Goal: Transaction & Acquisition: Purchase product/service

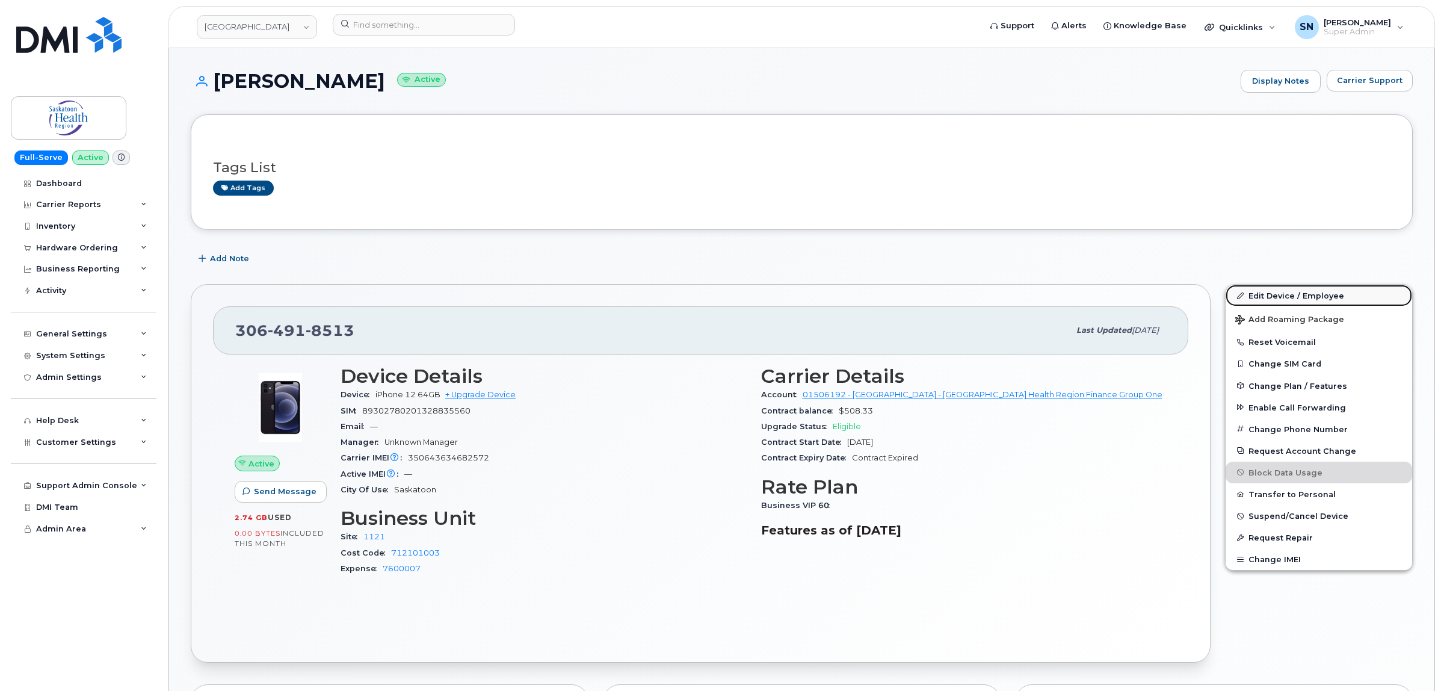
click at [1334, 298] on link "Edit Device / Employee" at bounding box center [1318, 296] width 186 height 22
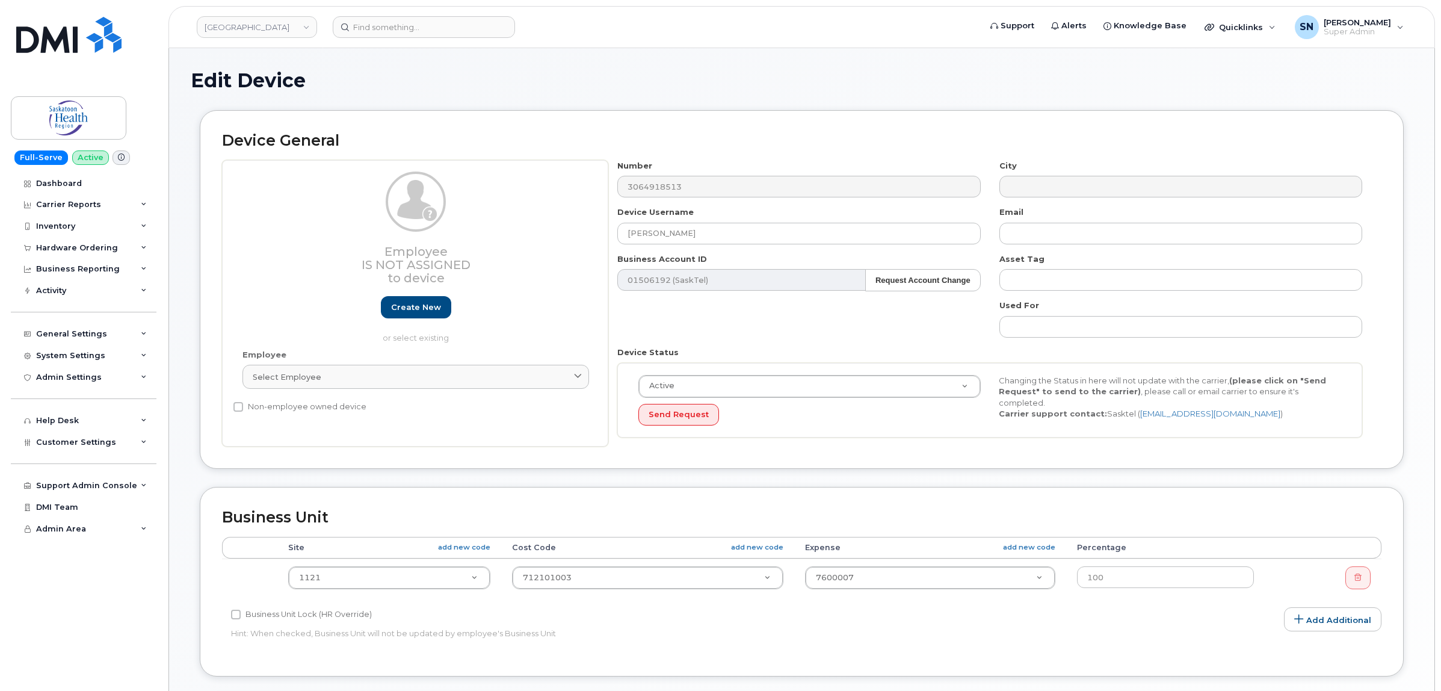
select select "18172"
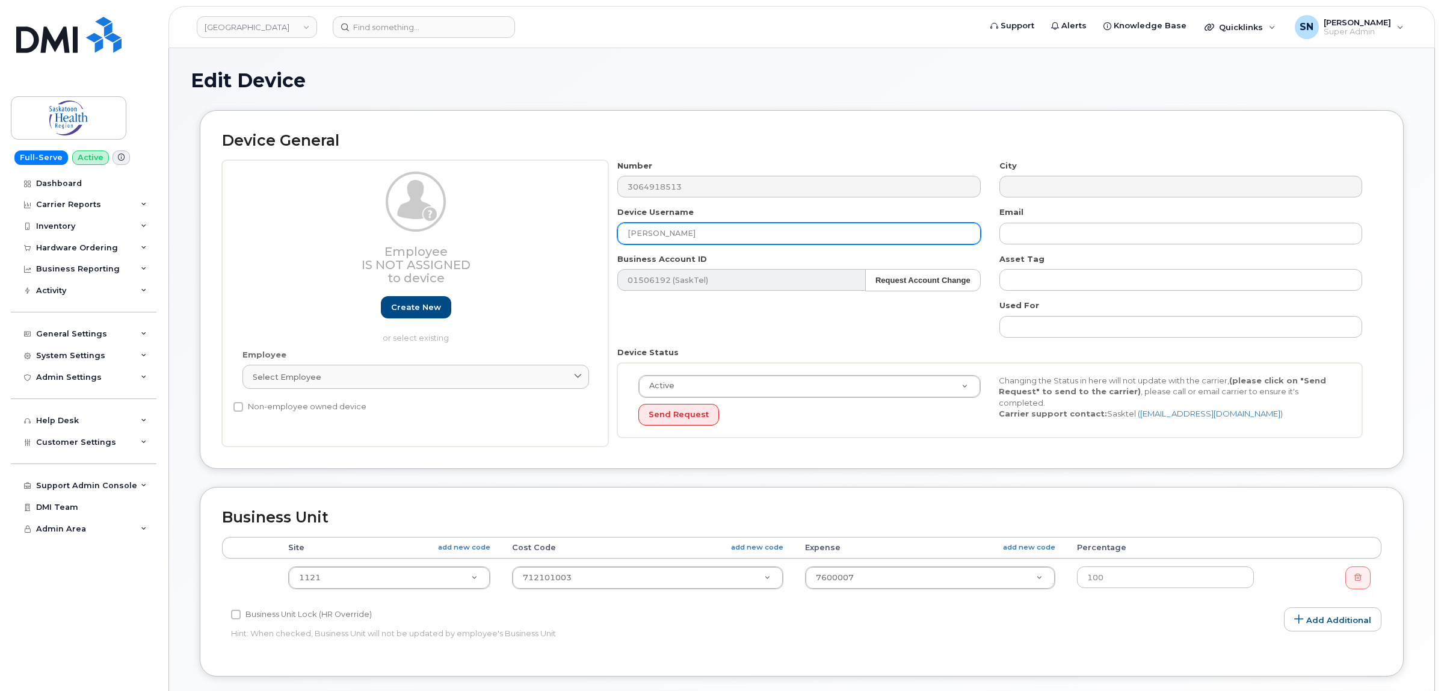
drag, startPoint x: 651, startPoint y: 227, endPoint x: 556, endPoint y: 227, distance: 94.5
click at [556, 227] on div "Employee Is not assigned to device Create new or select existing Employee Selec…" at bounding box center [801, 303] width 1159 height 287
paste input "Alyssa Berezowsk"
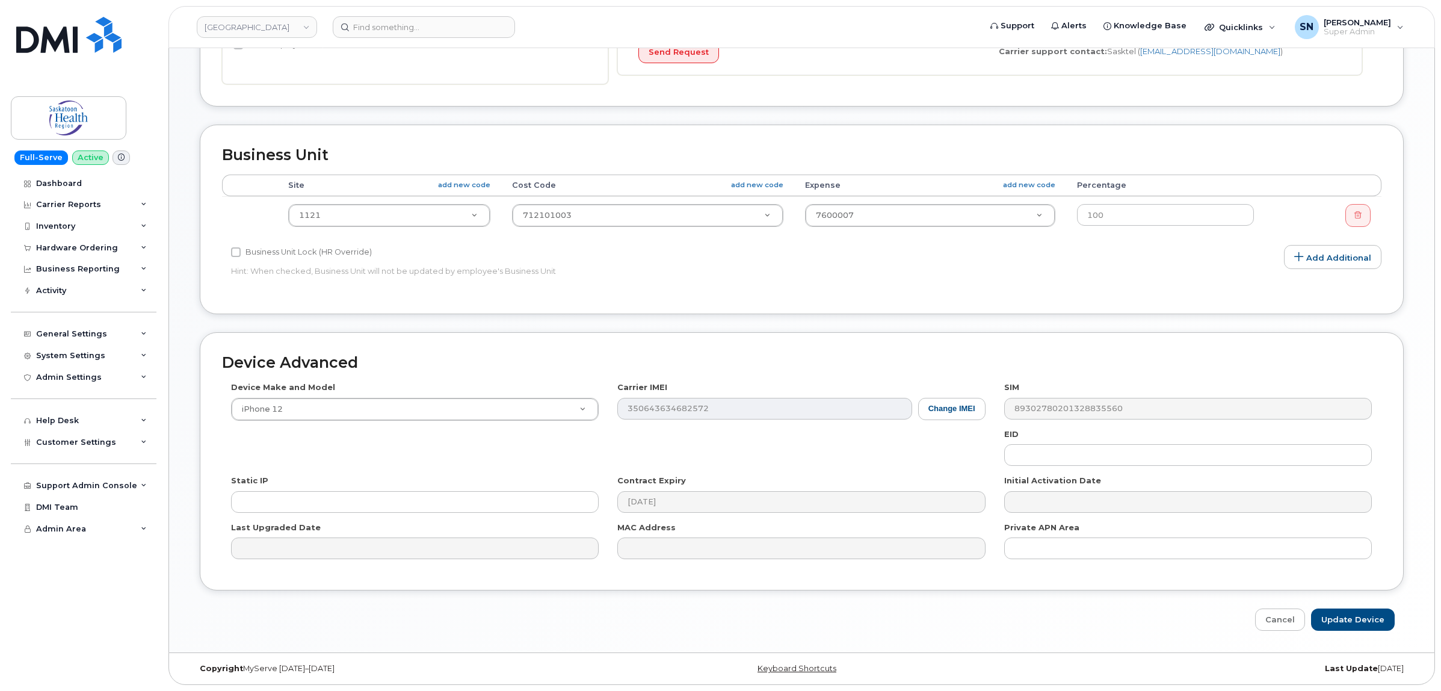
scroll to position [365, 0]
type input "Alyssa Berezowski"
click at [1348, 620] on input "Update Device" at bounding box center [1353, 619] width 84 height 22
type input "Saving..."
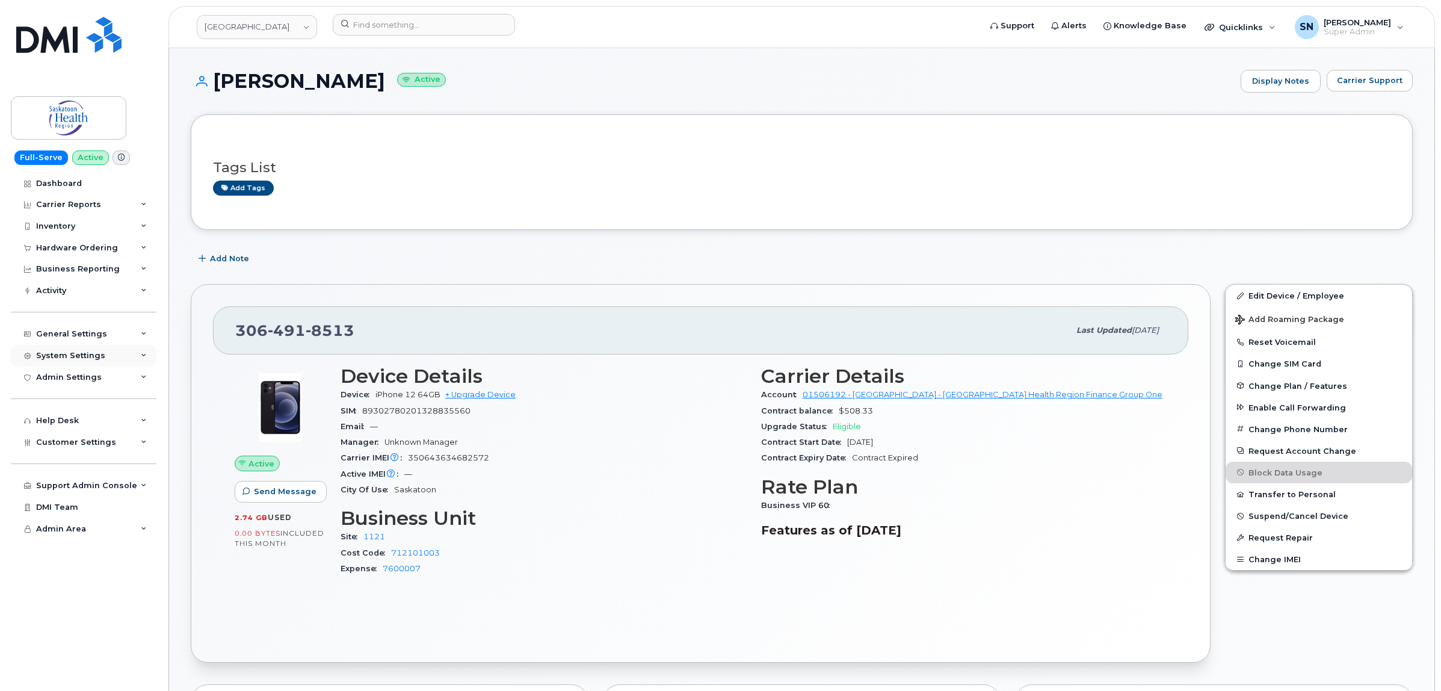
click at [91, 360] on div "System Settings" at bounding box center [70, 356] width 69 height 10
click at [86, 333] on div "General Settings" at bounding box center [71, 334] width 71 height 10
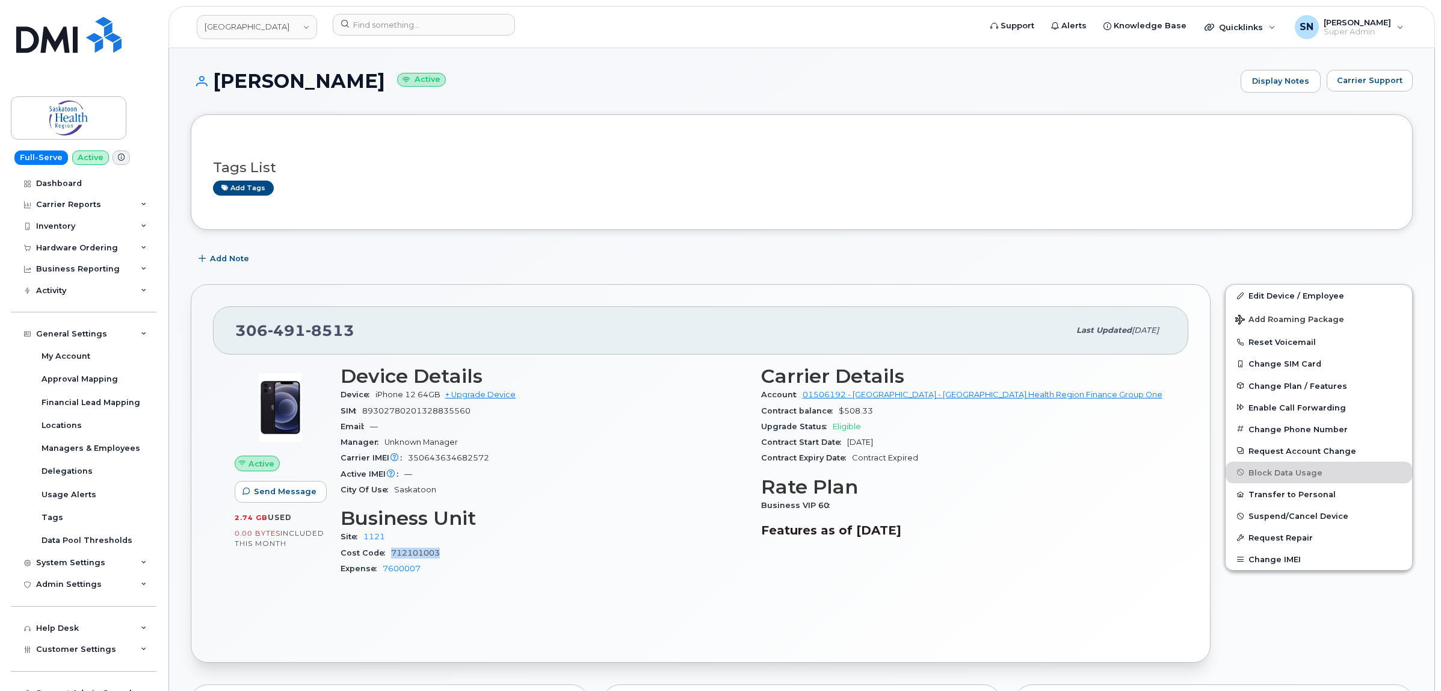
drag, startPoint x: 438, startPoint y: 553, endPoint x: 391, endPoint y: 555, distance: 46.9
click at [391, 555] on div "Cost Code 712101003" at bounding box center [544, 553] width 406 height 16
copy link "712101003"
drag, startPoint x: 239, startPoint y: 328, endPoint x: 360, endPoint y: 338, distance: 121.3
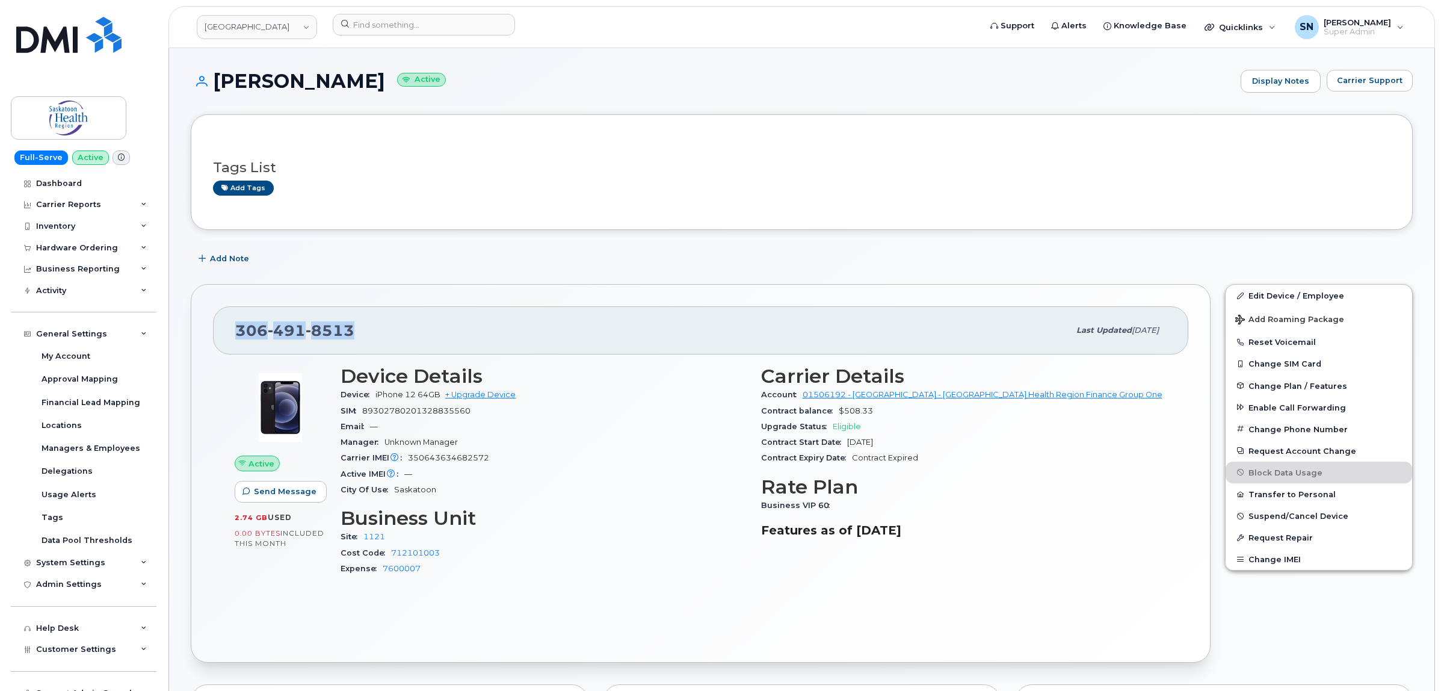
click at [360, 338] on div "306 491 8513" at bounding box center [652, 330] width 834 height 25
copy span "306 491 8513"
drag, startPoint x: 224, startPoint y: 79, endPoint x: 398, endPoint y: 84, distance: 173.9
click at [398, 84] on h1 "Alyssa Berezowski Active" at bounding box center [713, 80] width 1044 height 21
copy h1 "Alyssa Berezowski"
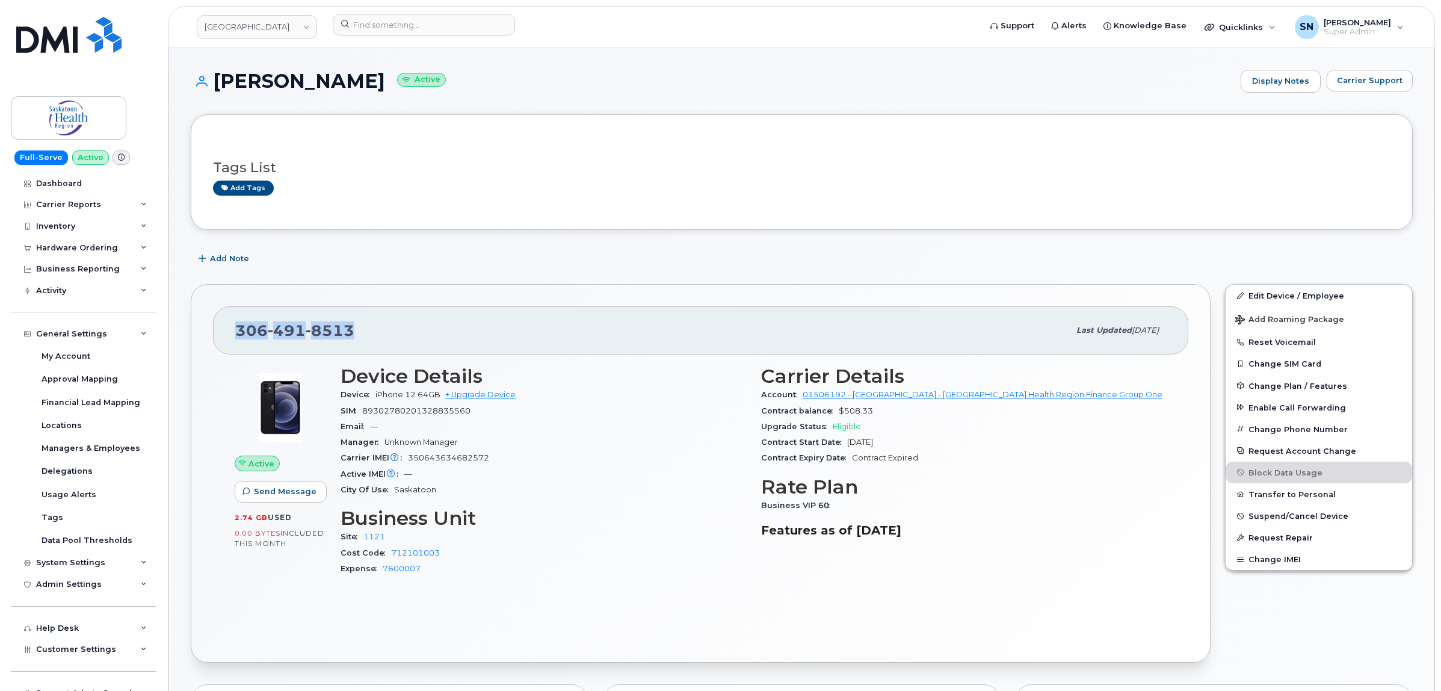
copy h1 "Alyssa Berezowski"
click at [1351, 79] on span "Carrier Support" at bounding box center [1370, 80] width 66 height 11
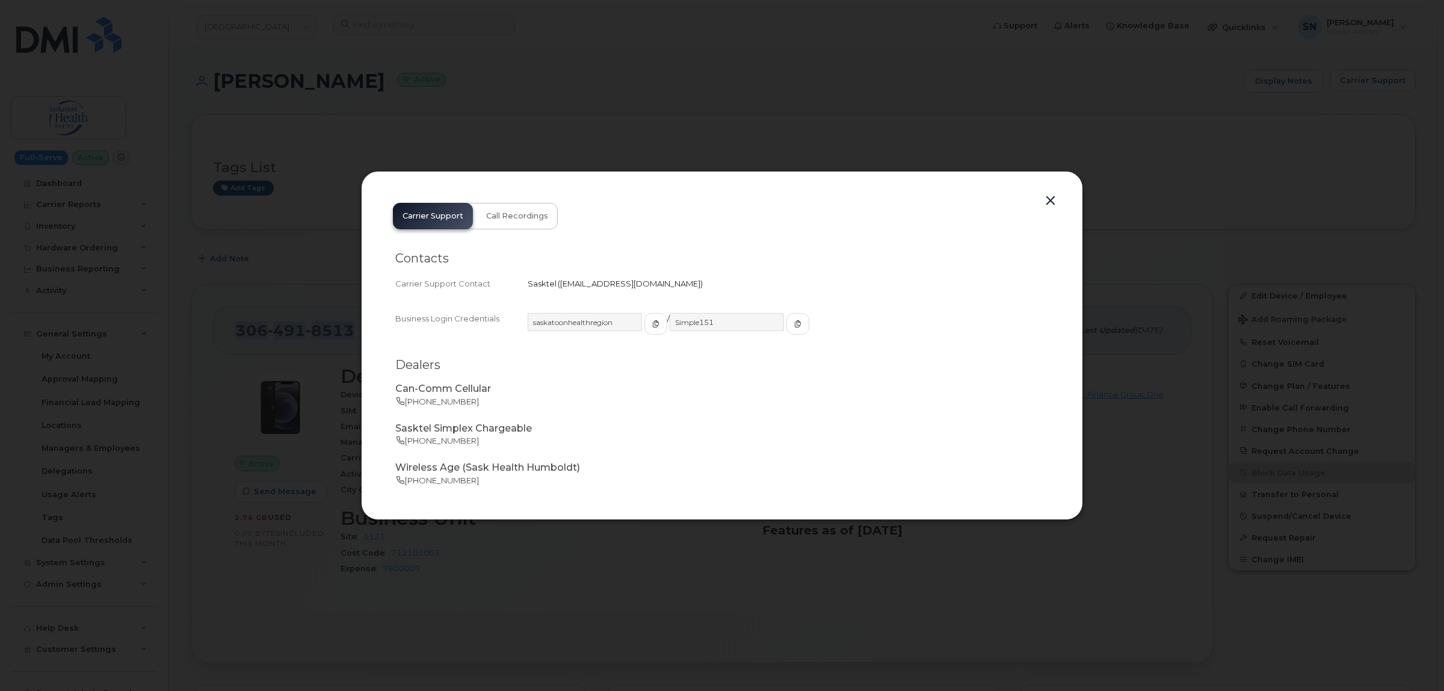
drag, startPoint x: 560, startPoint y: 284, endPoint x: 680, endPoint y: 297, distance: 120.4
click at [680, 297] on div "Contacts Carrier Support Contact Sasktel   business.wireless@sasktel.com" at bounding box center [721, 271] width 653 height 60
copy span "business.wireless@sasktel.com"
click at [1050, 197] on button "button" at bounding box center [1050, 201] width 18 height 17
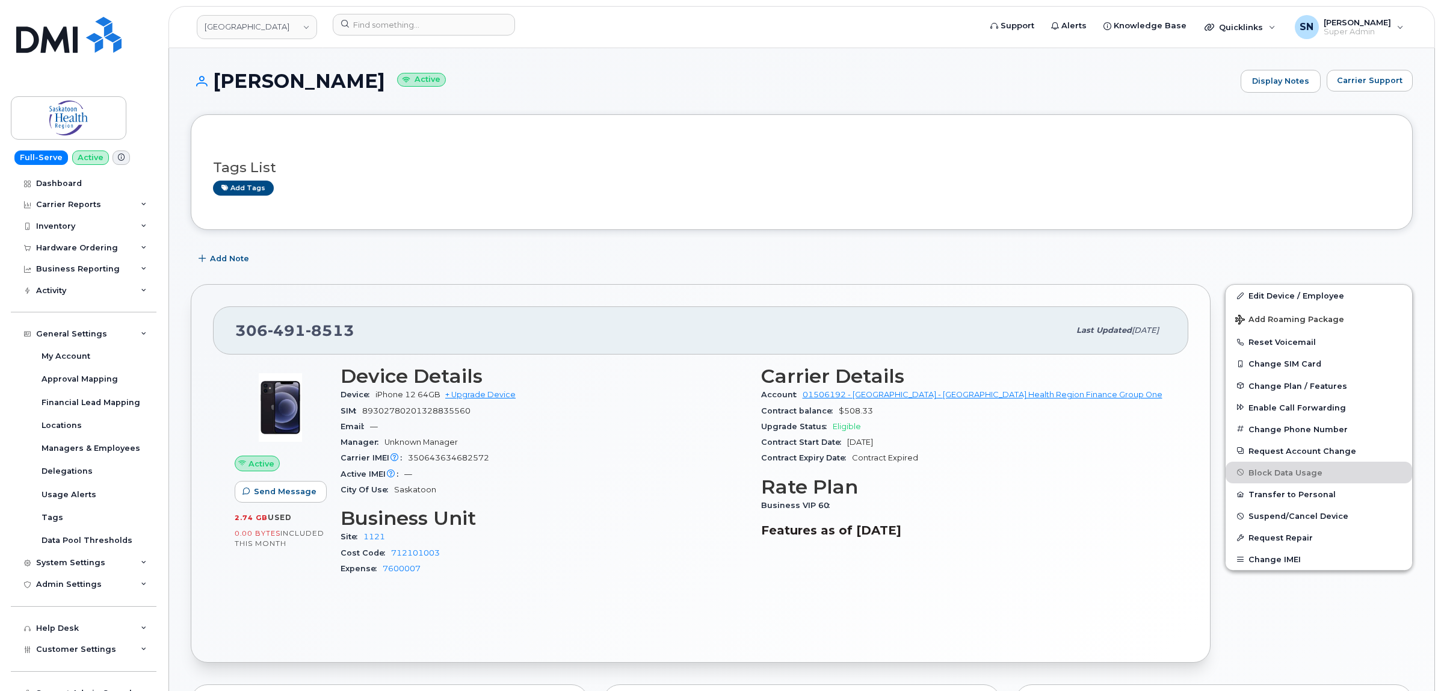
click at [664, 172] on h3 "Tags List" at bounding box center [801, 167] width 1177 height 15
click at [69, 251] on div "Hardware Ordering" at bounding box center [77, 248] width 82 height 10
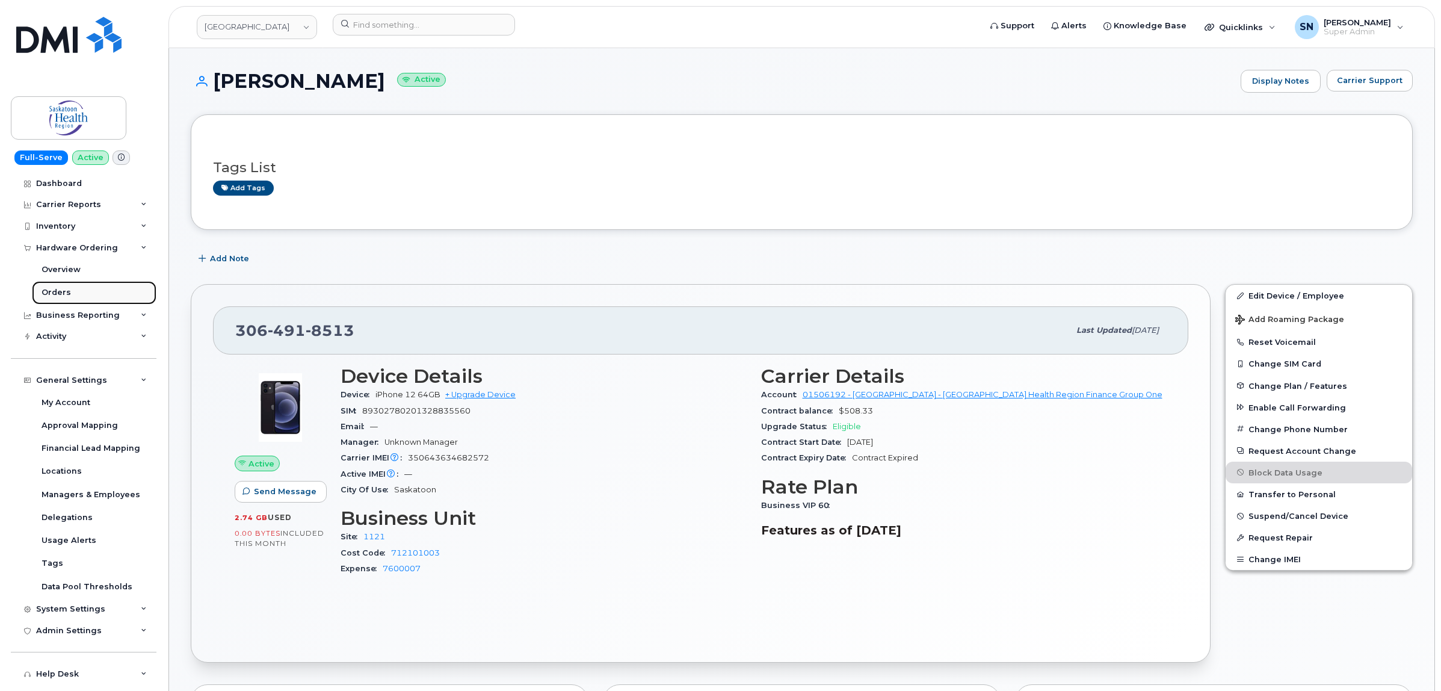
click at [85, 296] on link "Orders" at bounding box center [94, 292] width 125 height 23
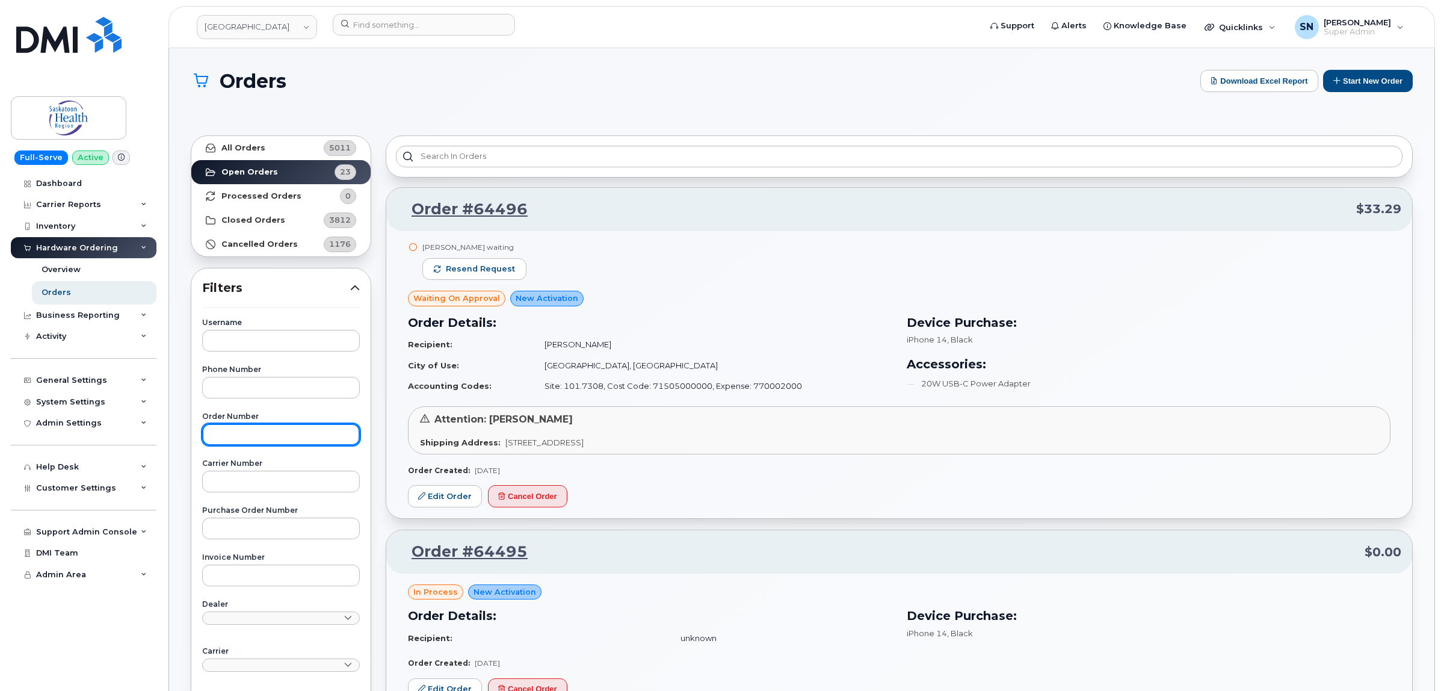
click at [280, 431] on input "text" at bounding box center [281, 435] width 158 height 22
type input "64381"
click at [260, 138] on link "All Orders 5011" at bounding box center [280, 148] width 179 height 24
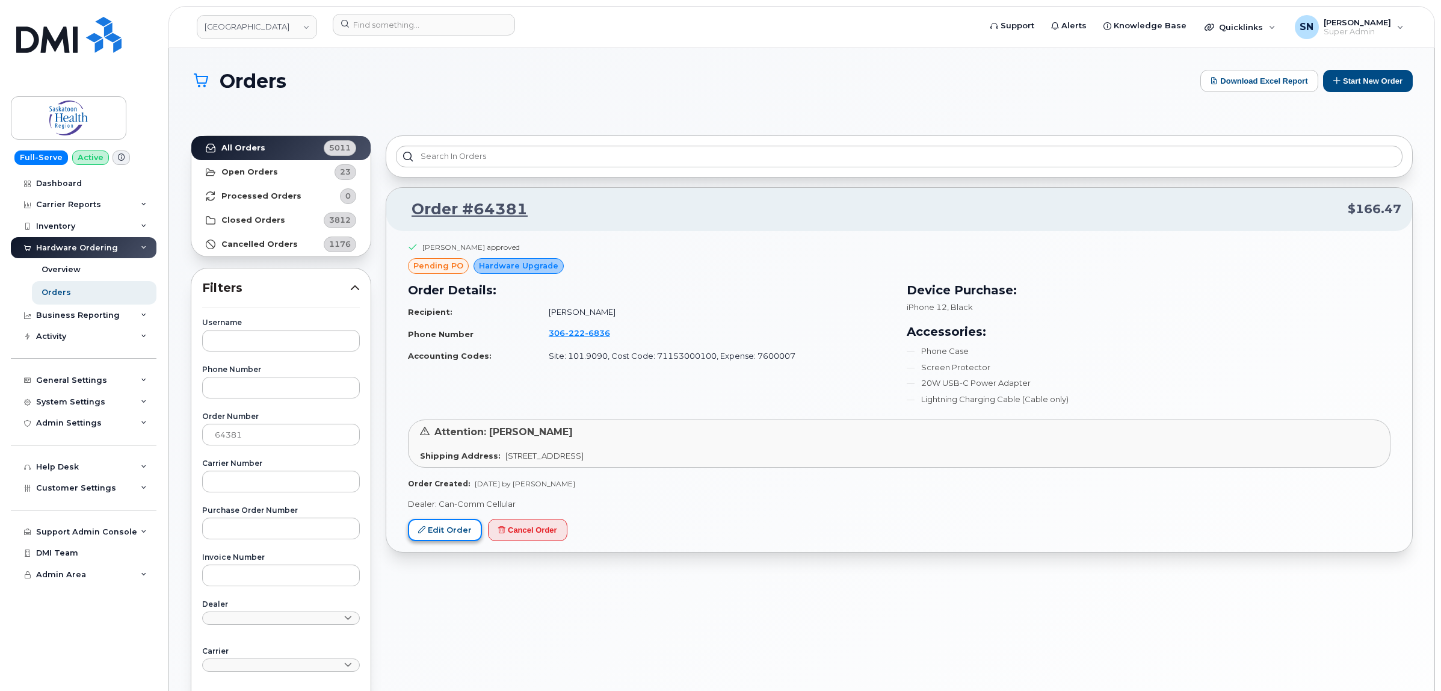
click at [459, 534] on link "Edit Order" at bounding box center [445, 530] width 74 height 22
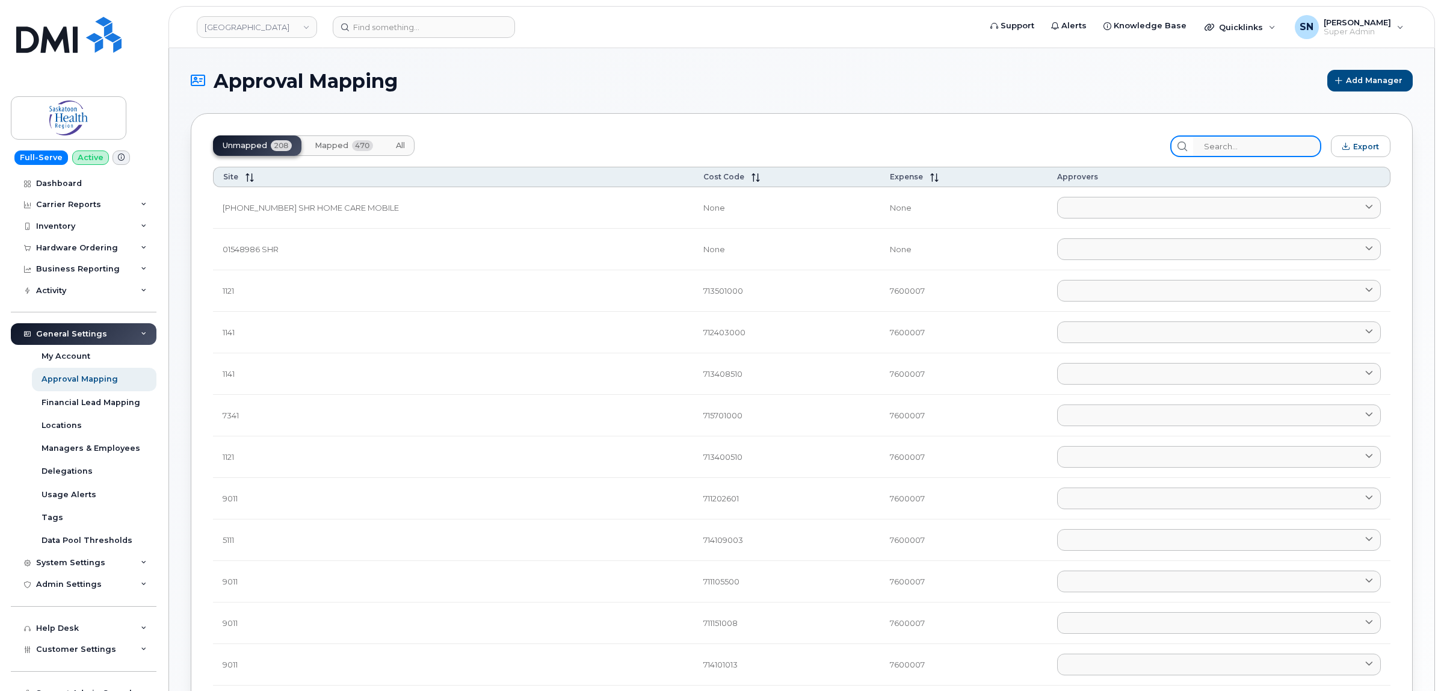
click at [1288, 138] on input "search" at bounding box center [1257, 146] width 128 height 22
paste input "712101003"
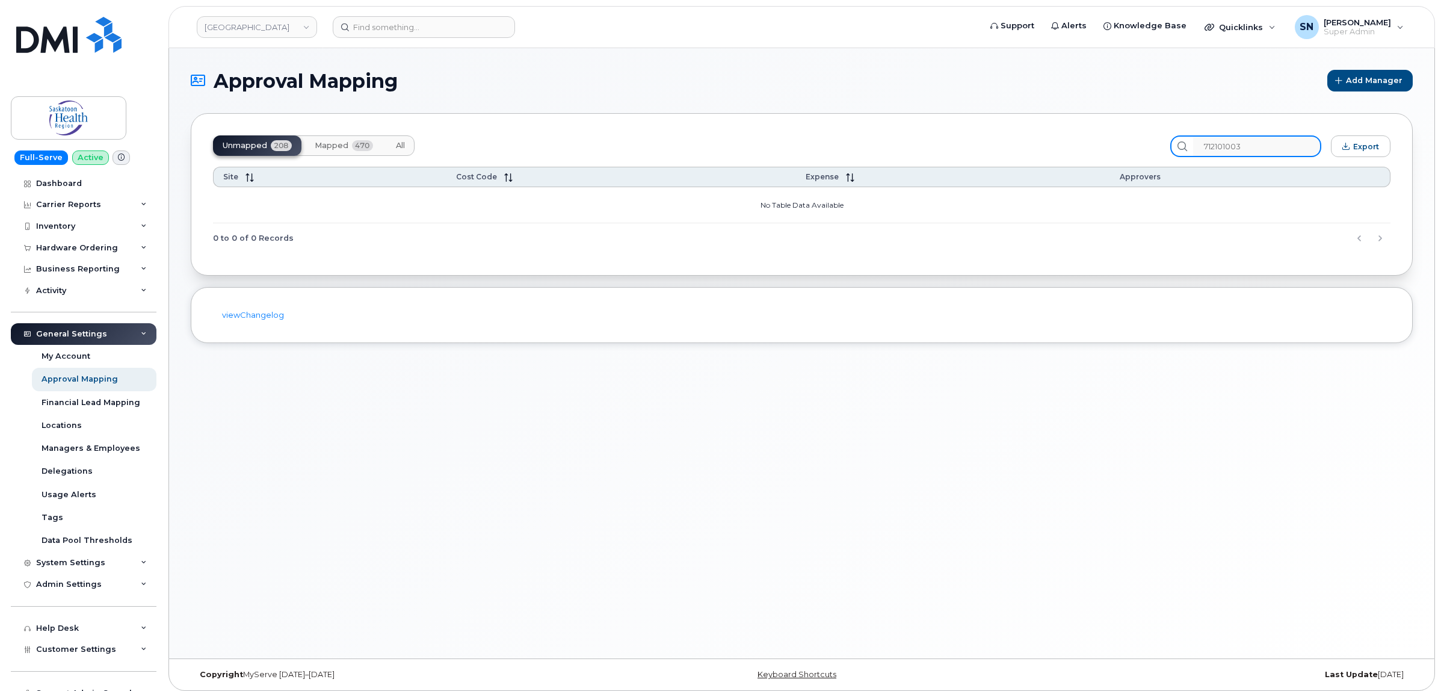
type input "712101003"
click at [327, 152] on button "Mapped 470" at bounding box center [344, 145] width 78 height 20
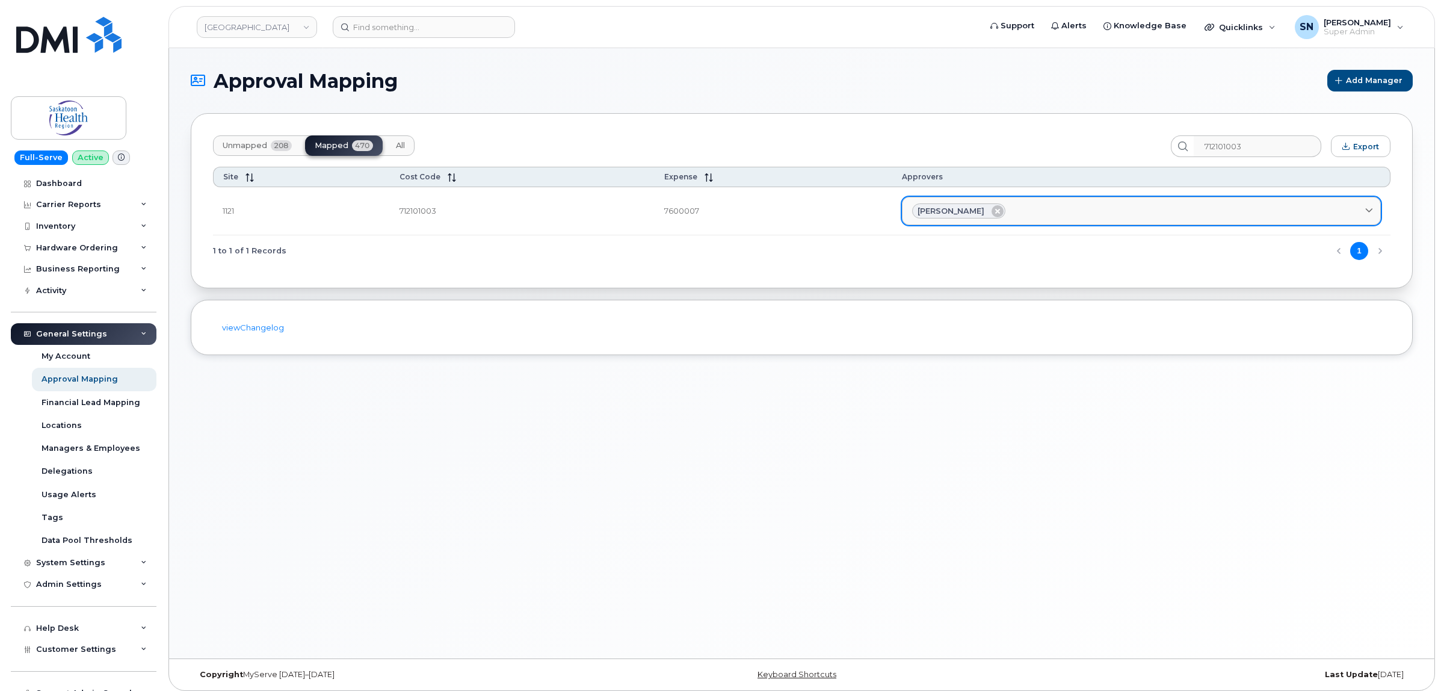
click at [1089, 214] on div "Jessica Smith" at bounding box center [1141, 211] width 458 height 16
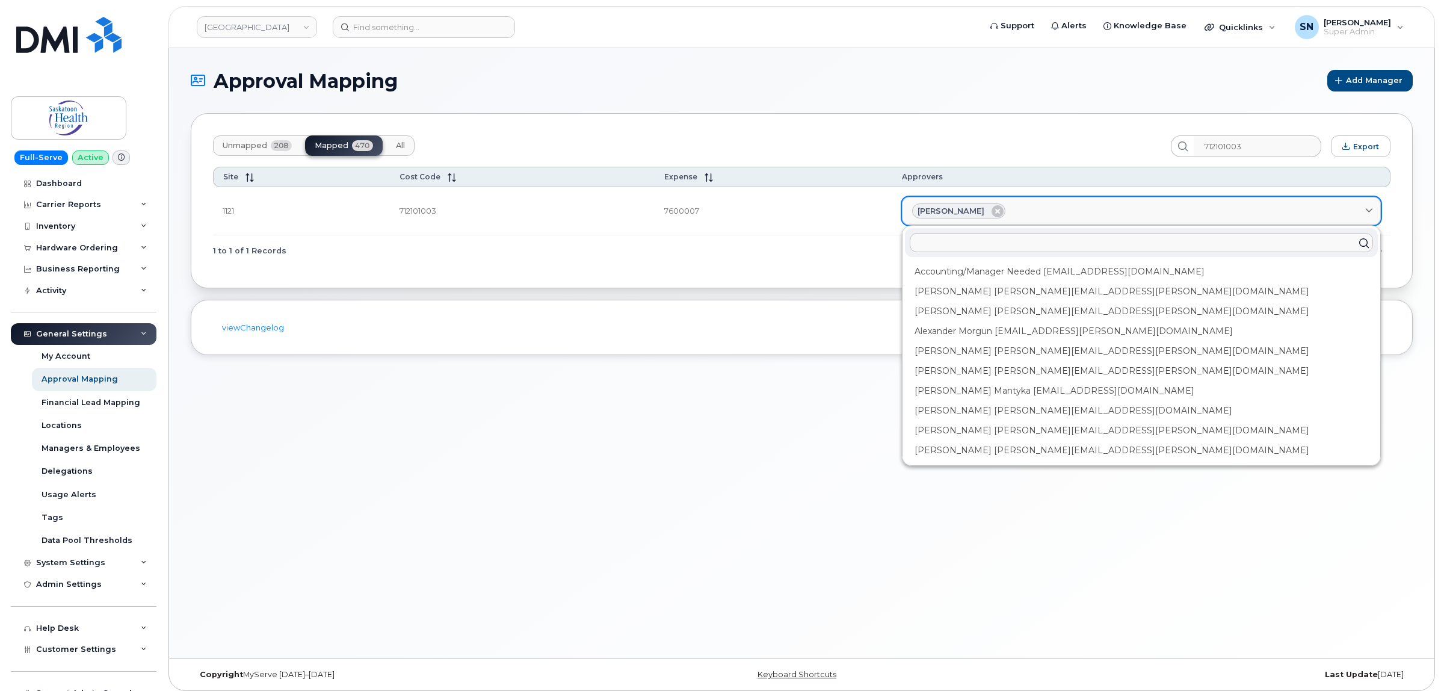
paste input "Alyssa Berezowsk"
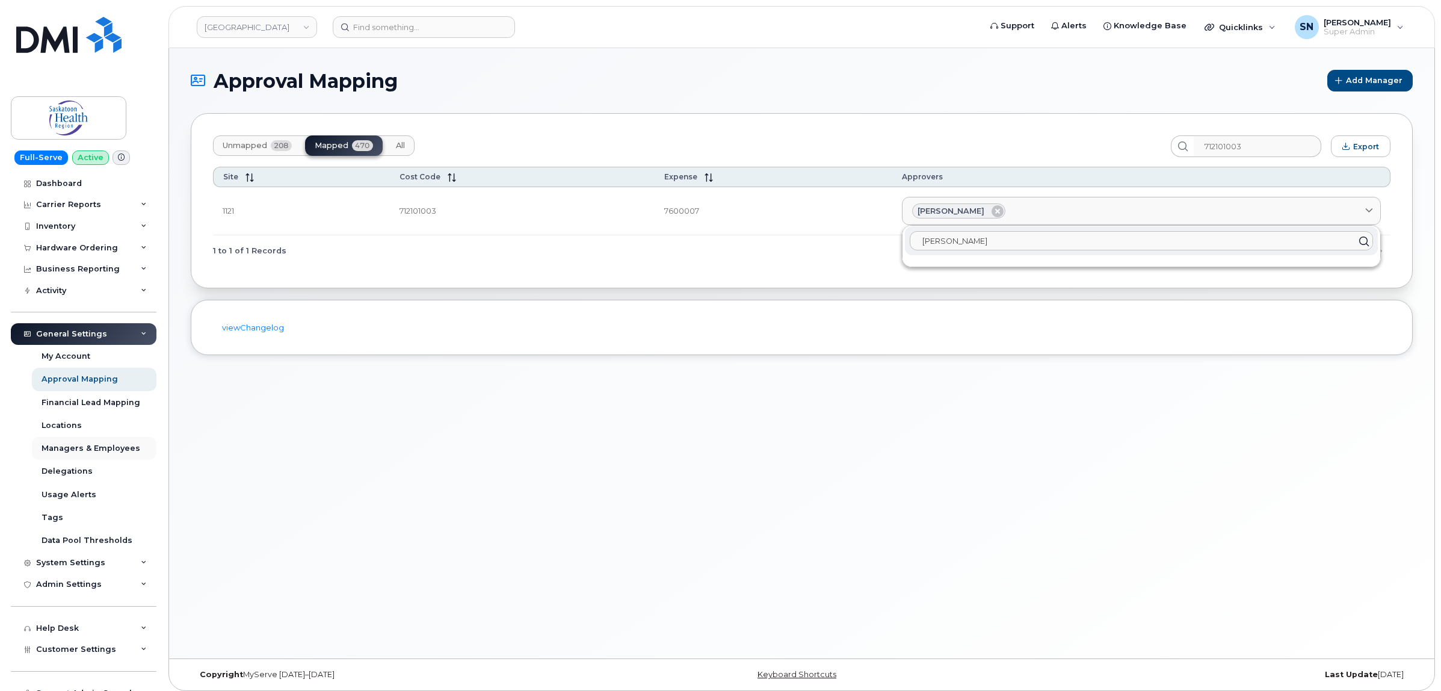
type input "Alyssa Berezowsk"
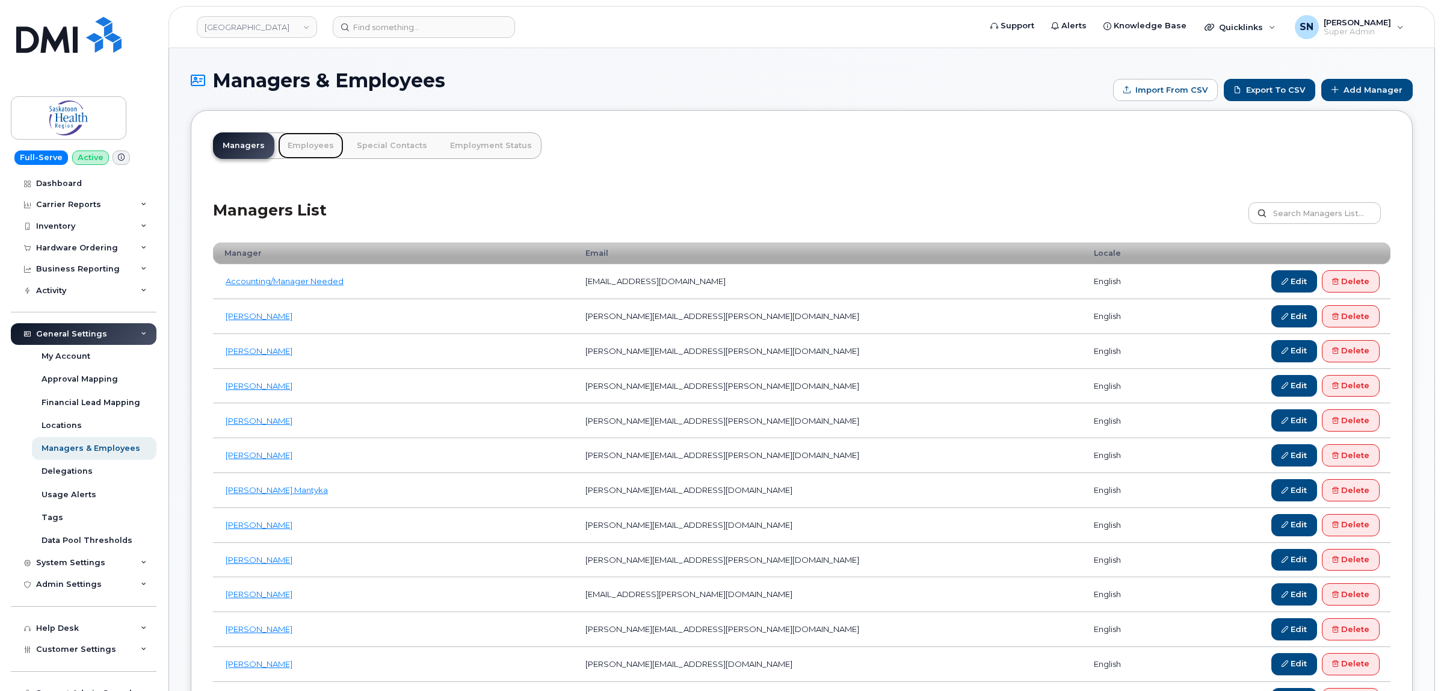
click at [305, 150] on link "Employees" at bounding box center [311, 145] width 66 height 26
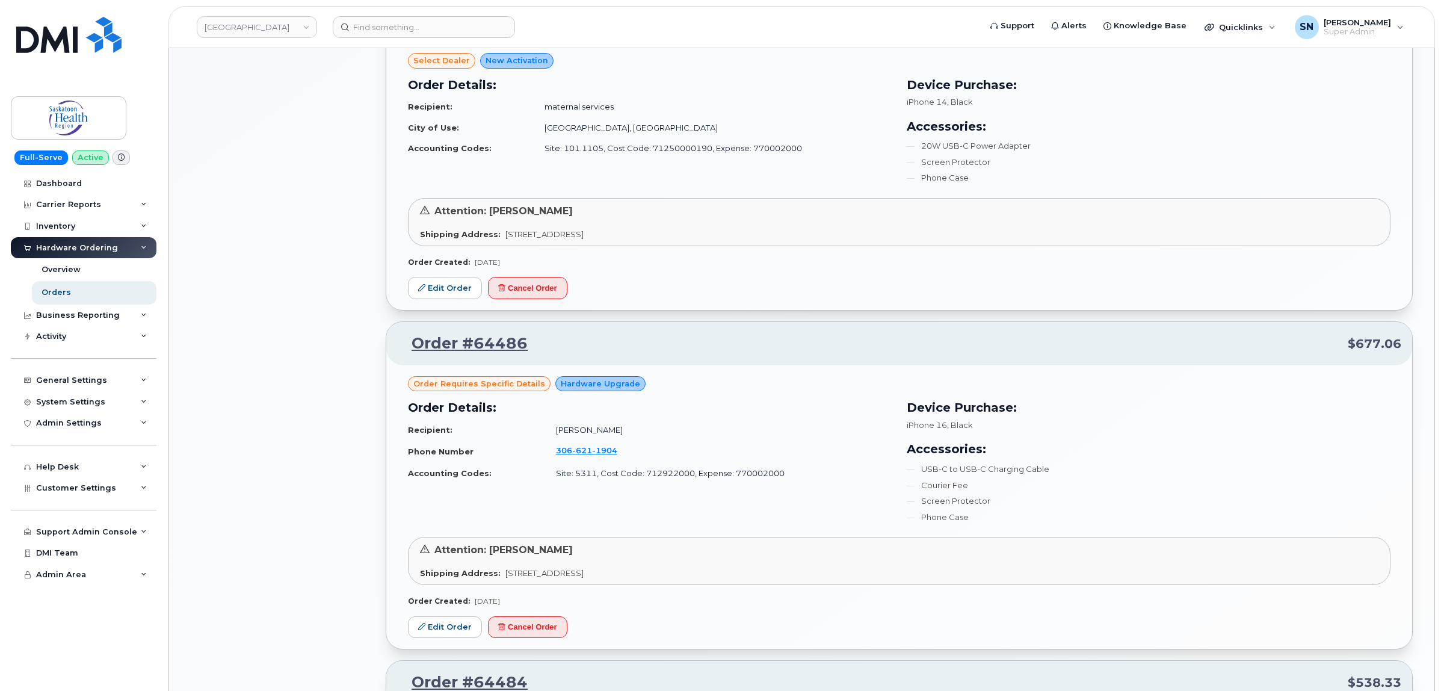
scroll to position [978, 0]
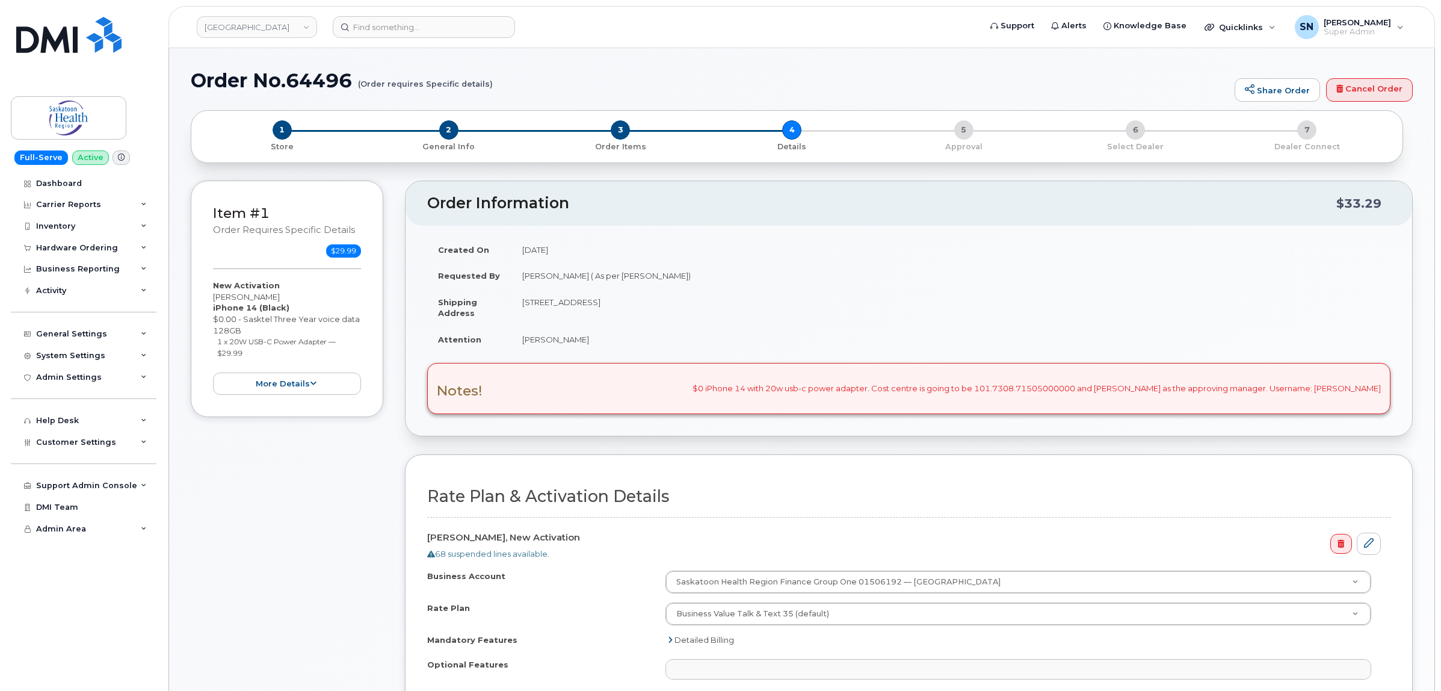
select select
click at [397, 325] on div "Item #1 Order requires Specific details $29.99 New Activation [PERSON_NAME] iPh…" at bounding box center [802, 487] width 1222 height 615
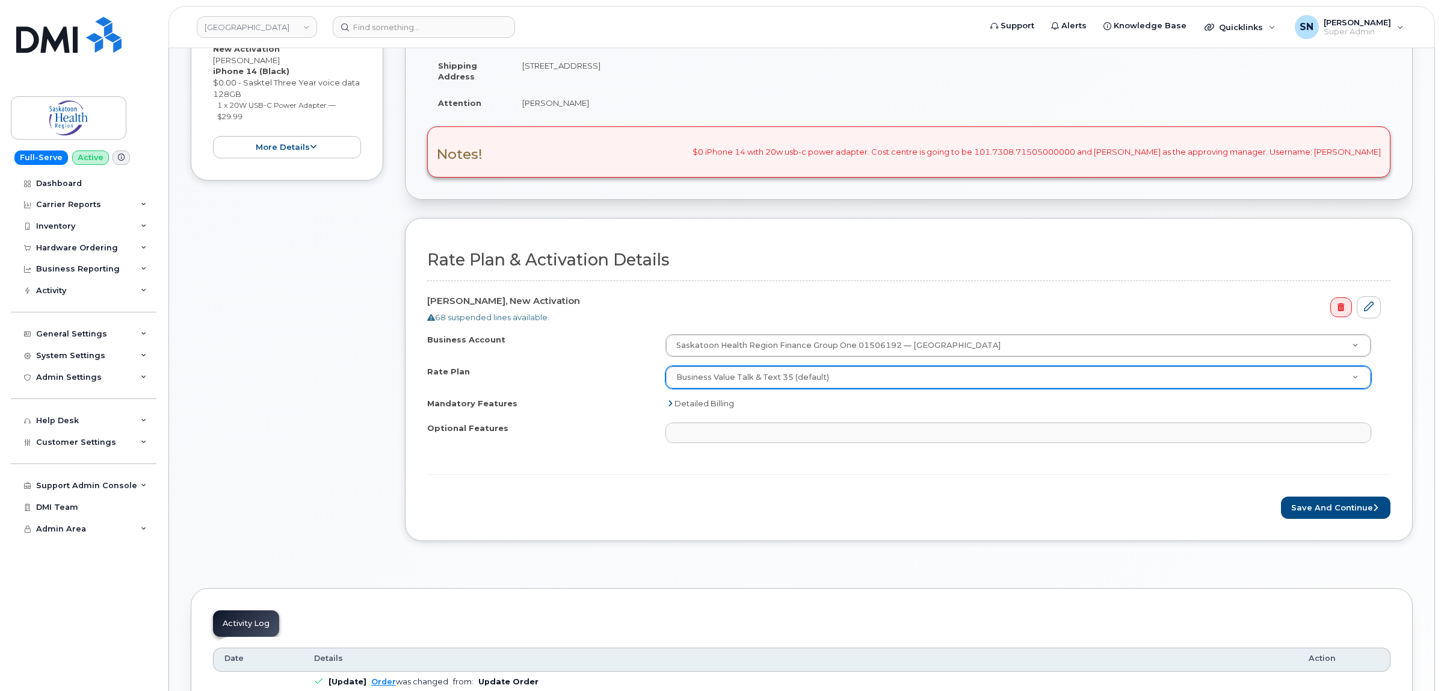
scroll to position [301, 0]
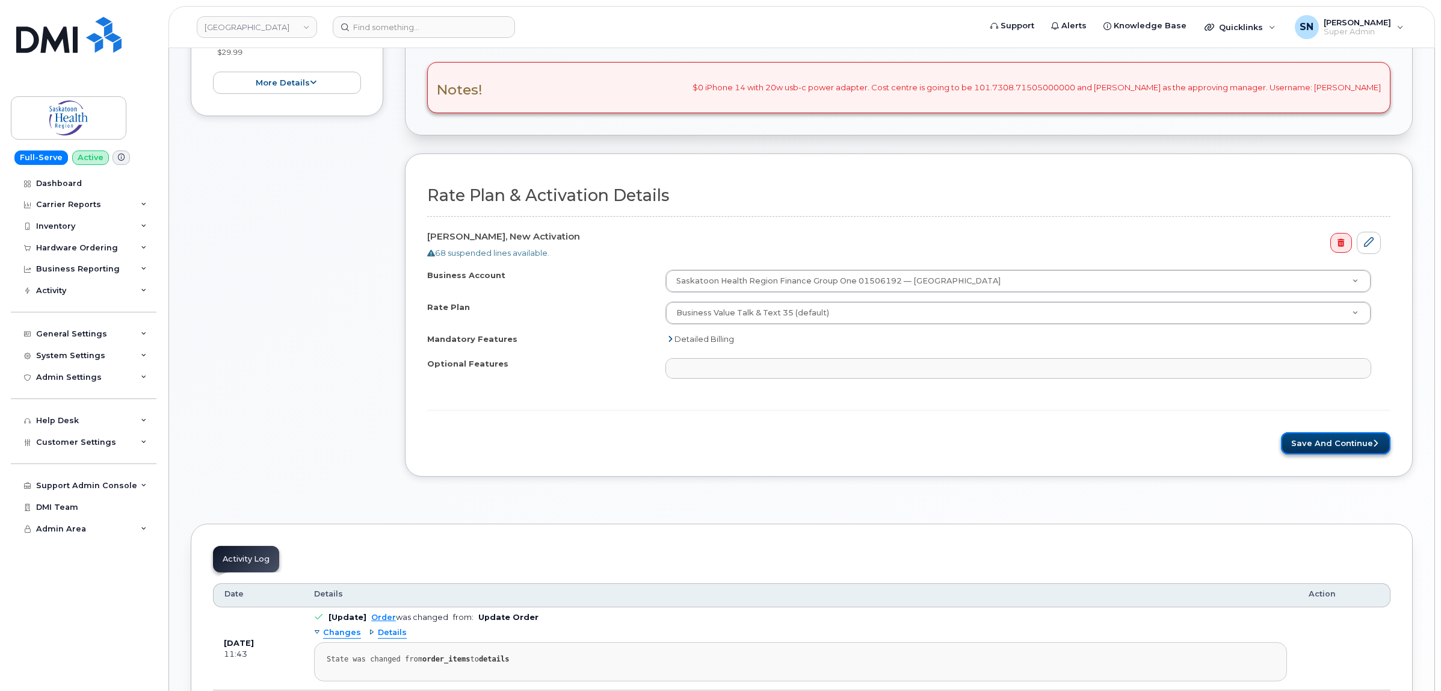
click at [1339, 448] on button "Save and Continue" at bounding box center [1335, 443] width 109 height 22
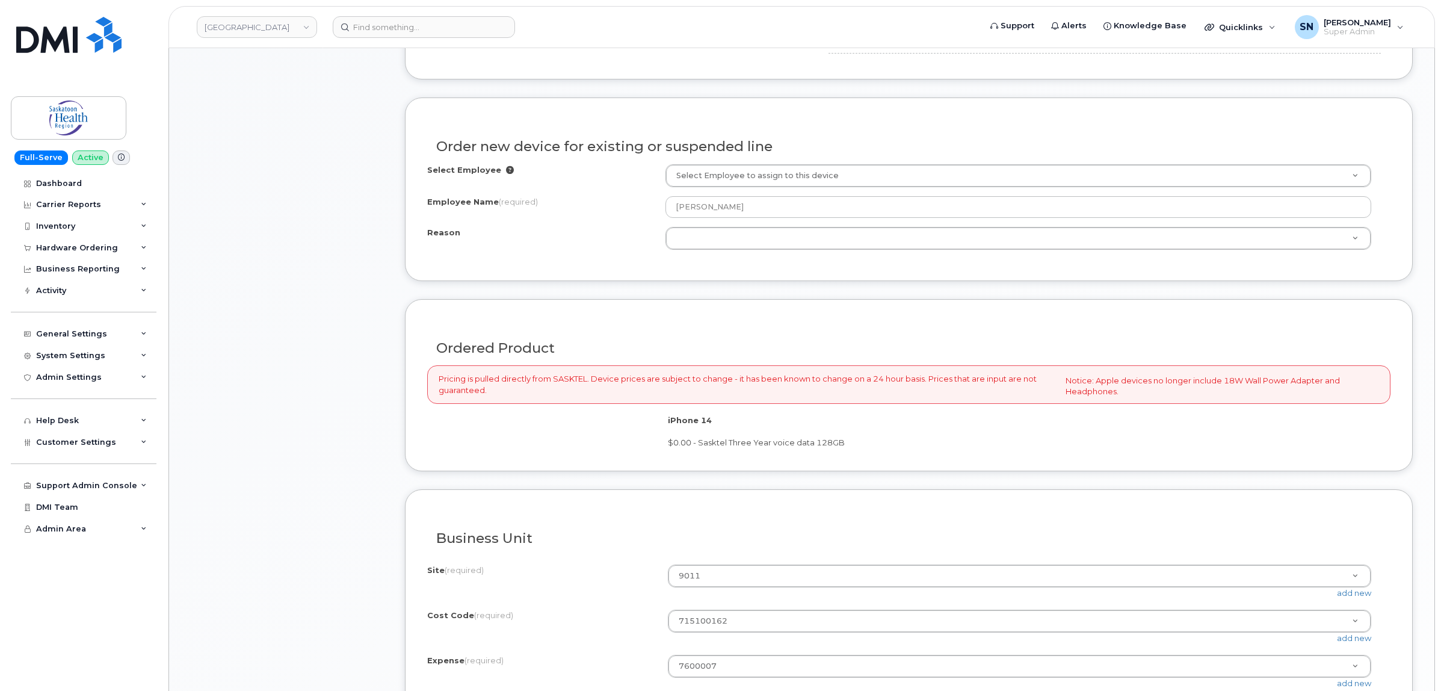
scroll to position [677, 0]
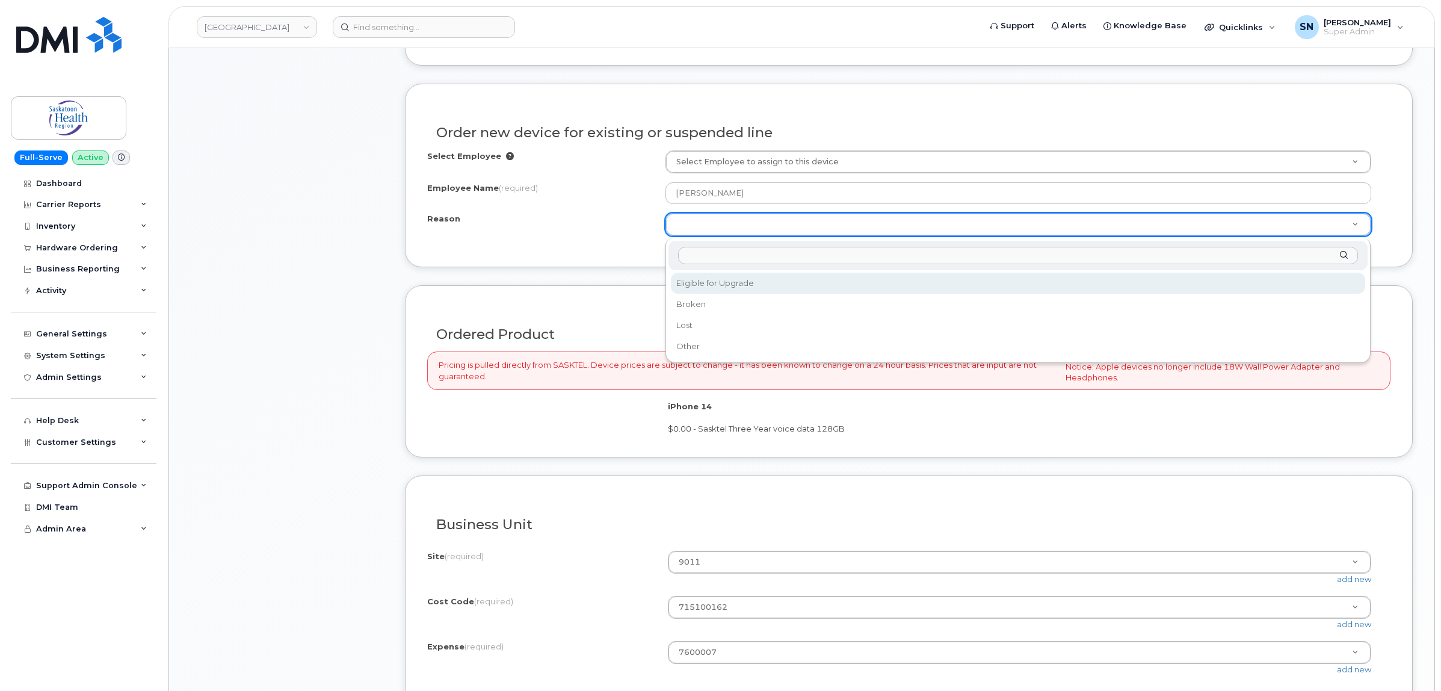
select select "eligible_for_upgrade"
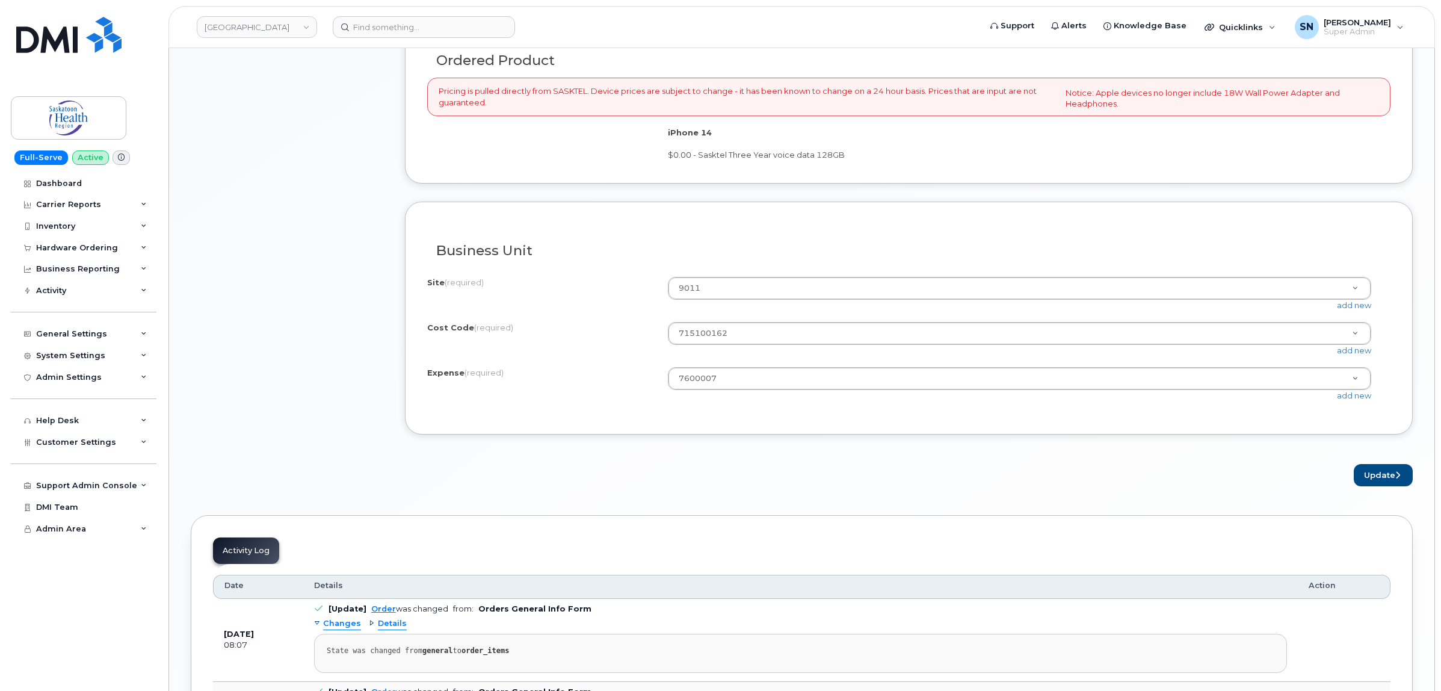
scroll to position [978, 0]
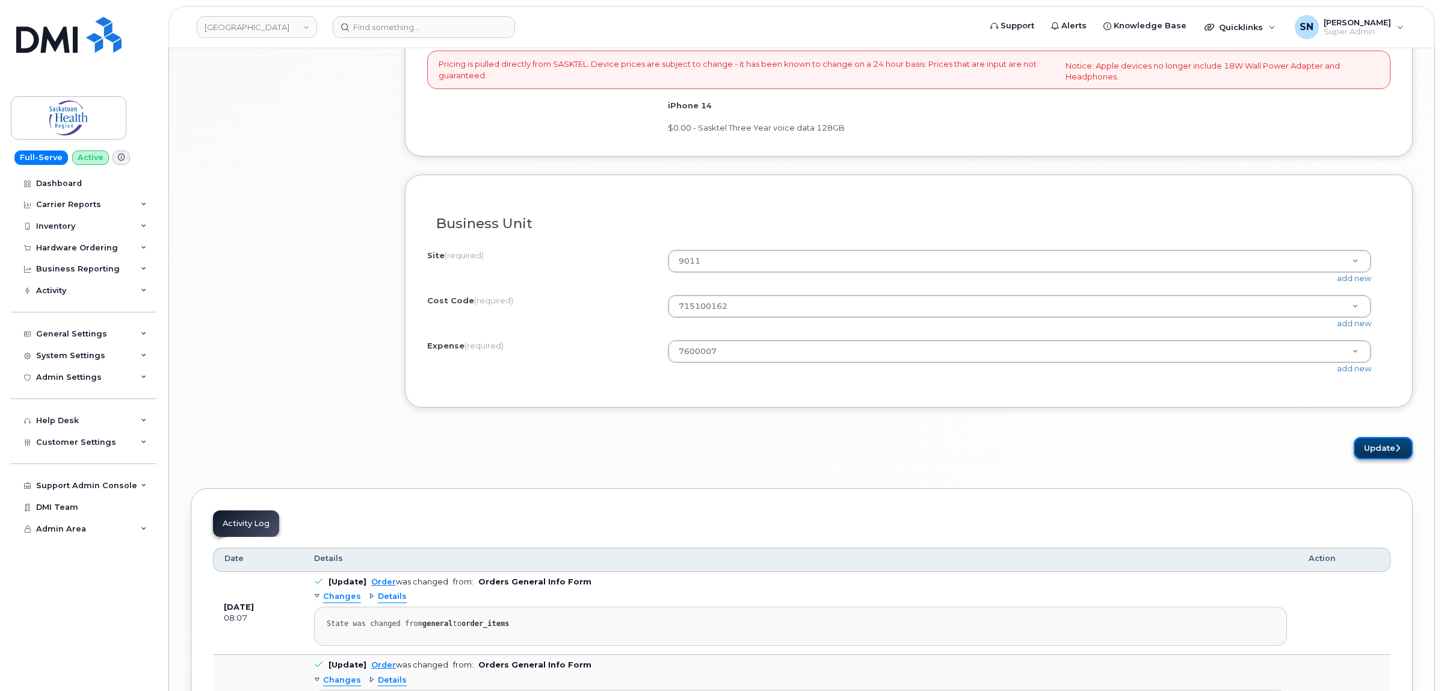
click at [1364, 455] on button "Update" at bounding box center [1383, 448] width 59 height 22
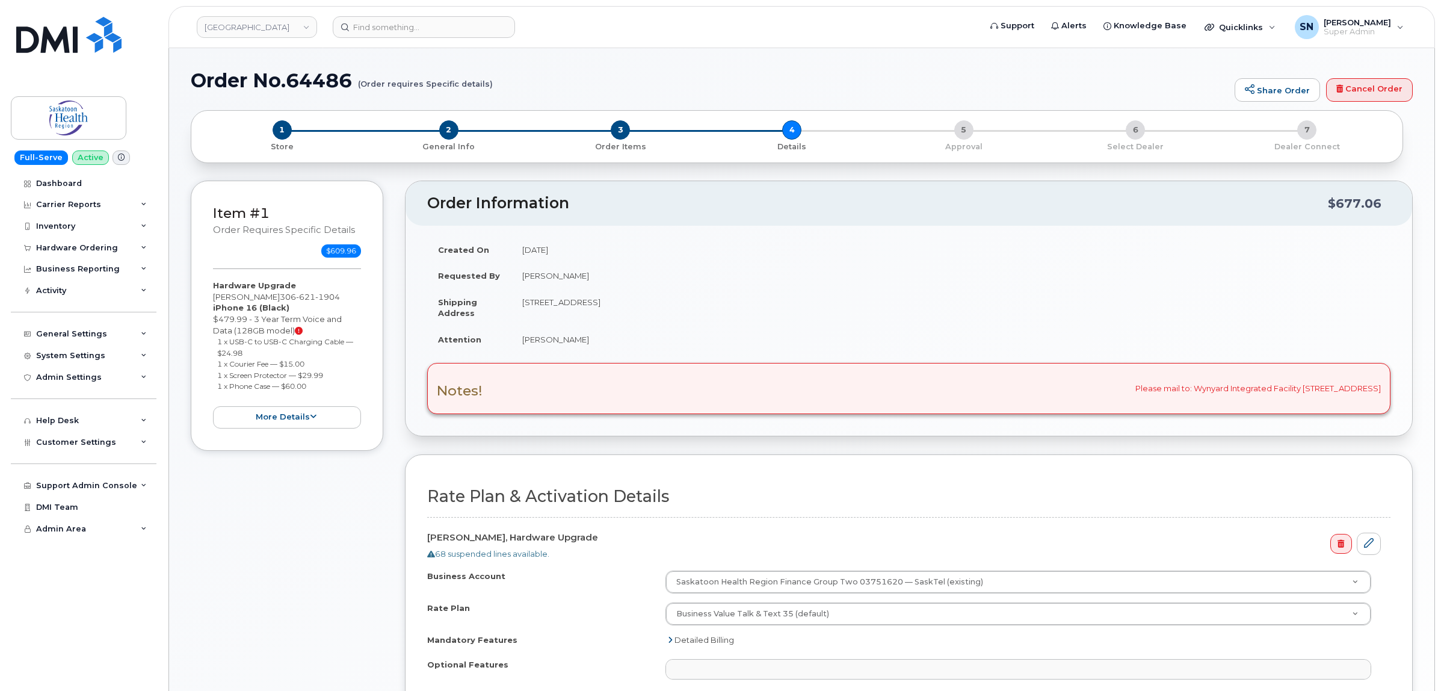
select select
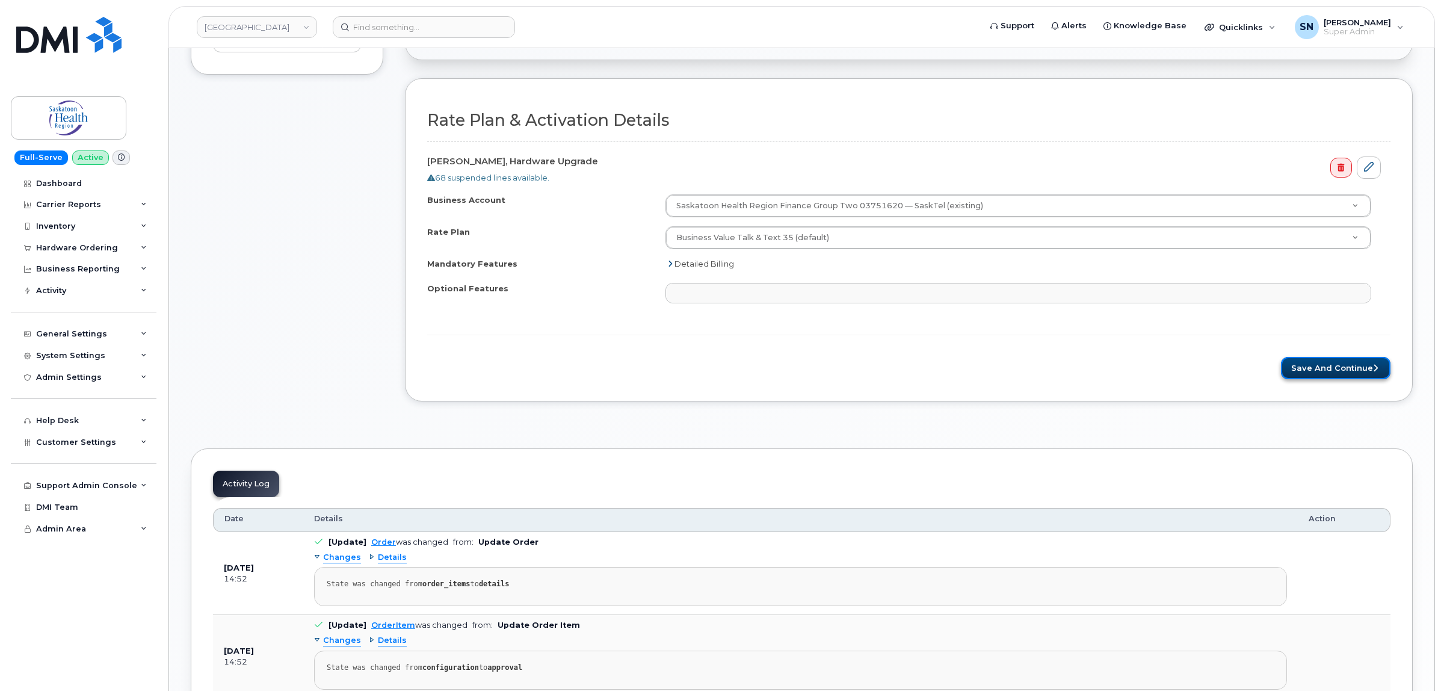
click at [1328, 371] on button "Save and Continue" at bounding box center [1335, 368] width 109 height 22
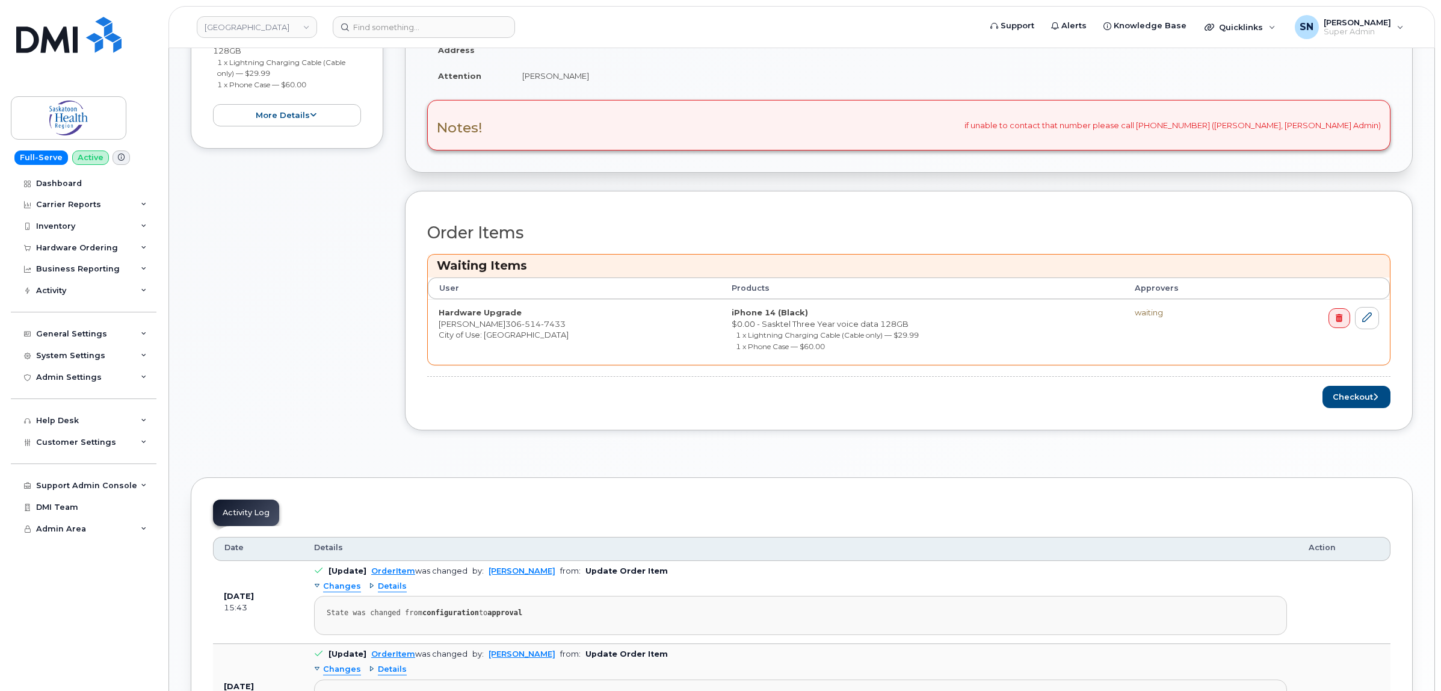
scroll to position [376, 0]
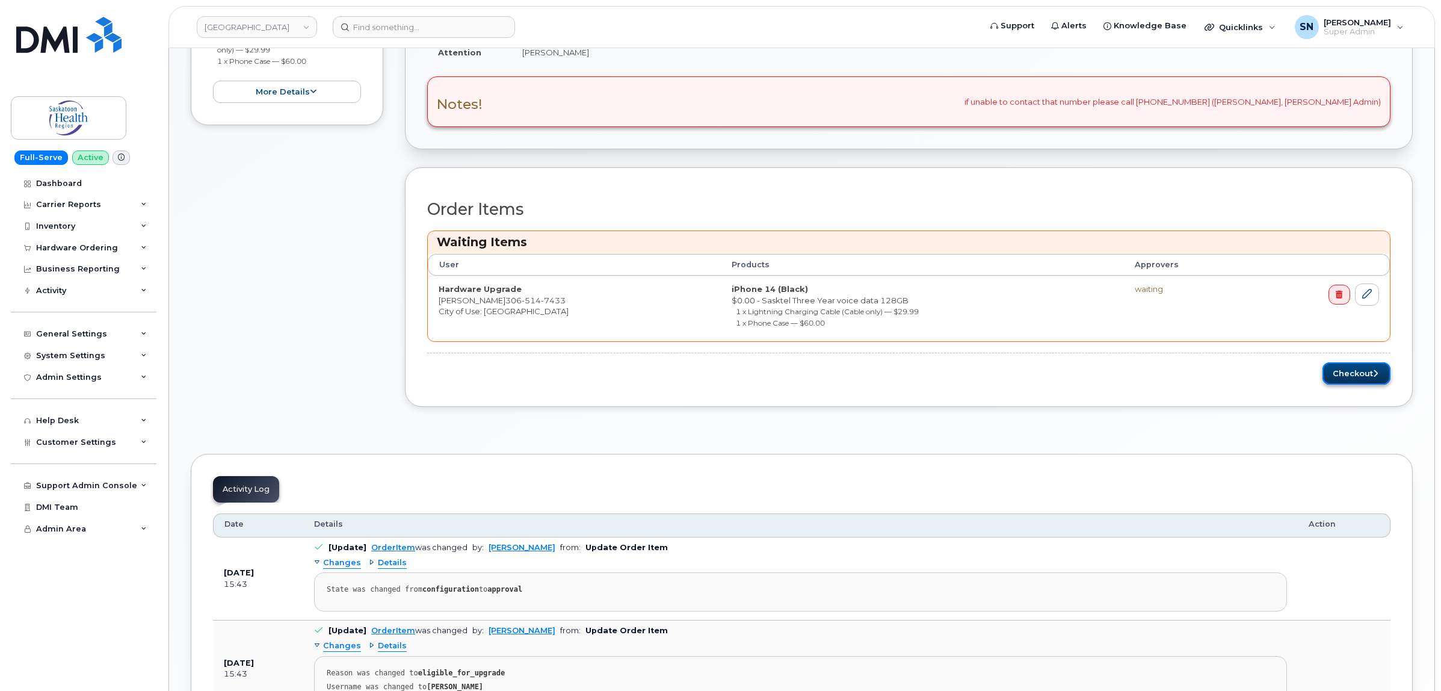
click at [1327, 375] on button "Checkout" at bounding box center [1356, 373] width 68 height 22
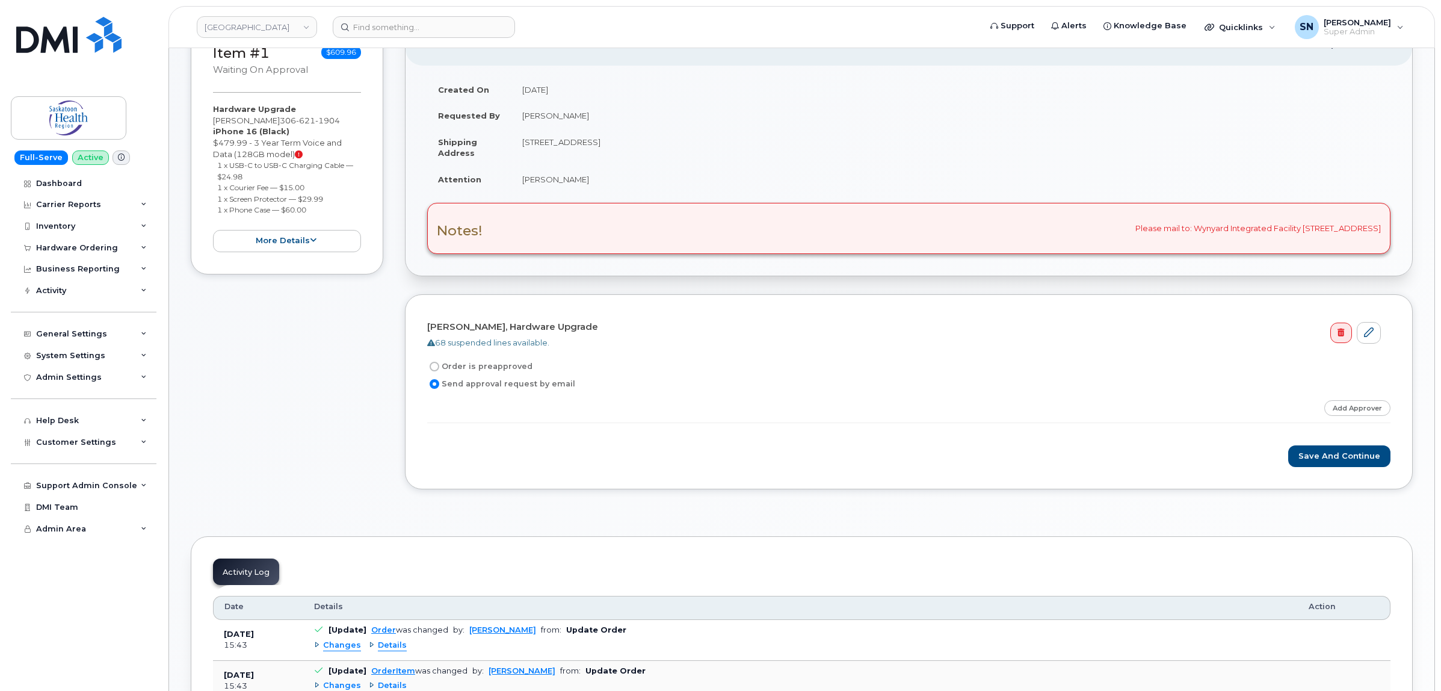
scroll to position [154, 0]
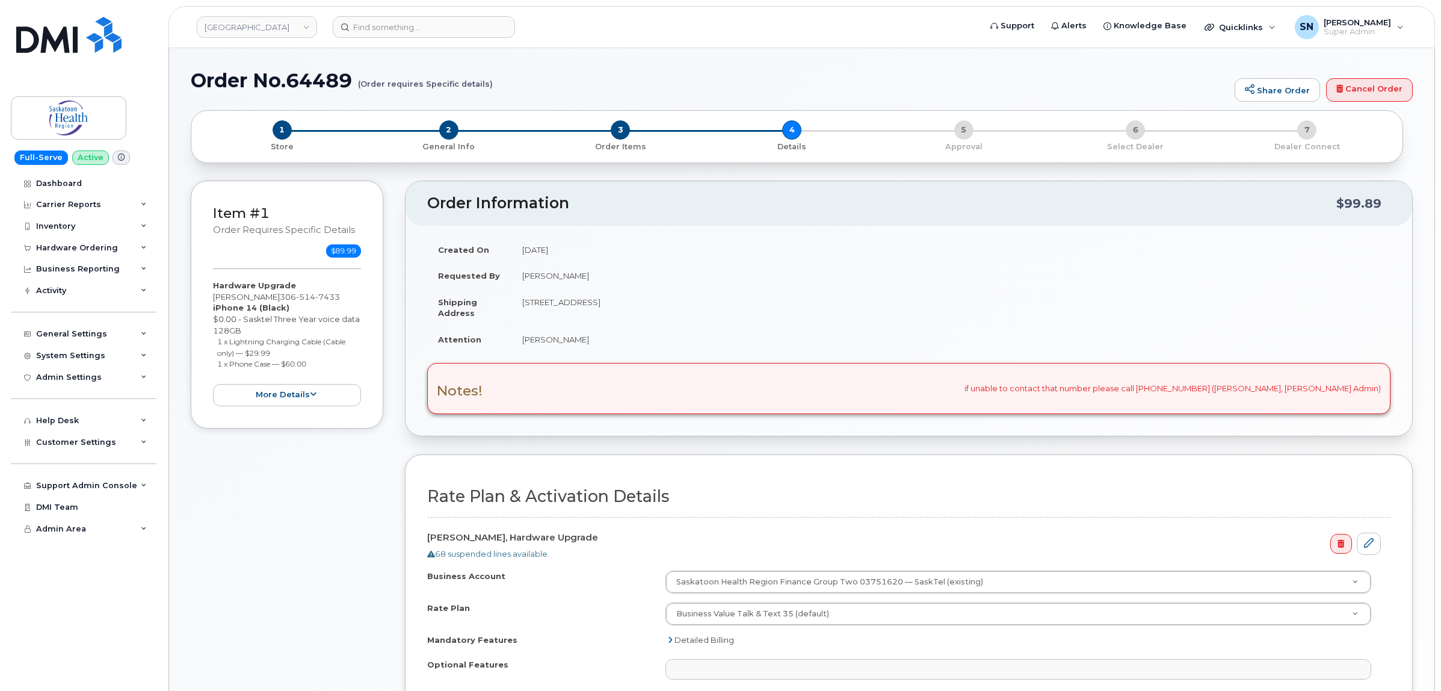
select select
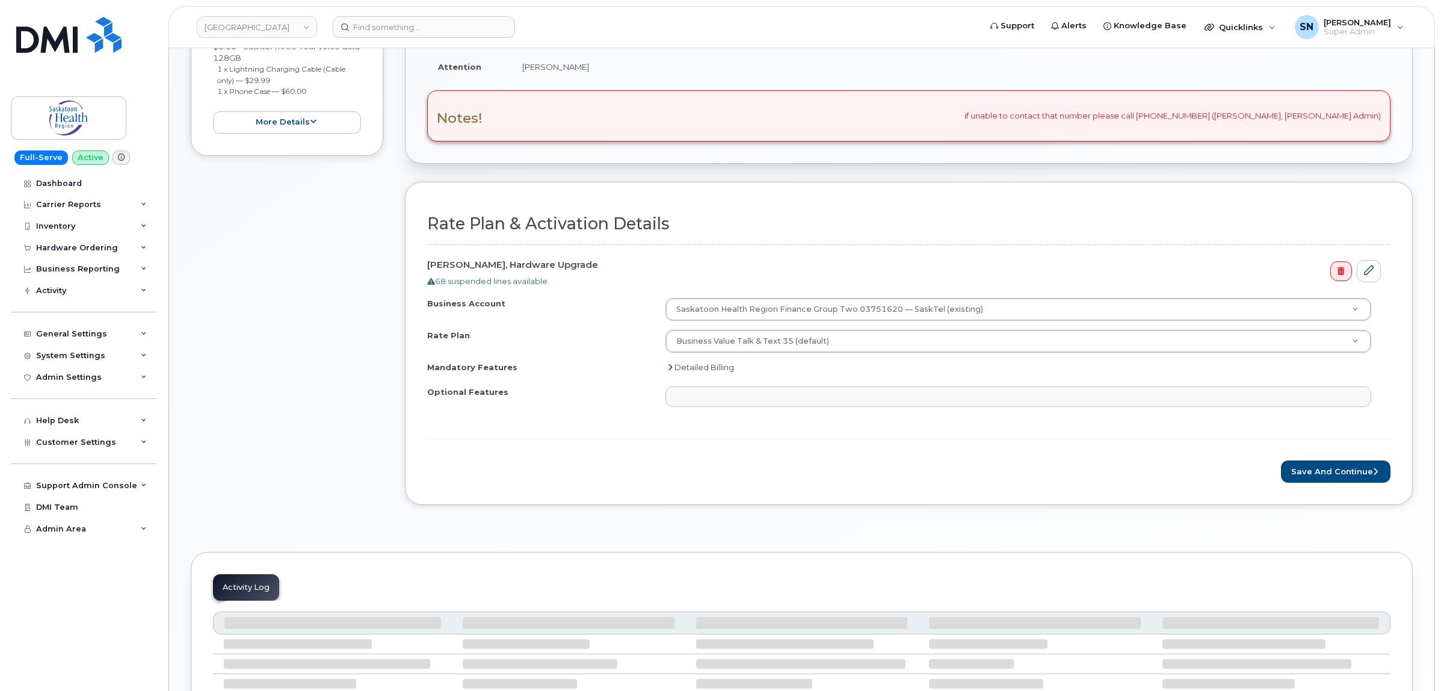
scroll to position [301, 0]
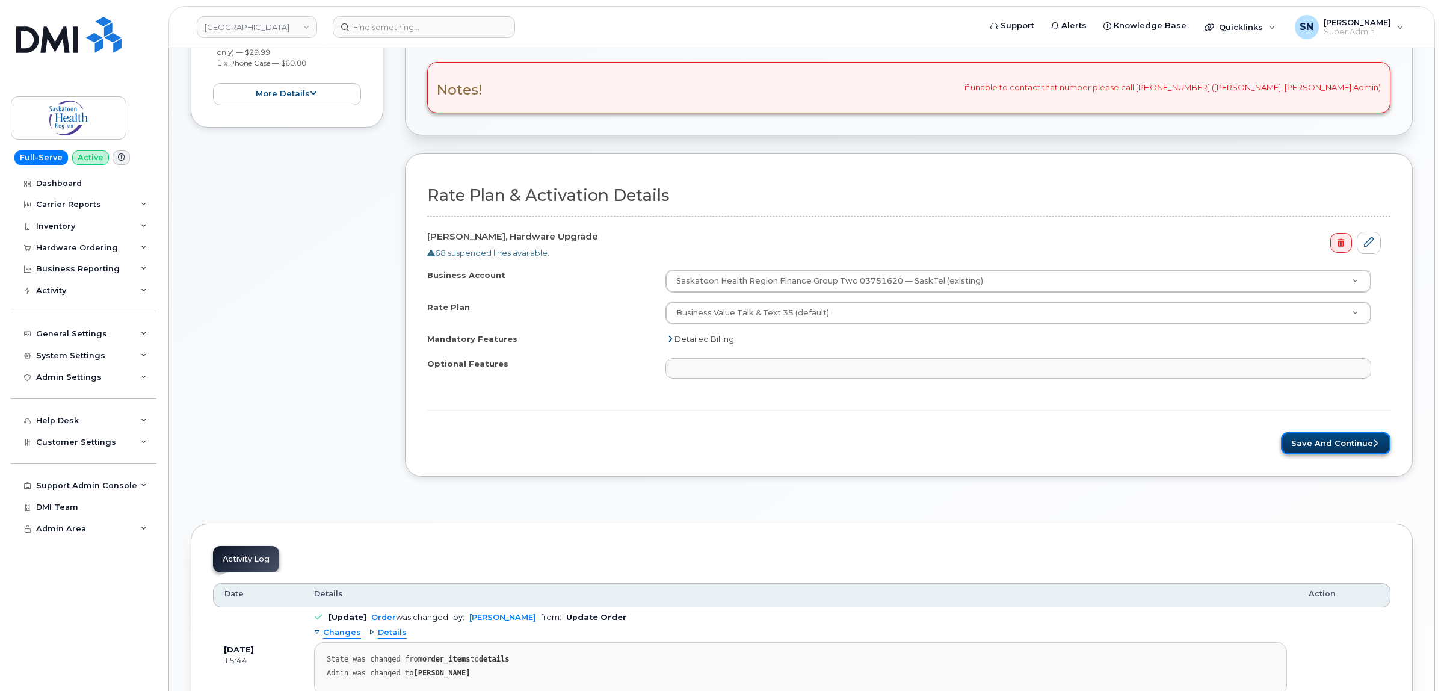
click at [1361, 448] on button "Save and Continue" at bounding box center [1335, 443] width 109 height 22
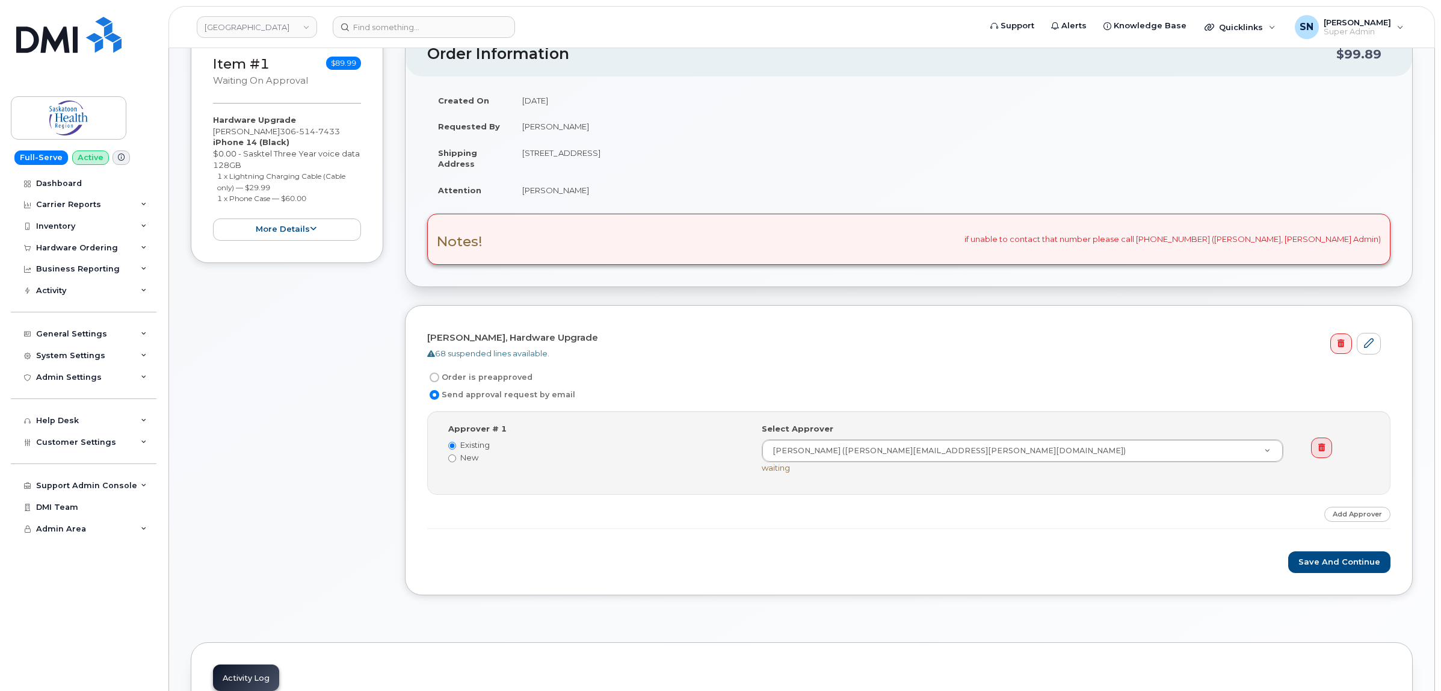
scroll to position [150, 0]
click at [1357, 556] on button "Save and Continue" at bounding box center [1339, 561] width 102 height 22
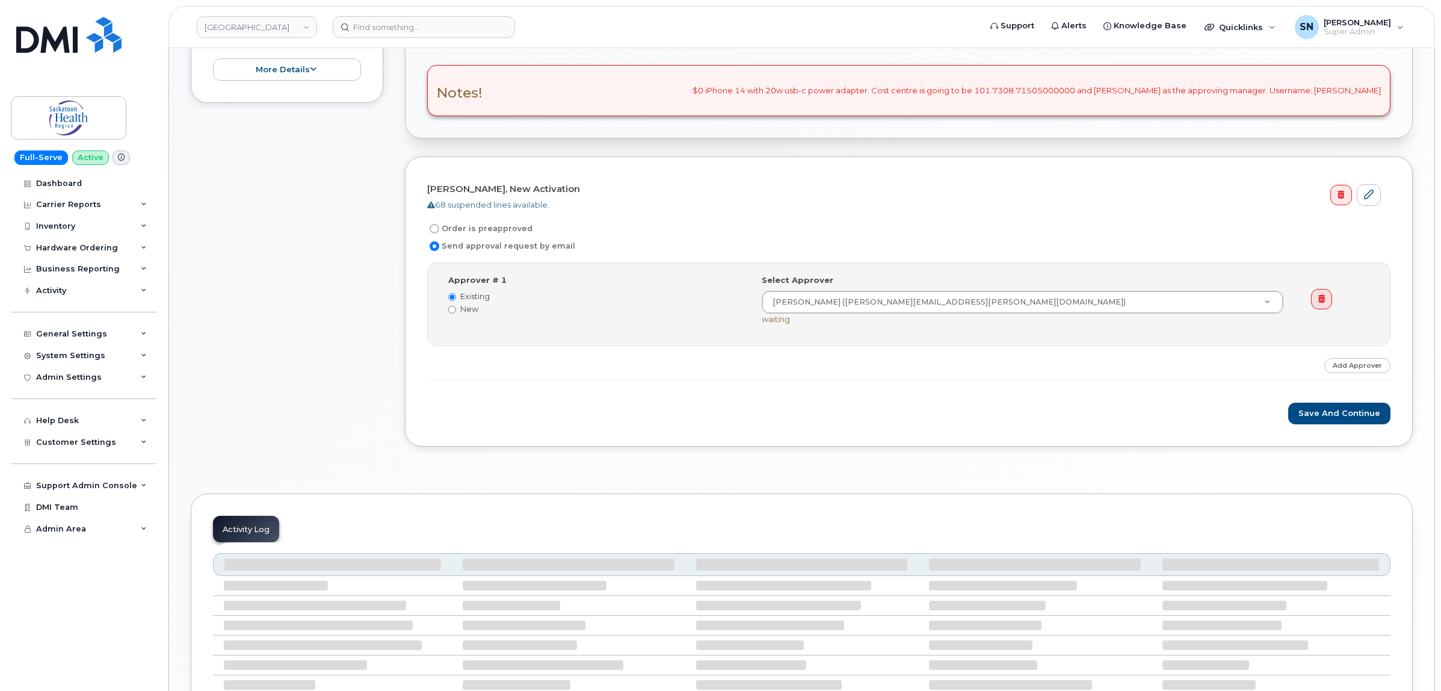
scroll to position [301, 0]
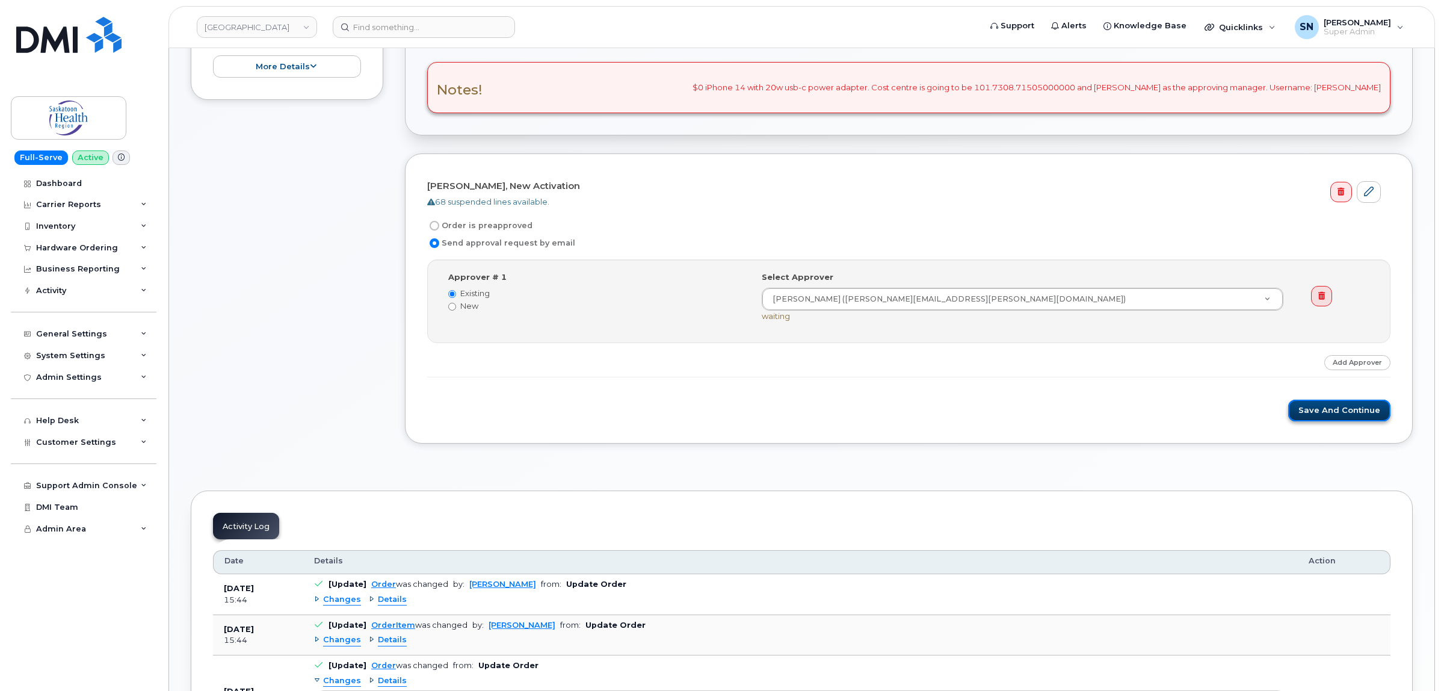
click at [1333, 413] on button "Save and Continue" at bounding box center [1339, 410] width 102 height 22
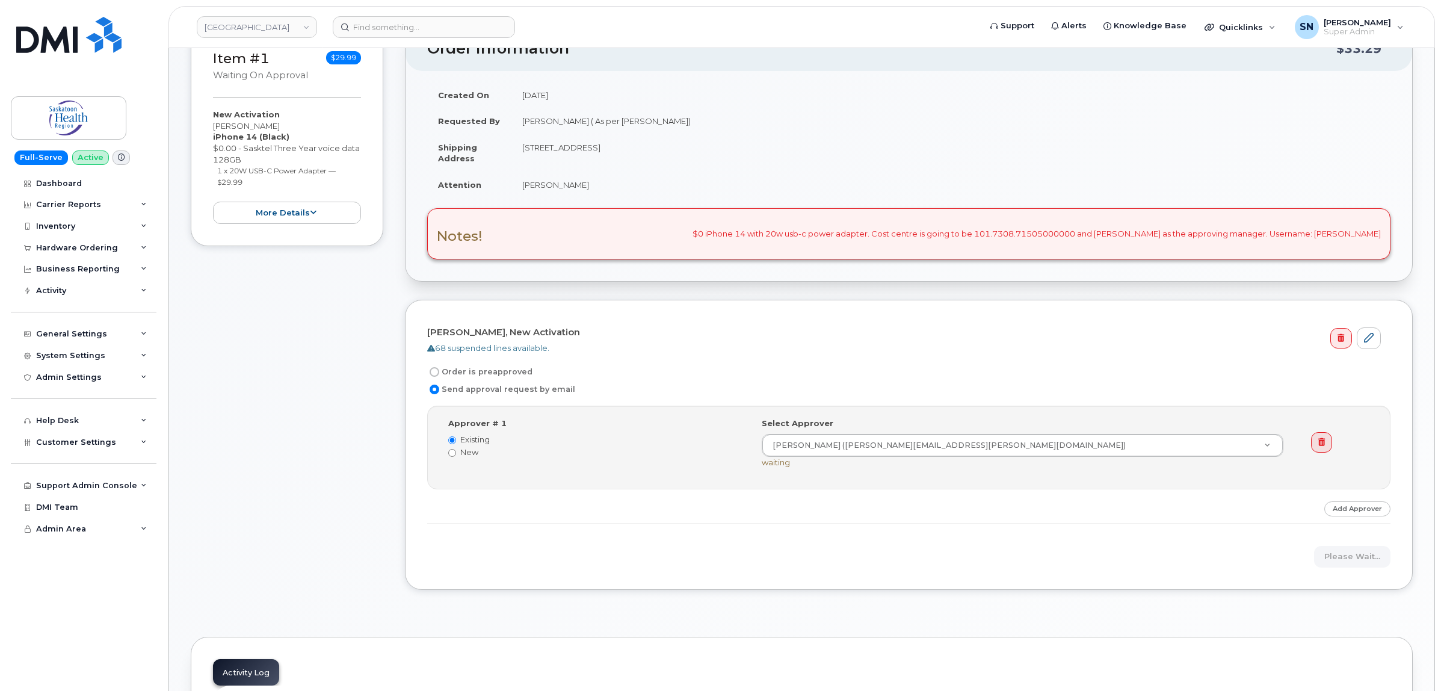
scroll to position [0, 0]
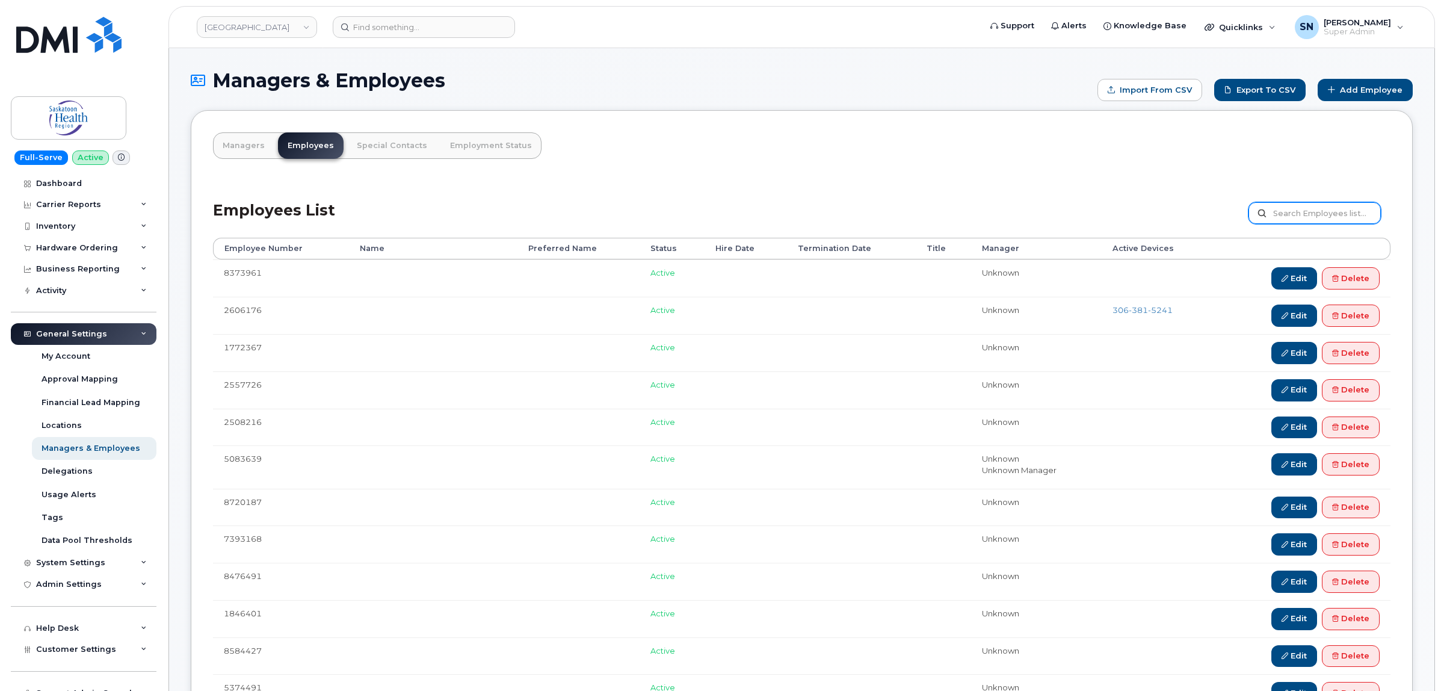
click at [1292, 212] on input "text" at bounding box center [1314, 213] width 132 height 22
type input "alyssa b"
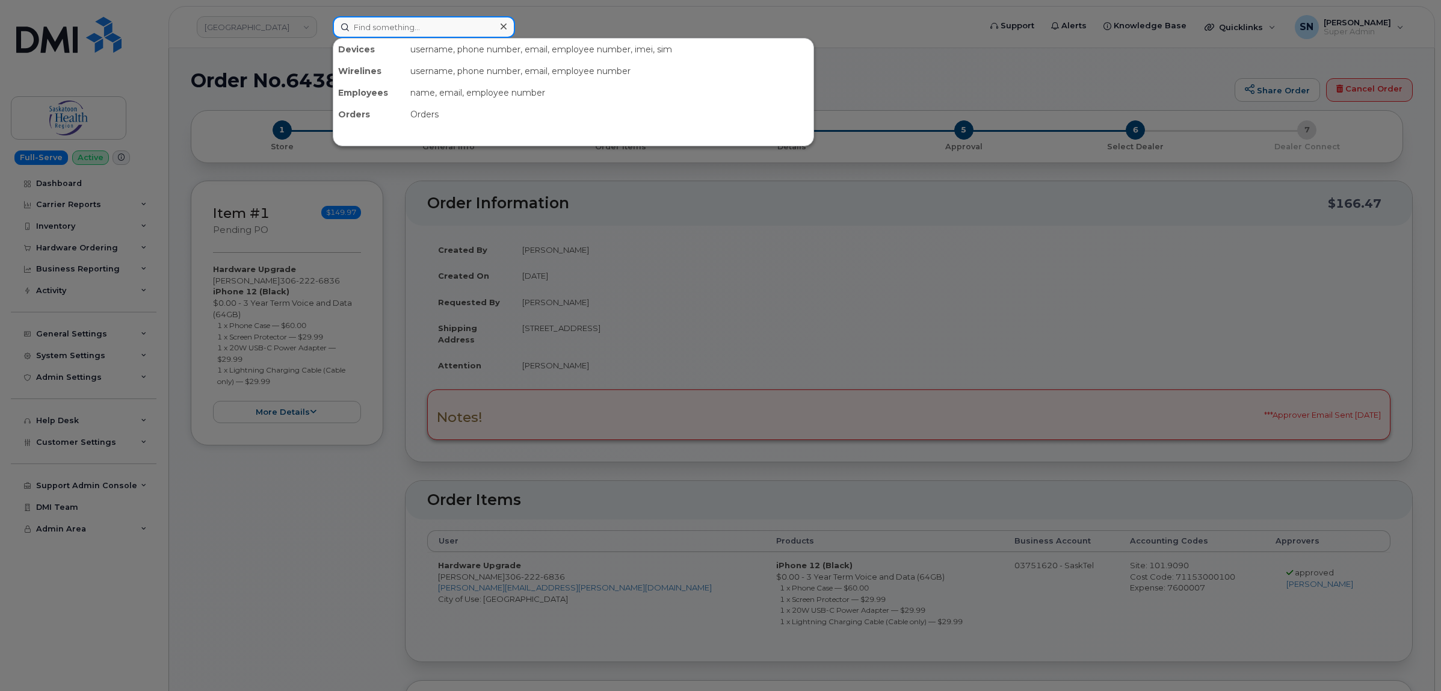
click at [390, 21] on input at bounding box center [424, 27] width 182 height 22
paste input "306-942-7202"
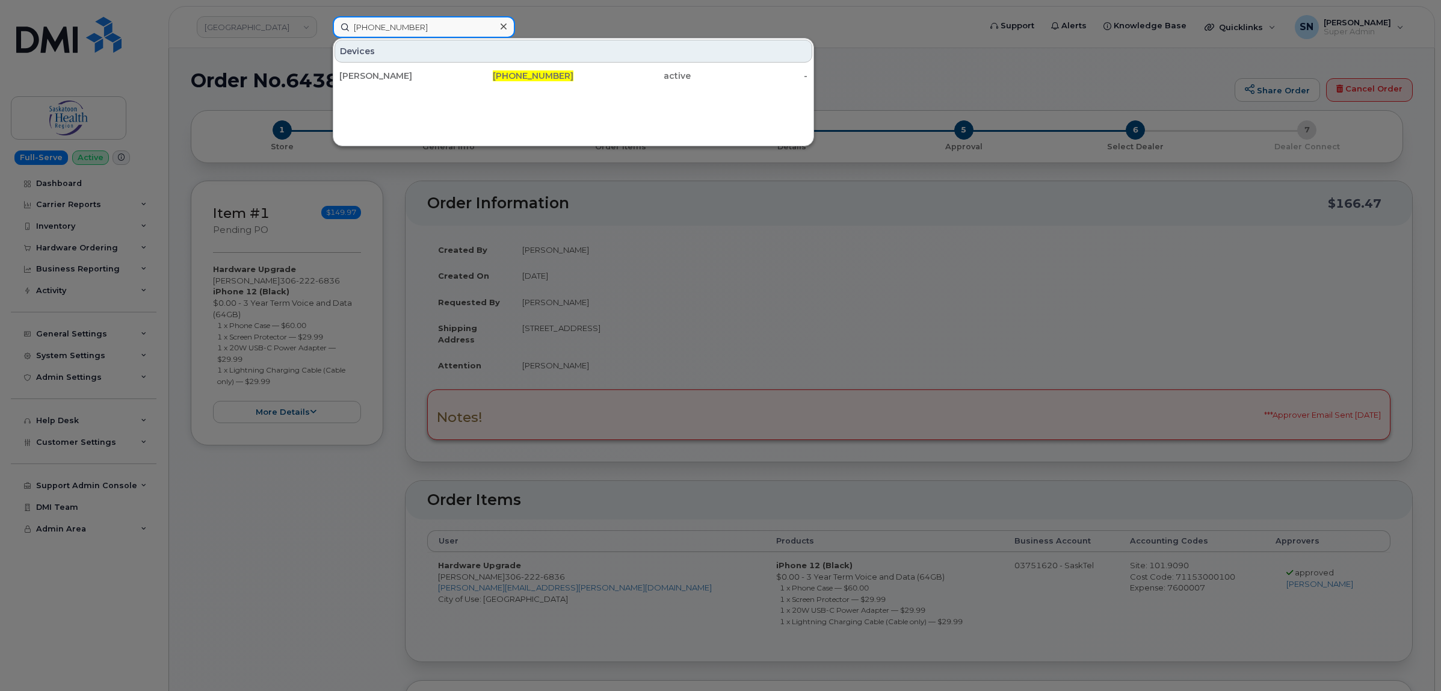
type input "306-942-7202"
click at [420, 64] on div "Nikola Lubura 306-942-7202 active -" at bounding box center [573, 76] width 480 height 24
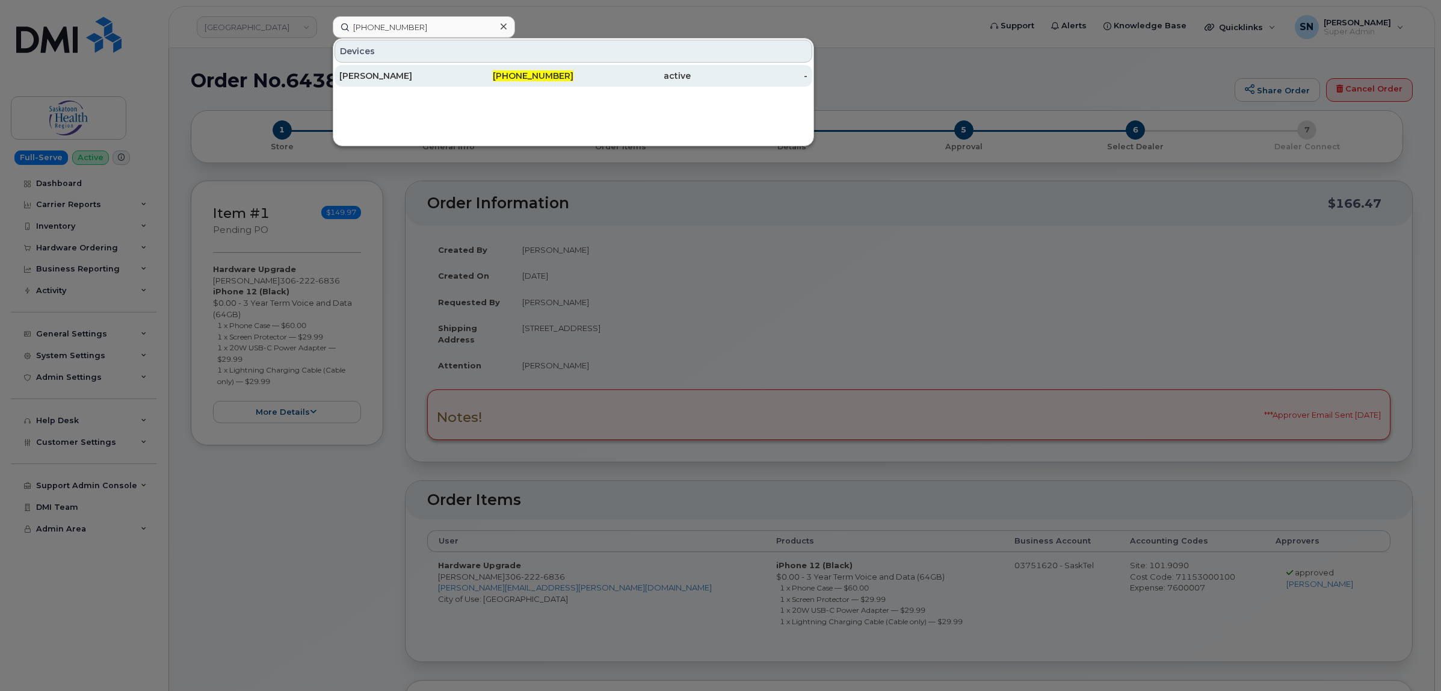
click at [422, 72] on div "[PERSON_NAME]" at bounding box center [397, 76] width 117 height 12
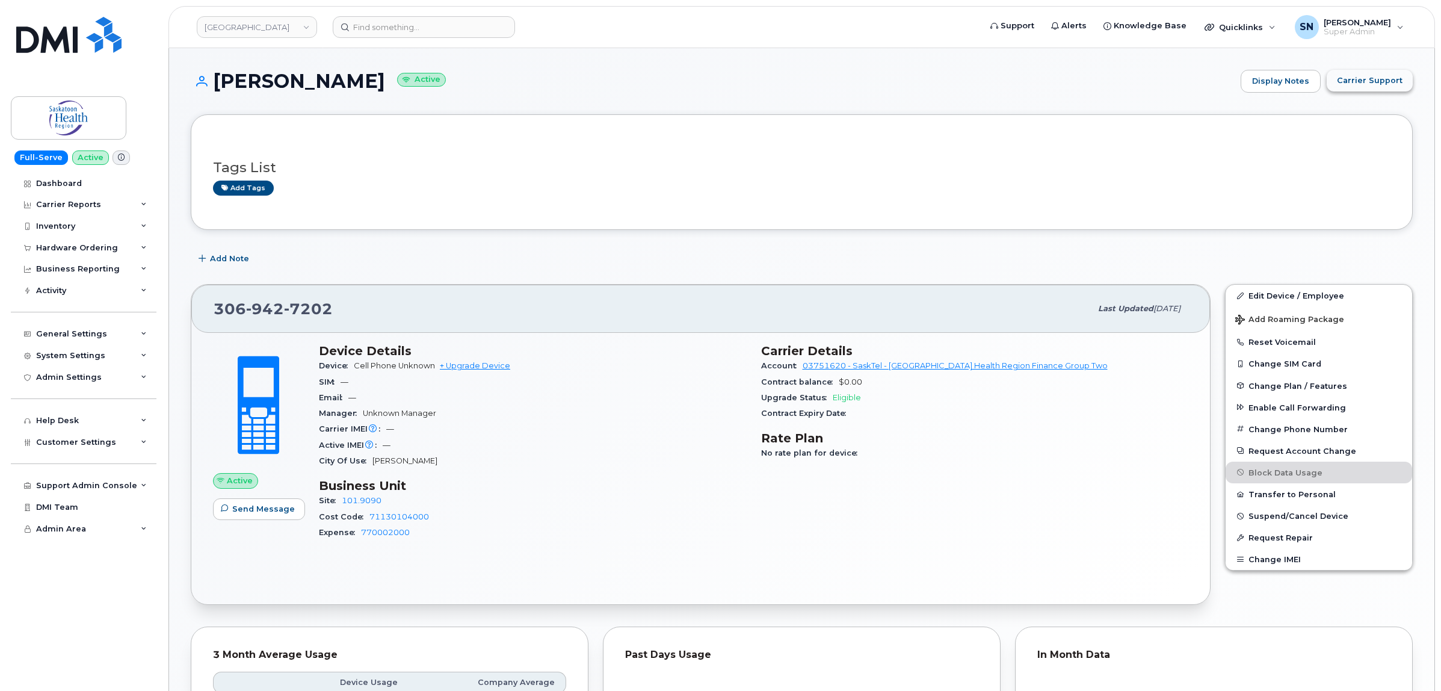
click at [1352, 89] on button "Carrier Support" at bounding box center [1370, 81] width 86 height 22
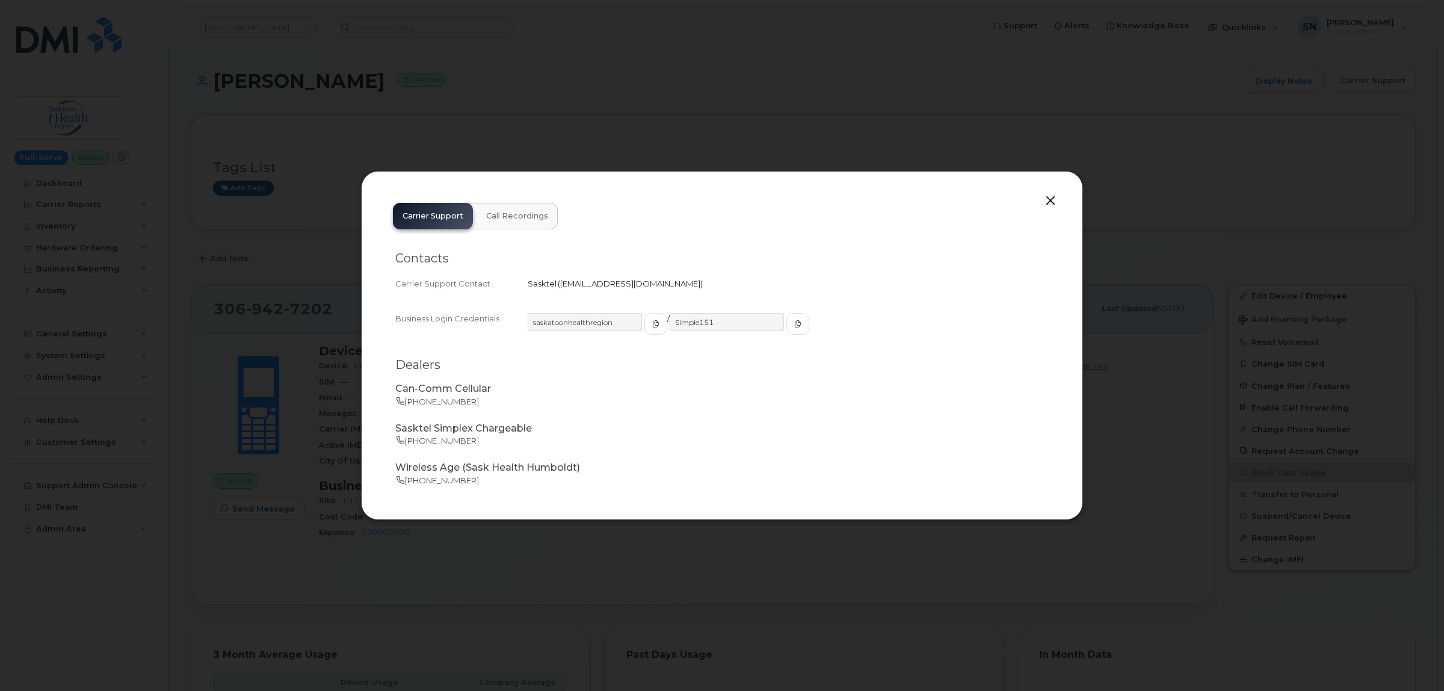
click at [1051, 199] on button "button" at bounding box center [1050, 201] width 18 height 17
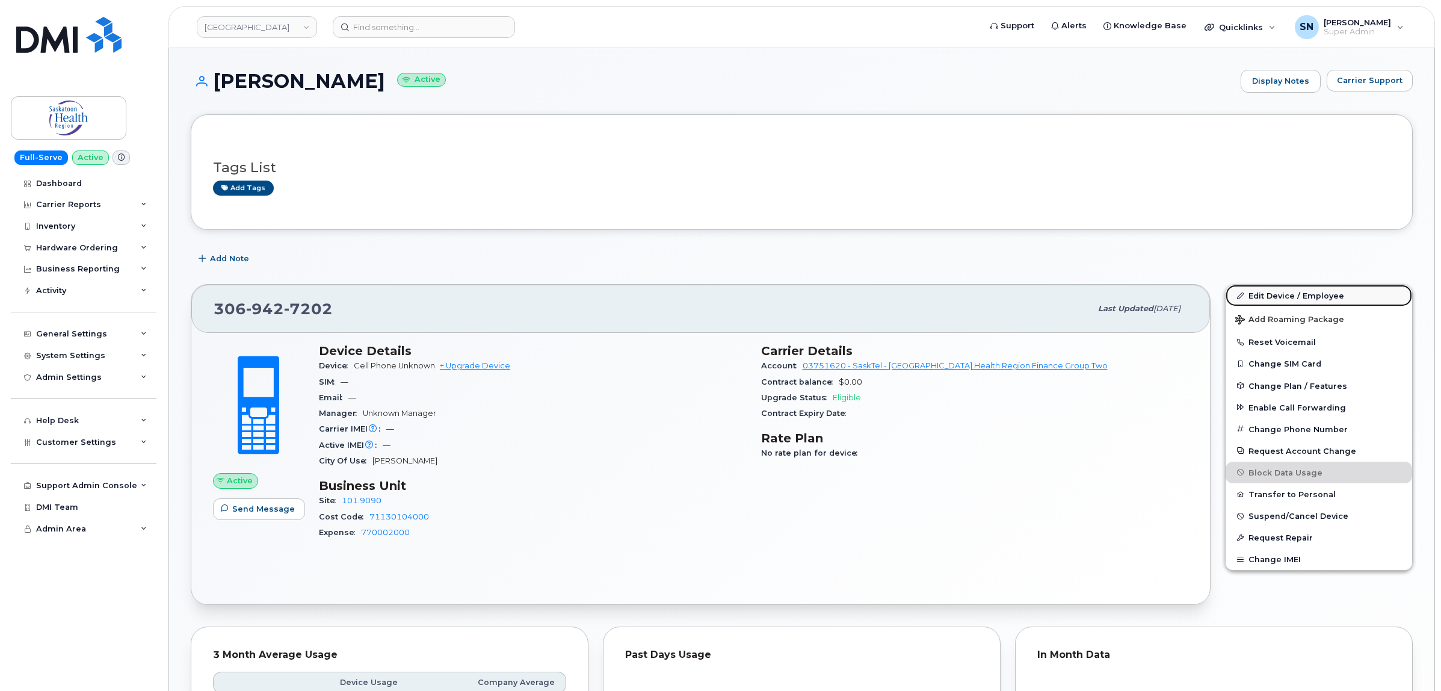
click at [1280, 297] on link "Edit Device / Employee" at bounding box center [1318, 296] width 186 height 22
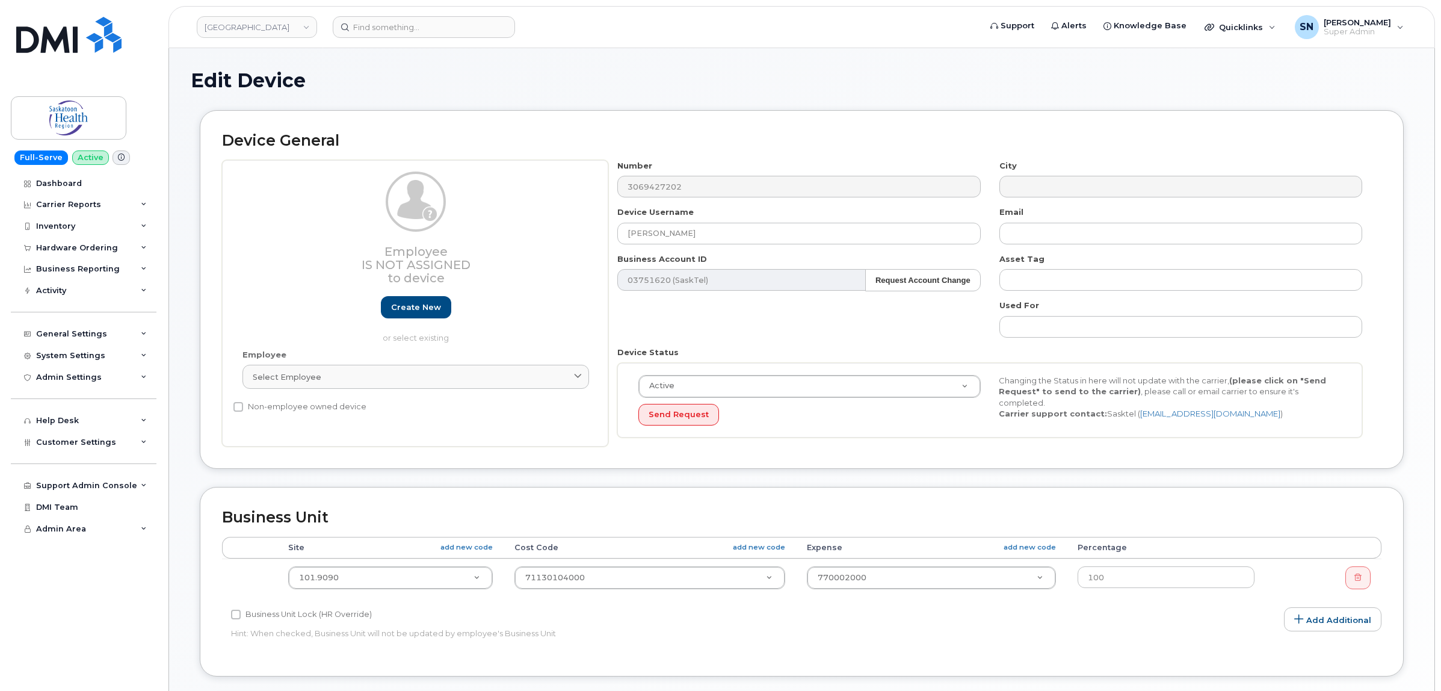
select select "2207559"
click at [905, 286] on button "Request Account Change" at bounding box center [923, 280] width 116 height 22
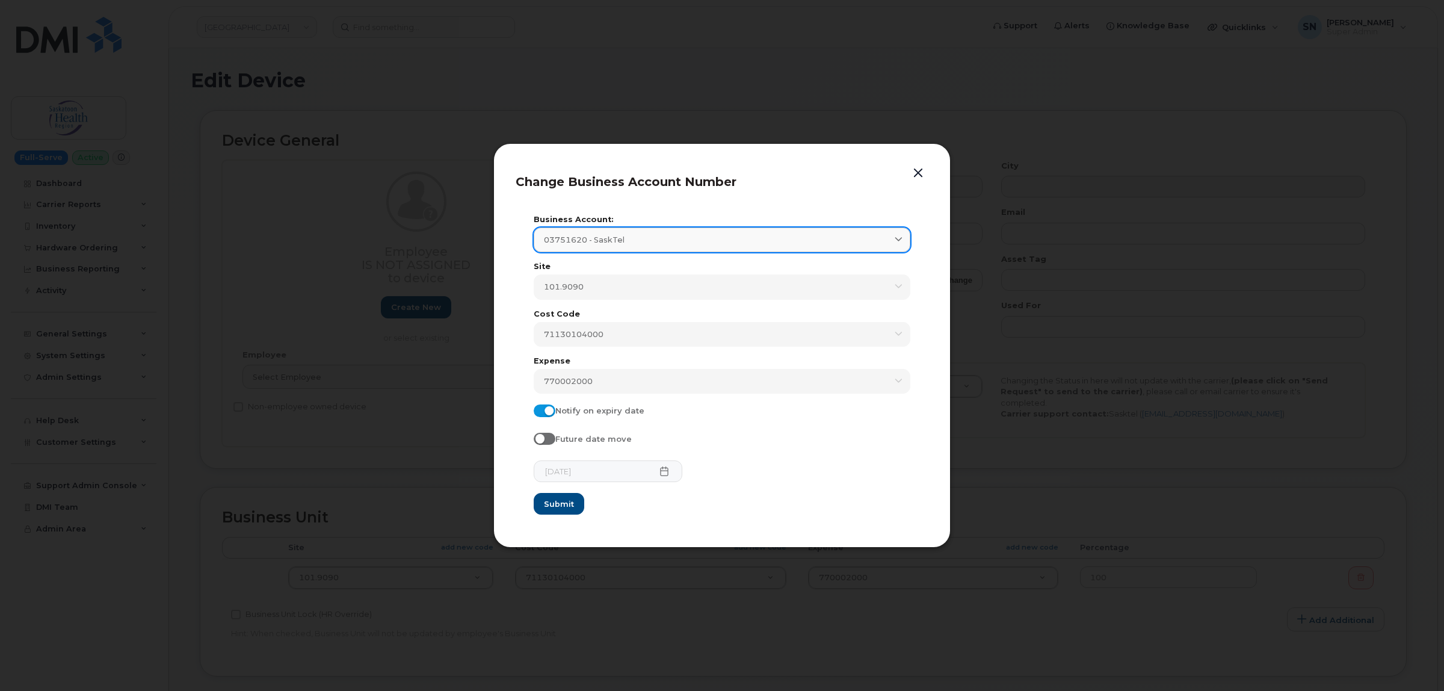
click at [614, 236] on span "03751620 - SaskTel" at bounding box center [584, 239] width 81 height 11
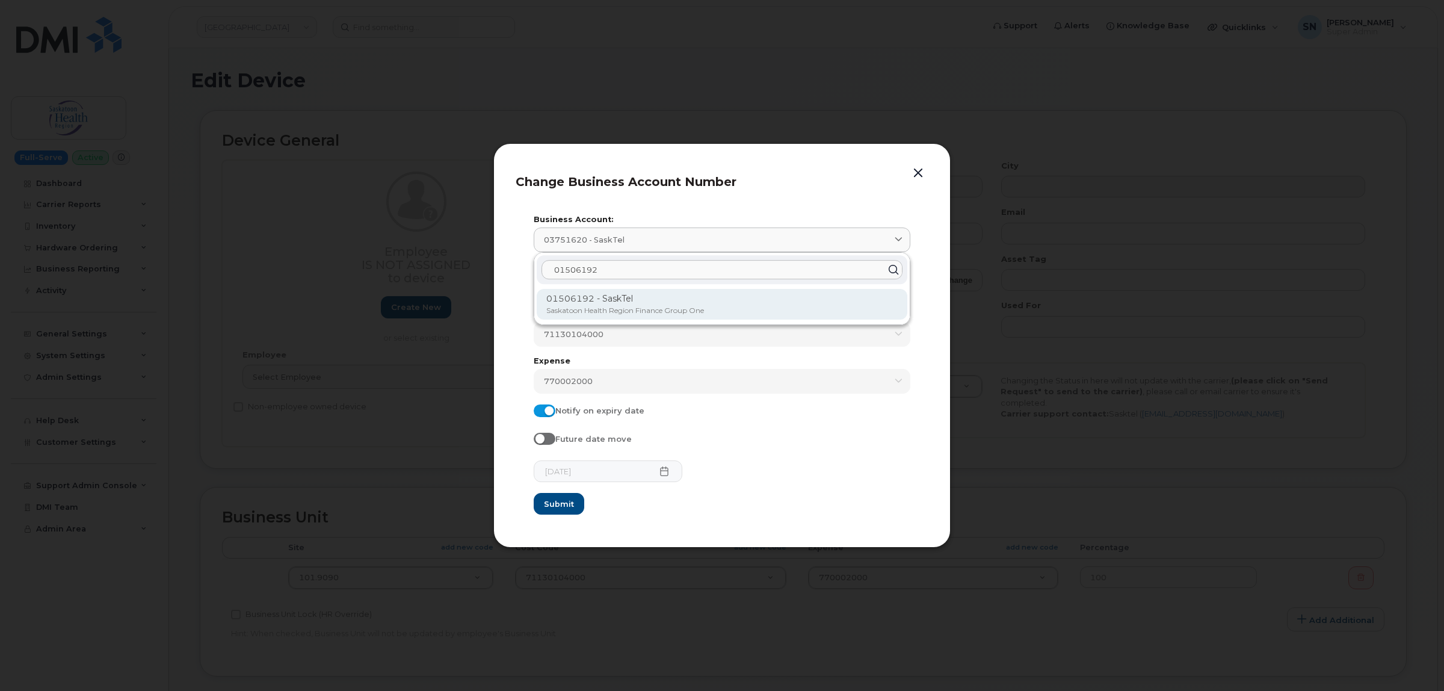
type input "01506192"
click at [633, 301] on p "01506192 - SaskTel" at bounding box center [721, 298] width 351 height 13
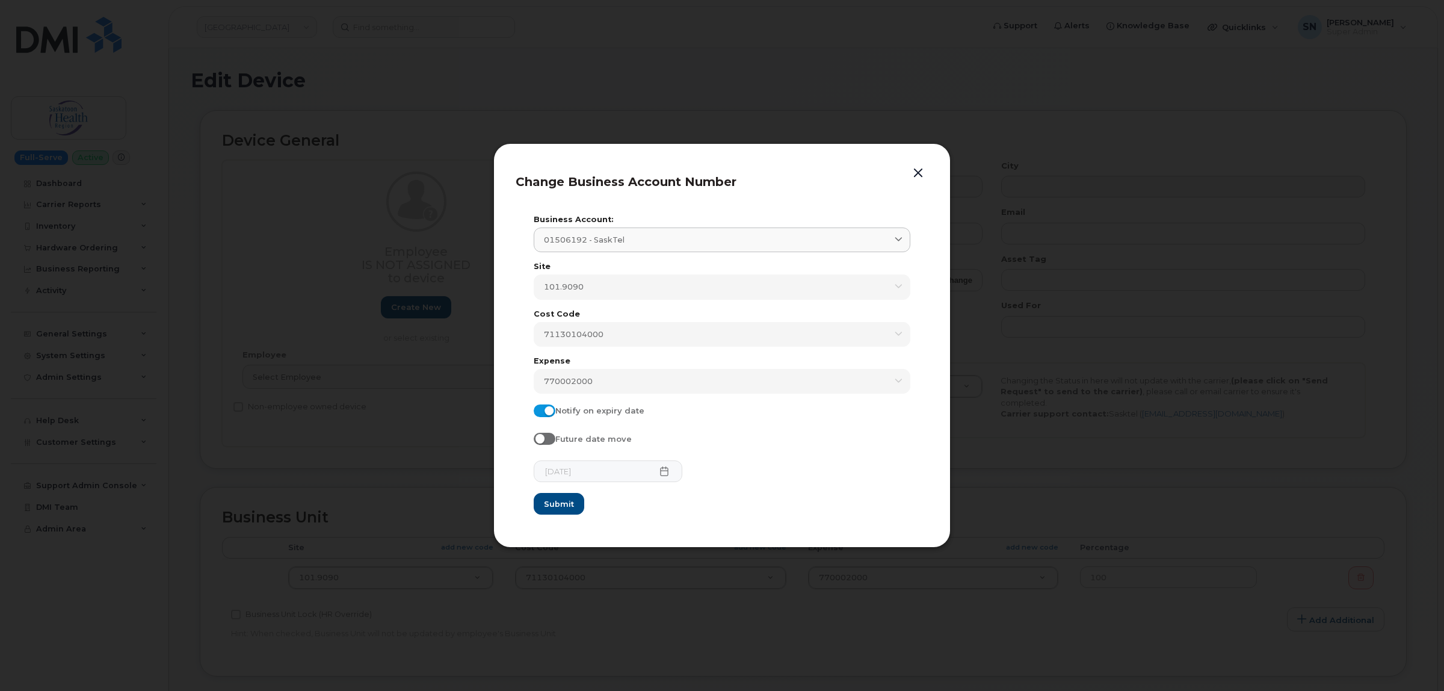
click at [537, 409] on input "Notify on expiry date" at bounding box center [539, 409] width 10 height 10
checkbox input "false"
click at [562, 507] on span "Submit" at bounding box center [558, 503] width 30 height 11
type input "01506192 (SaskTel)"
type input "1624"
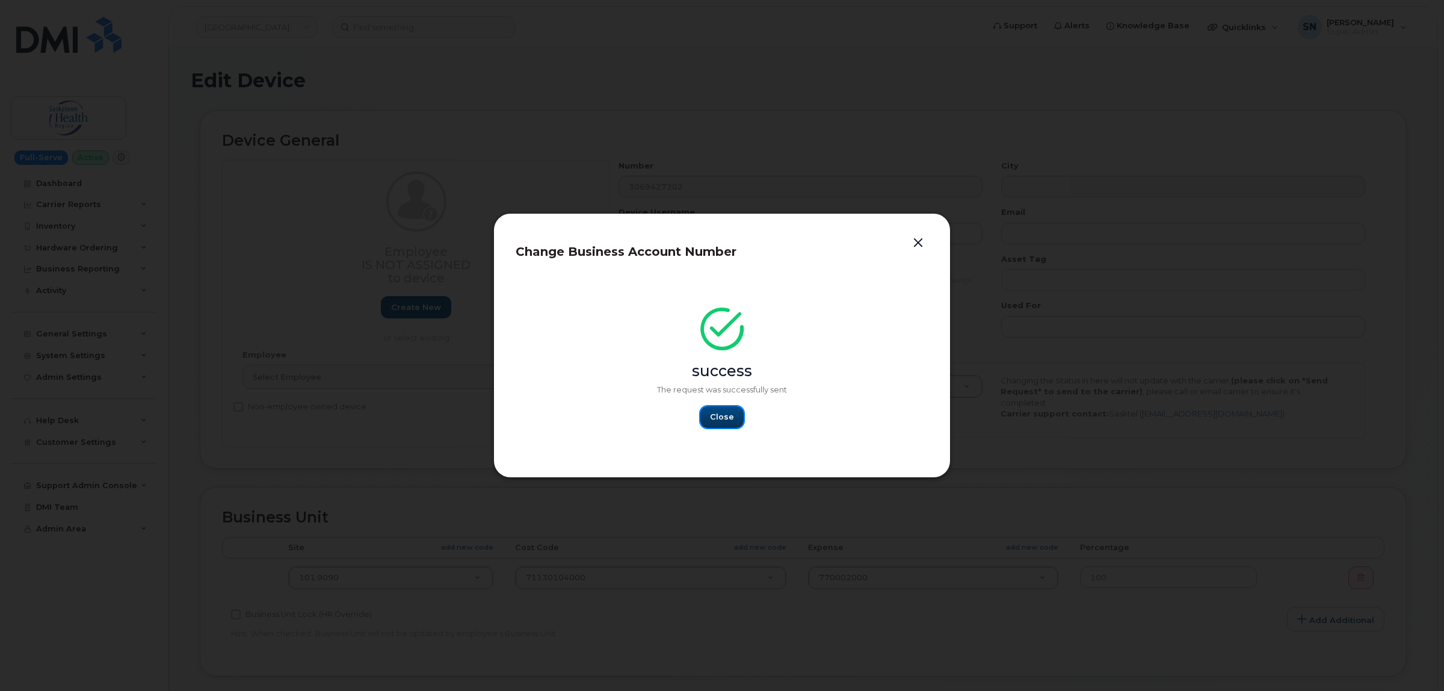
click at [720, 419] on span "Close" at bounding box center [722, 416] width 24 height 11
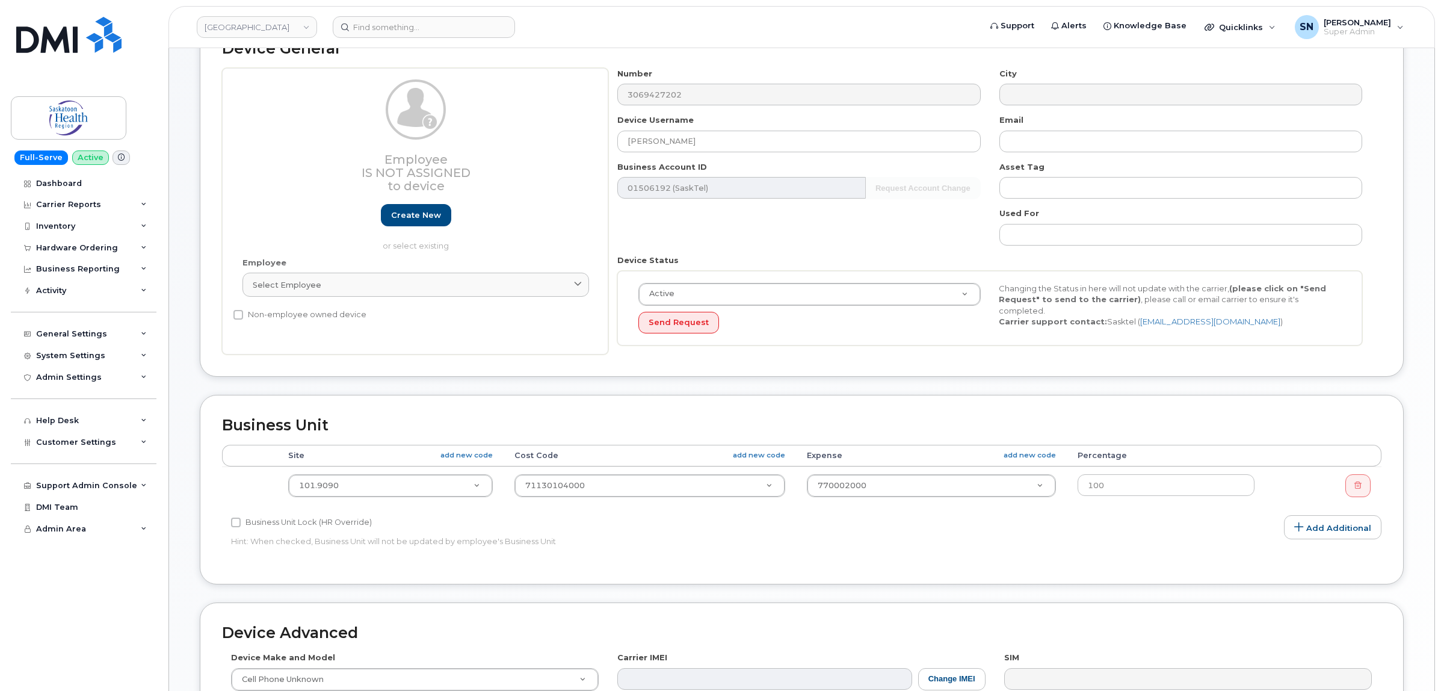
scroll to position [365, 0]
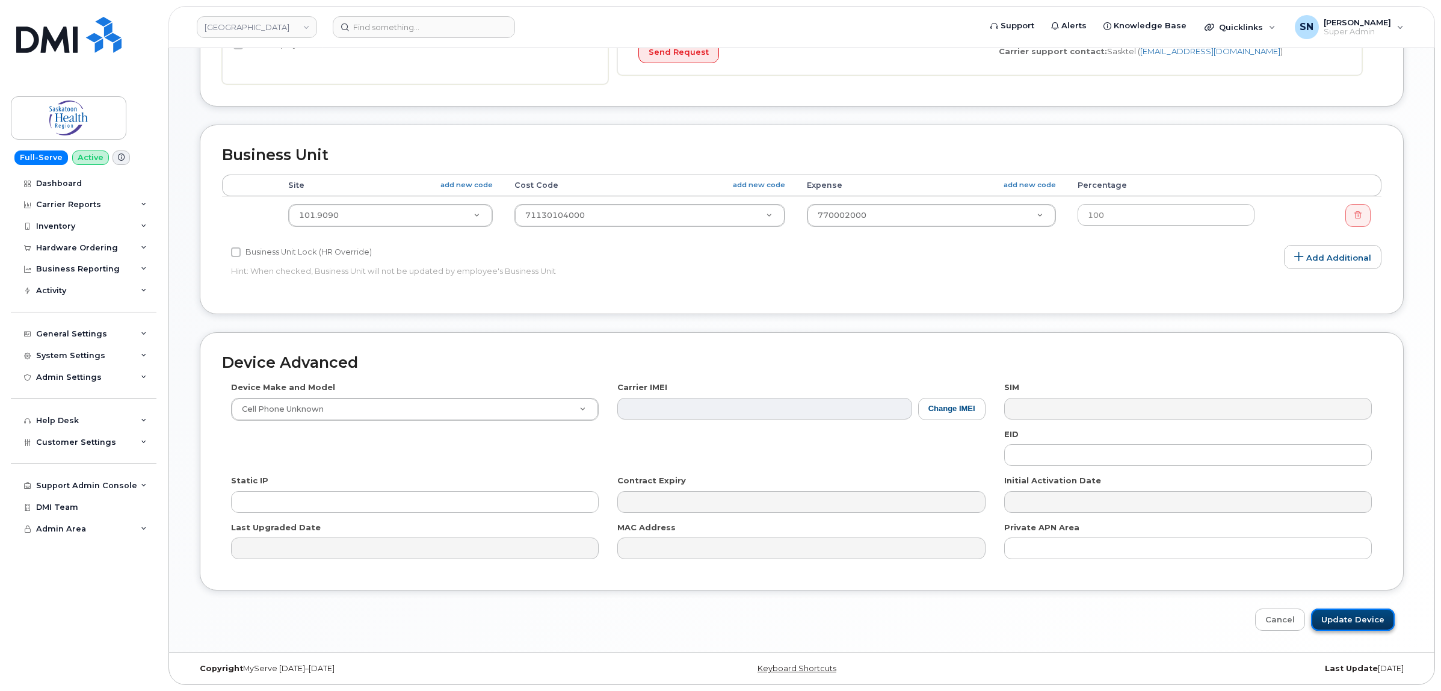
click at [1373, 620] on input "Update Device" at bounding box center [1353, 619] width 84 height 22
type input "Saving..."
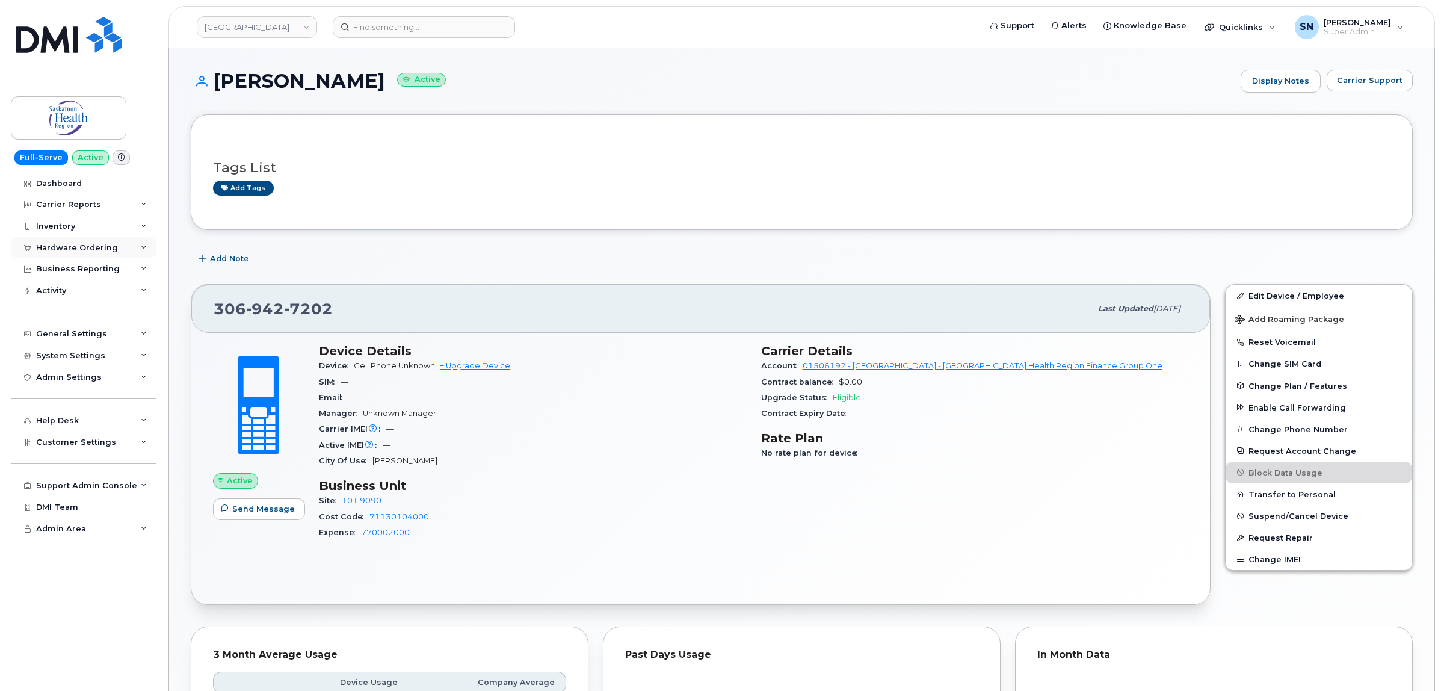
click at [89, 244] on div "Hardware Ordering" at bounding box center [77, 248] width 82 height 10
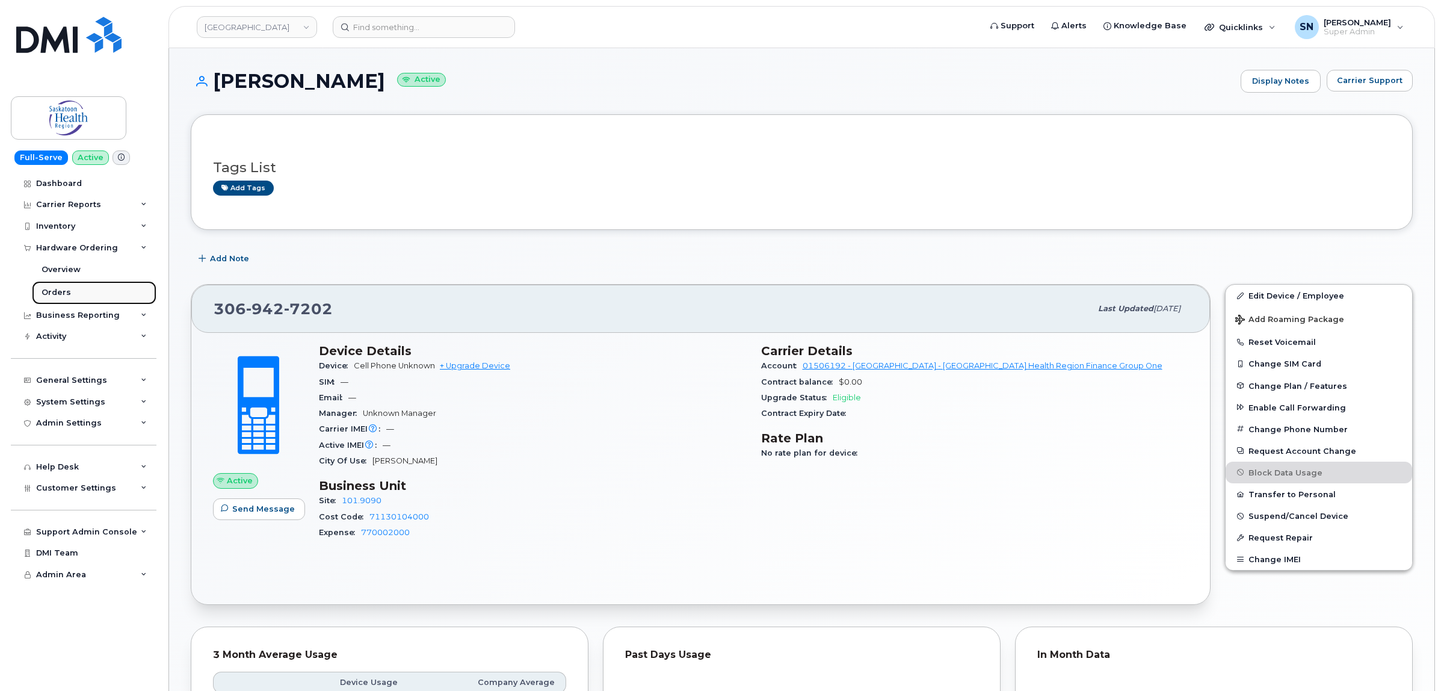
click at [60, 295] on div "Orders" at bounding box center [56, 292] width 29 height 11
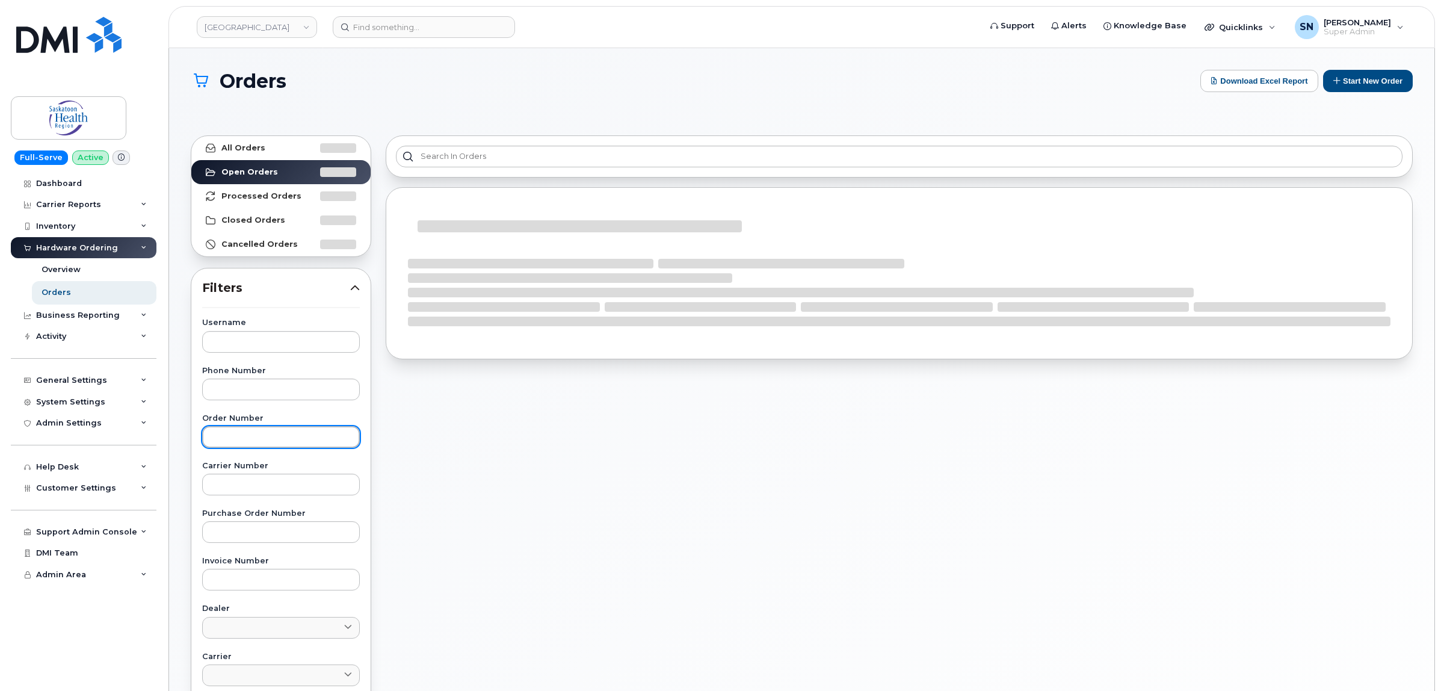
click at [322, 441] on input "text" at bounding box center [281, 437] width 158 height 22
paste input "64472"
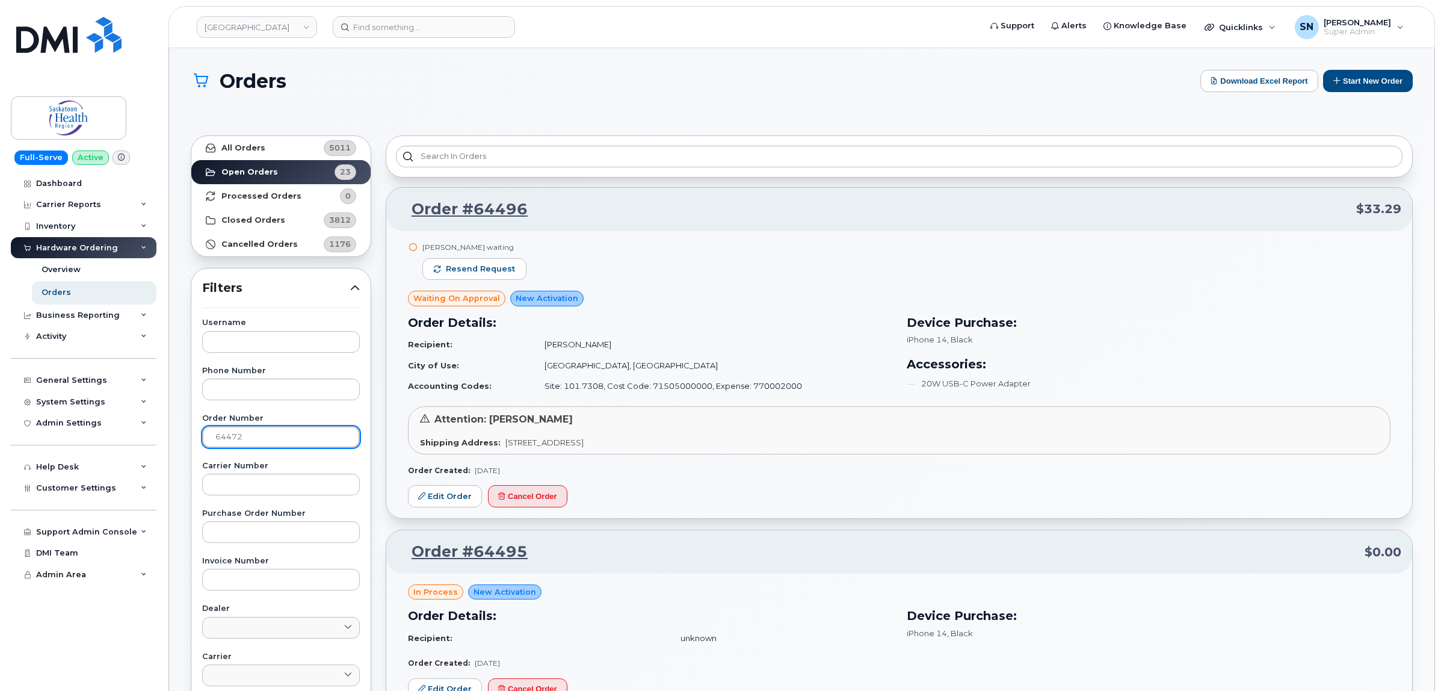
type input "64472"
click at [277, 143] on link "All Orders 5011" at bounding box center [280, 148] width 179 height 24
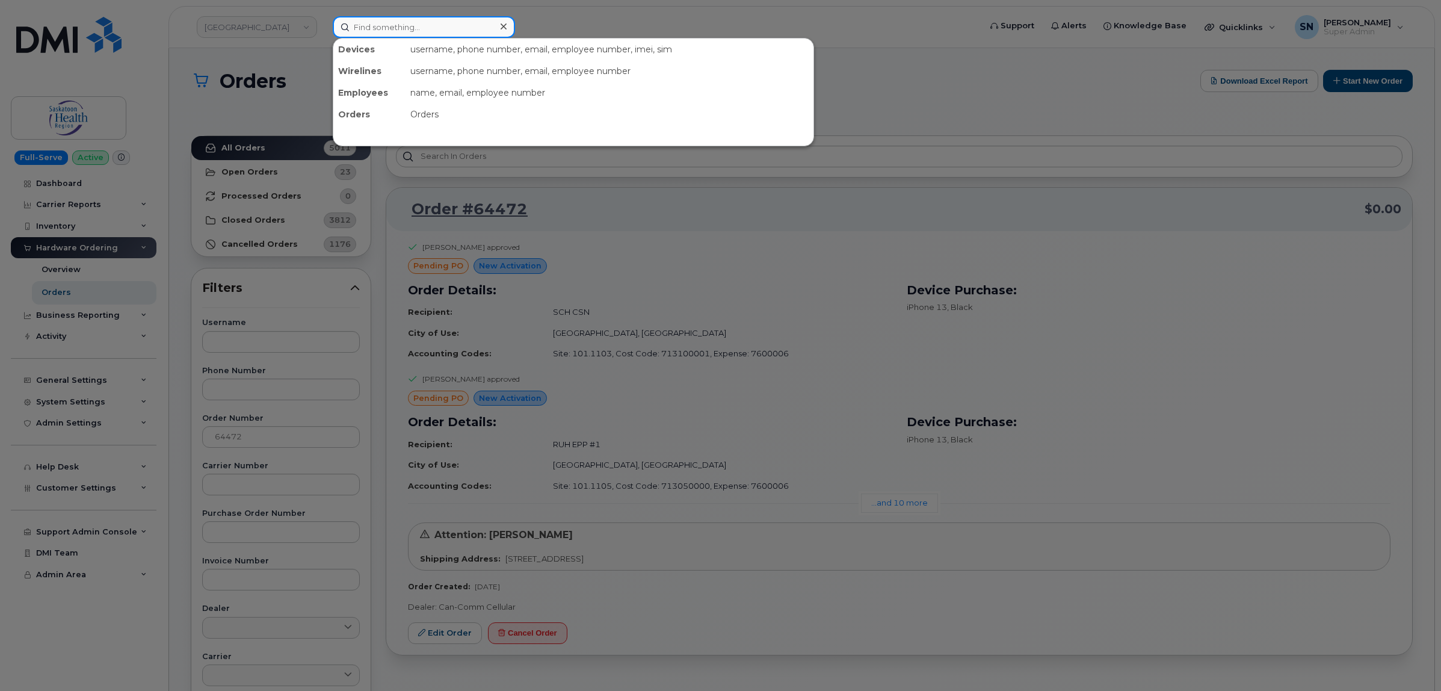
click at [380, 23] on input at bounding box center [424, 27] width 182 height 22
paste input "RITM0268780"
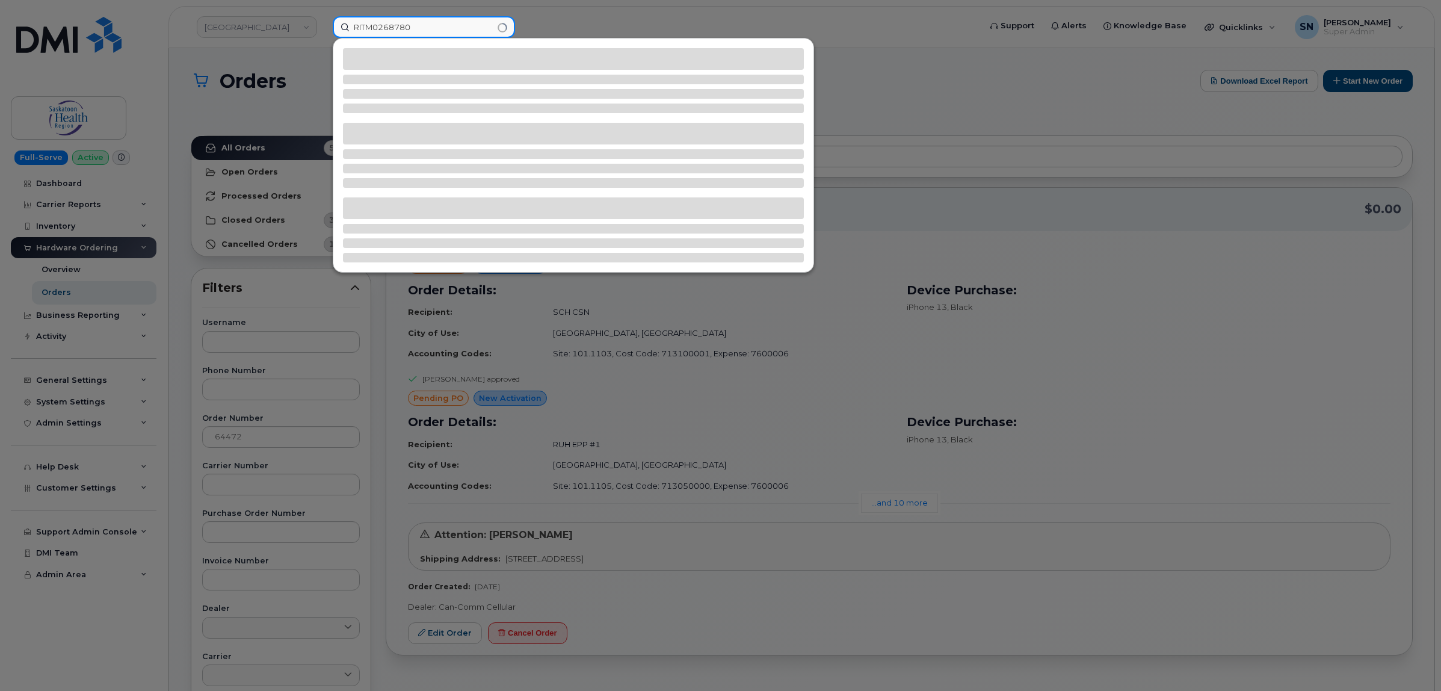
type input "RITM0268780"
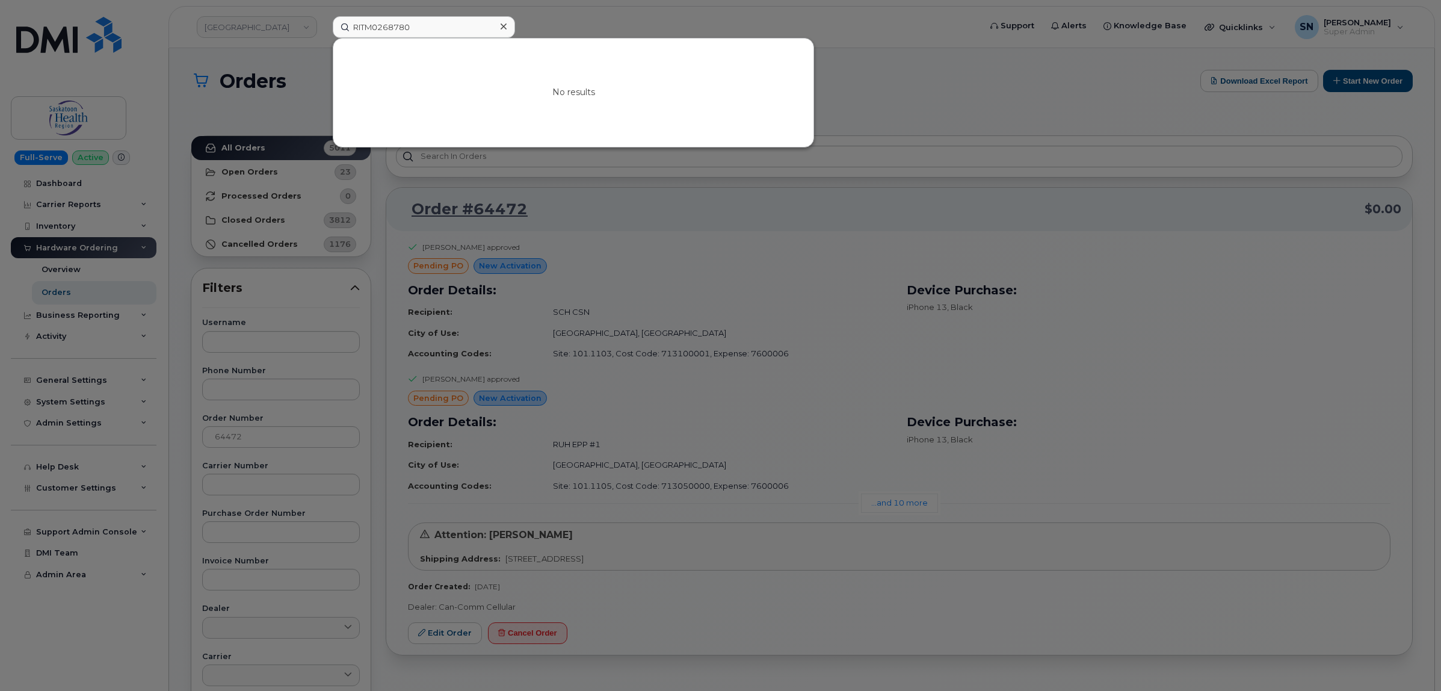
click at [266, 434] on div at bounding box center [720, 345] width 1441 height 691
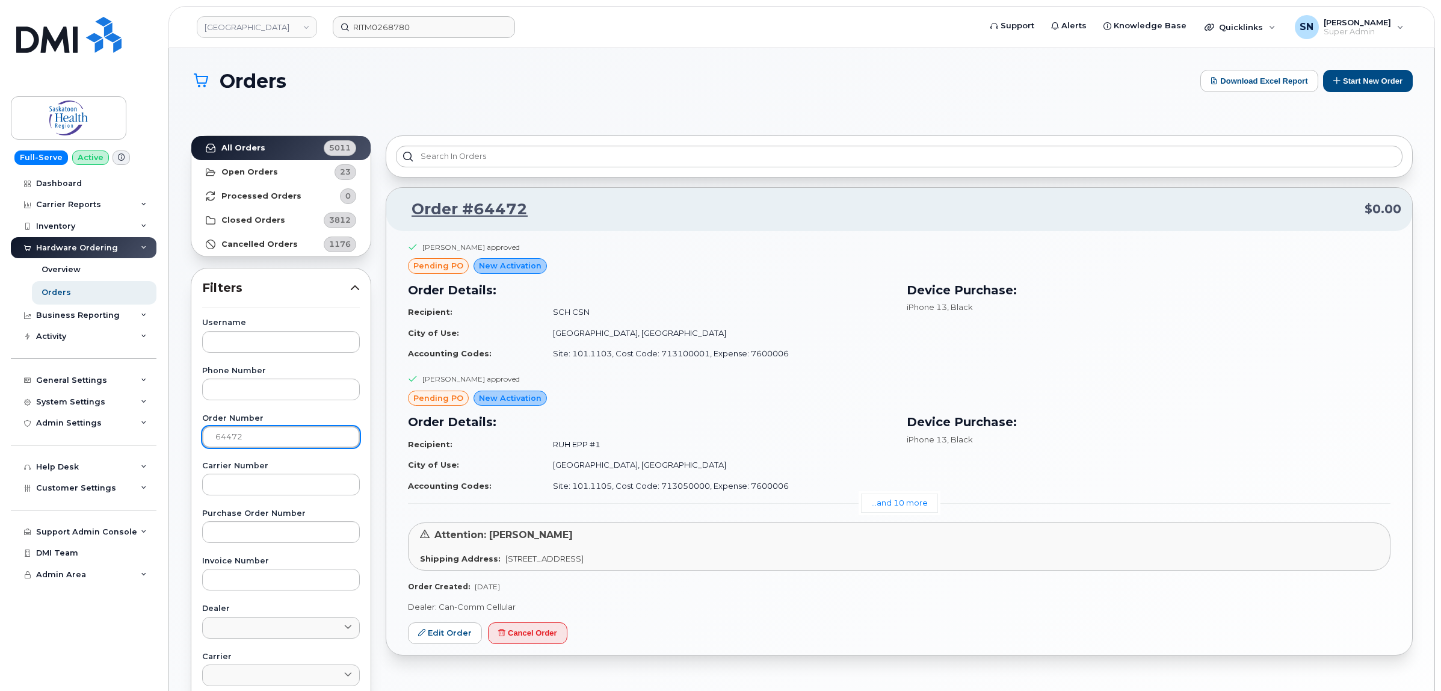
drag, startPoint x: 266, startPoint y: 434, endPoint x: 168, endPoint y: 429, distance: 97.6
click at [169, 429] on div "Orders Download Excel Report Start New Order All Orders 5011 Open Orders 23 Pro…" at bounding box center [801, 518] width 1265 height 940
paste input "88"
type input "64488"
click at [265, 147] on link "All Orders 5011" at bounding box center [280, 148] width 179 height 24
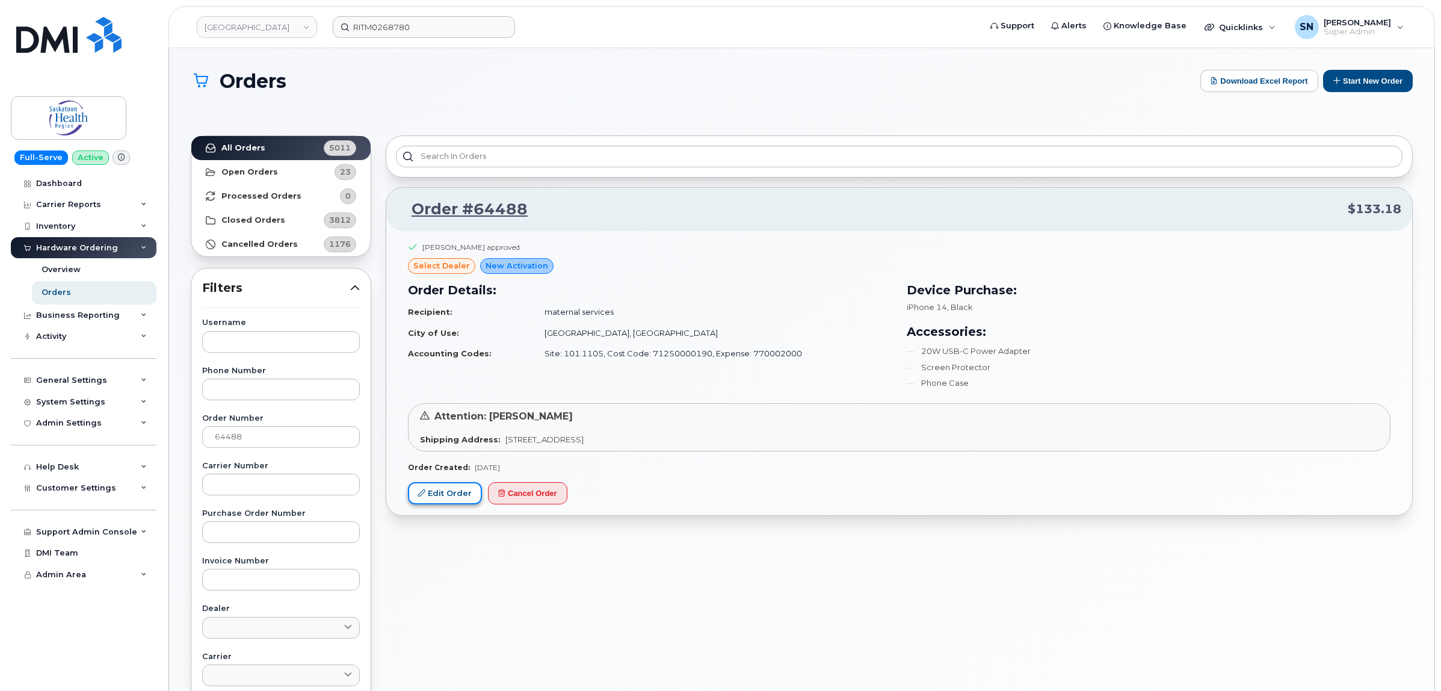
click at [458, 500] on link "Edit Order" at bounding box center [445, 493] width 74 height 22
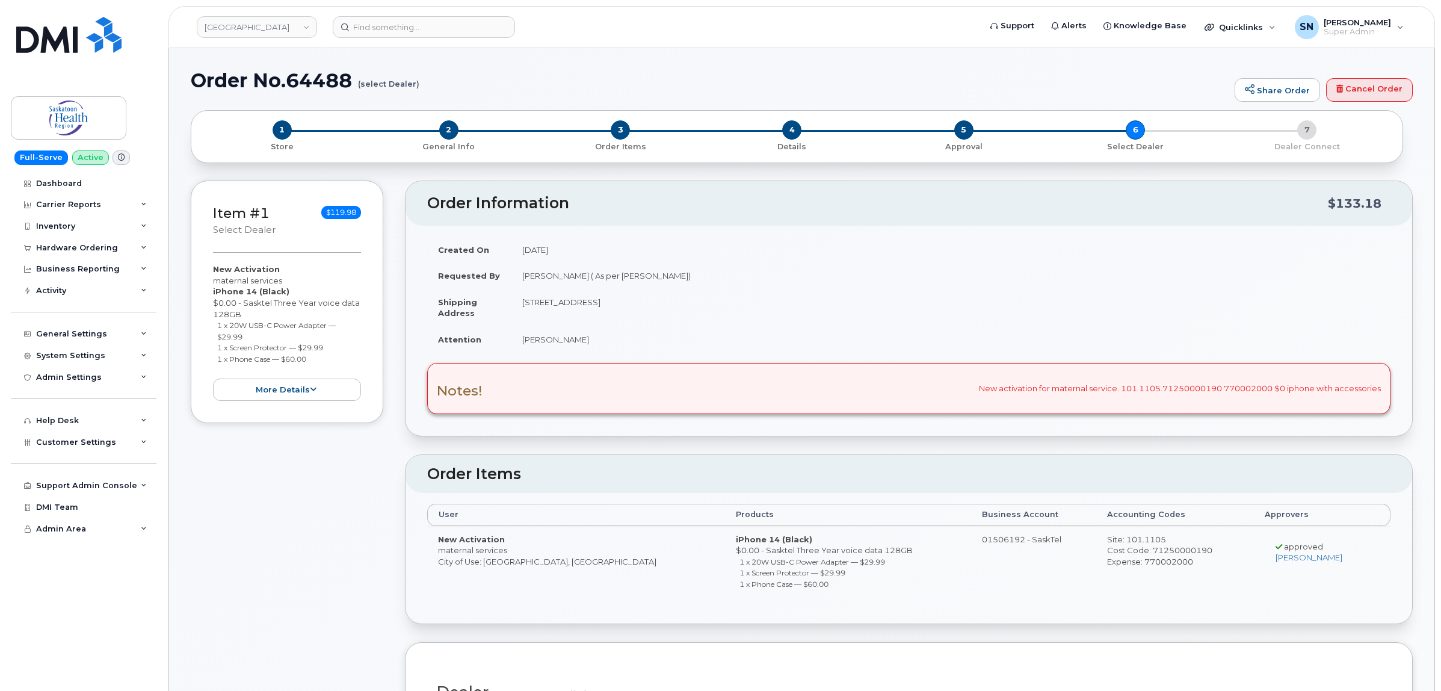
drag, startPoint x: 217, startPoint y: 325, endPoint x: 250, endPoint y: 334, distance: 35.0
click at [250, 334] on li "1 x 20W USB-C Power Adapter — $29.99" at bounding box center [289, 330] width 144 height 22
copy small "1 x 20W USB-C Power Adapter — $29.99"
drag, startPoint x: 217, startPoint y: 351, endPoint x: 331, endPoint y: 350, distance: 114.3
click at [331, 350] on li "1 x Screen Protector — $29.99" at bounding box center [289, 347] width 144 height 11
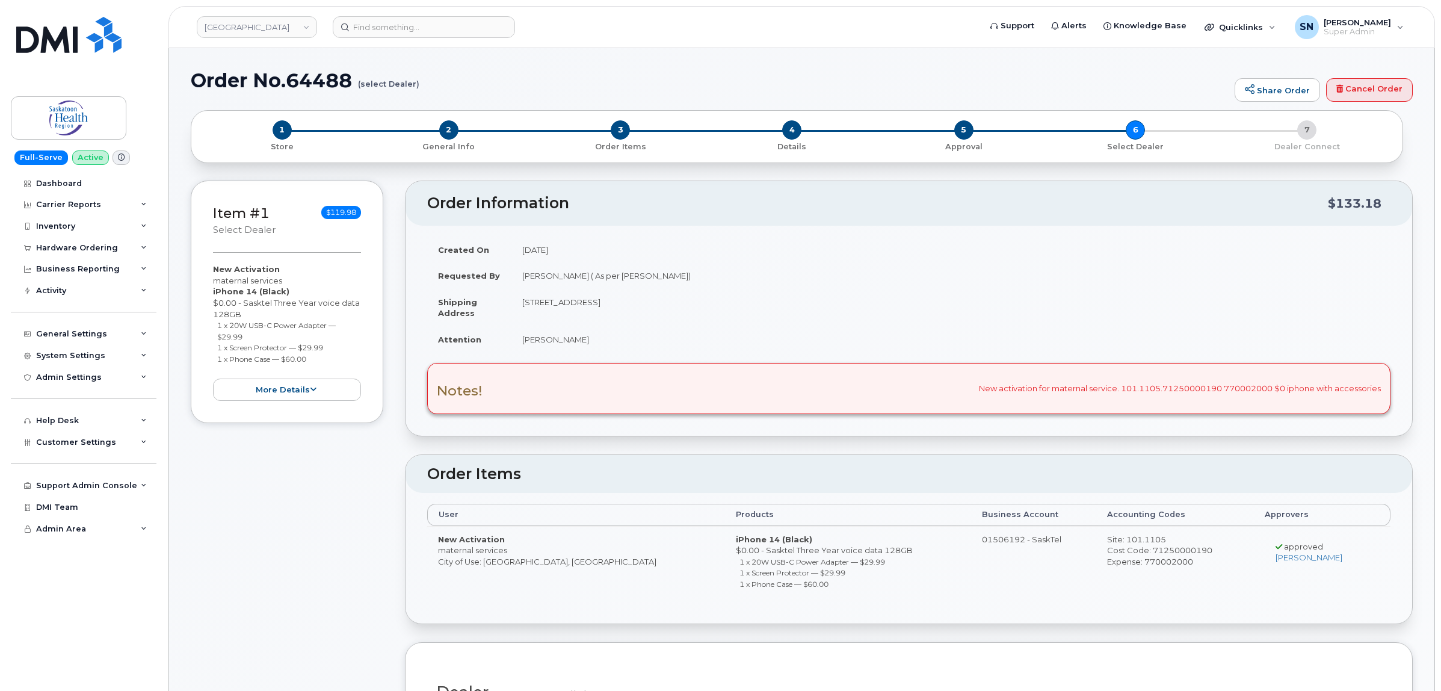
copy small "1 x Screen Protector — $29.99"
drag, startPoint x: 217, startPoint y: 360, endPoint x: 344, endPoint y: 361, distance: 126.3
click at [344, 361] on li "1 x Phone Case — $60.00" at bounding box center [289, 358] width 144 height 11
copy small "1 x Phone Case — $60.00"
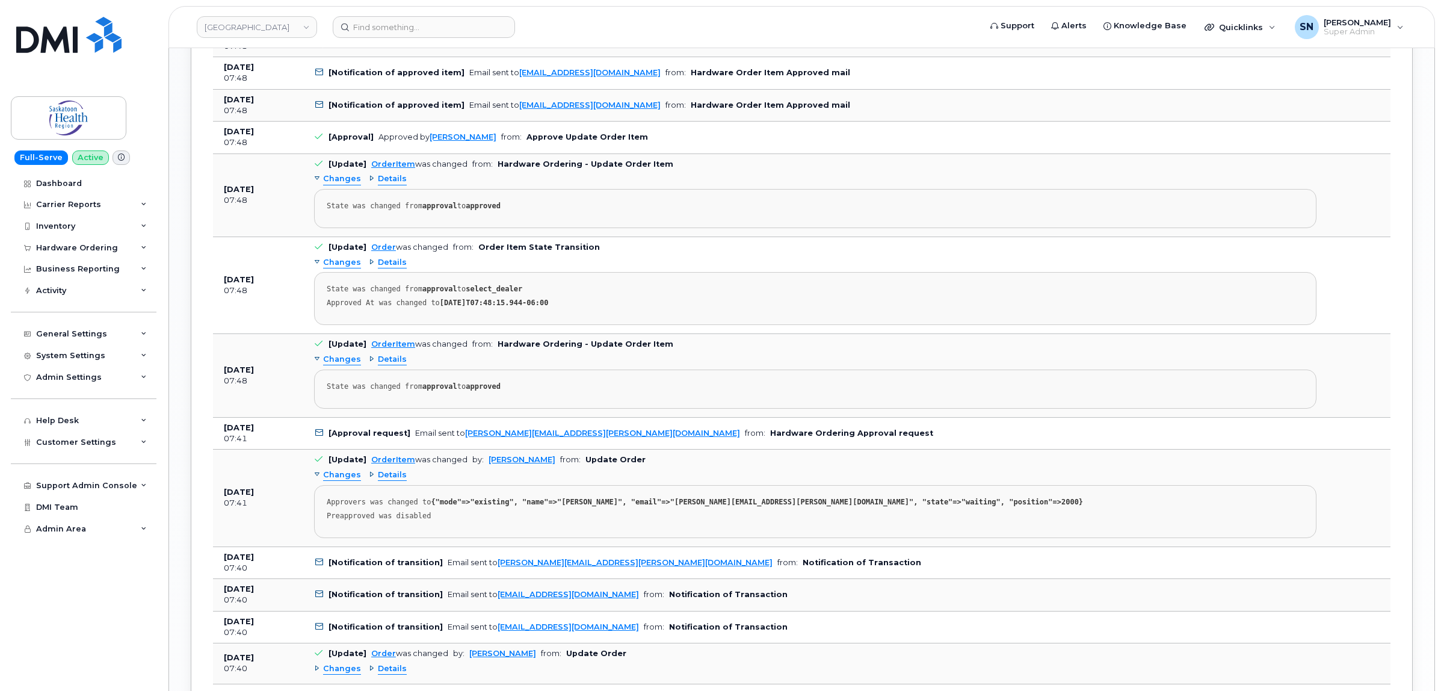
scroll to position [1730, 0]
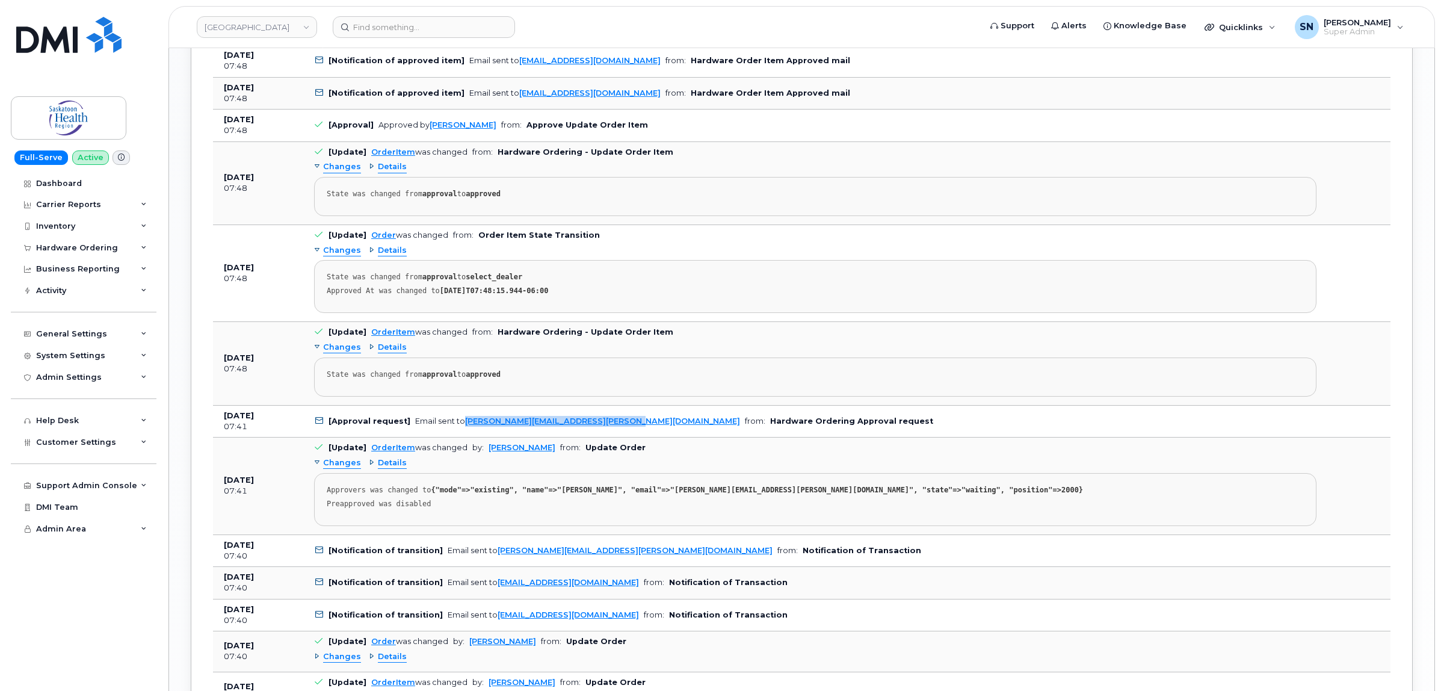
drag, startPoint x: 617, startPoint y: 428, endPoint x: 462, endPoint y: 428, distance: 155.2
click at [462, 428] on td "[Approval request] Email sent to Nicole.maczek@saskhealthauthority.ca from: Har…" at bounding box center [815, 421] width 1024 height 32
copy link "Nicole.maczek@saskhealthauthority.ca"
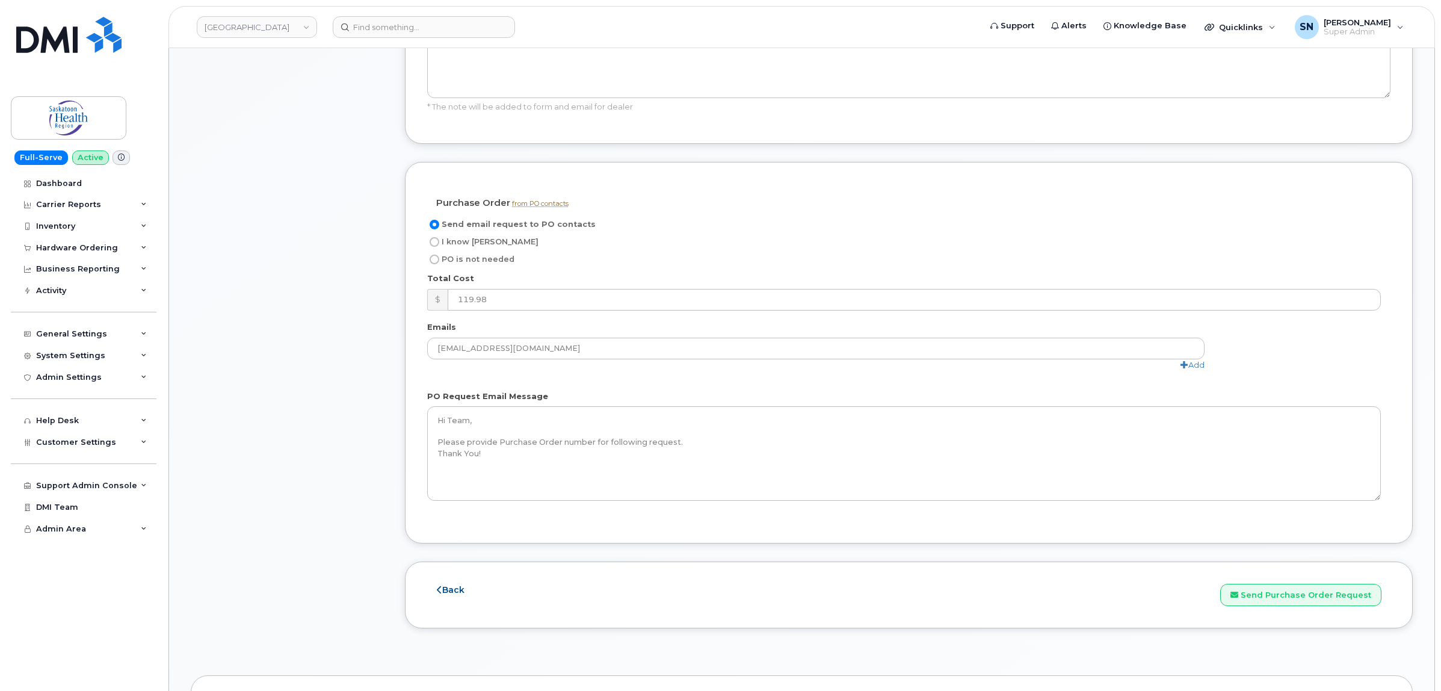
scroll to position [1053, 0]
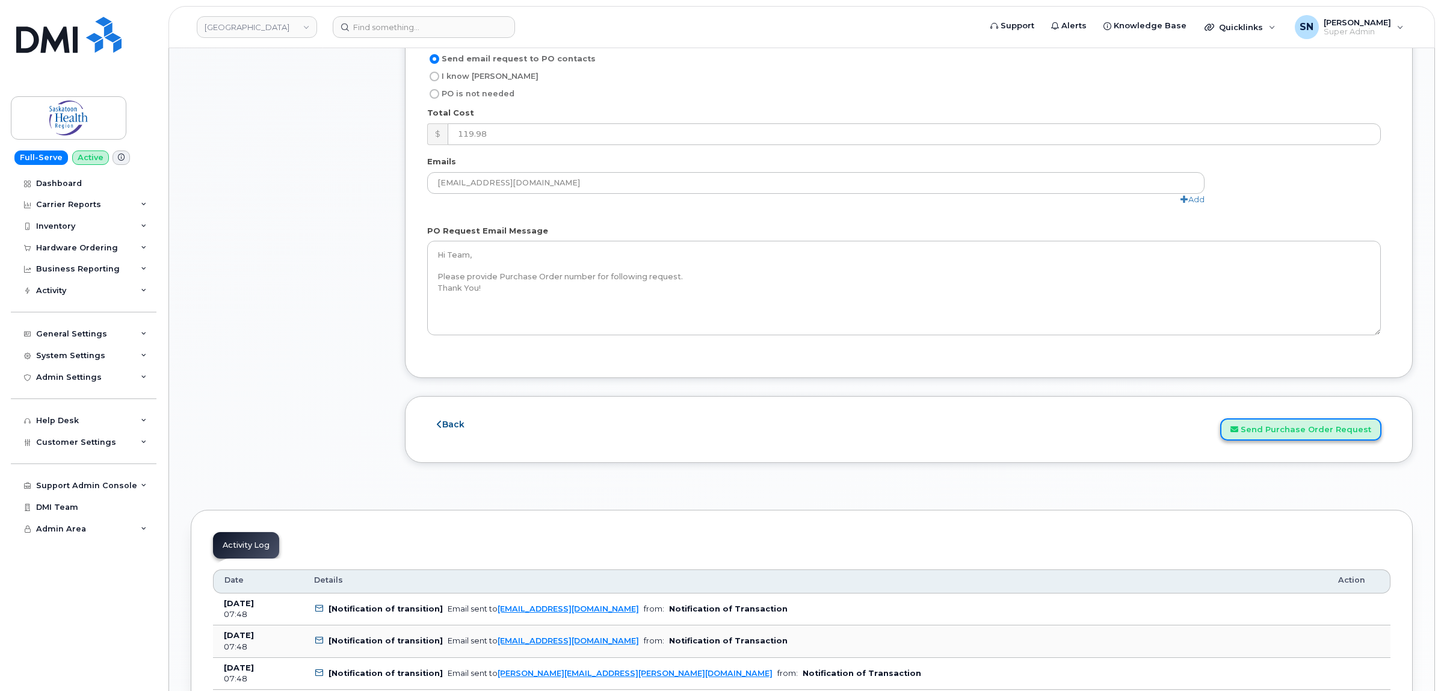
click at [1268, 439] on button "Send Purchase Order Request" at bounding box center [1300, 429] width 161 height 22
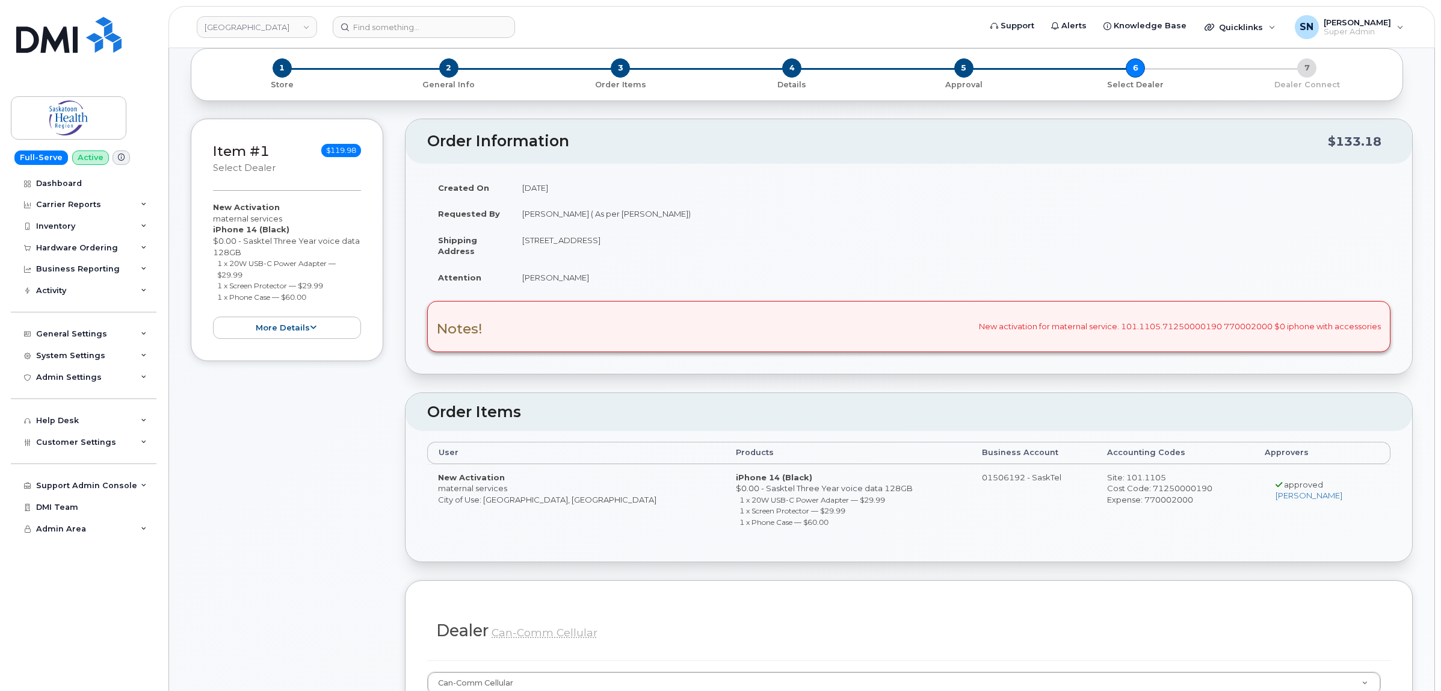
scroll to position [0, 0]
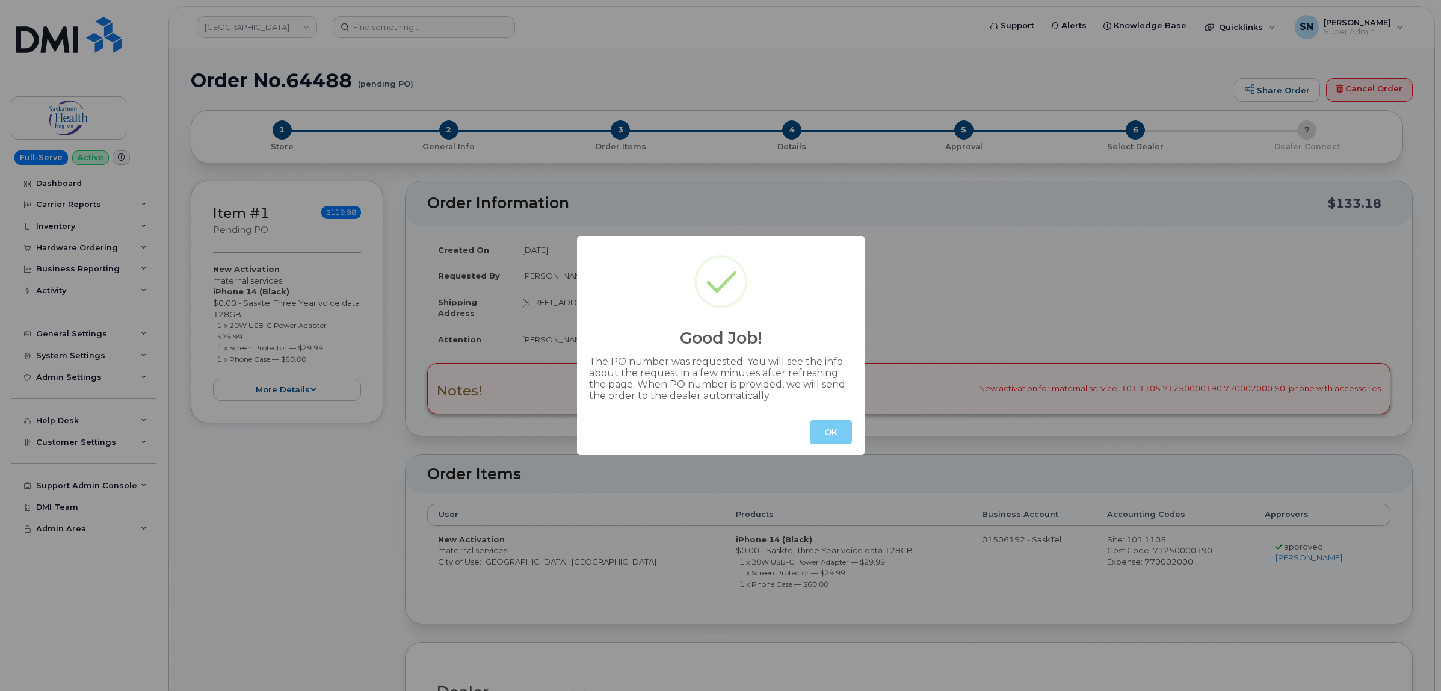
click at [828, 437] on button "OK" at bounding box center [831, 432] width 42 height 24
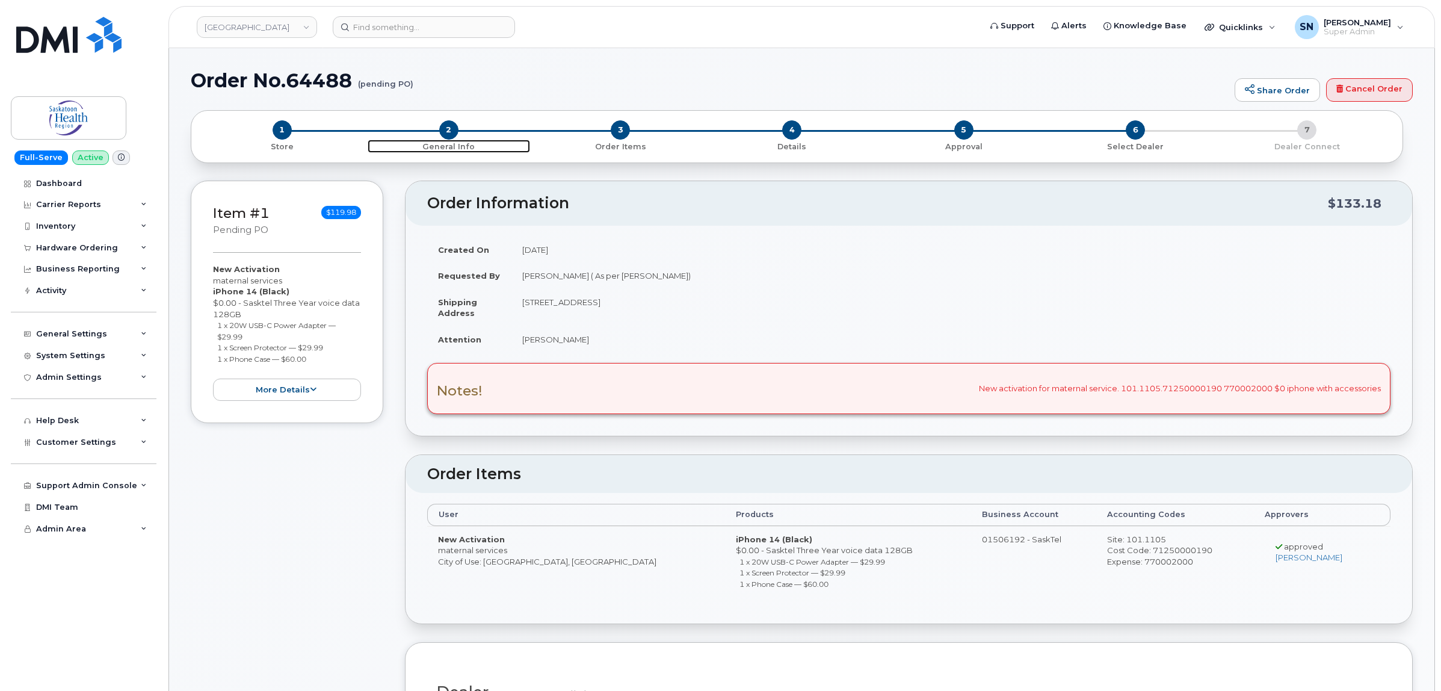
click at [446, 130] on span "2" at bounding box center [448, 129] width 19 height 19
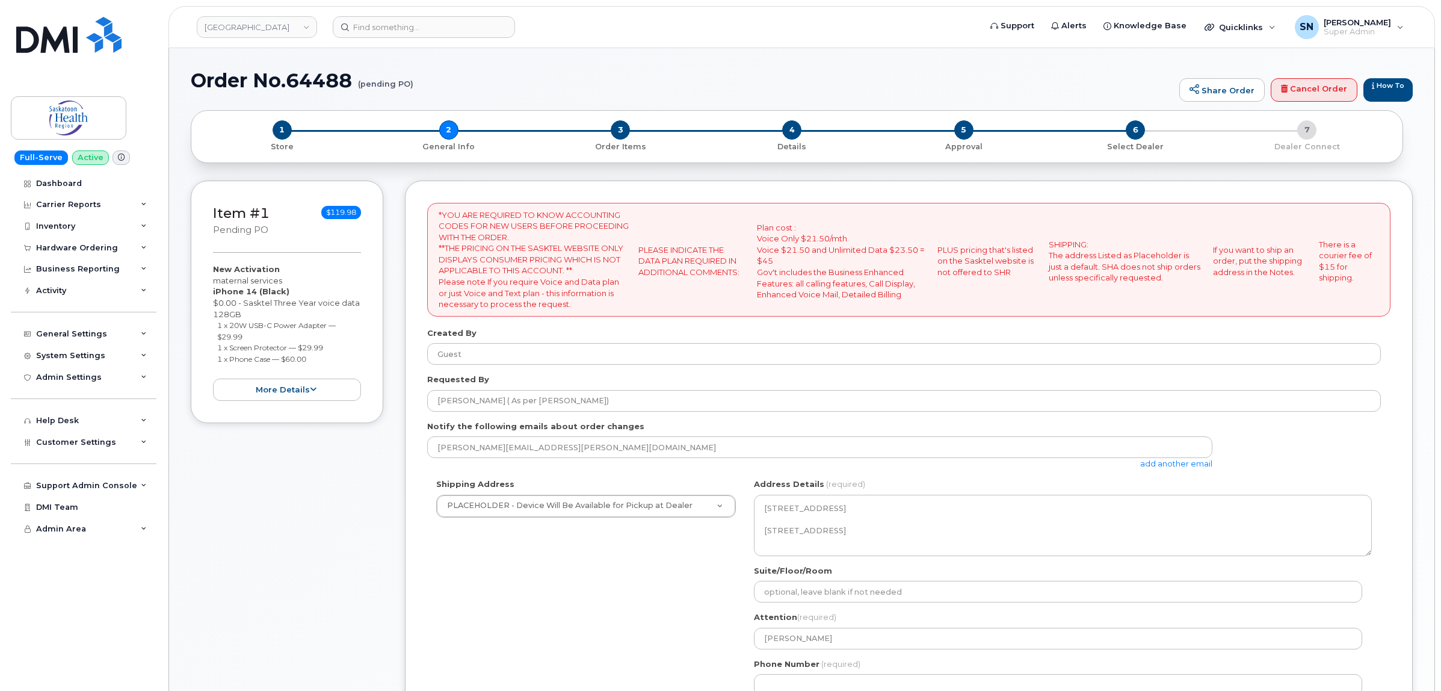
select select
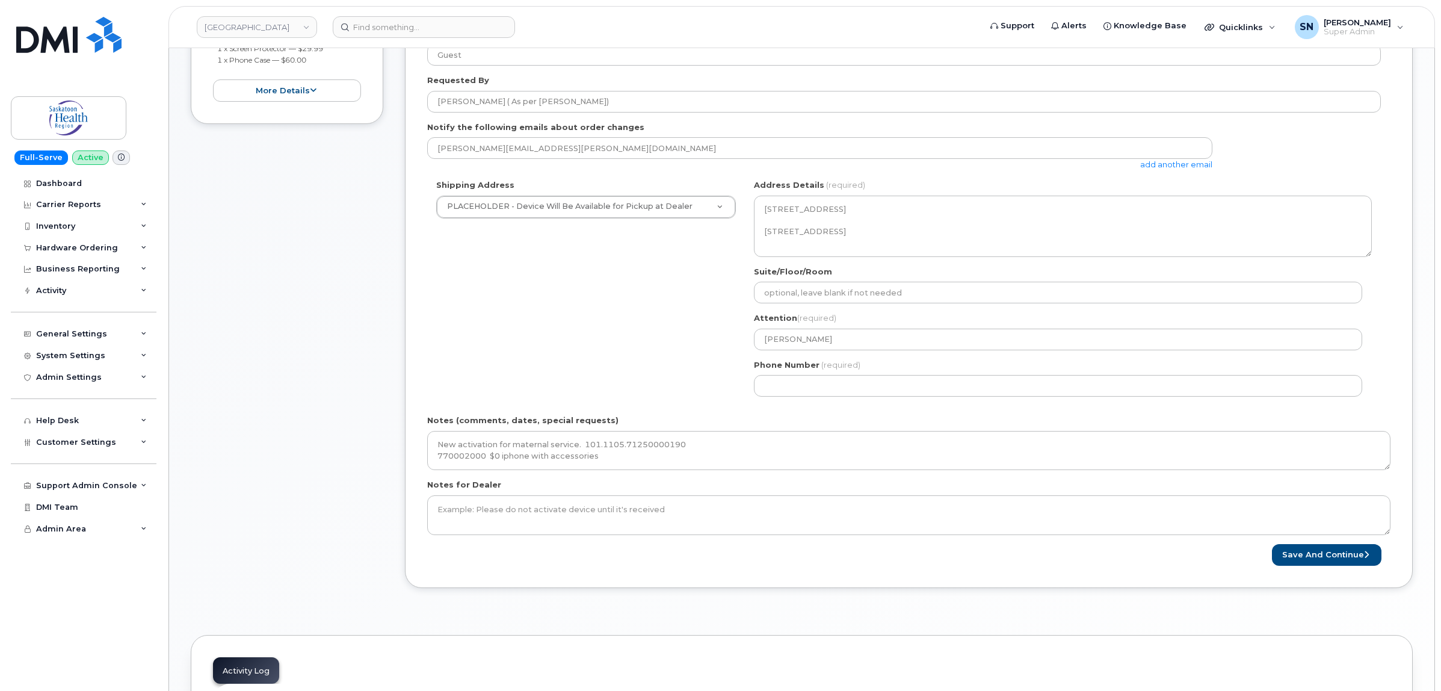
scroll to position [376, 0]
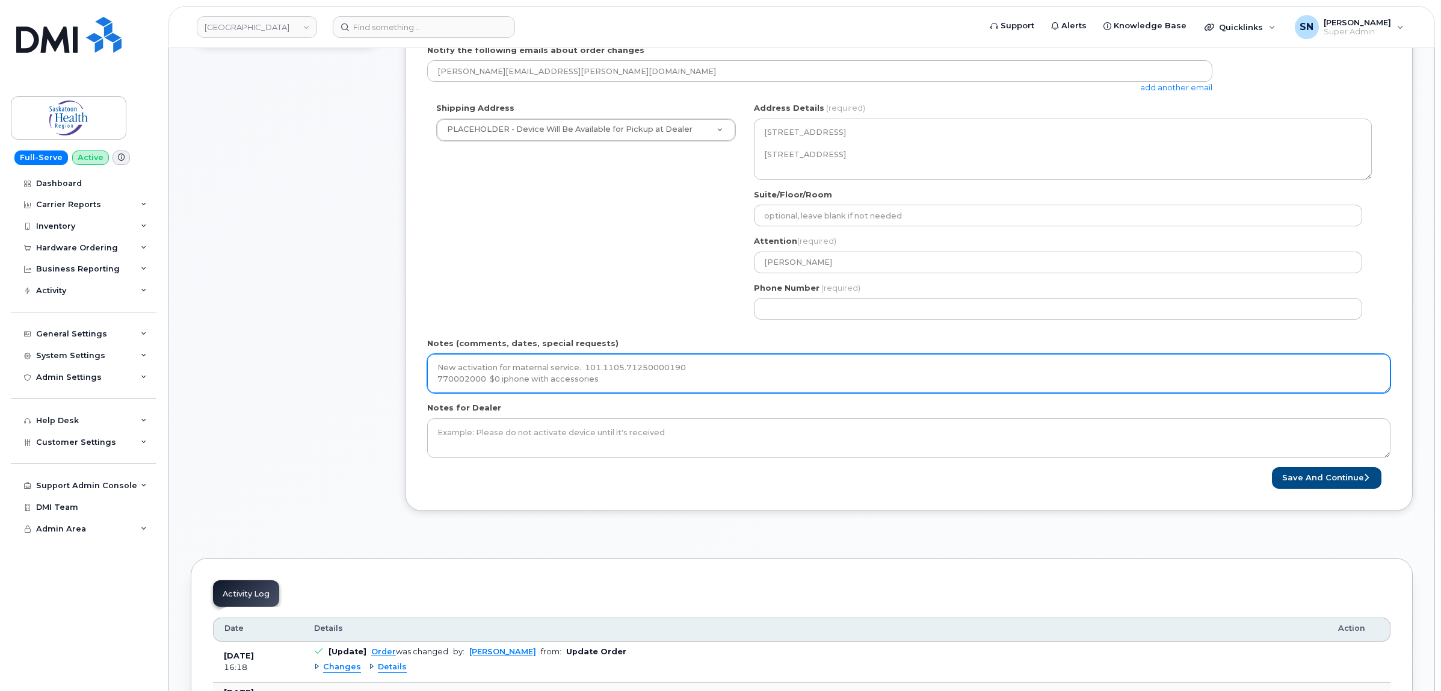
click at [700, 382] on textarea "New activation for maternal service. 101.1105.71250000190 770002000 $0 iphone w…" at bounding box center [908, 374] width 963 height 40
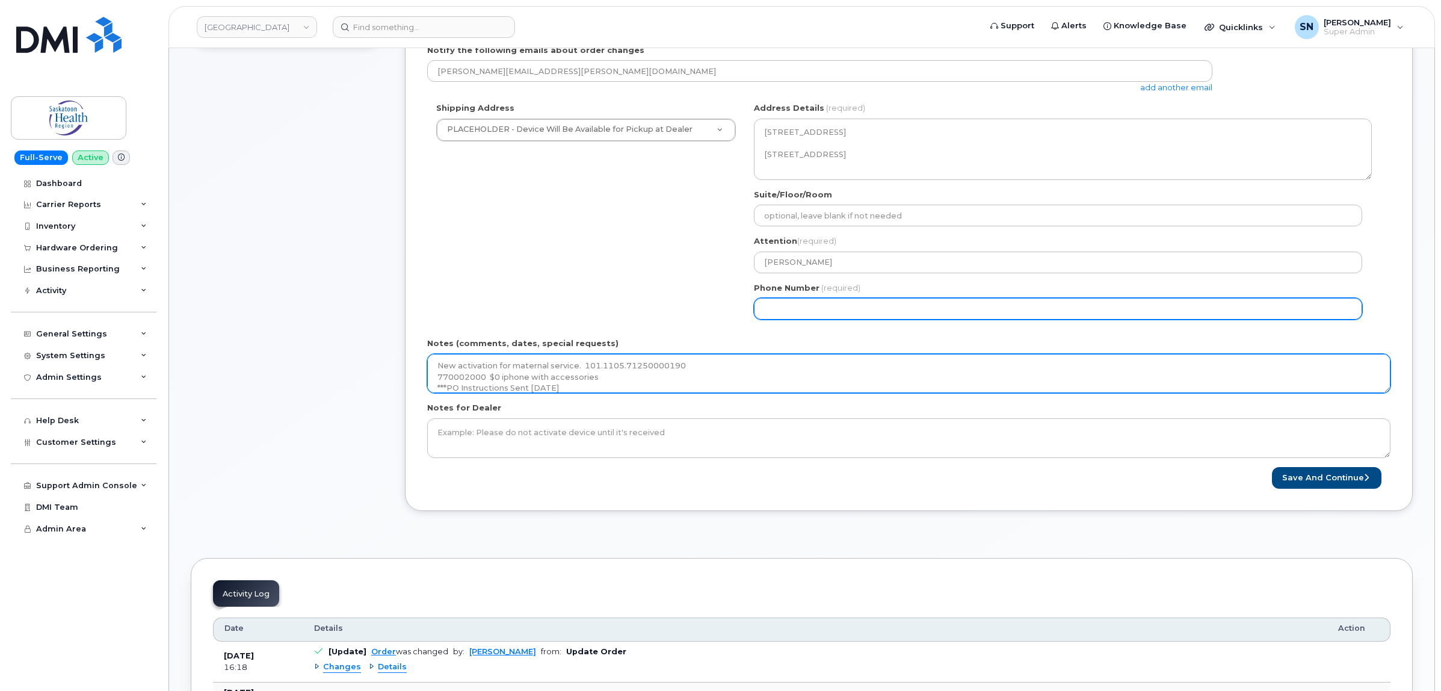
type textarea "New activation for maternal service. 101.1105.71250000190 770002000 $0 iphone w…"
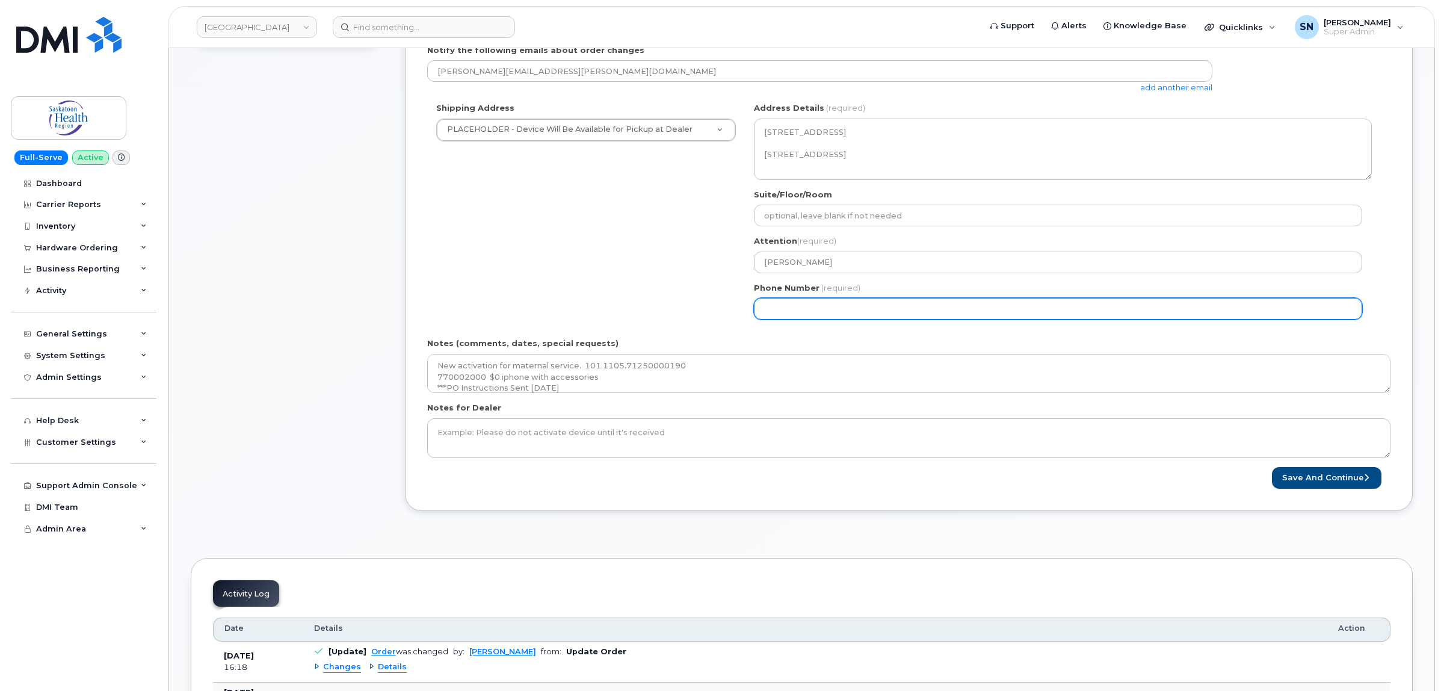
click at [1002, 317] on input "Phone Number" at bounding box center [1058, 309] width 608 height 22
select select
type input "123456789"
select select
type input "1234567890"
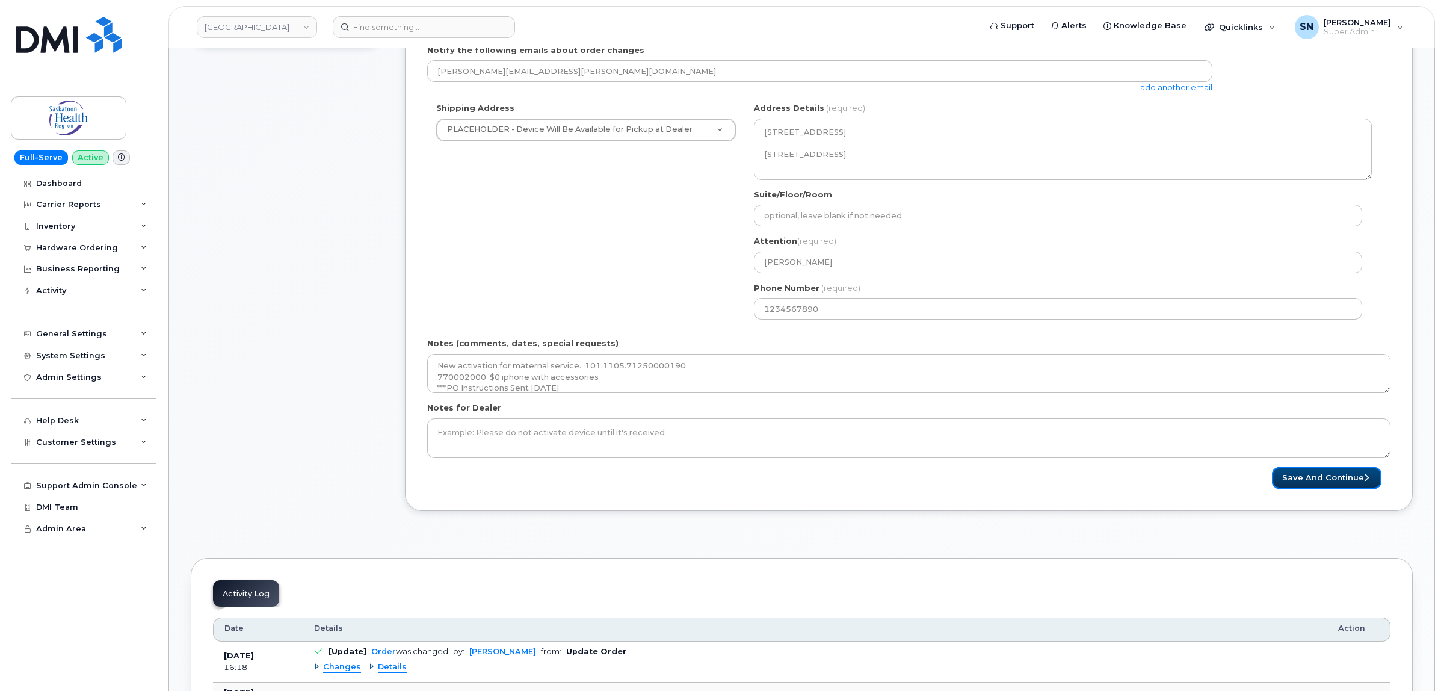
drag, startPoint x: 1337, startPoint y: 468, endPoint x: 1342, endPoint y: 498, distance: 30.5
click at [1337, 469] on button "Save and Continue" at bounding box center [1326, 478] width 109 height 22
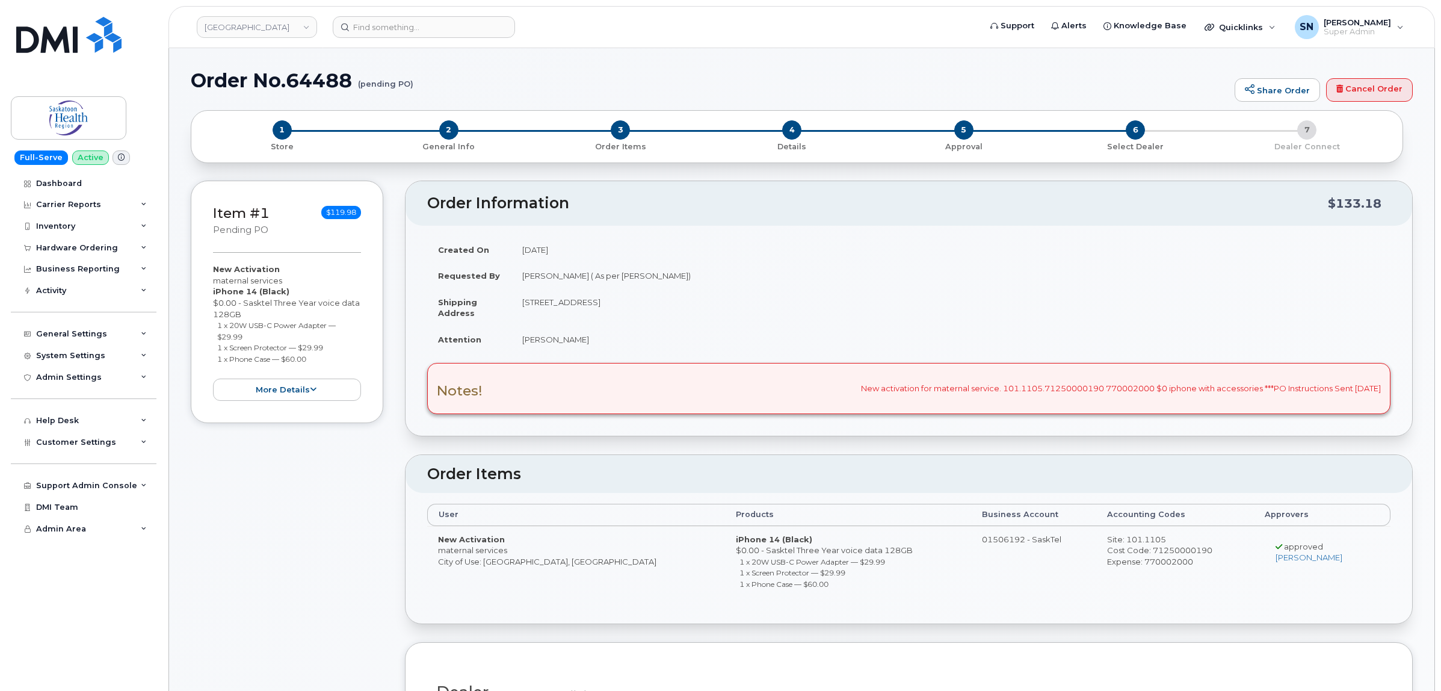
click at [72, 250] on div "Hardware Ordering" at bounding box center [77, 248] width 82 height 10
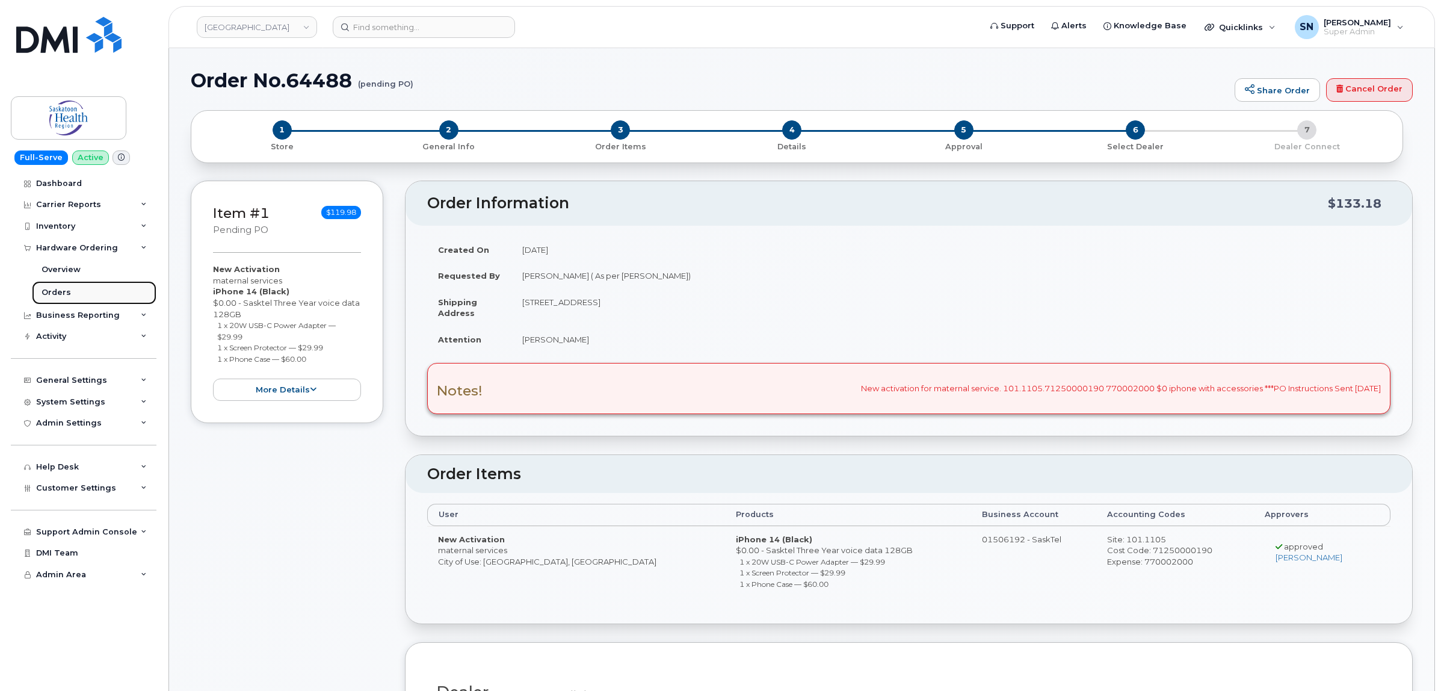
click at [54, 293] on div "Orders" at bounding box center [56, 292] width 29 height 11
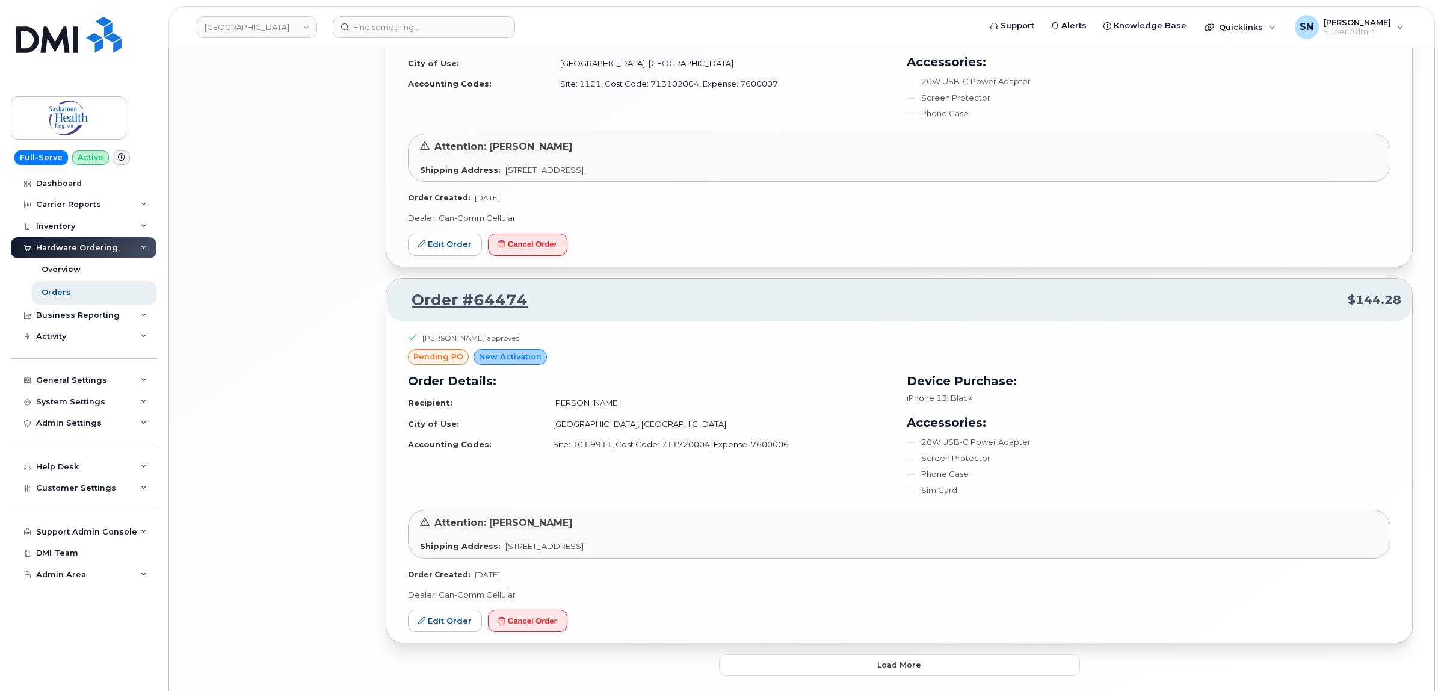
scroll to position [2216, 0]
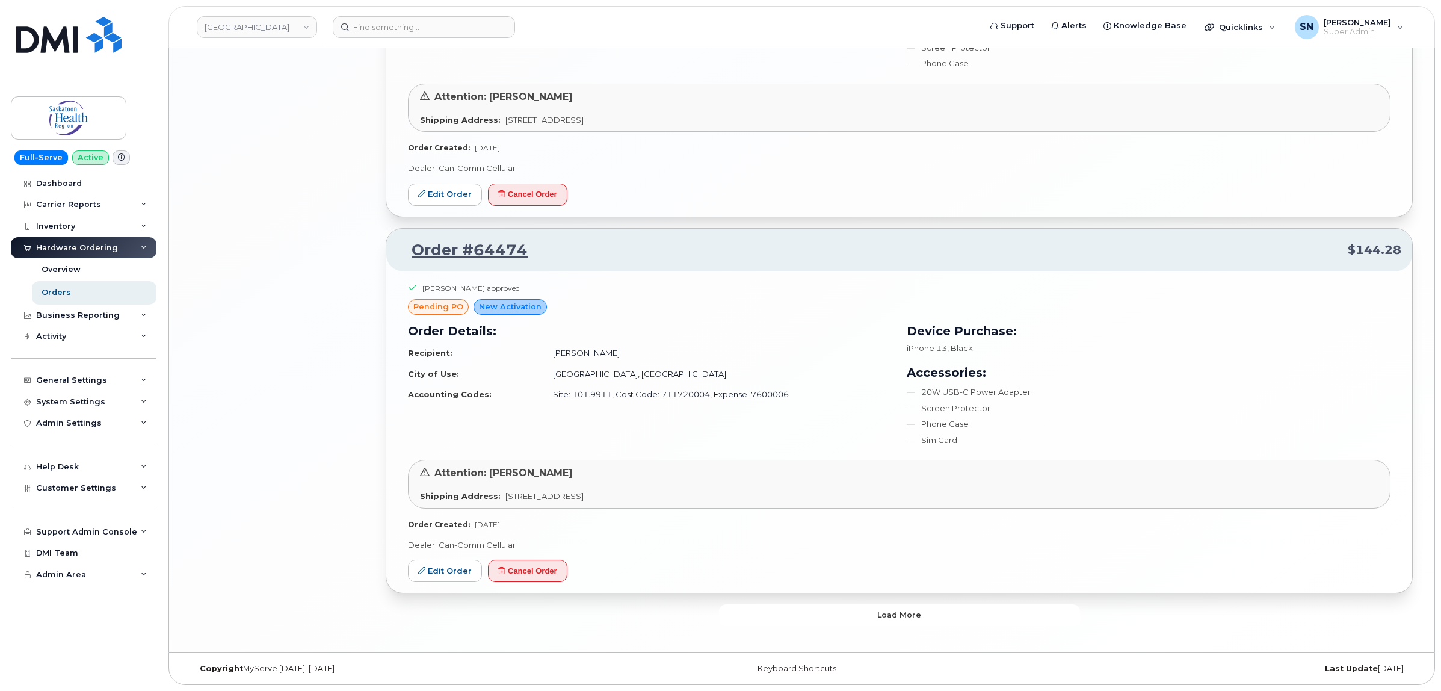
click at [863, 606] on button "Load more" at bounding box center [899, 615] width 361 height 22
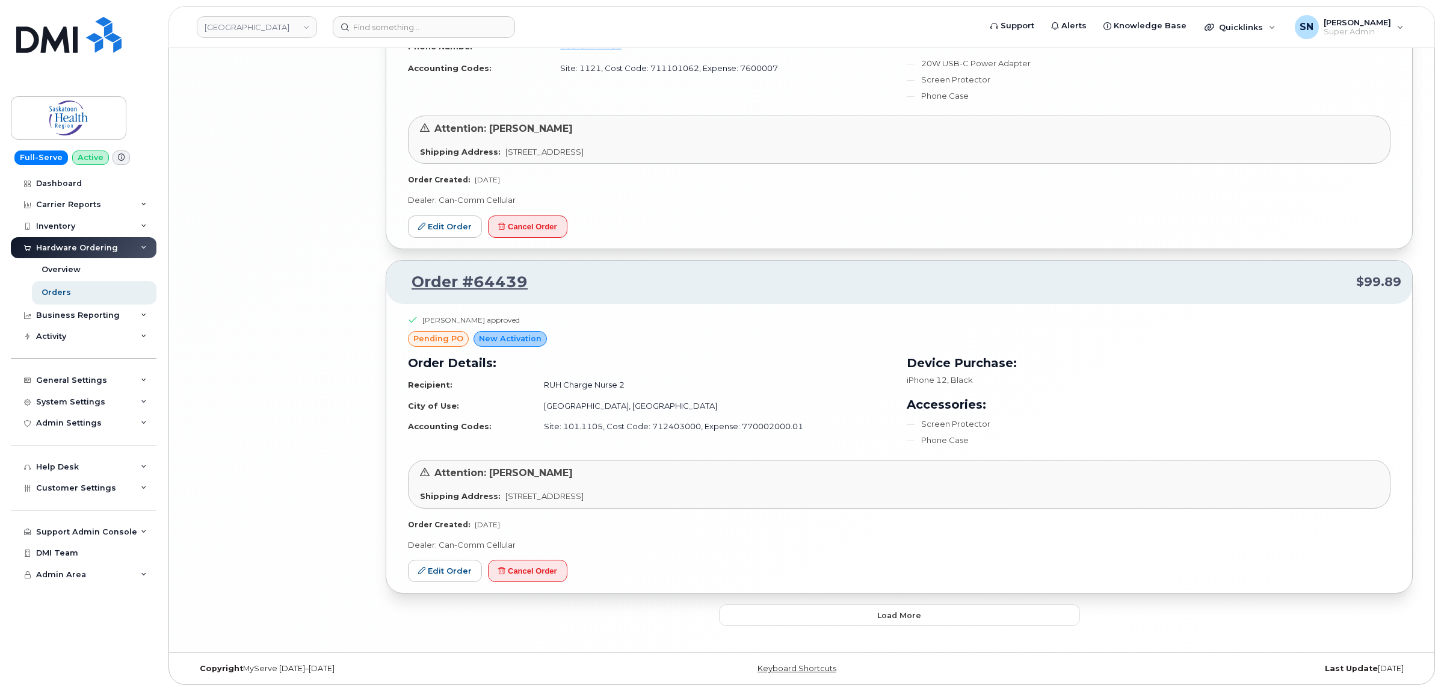
scroll to position [5069, 0]
click at [844, 620] on button "Load more" at bounding box center [899, 615] width 361 height 22
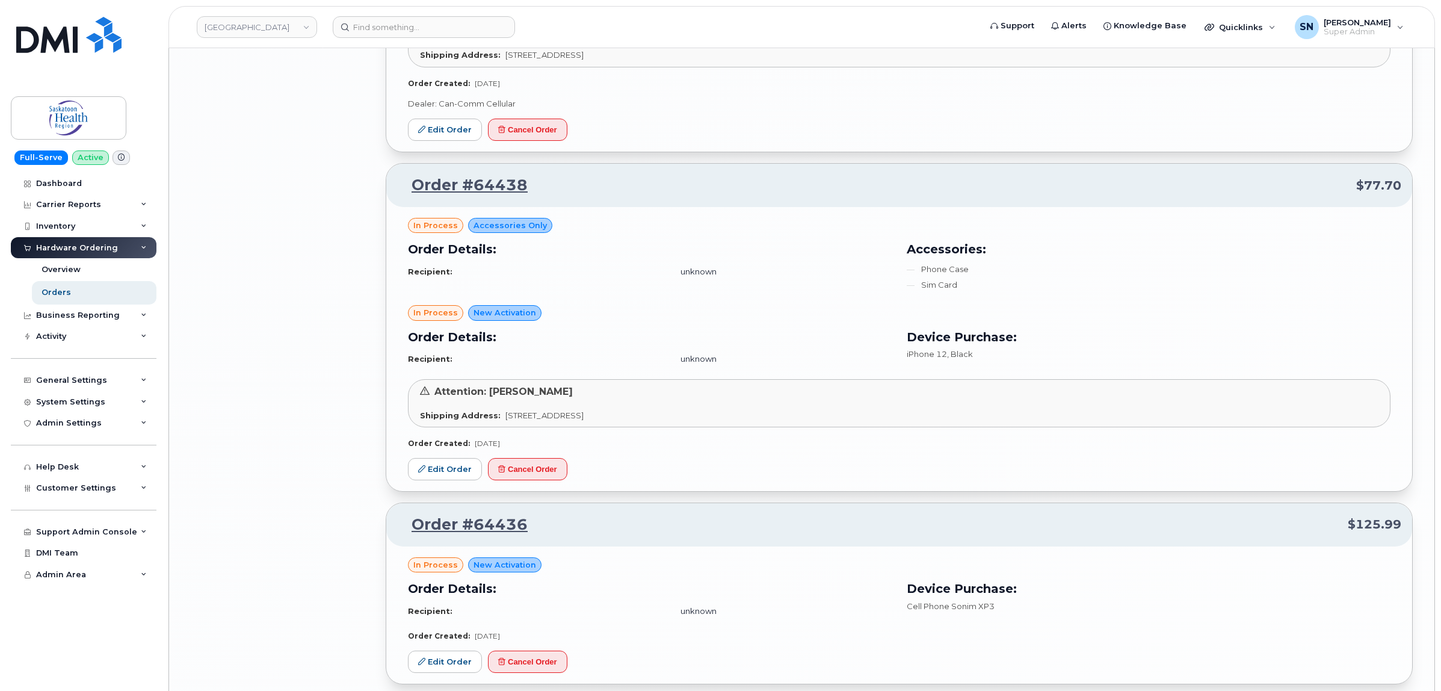
scroll to position [5520, 0]
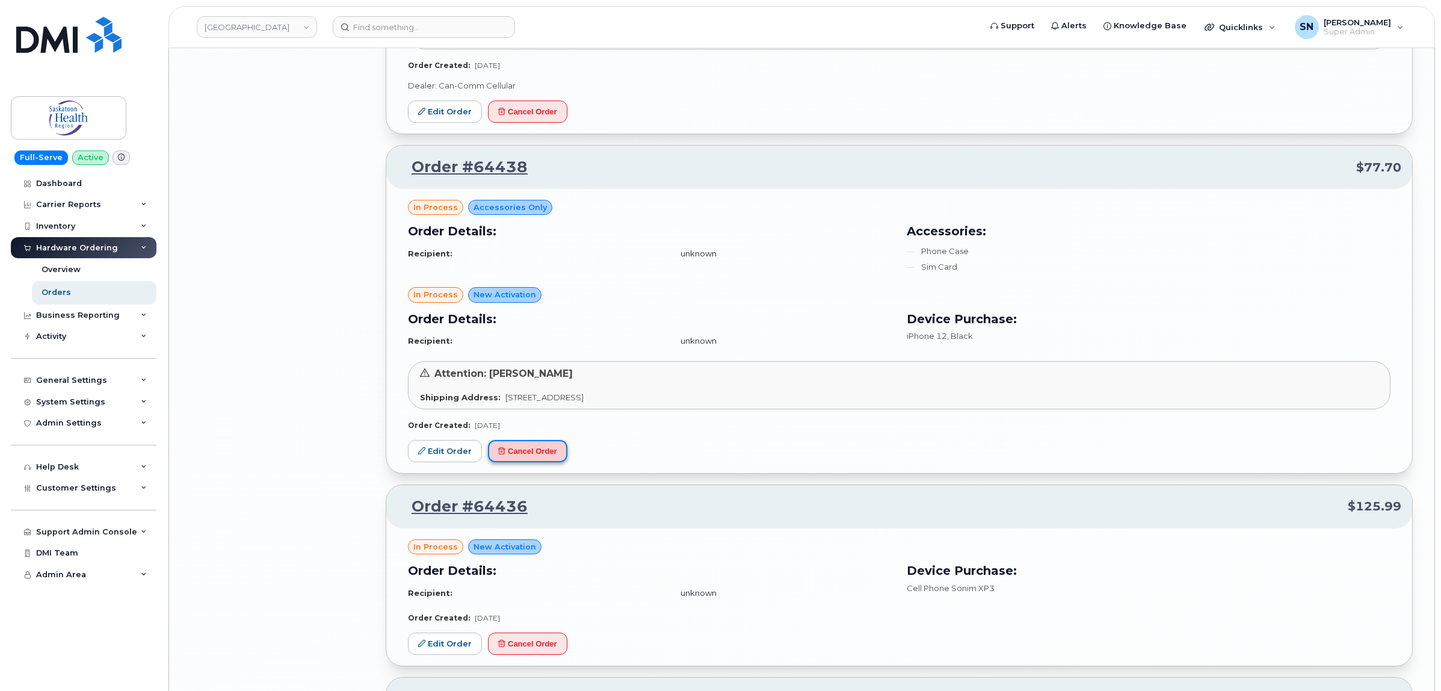
click at [537, 453] on button "Cancel Order" at bounding box center [527, 451] width 79 height 22
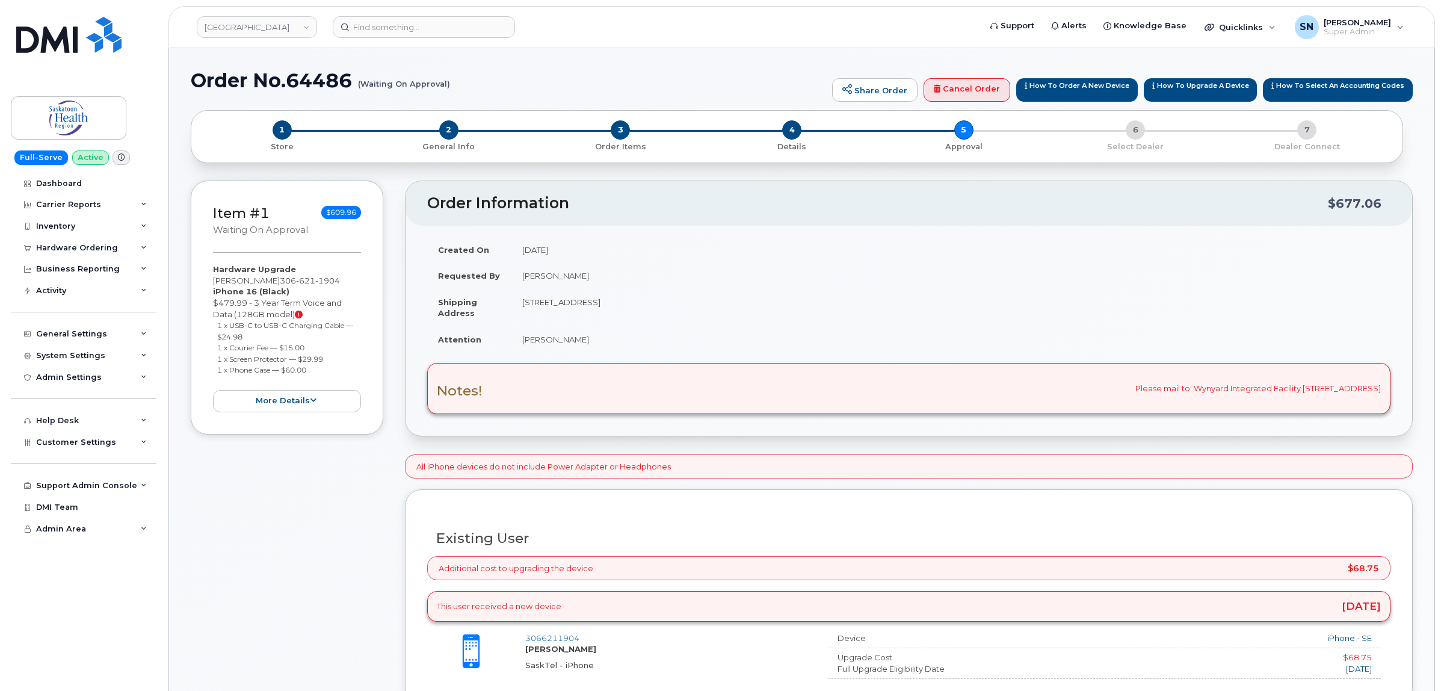
drag, startPoint x: 209, startPoint y: 280, endPoint x: 279, endPoint y: 278, distance: 69.2
click at [279, 278] on div "Item #1 Waiting On Approval $609.96 Hardware Upgrade [PERSON_NAME] [PHONE_NUMBE…" at bounding box center [287, 307] width 193 height 254
copy div "[PERSON_NAME]"
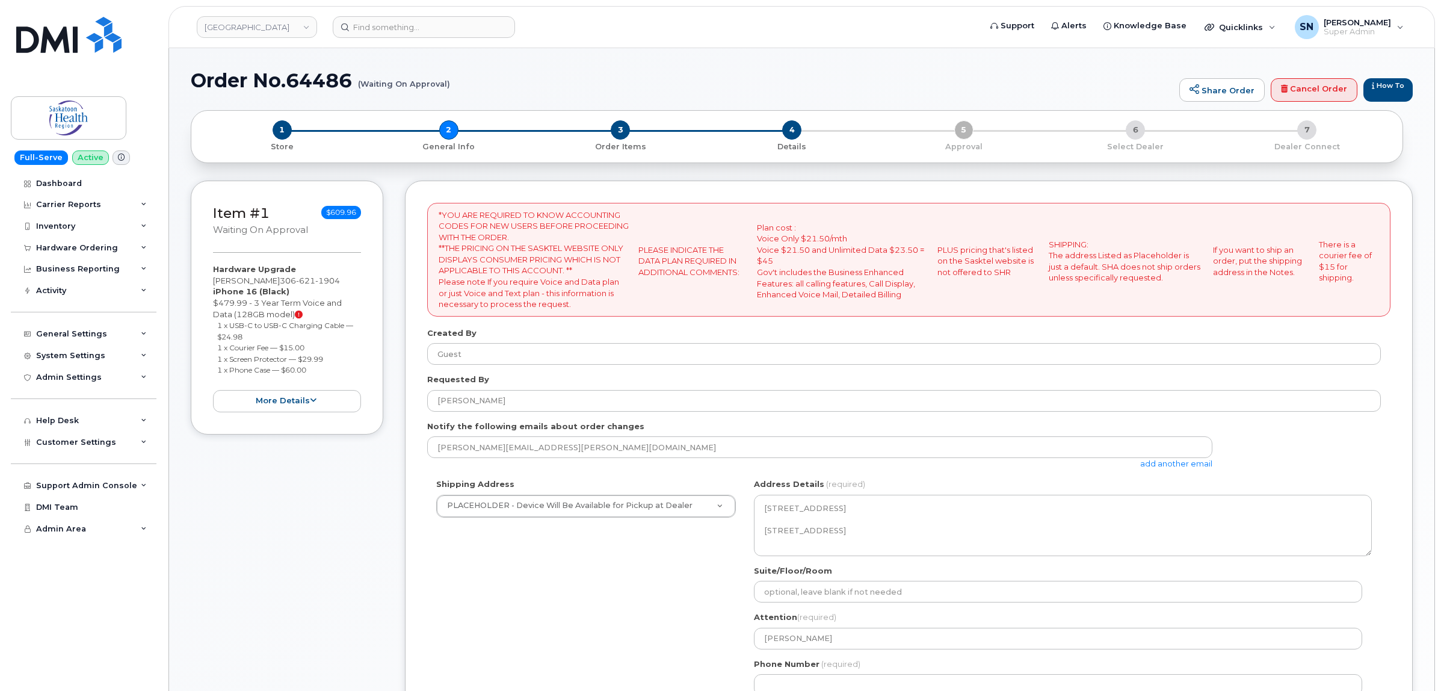
select select
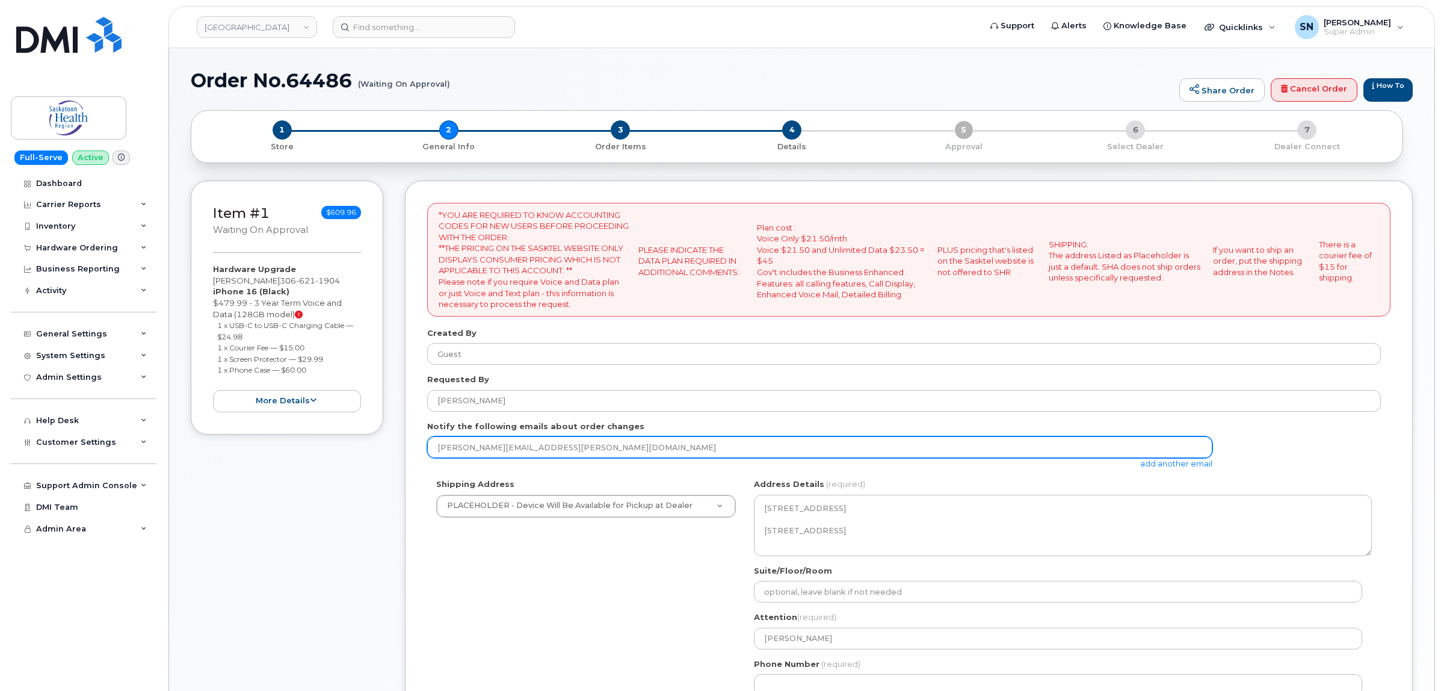
scroll to position [150, 0]
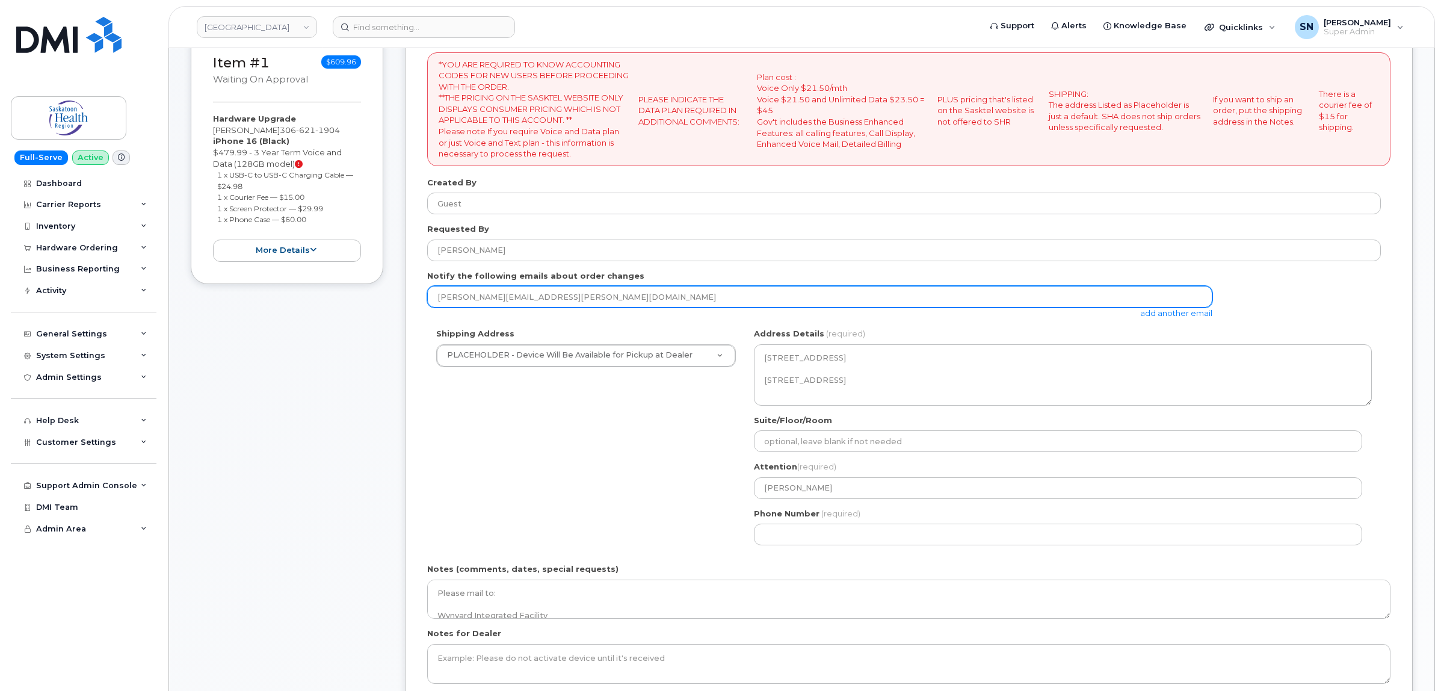
drag, startPoint x: 605, startPoint y: 299, endPoint x: 369, endPoint y: 295, distance: 235.9
click at [370, 295] on div "Item #1 Waiting On Approval $609.96 Hardware Upgrade [PERSON_NAME] [PHONE_NUMBE…" at bounding box center [802, 392] width 1222 height 725
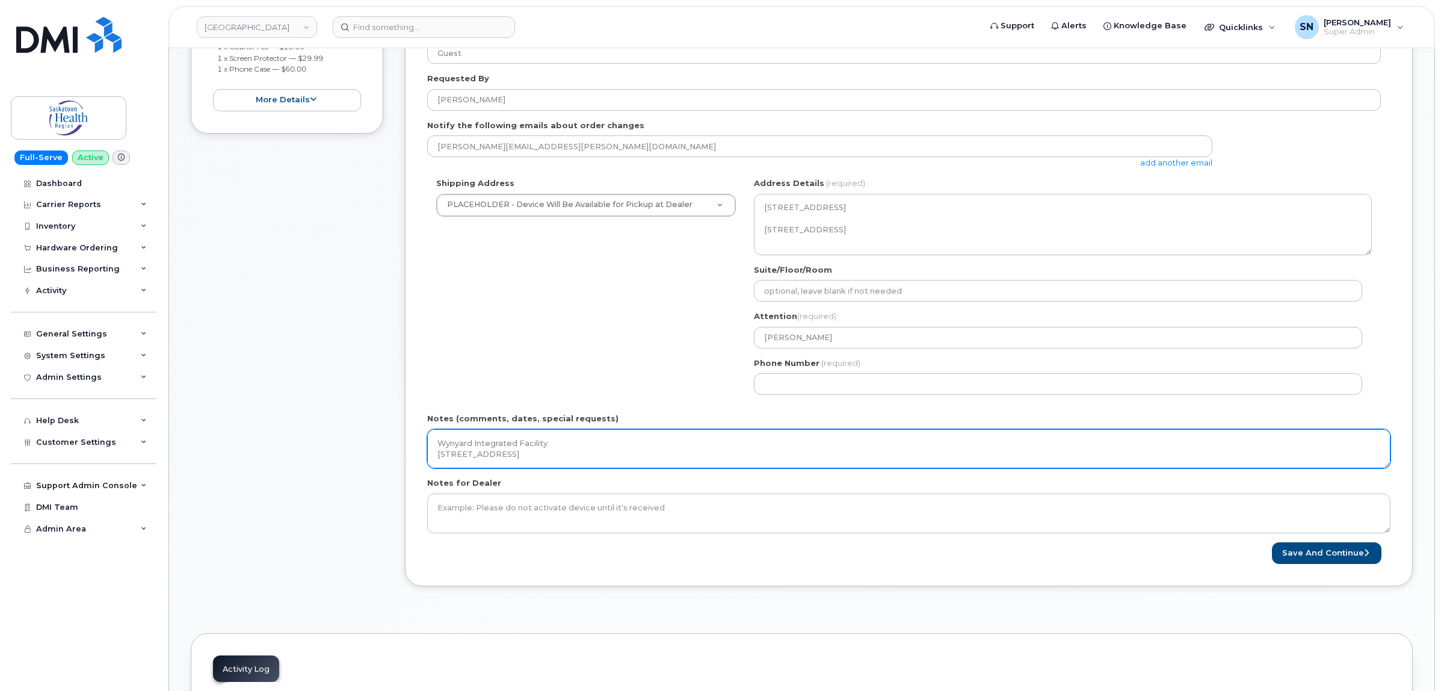
scroll to position [33, 0]
click at [591, 458] on textarea "Please mail to: Wynyard Integrated Facility [STREET_ADDRESS]" at bounding box center [908, 449] width 963 height 40
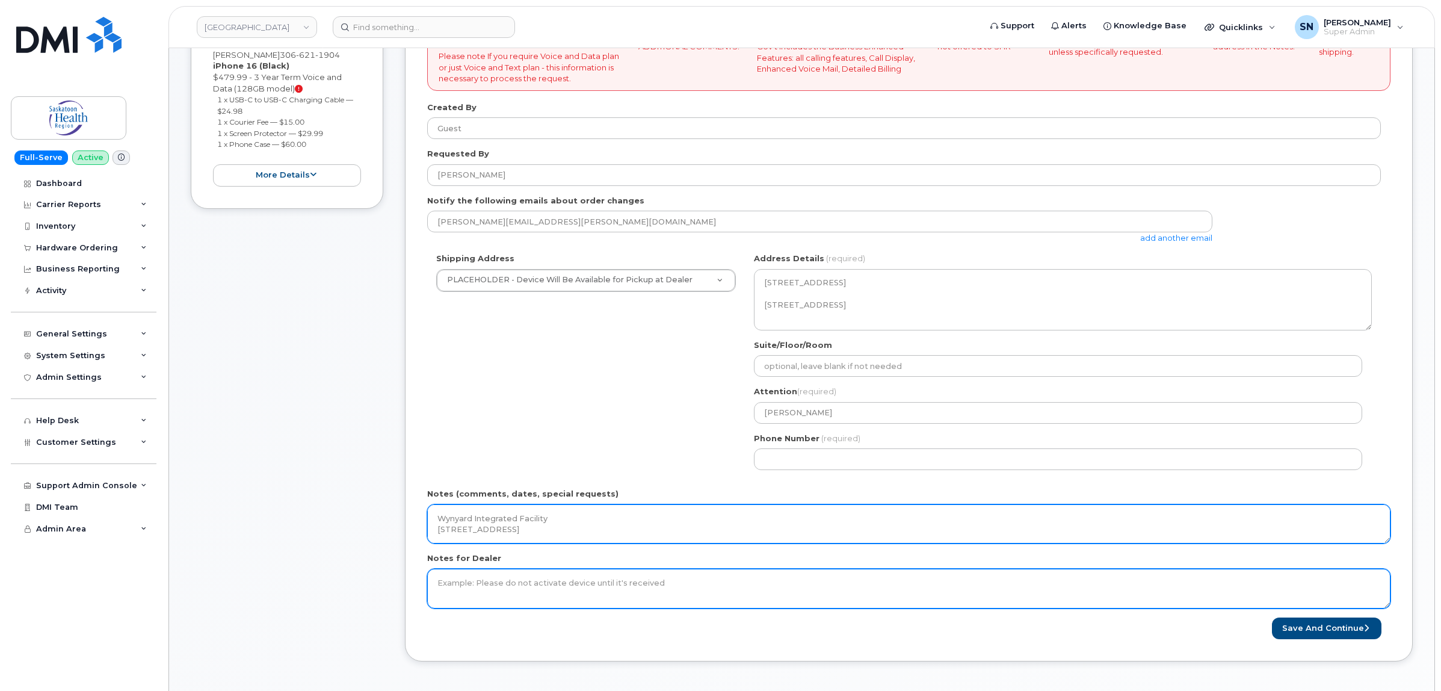
scroll to position [35, 0]
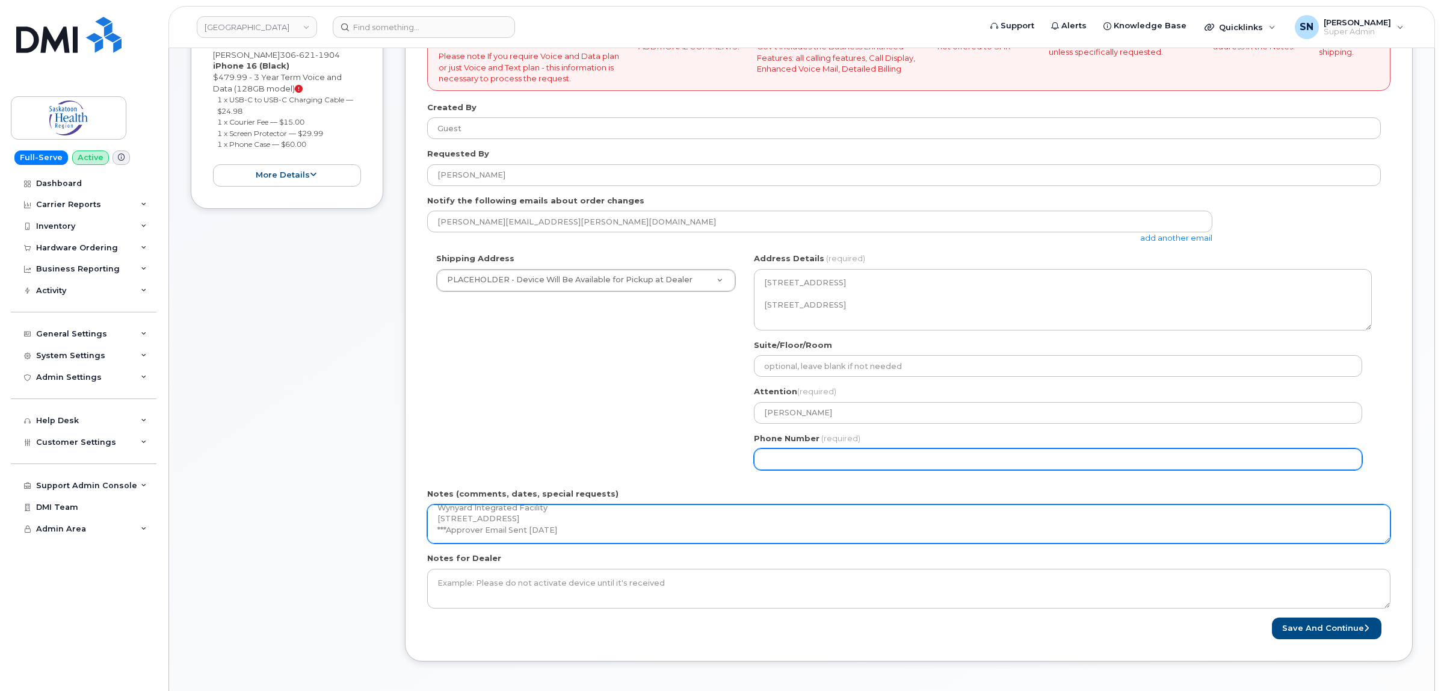
type textarea "Please mail to: Wynyard Integrated Facility [STREET_ADDRESS] ***Approver Email …"
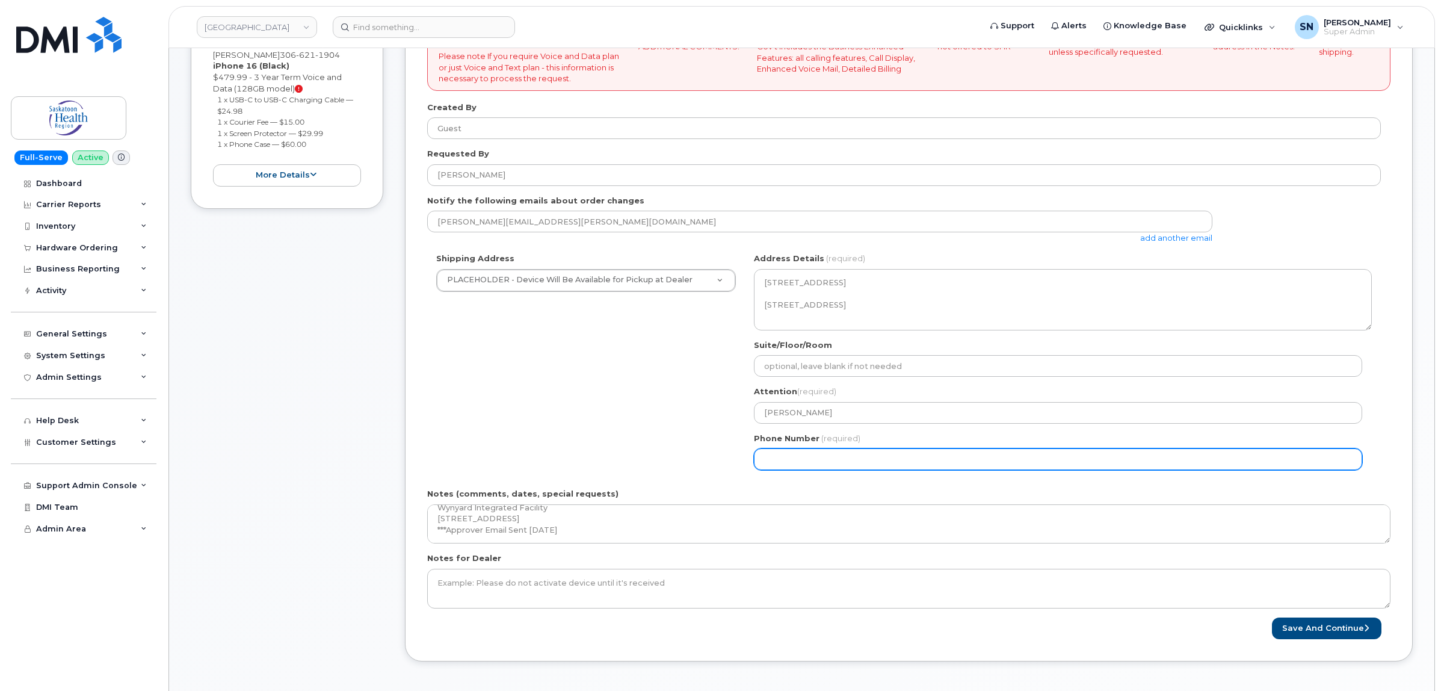
click at [943, 462] on input "Phone Number" at bounding box center [1058, 459] width 608 height 22
select select
type input "123456789"
select select
type input "1234567890"
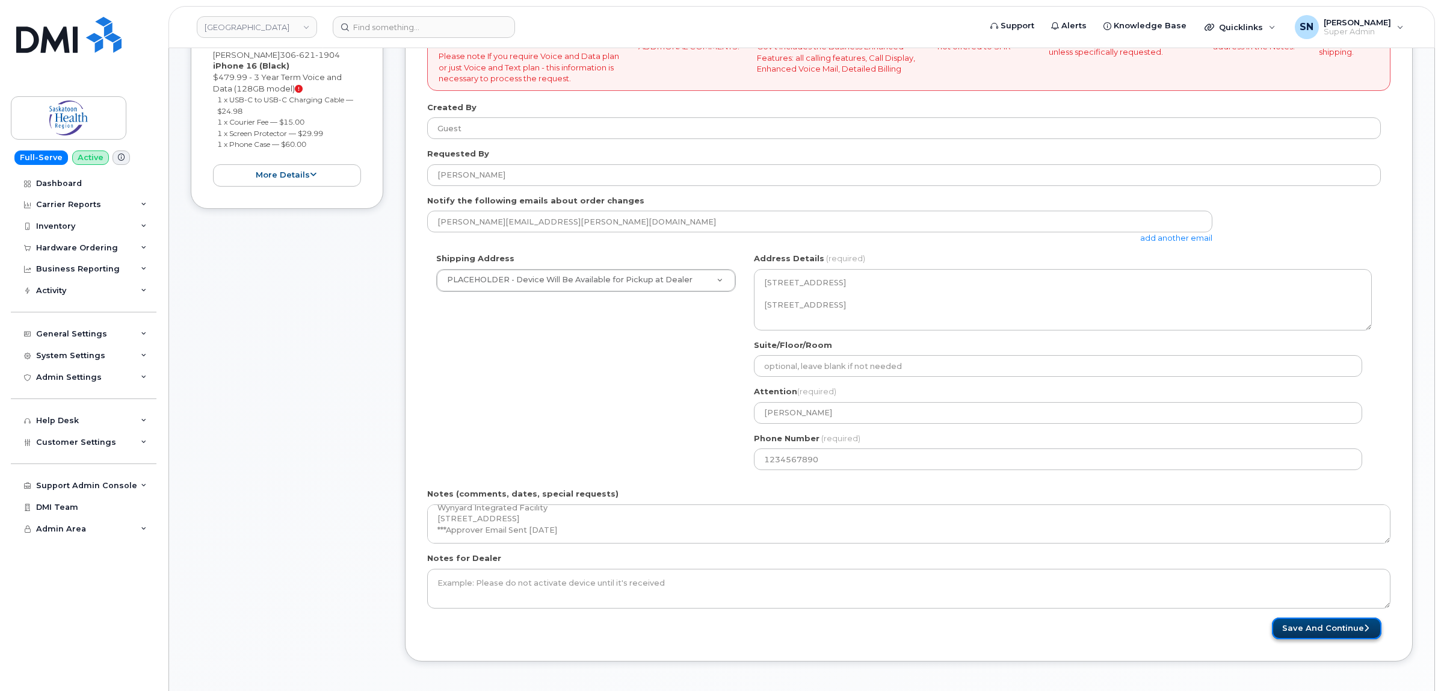
click at [1325, 627] on button "Save and Continue" at bounding box center [1326, 628] width 109 height 22
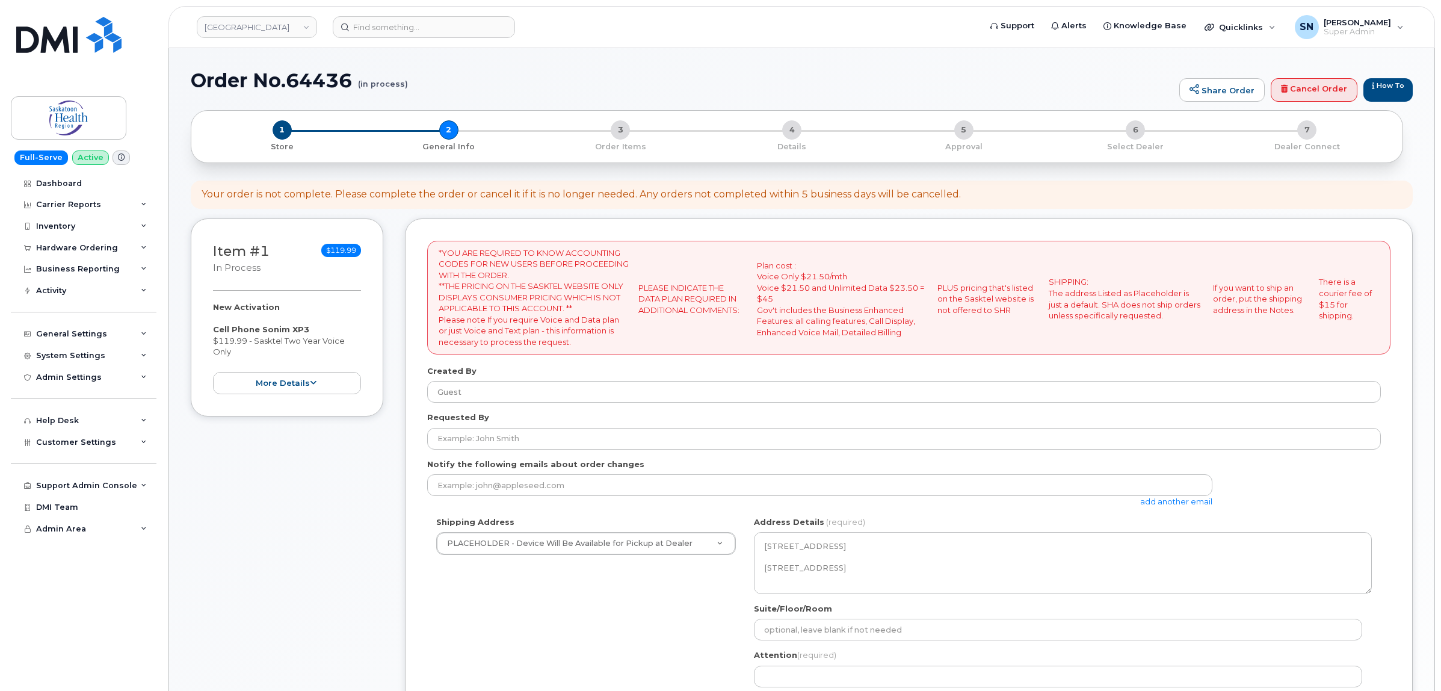
select select
click at [1322, 97] on link "Cancel Order" at bounding box center [1314, 90] width 87 height 24
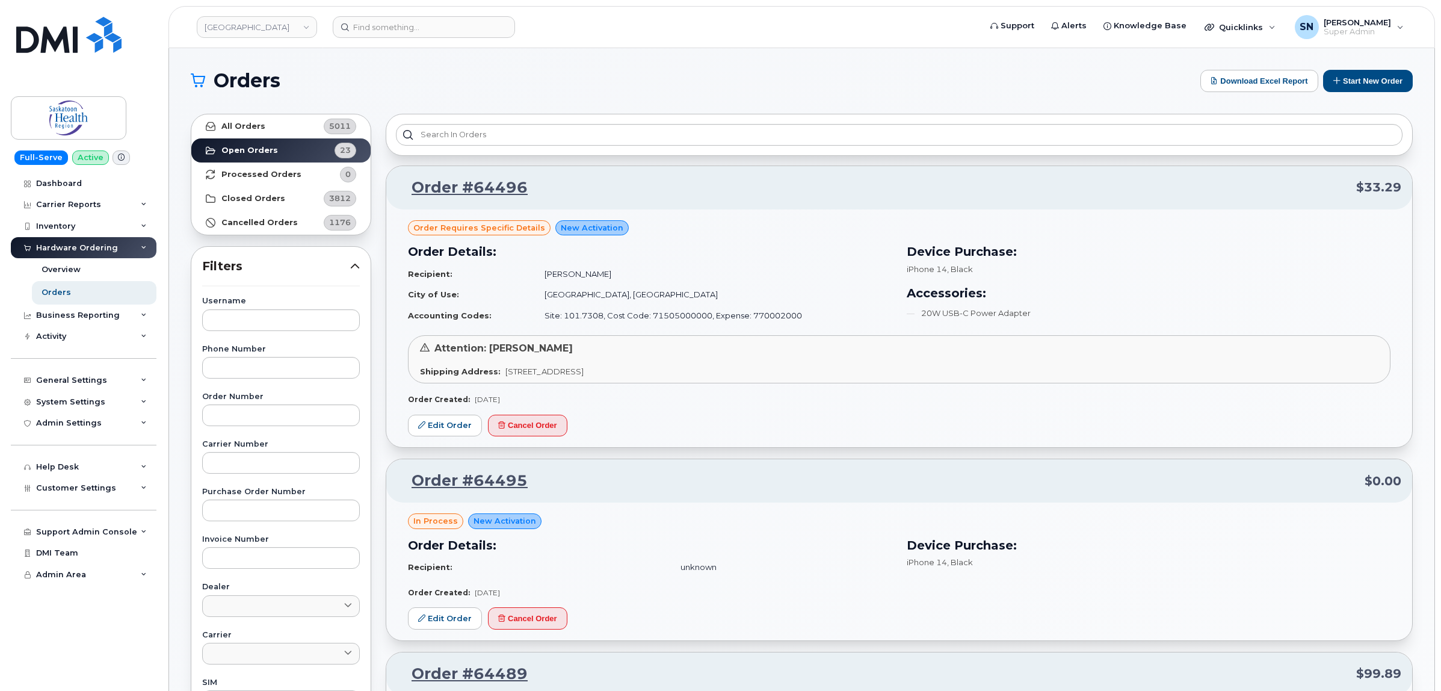
scroll to position [978, 0]
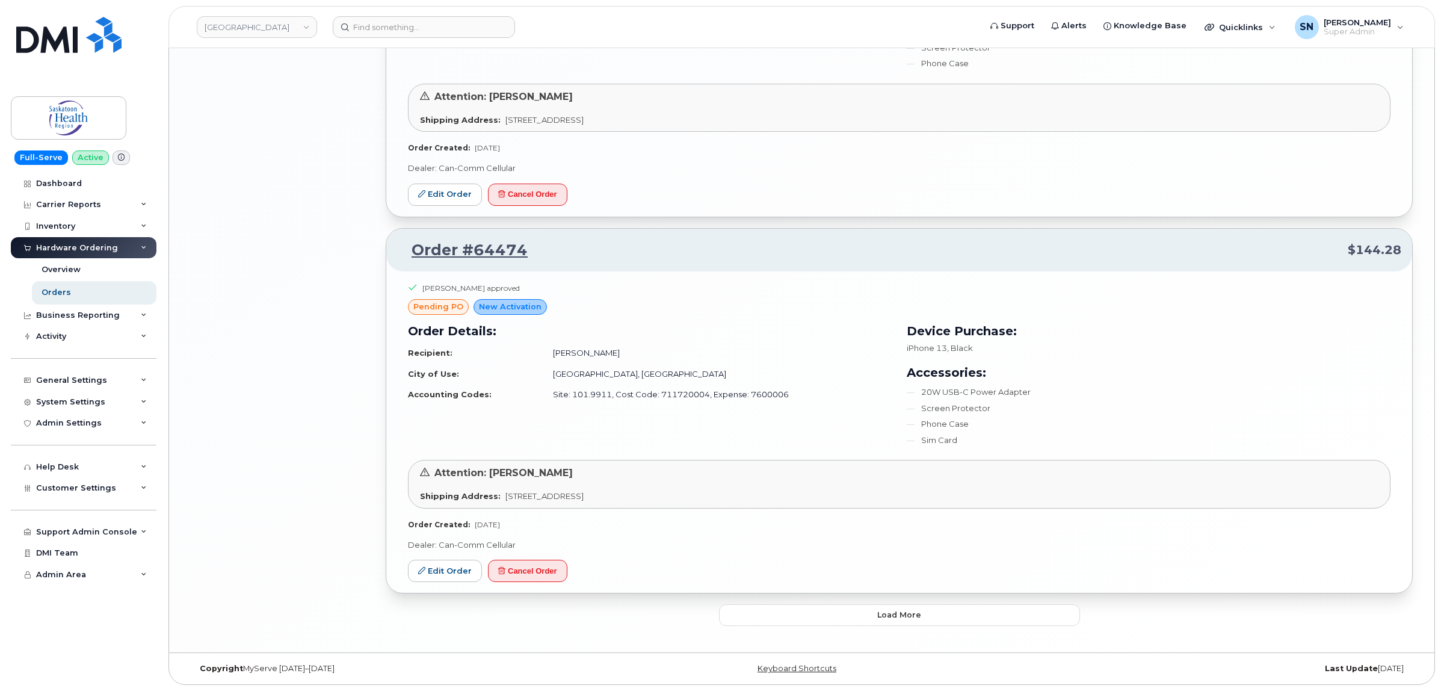
scroll to position [2216, 0]
click at [882, 620] on span "Load more" at bounding box center [899, 614] width 44 height 11
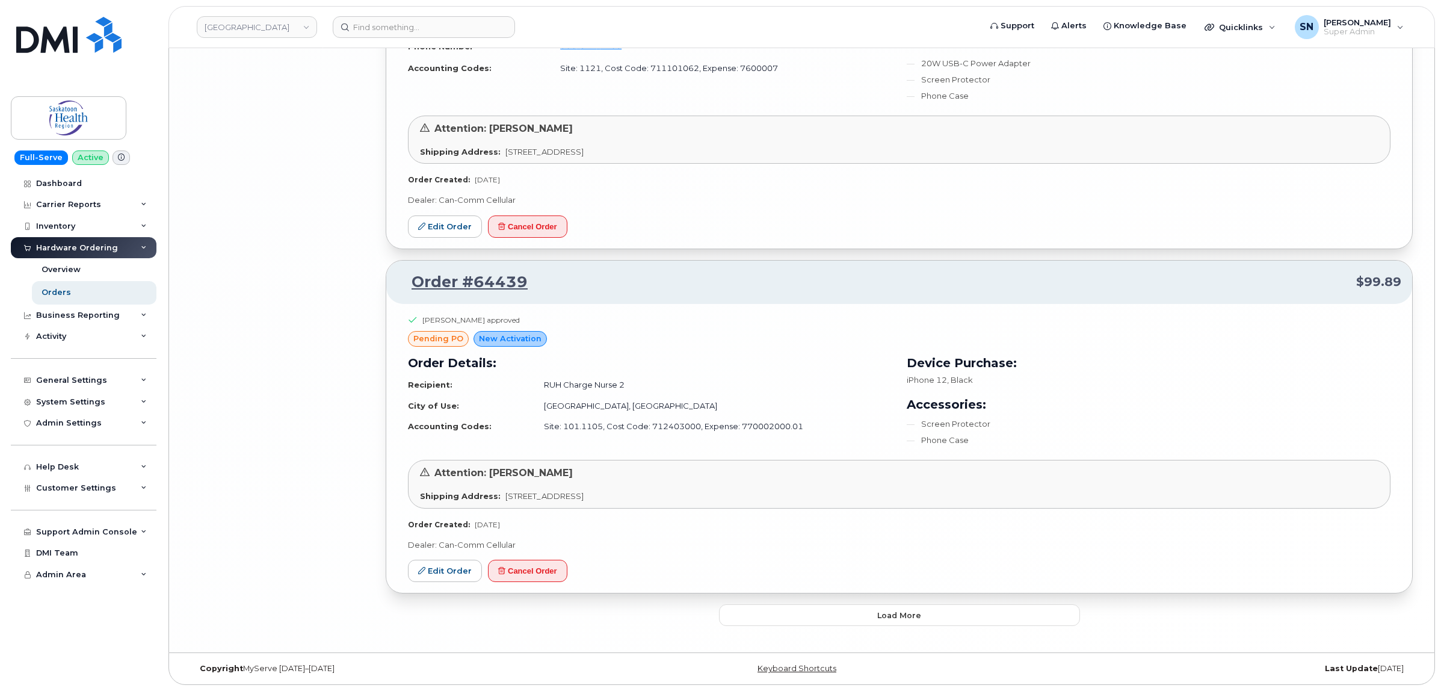
scroll to position [5069, 0]
click at [801, 614] on button "Load more" at bounding box center [899, 615] width 361 height 22
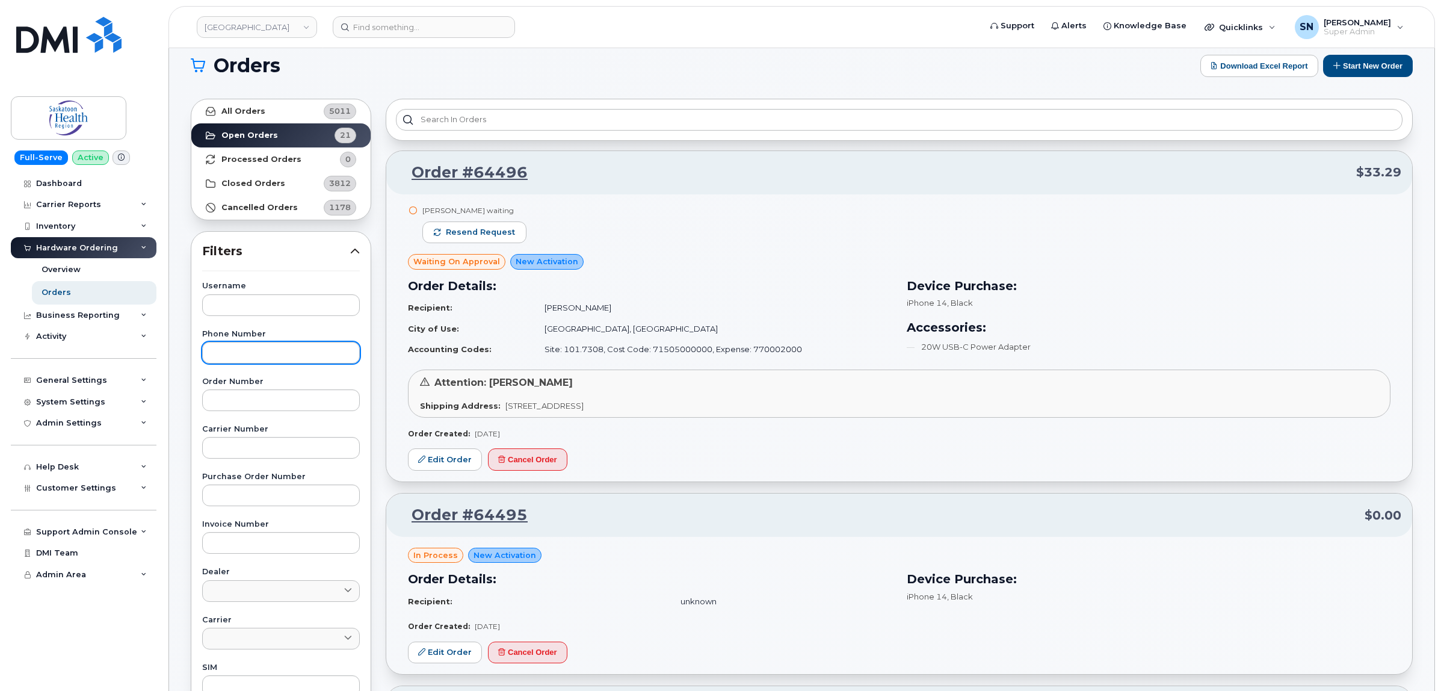
scroll to position [0, 0]
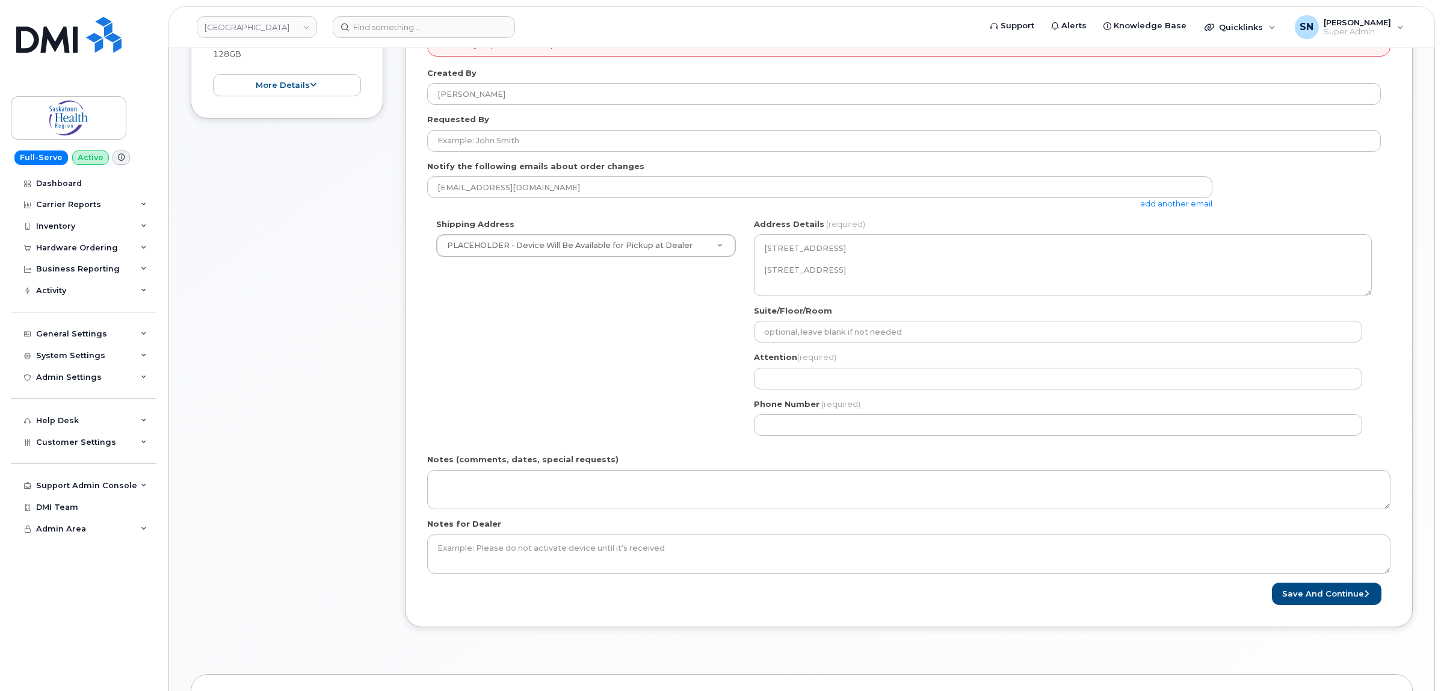
scroll to position [301, 0]
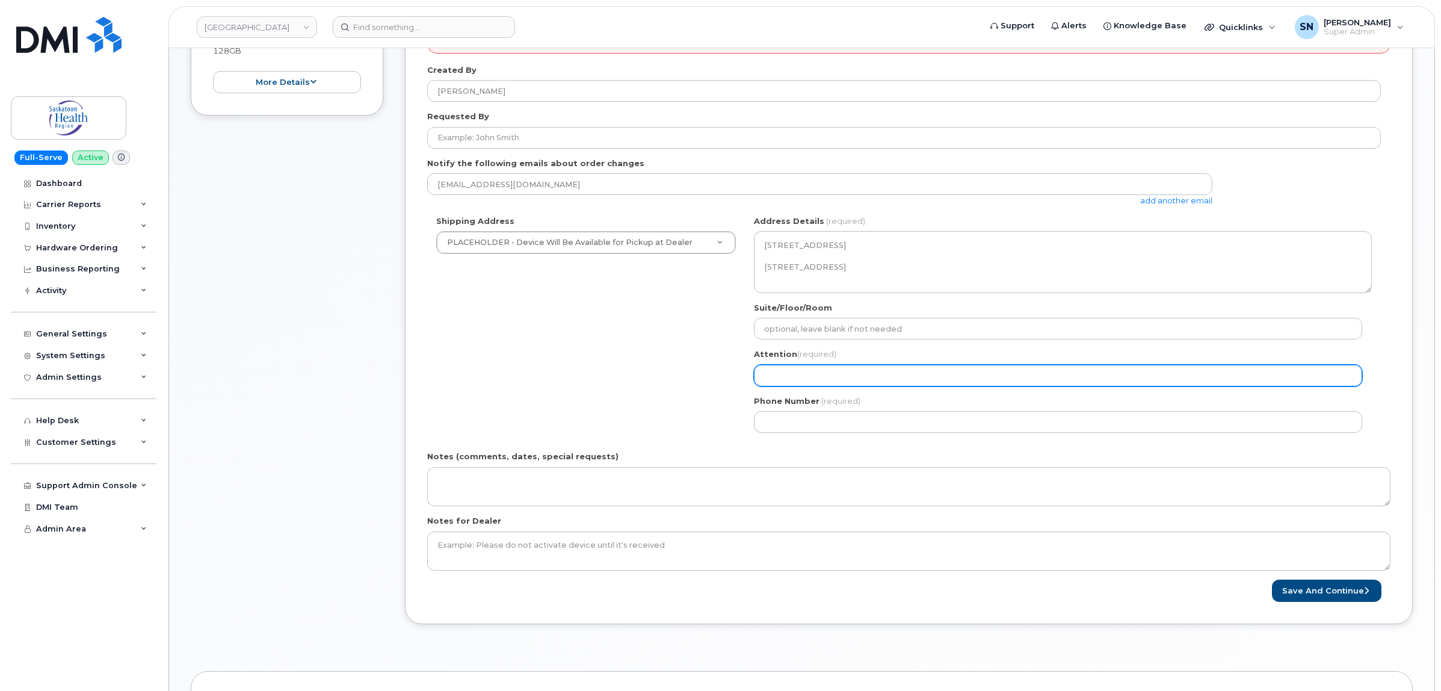
click at [818, 368] on input "Attention (required)" at bounding box center [1058, 376] width 608 height 22
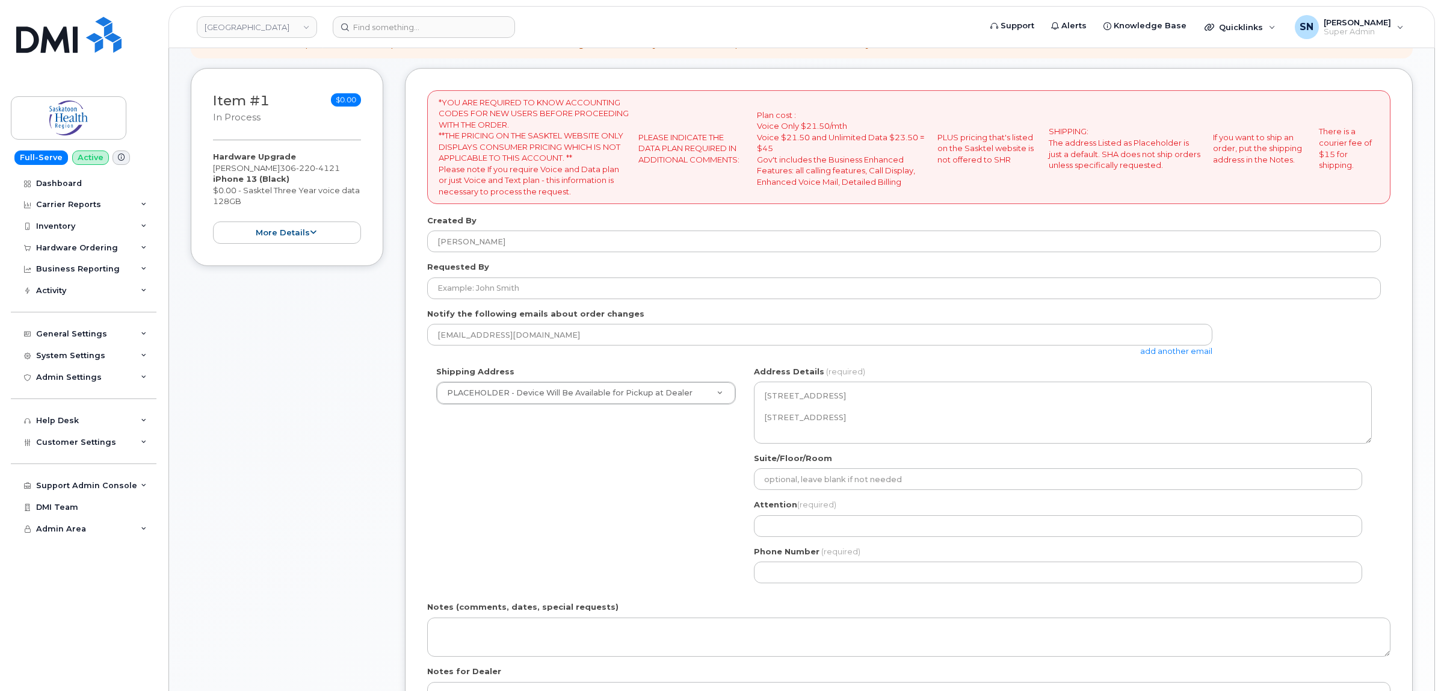
drag, startPoint x: 209, startPoint y: 173, endPoint x: 285, endPoint y: 172, distance: 75.8
click at [285, 172] on div "Item #1 in process $0.00 Hardware Upgrade [PERSON_NAME] [PHONE_NUMBER] iPhone 1…" at bounding box center [287, 167] width 193 height 198
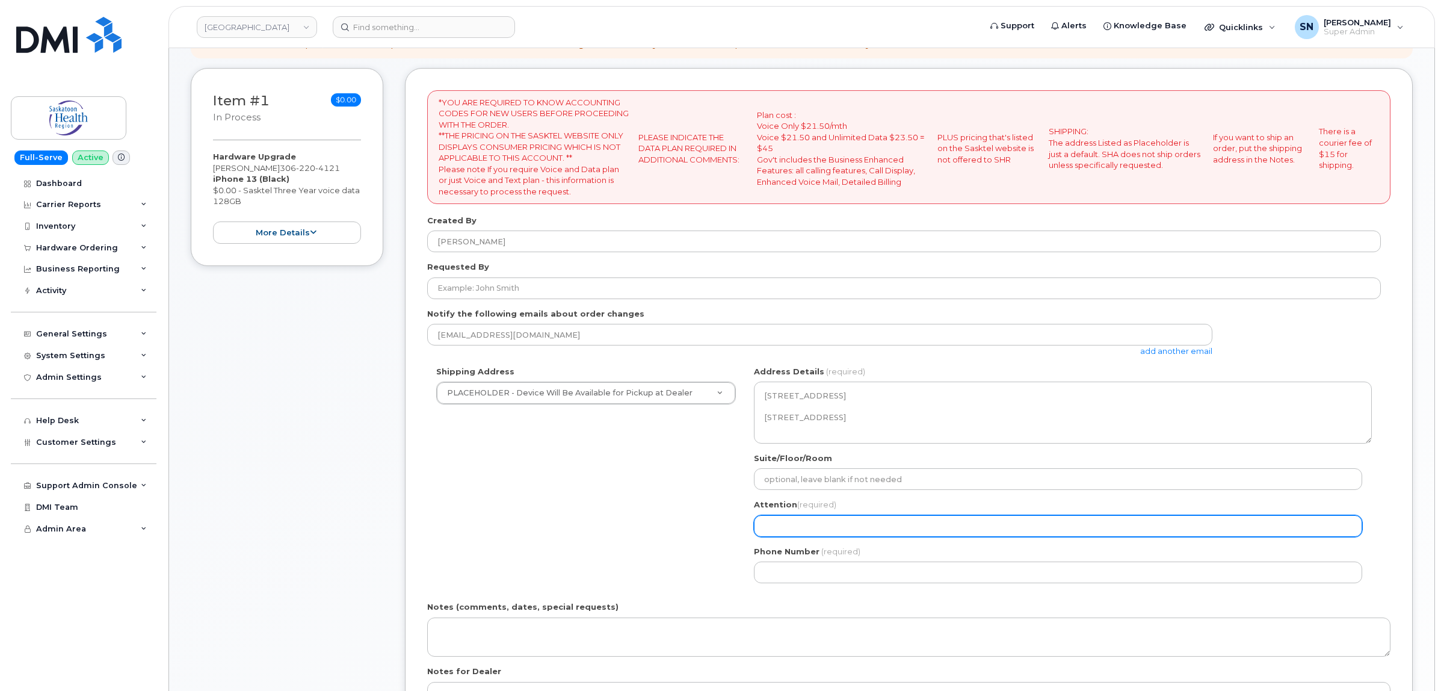
click at [807, 519] on input "Attention (required)" at bounding box center [1058, 526] width 608 height 22
select select
type input "L"
select select
type input "Li"
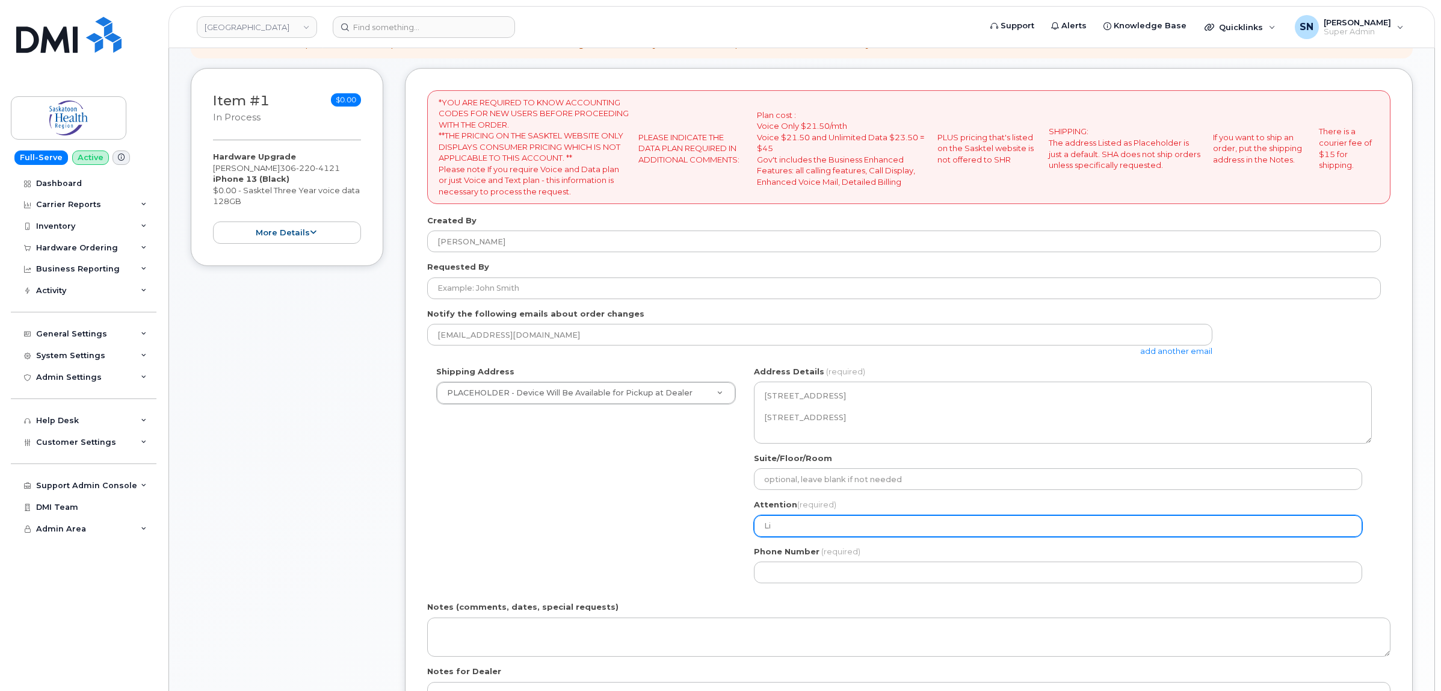
select select
type input "Lin"
select select
type input "Lind"
select select
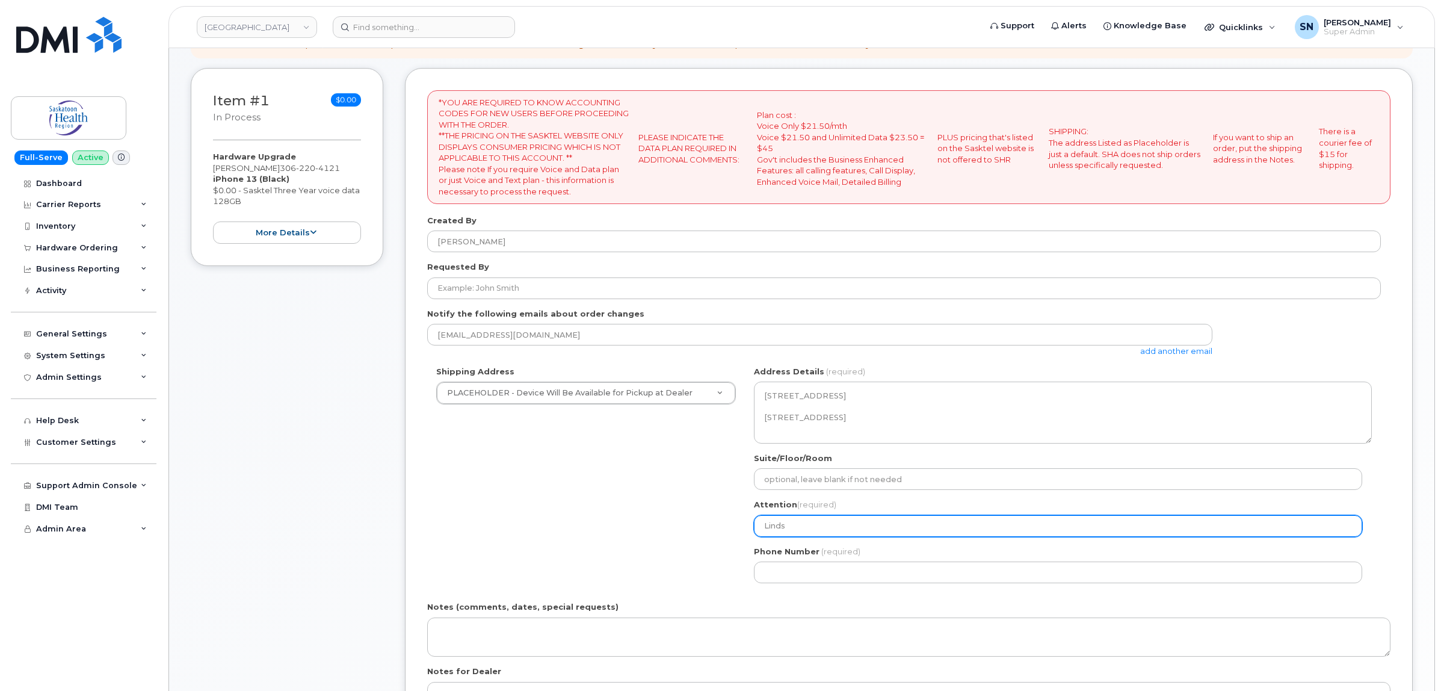
type input "Lindsa"
select select
type input "Lindsay"
select select
type input "Lindsay B"
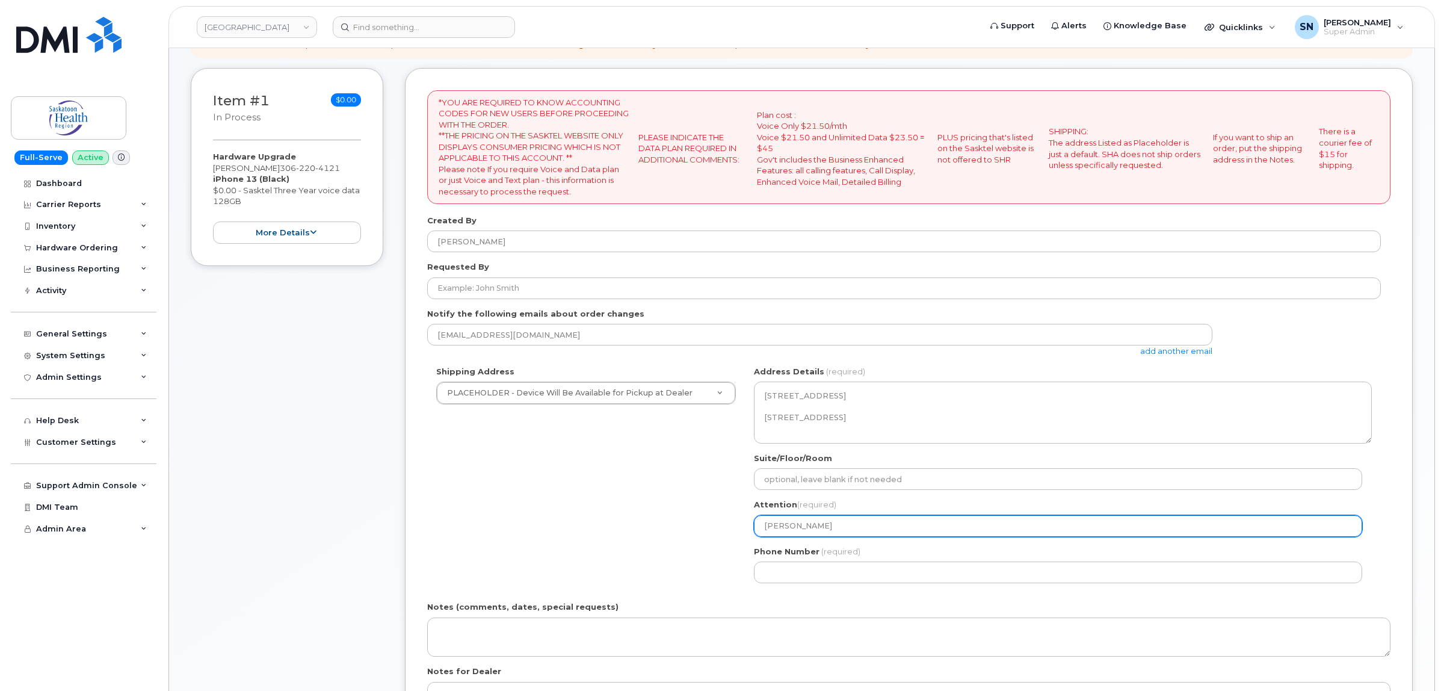
select select
type input "Lindsay Be"
select select
type input "Lindsay Ber"
select select
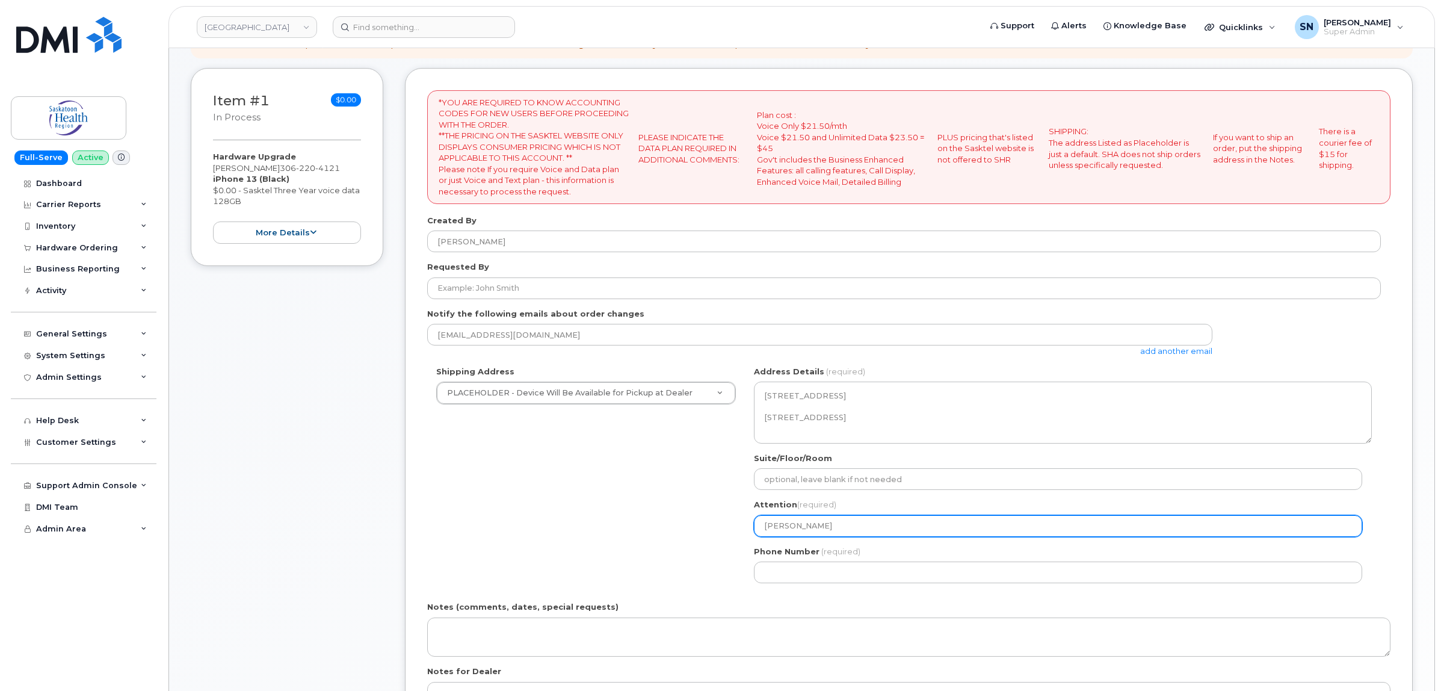
type input "Lindsay Berf"
select select
type input "Lindsay Berfg"
select select
type input "Lindsay Berfgl"
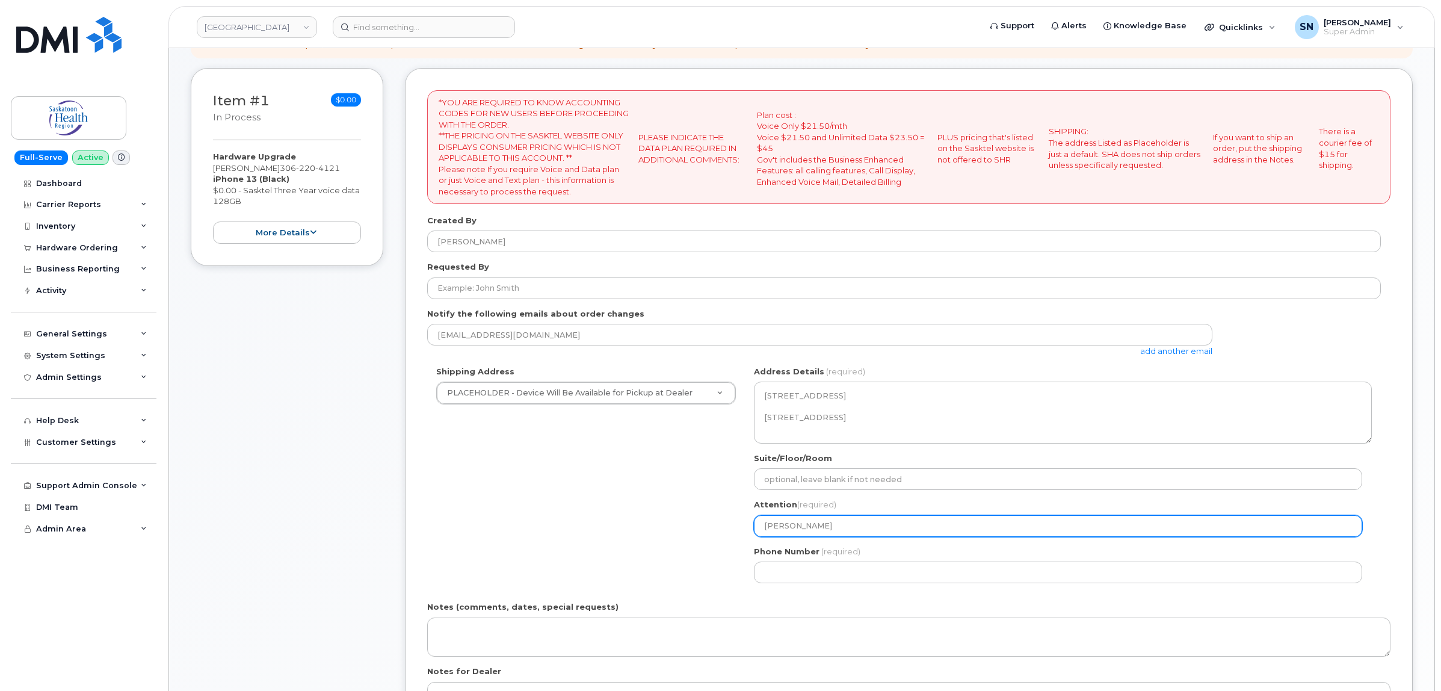
select select
type input "Lindsay Berfglo"
select select
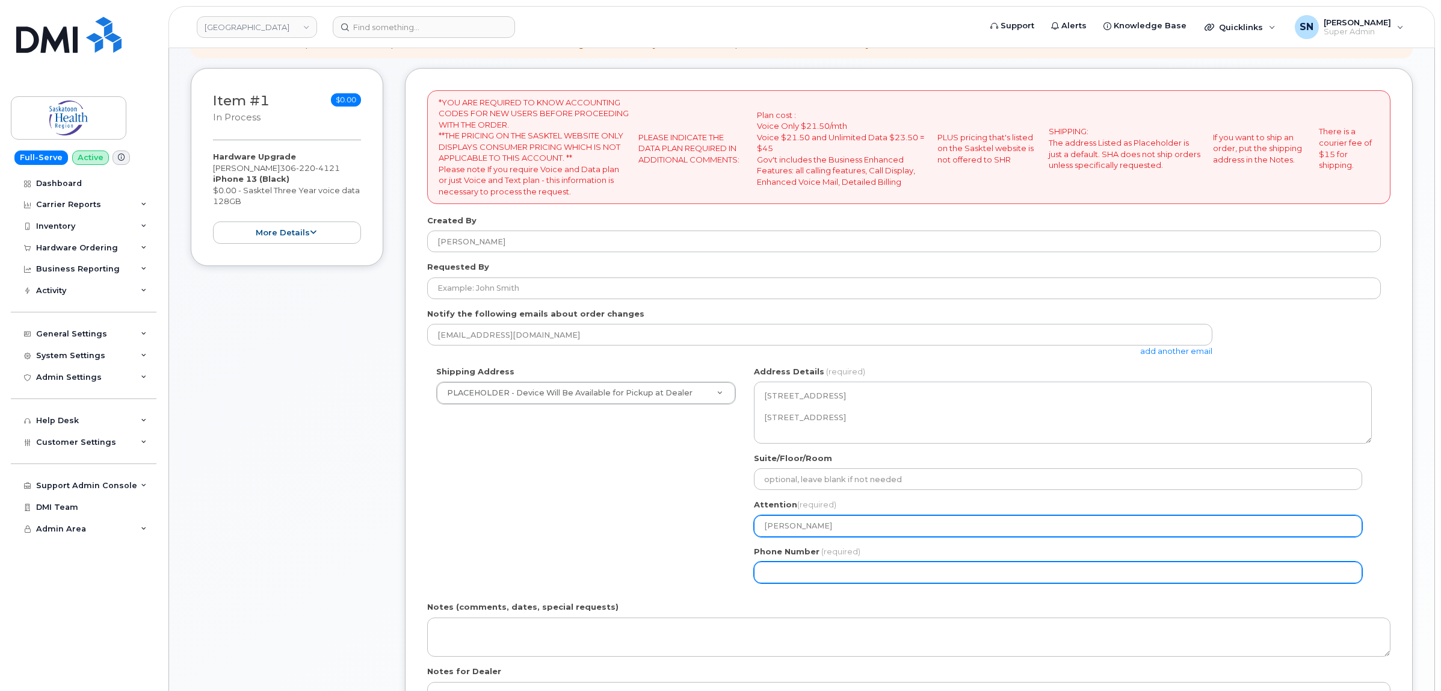
type input "[PERSON_NAME]"
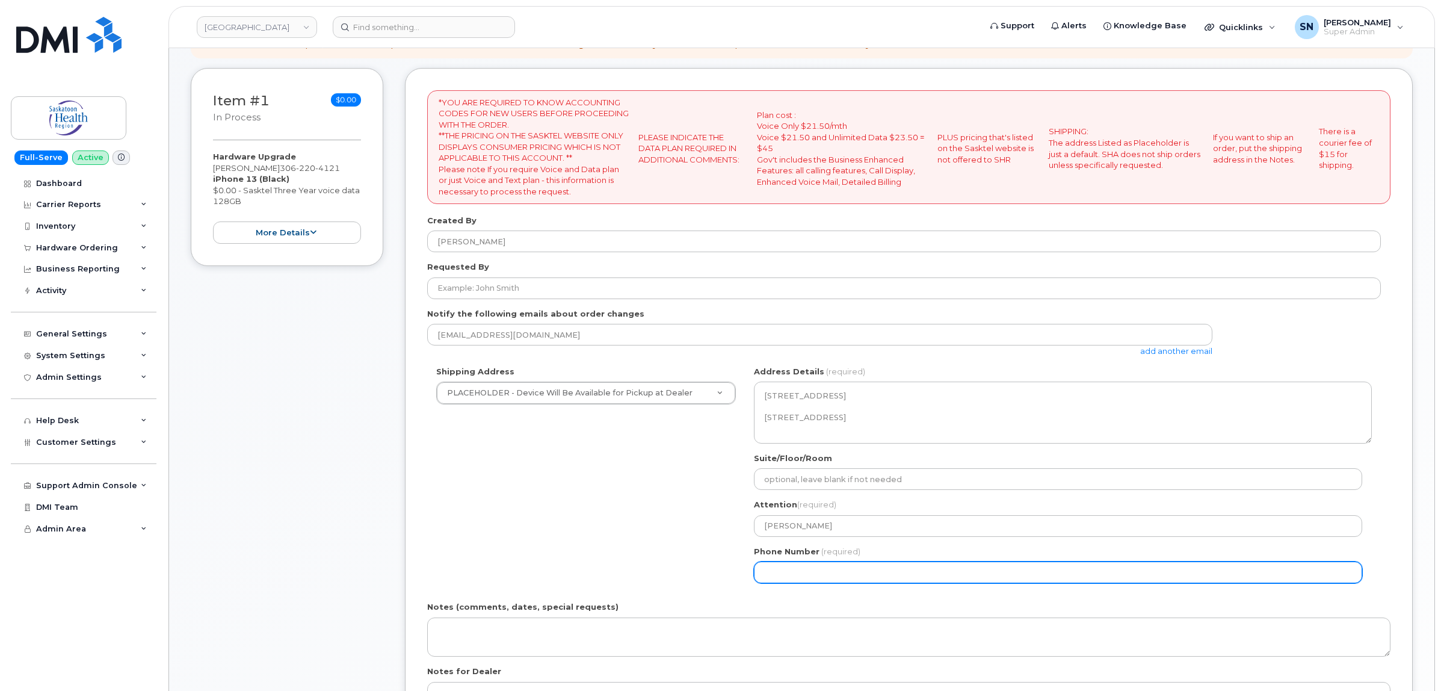
click at [804, 565] on input "Phone Number" at bounding box center [1058, 572] width 608 height 22
select select
type input "123456789"
select select
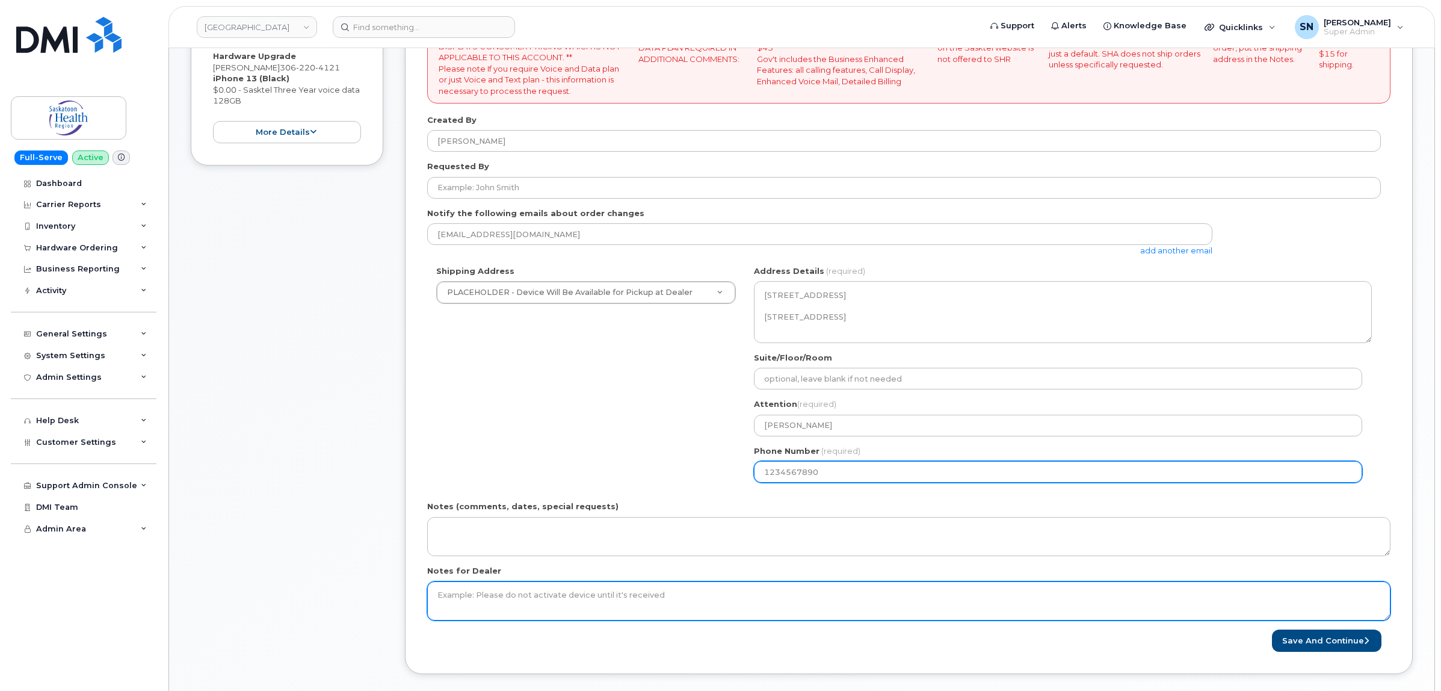
scroll to position [376, 0]
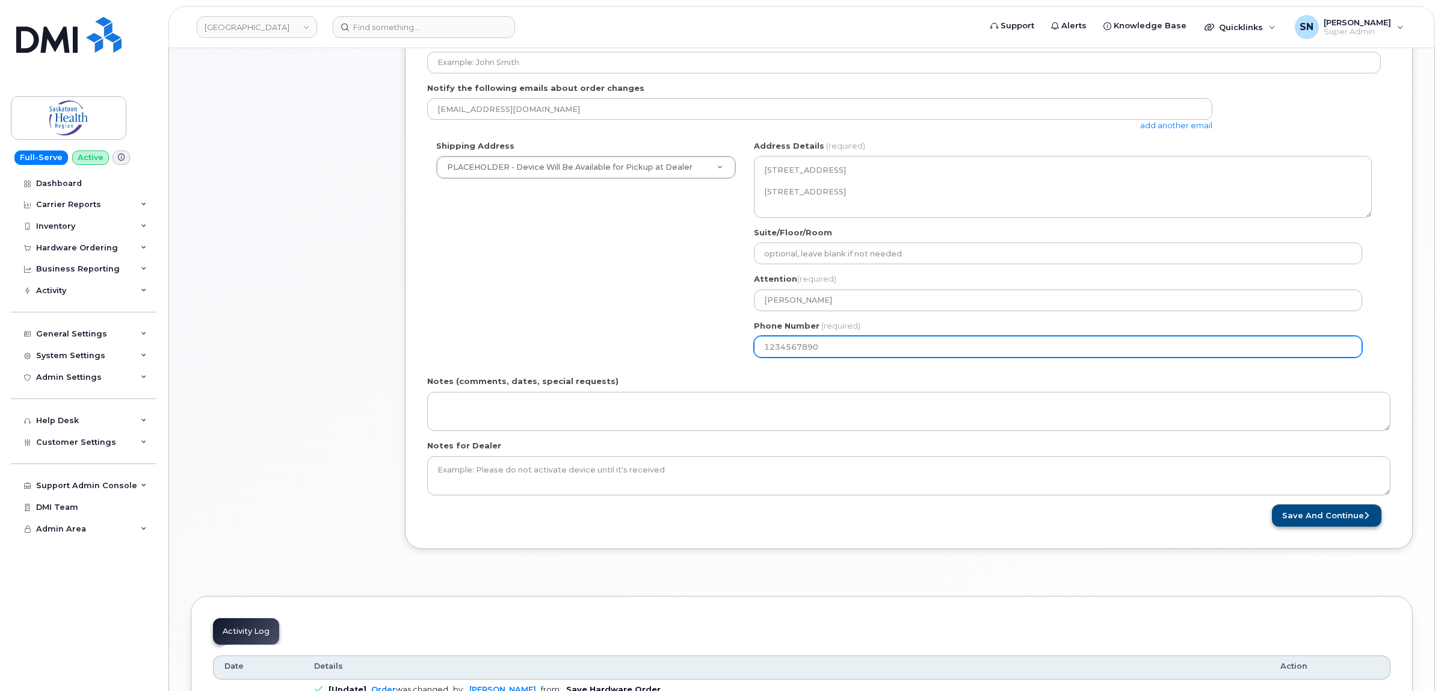
type input "1234567890"
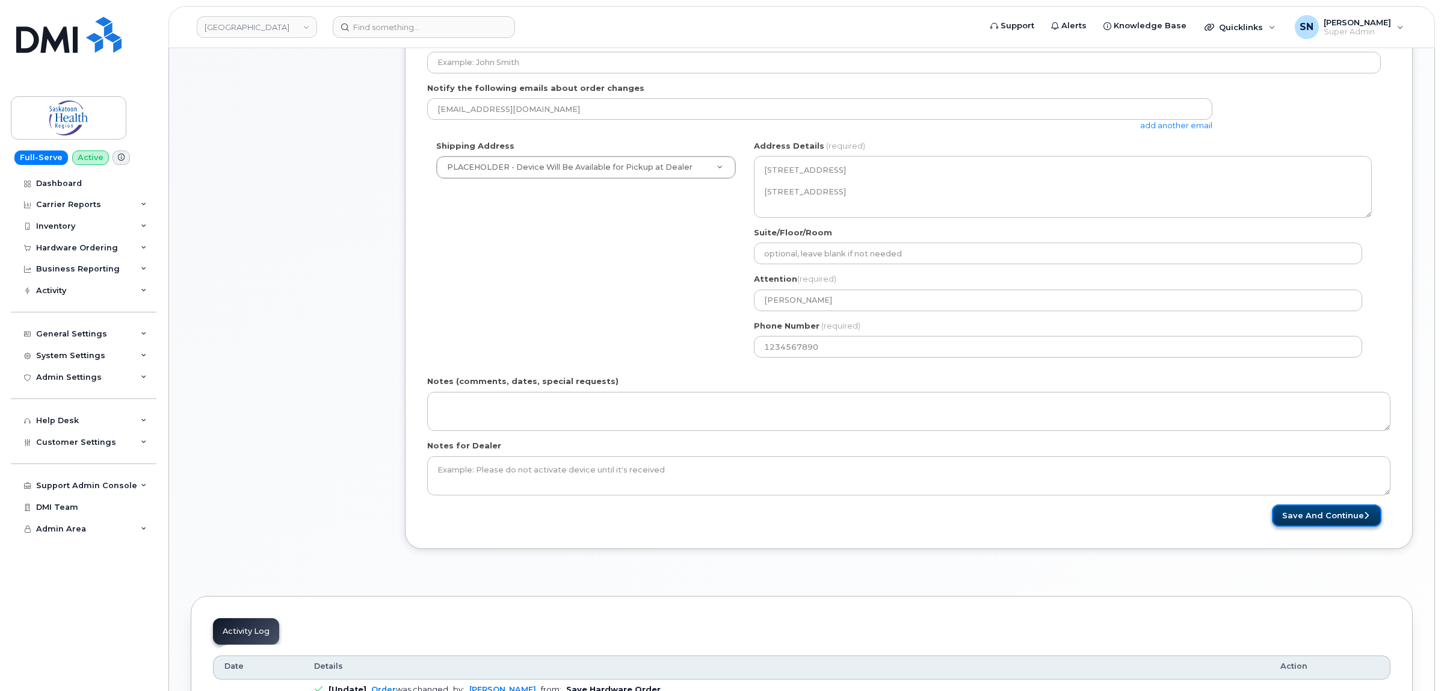
click at [1314, 514] on button "Save and Continue" at bounding box center [1326, 515] width 109 height 22
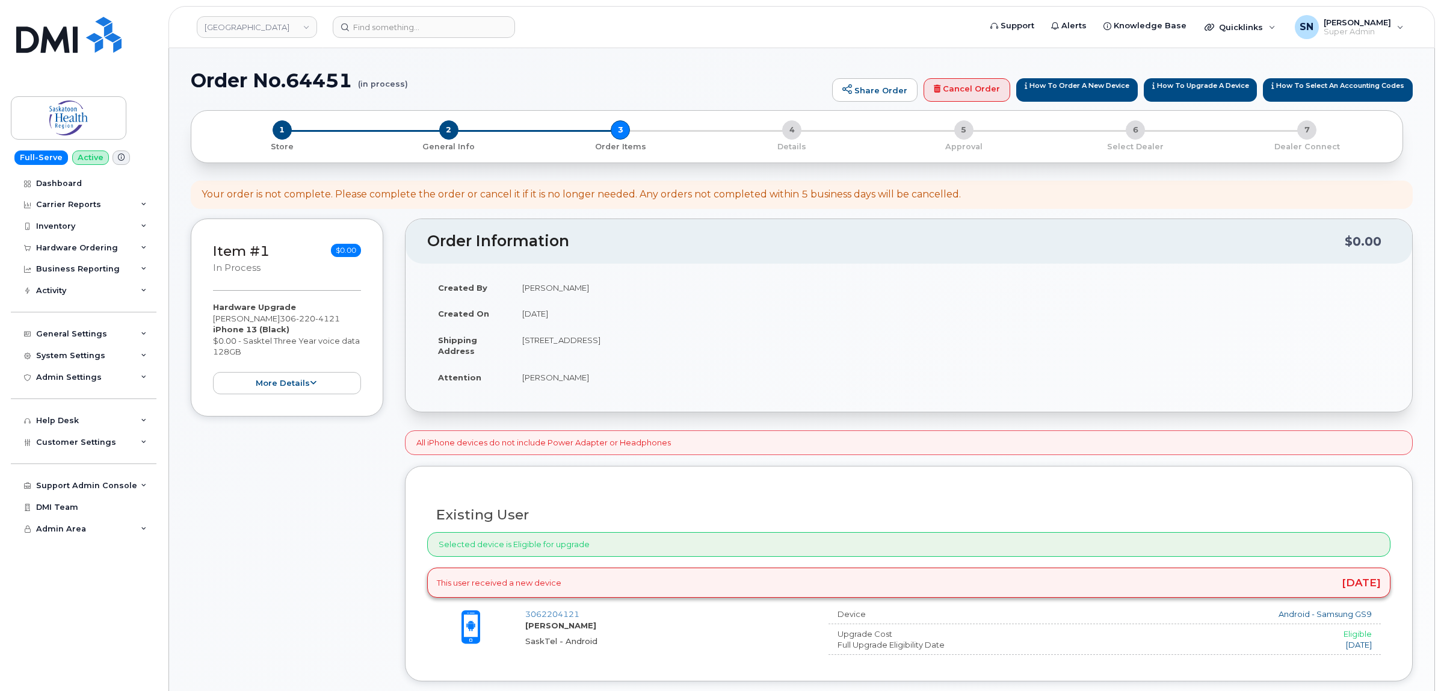
scroll to position [525, 0]
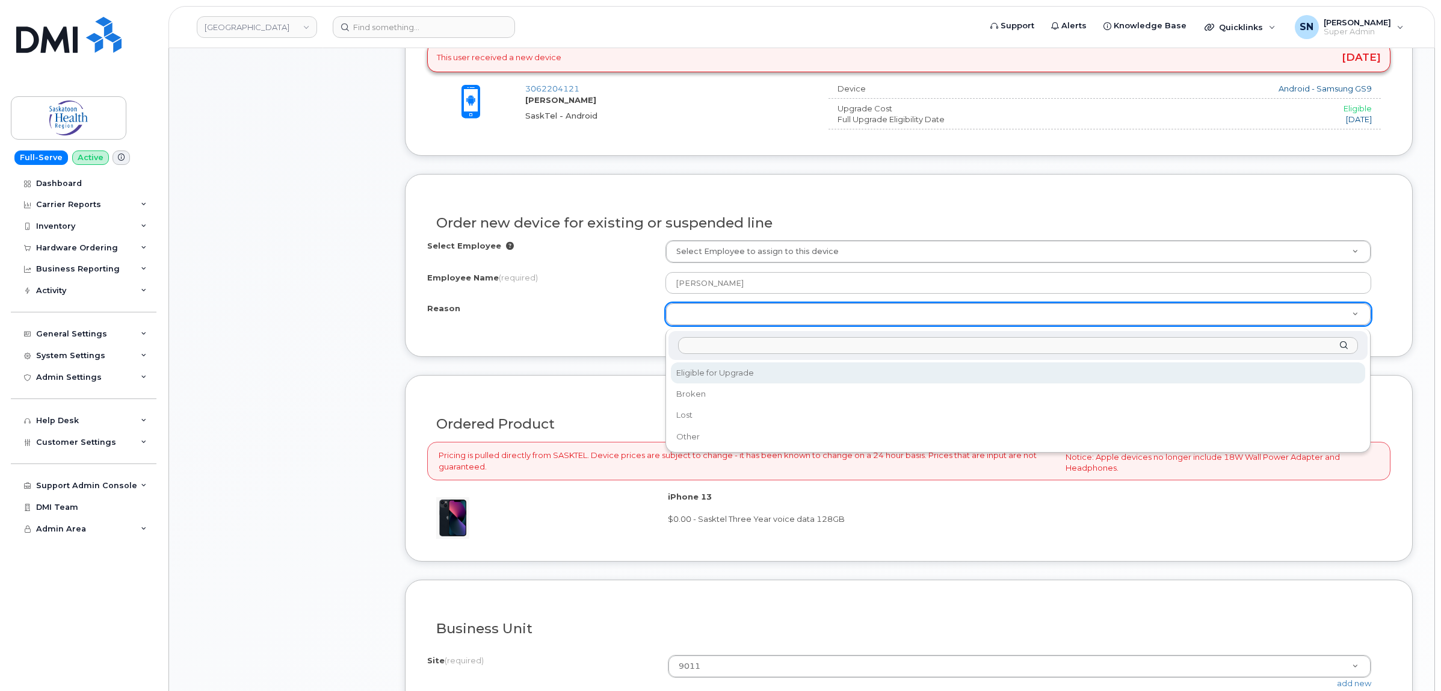
select select "eligible_for_upgrade"
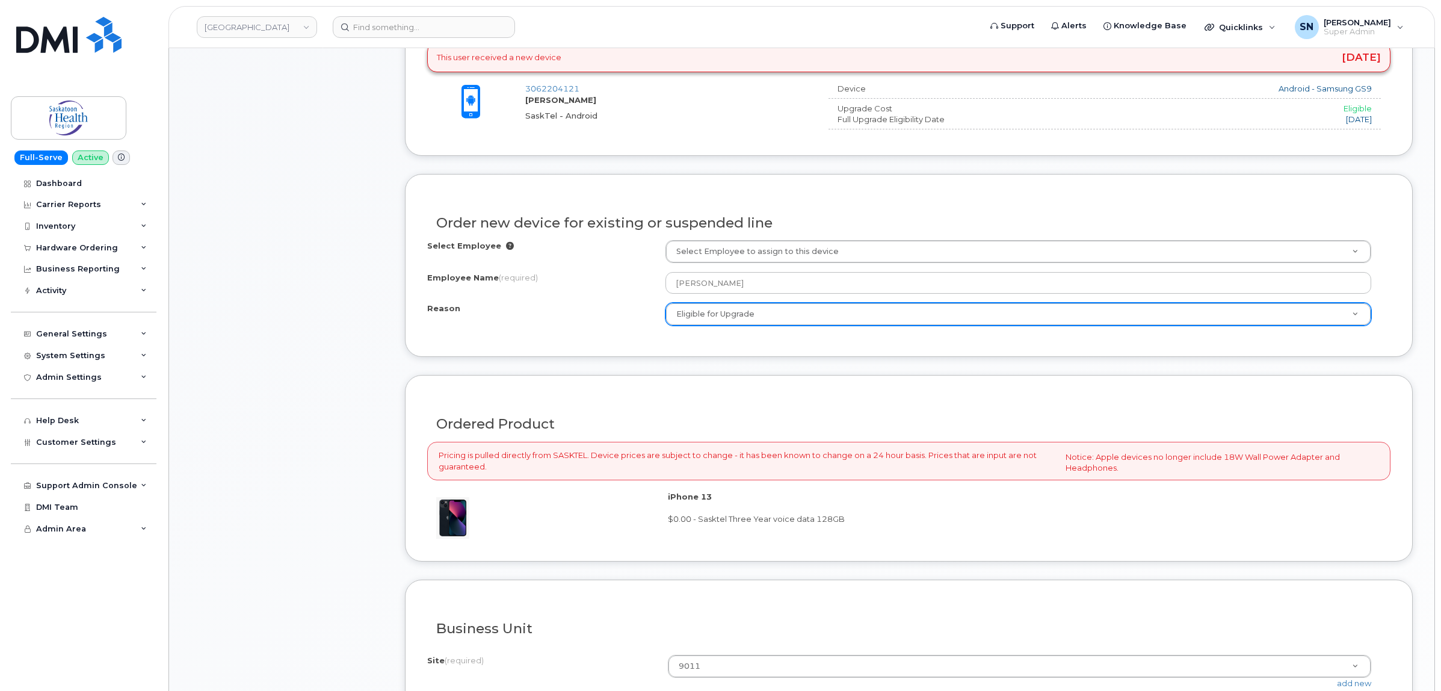
click at [603, 357] on div "Order new device for existing or suspended line Select Employee Select Employee…" at bounding box center [909, 265] width 1008 height 183
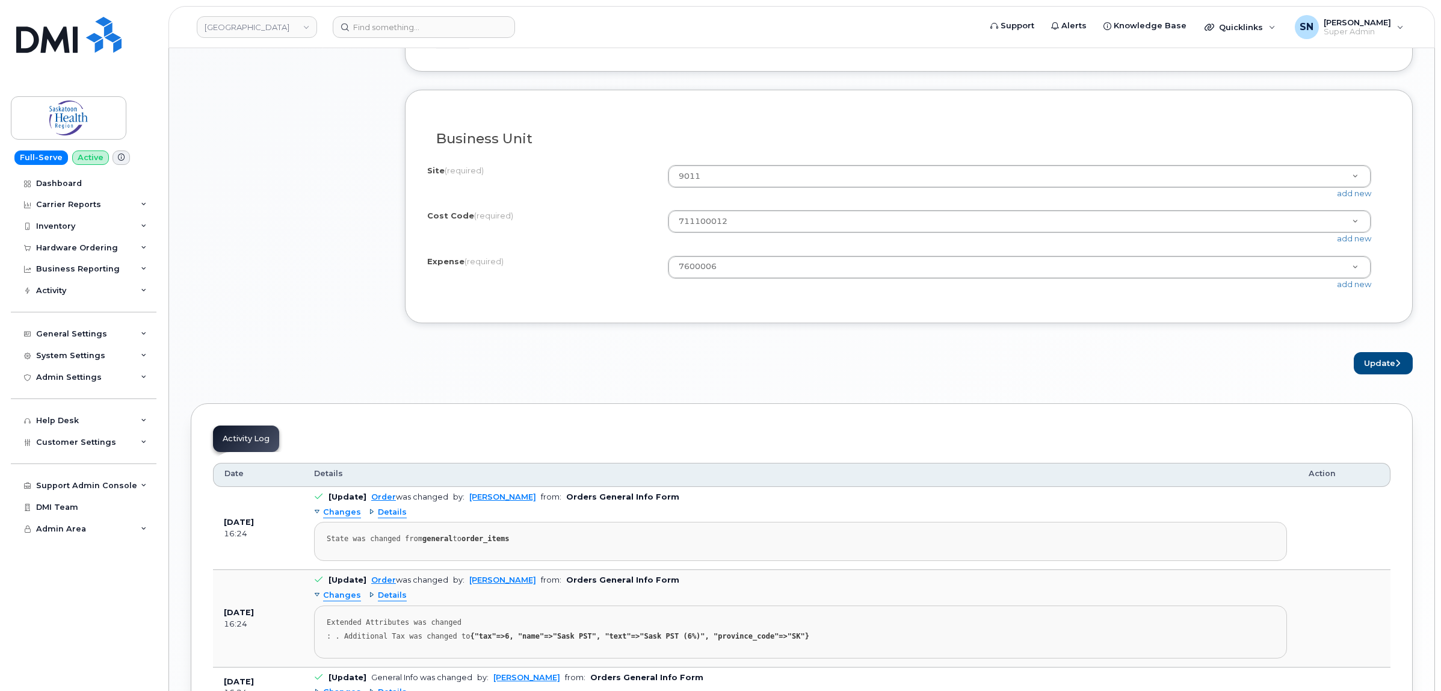
scroll to position [1127, 0]
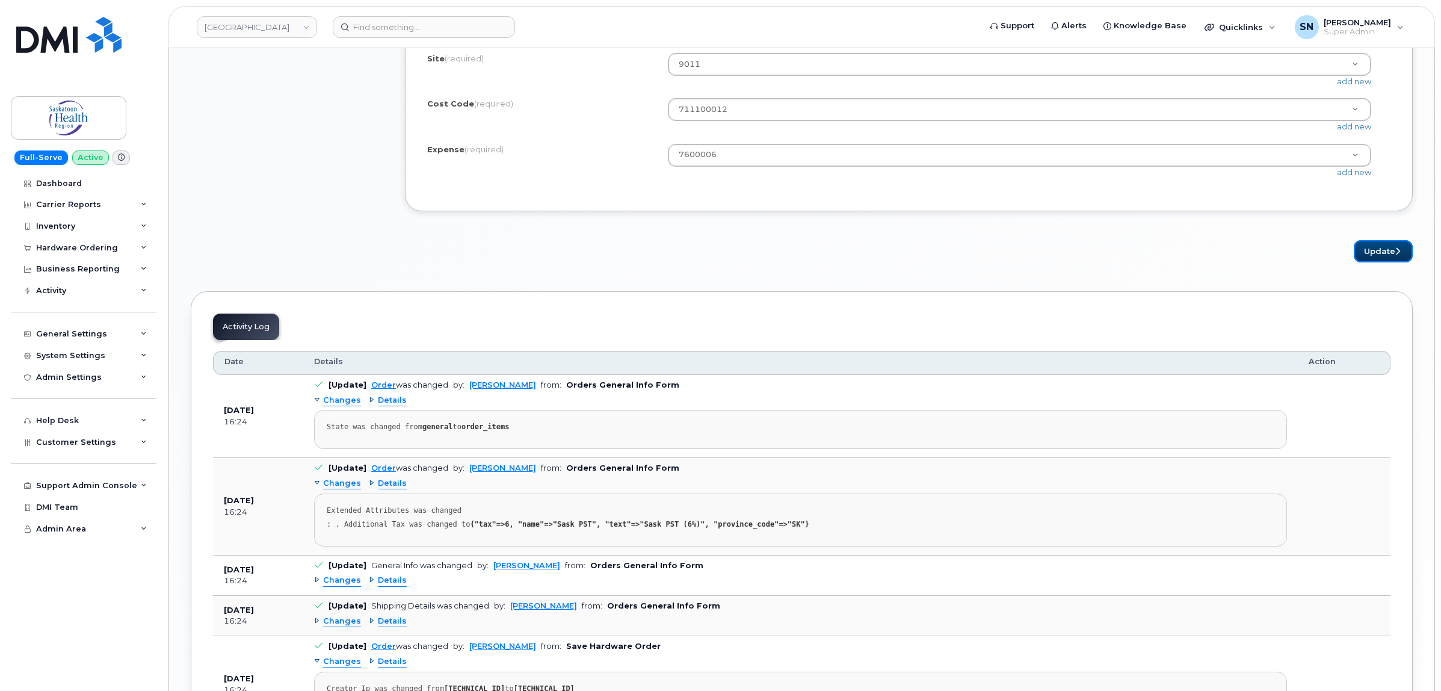
drag, startPoint x: 1399, startPoint y: 247, endPoint x: 1274, endPoint y: 307, distance: 138.0
click at [1398, 247] on button "Update" at bounding box center [1383, 251] width 59 height 22
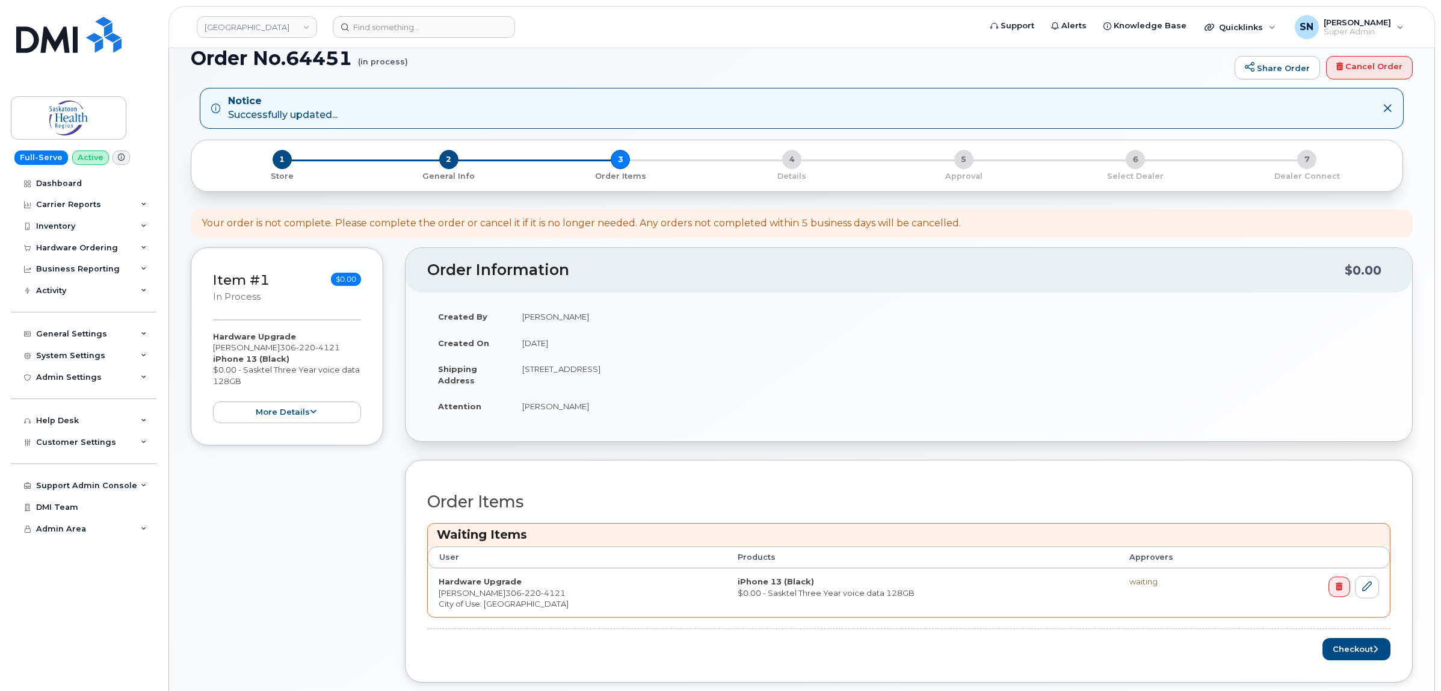
scroll to position [150, 0]
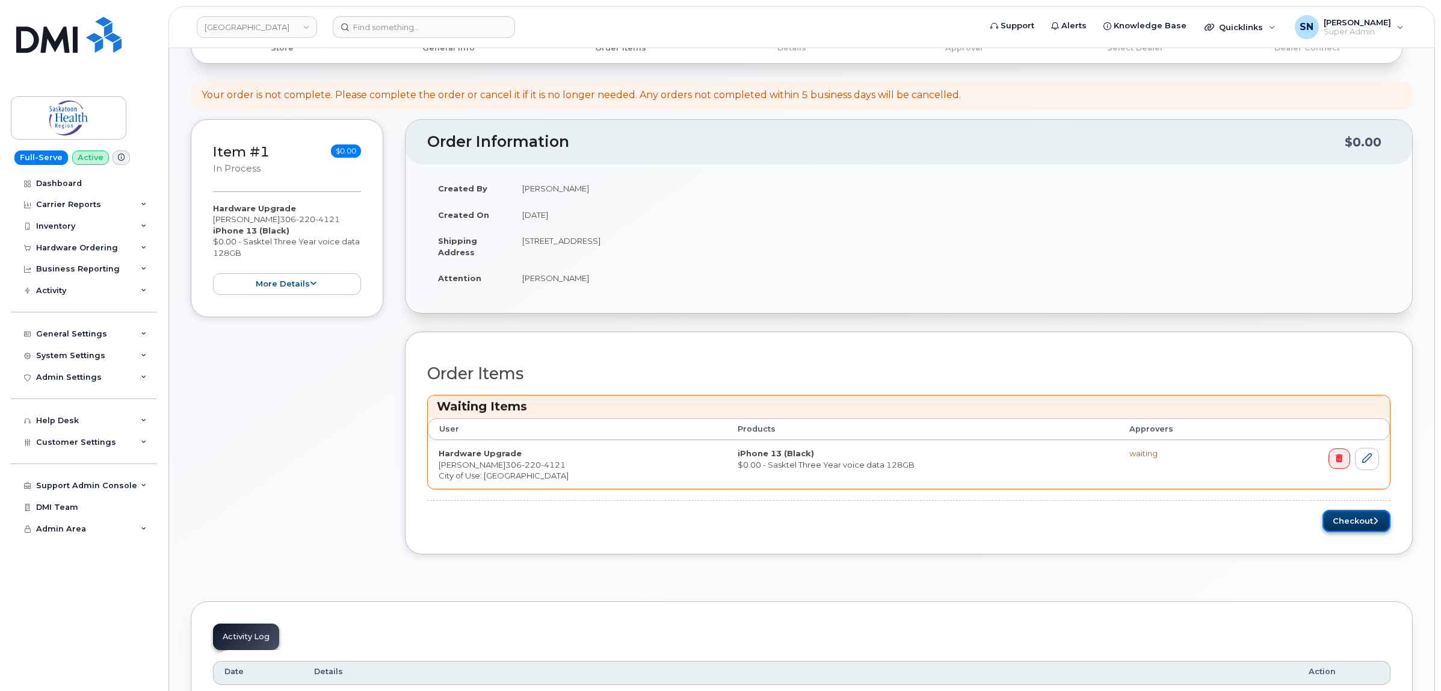
click at [1346, 519] on button "Checkout" at bounding box center [1356, 521] width 68 height 22
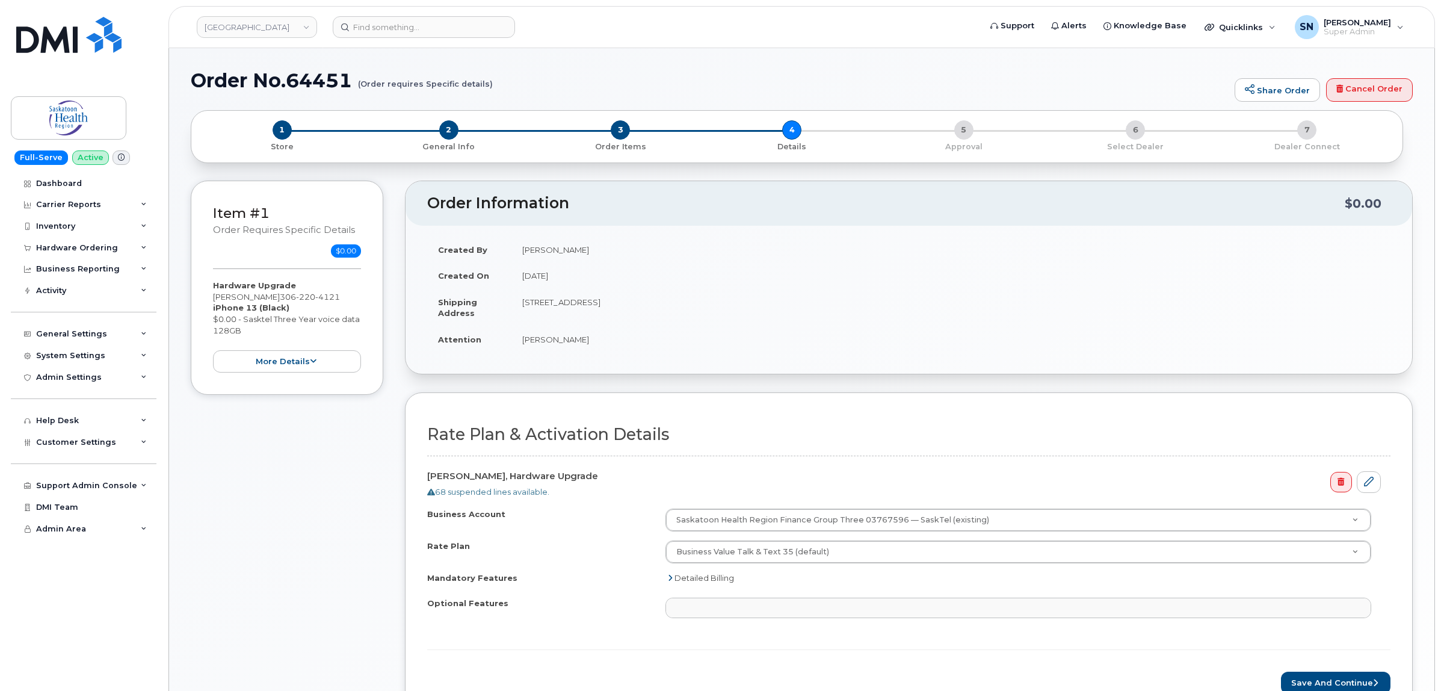
select select
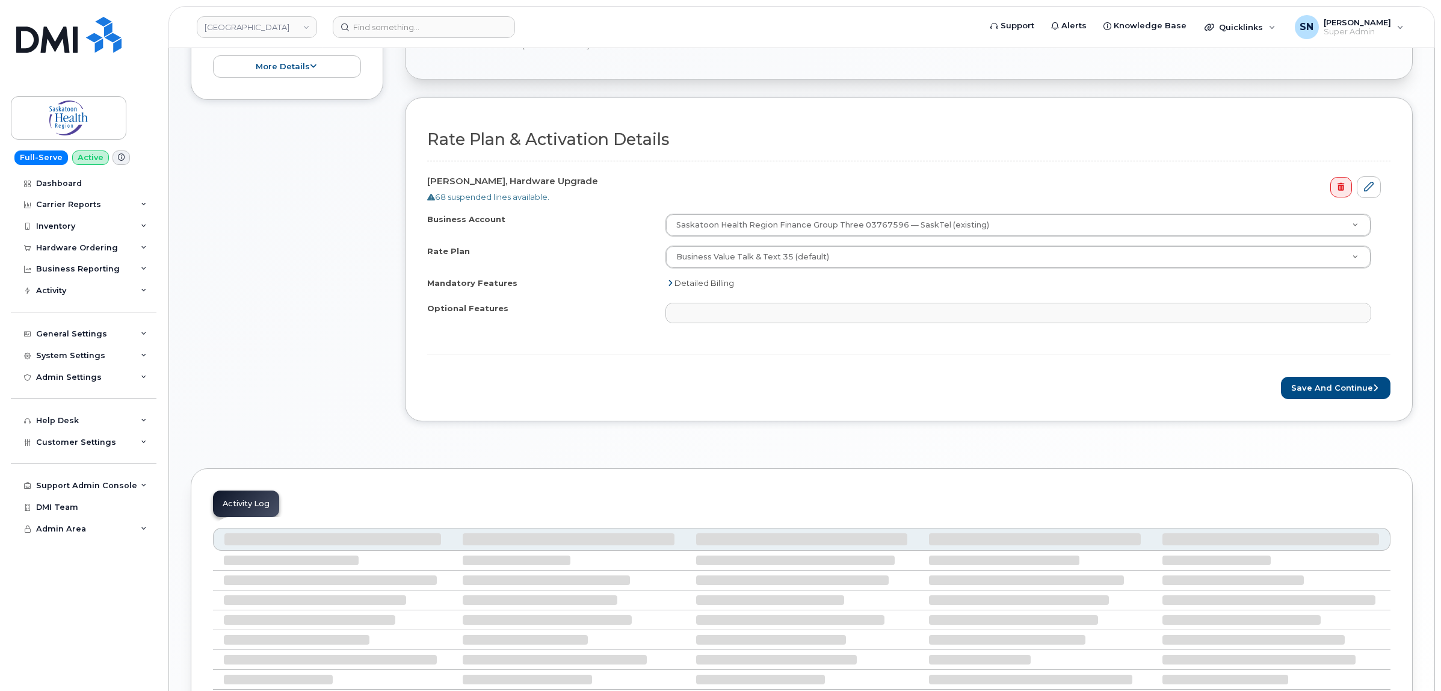
scroll to position [296, 0]
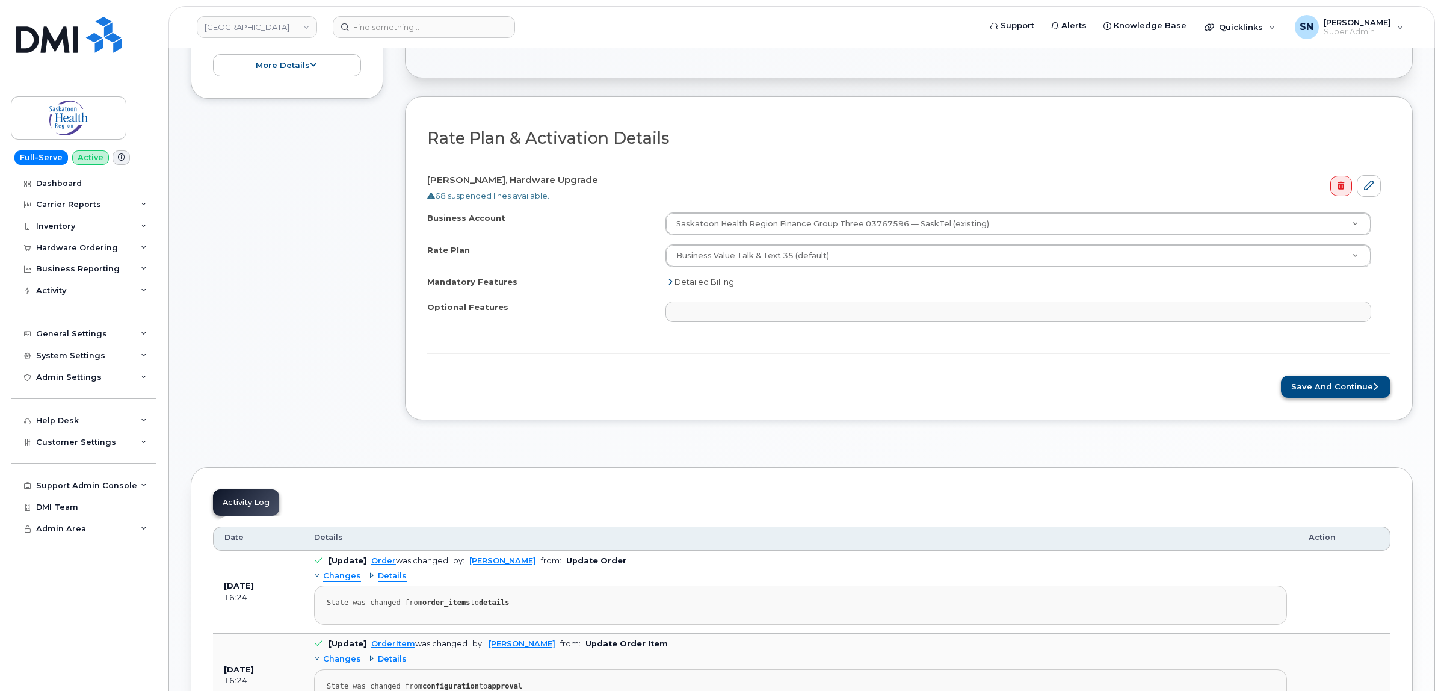
drag, startPoint x: 1271, startPoint y: 404, endPoint x: 1287, endPoint y: 394, distance: 18.9
click at [1274, 401] on div "Rate Plan & Activation Details [PERSON_NAME], Hardware Upgrade 68 suspended lin…" at bounding box center [909, 257] width 1008 height 323
click at [1294, 392] on button "Save and Continue" at bounding box center [1335, 386] width 109 height 22
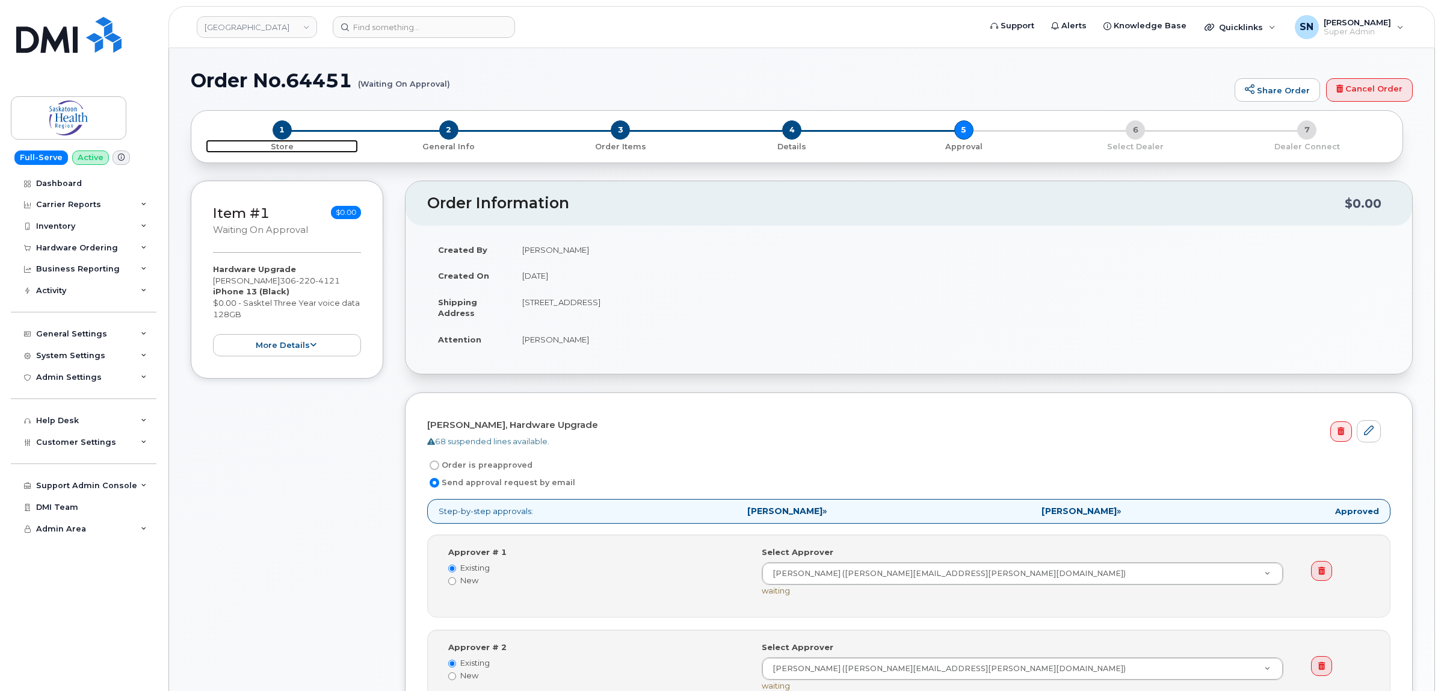
click at [285, 134] on span "1" at bounding box center [282, 129] width 19 height 19
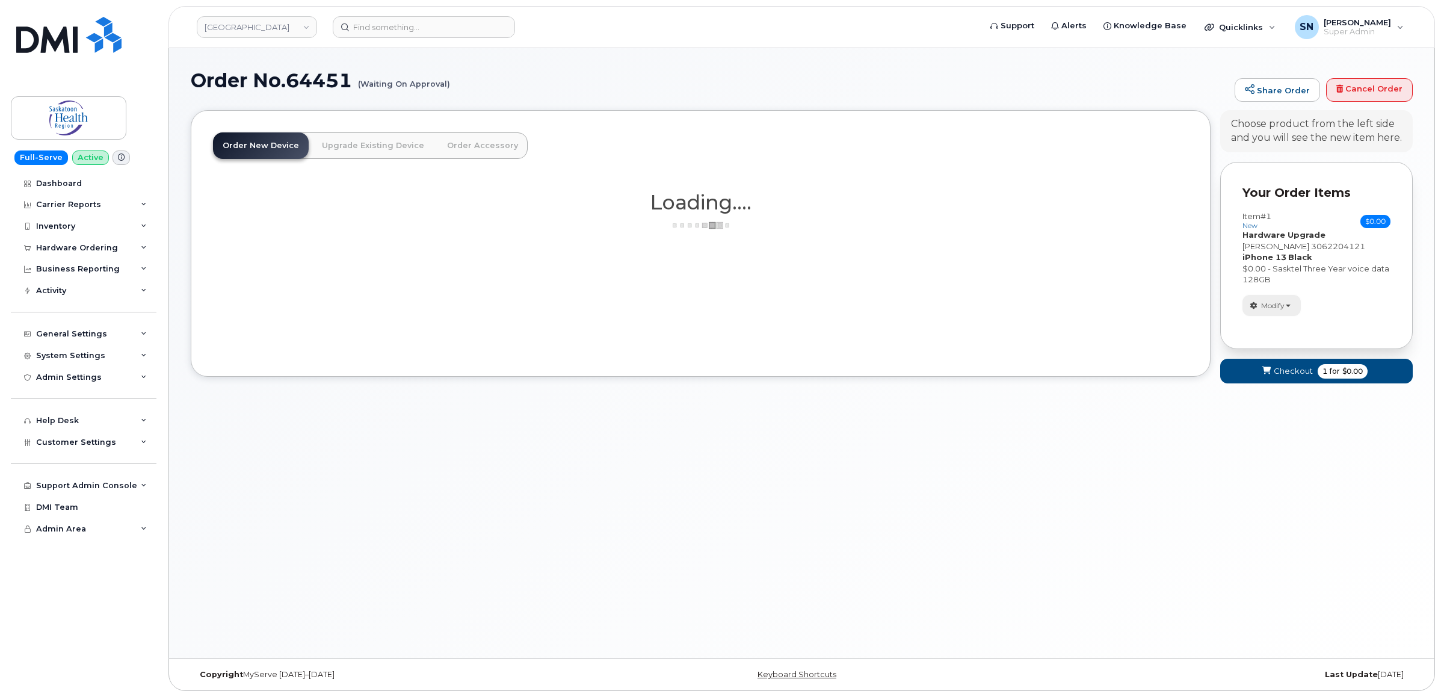
click at [1286, 301] on button "Modify" at bounding box center [1271, 305] width 58 height 21
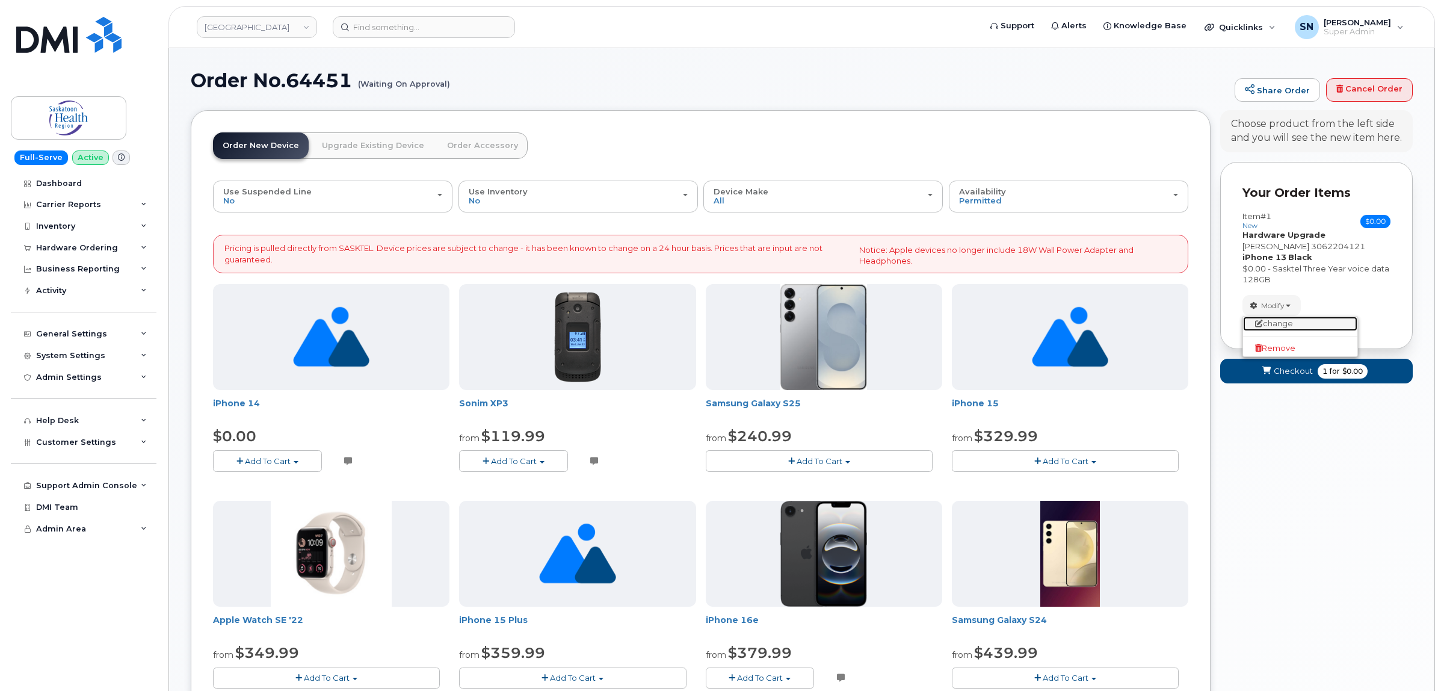
click at [1291, 326] on link "change" at bounding box center [1300, 323] width 114 height 14
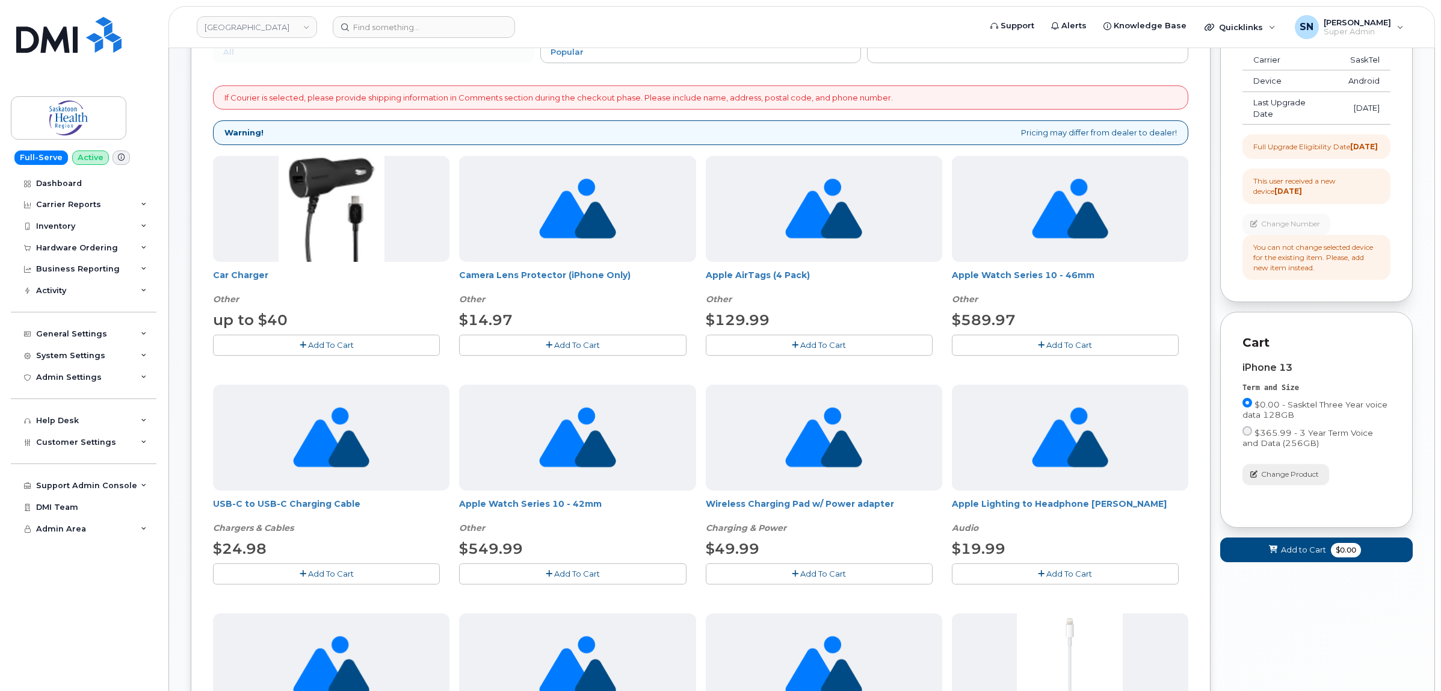
click at [1315, 479] on span "Change Product" at bounding box center [1290, 474] width 58 height 11
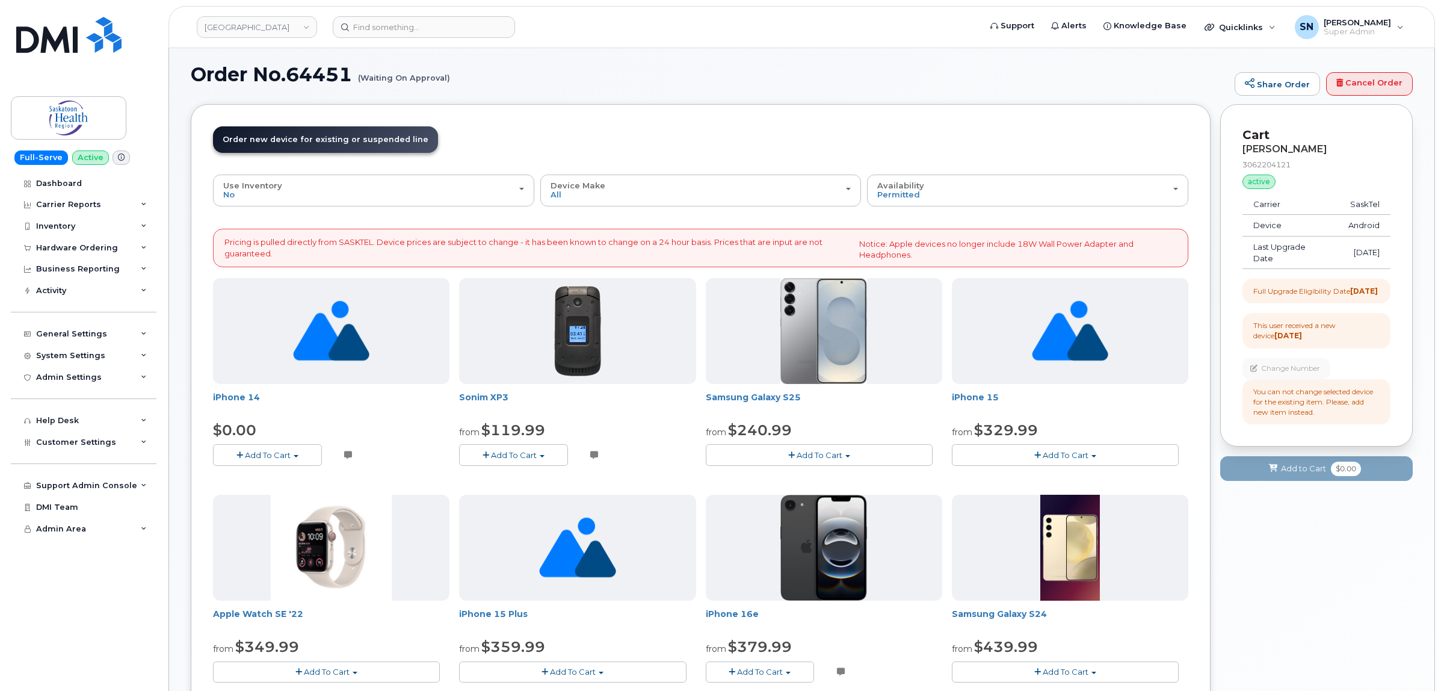
scroll to position [150, 0]
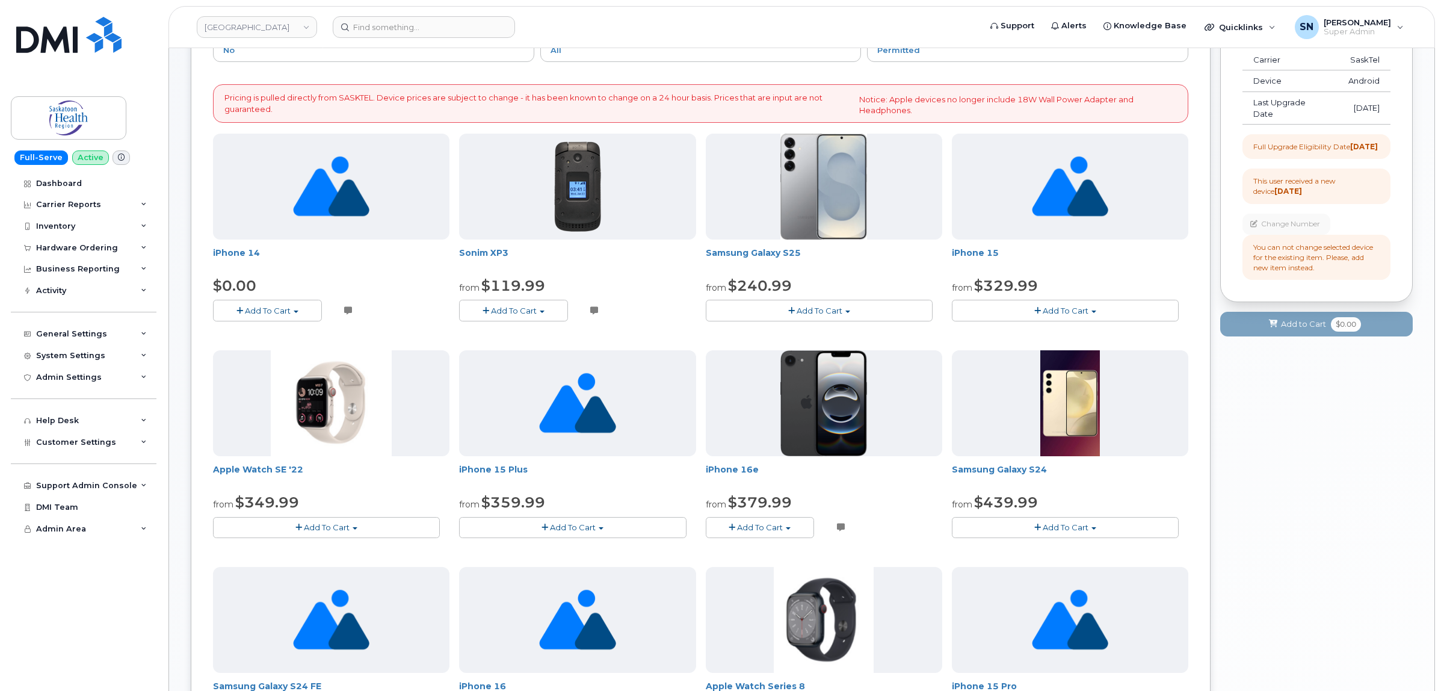
click at [271, 311] on span "Add To Cart" at bounding box center [268, 311] width 46 height 10
click at [294, 335] on link "$0.00 - Sasktel Three Year voice data 128GB" at bounding box center [316, 332] width 201 height 15
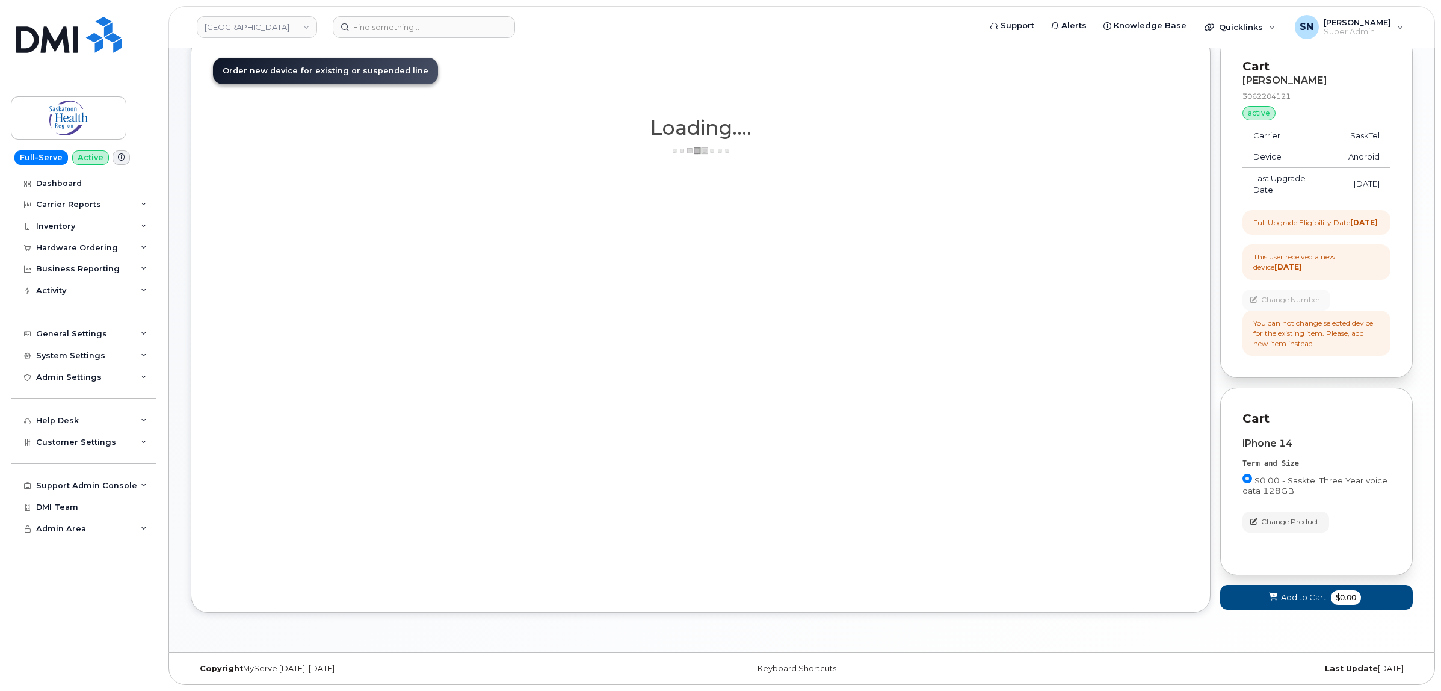
scroll to position [86, 0]
click at [1299, 593] on span "Add to Cart" at bounding box center [1303, 596] width 45 height 11
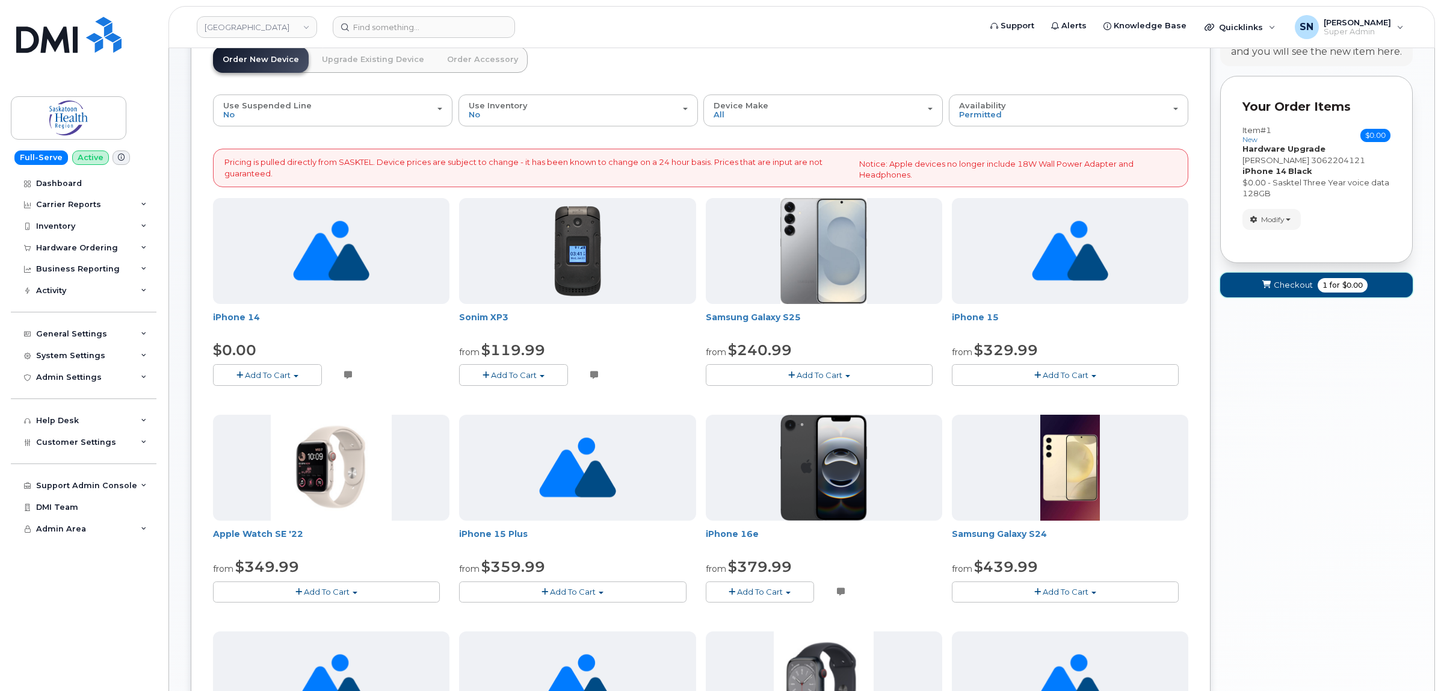
click at [1289, 287] on span "Checkout" at bounding box center [1293, 284] width 39 height 11
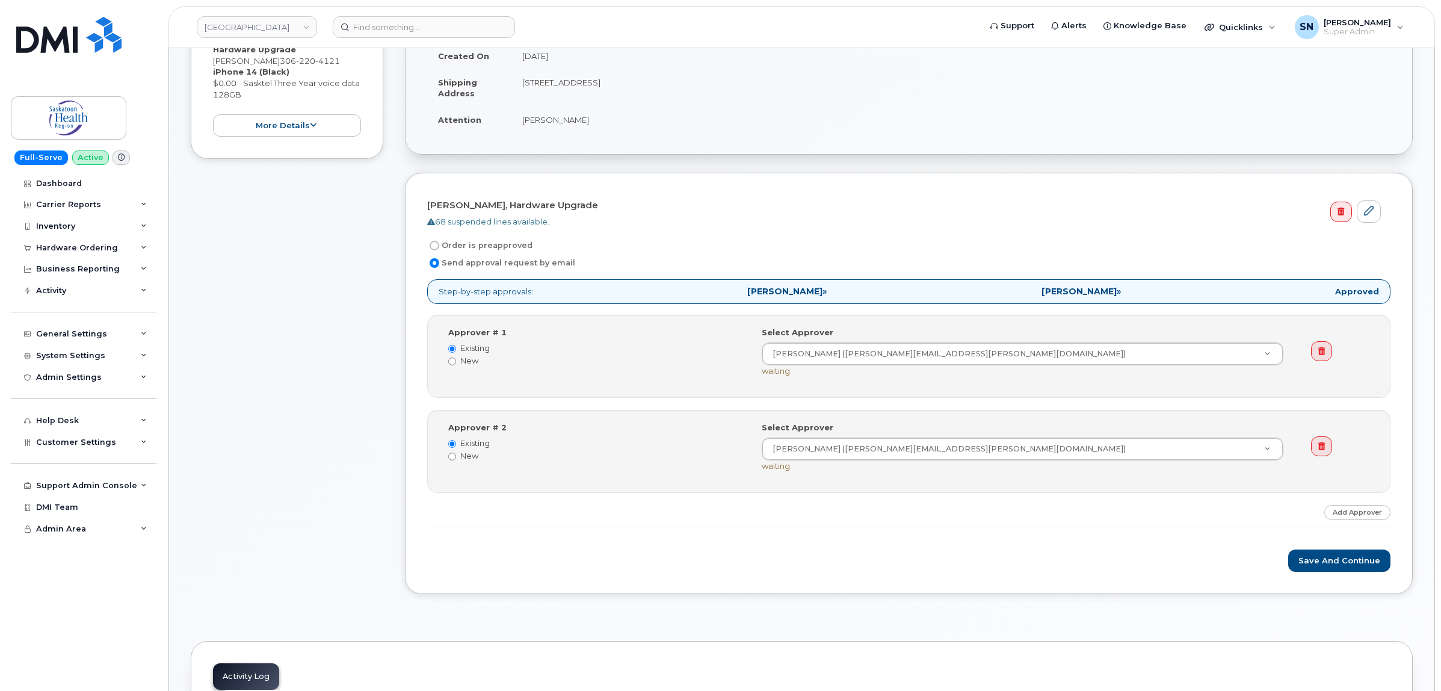
scroll to position [226, 0]
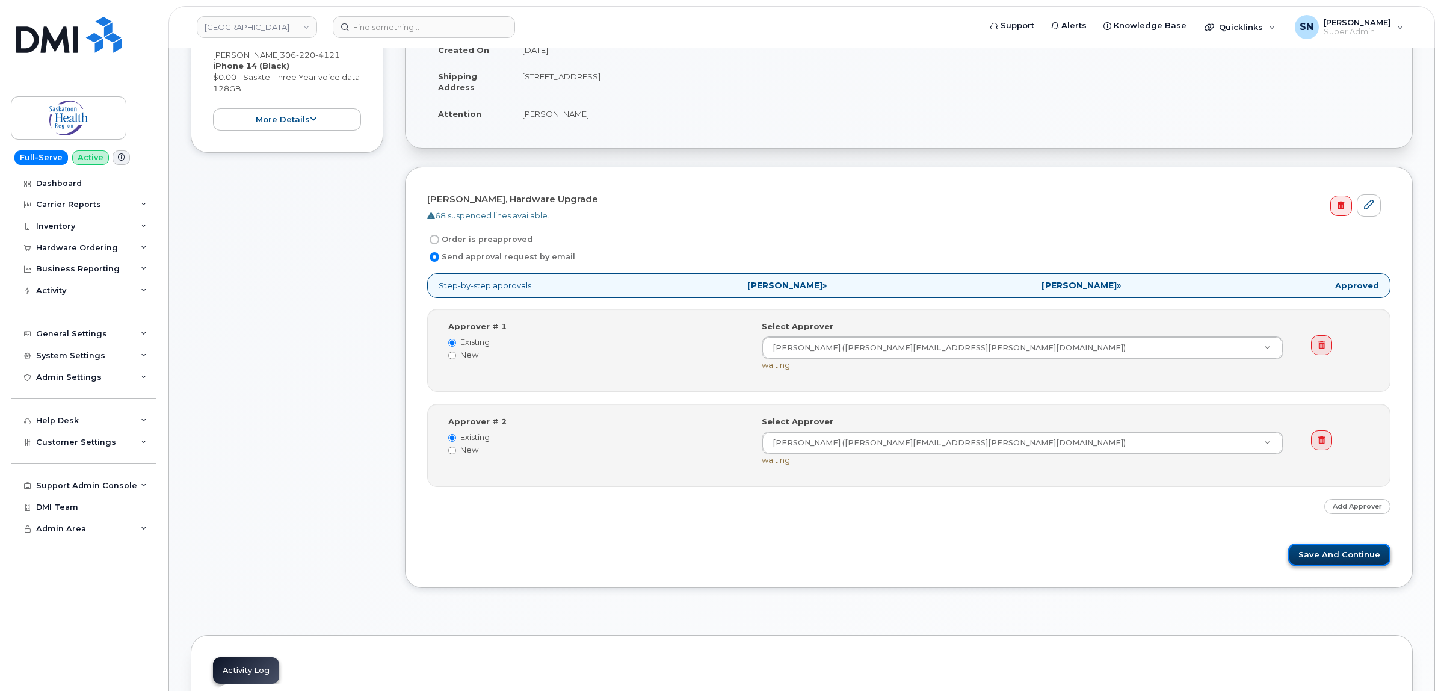
click at [1340, 555] on button "Save and Continue" at bounding box center [1339, 554] width 102 height 22
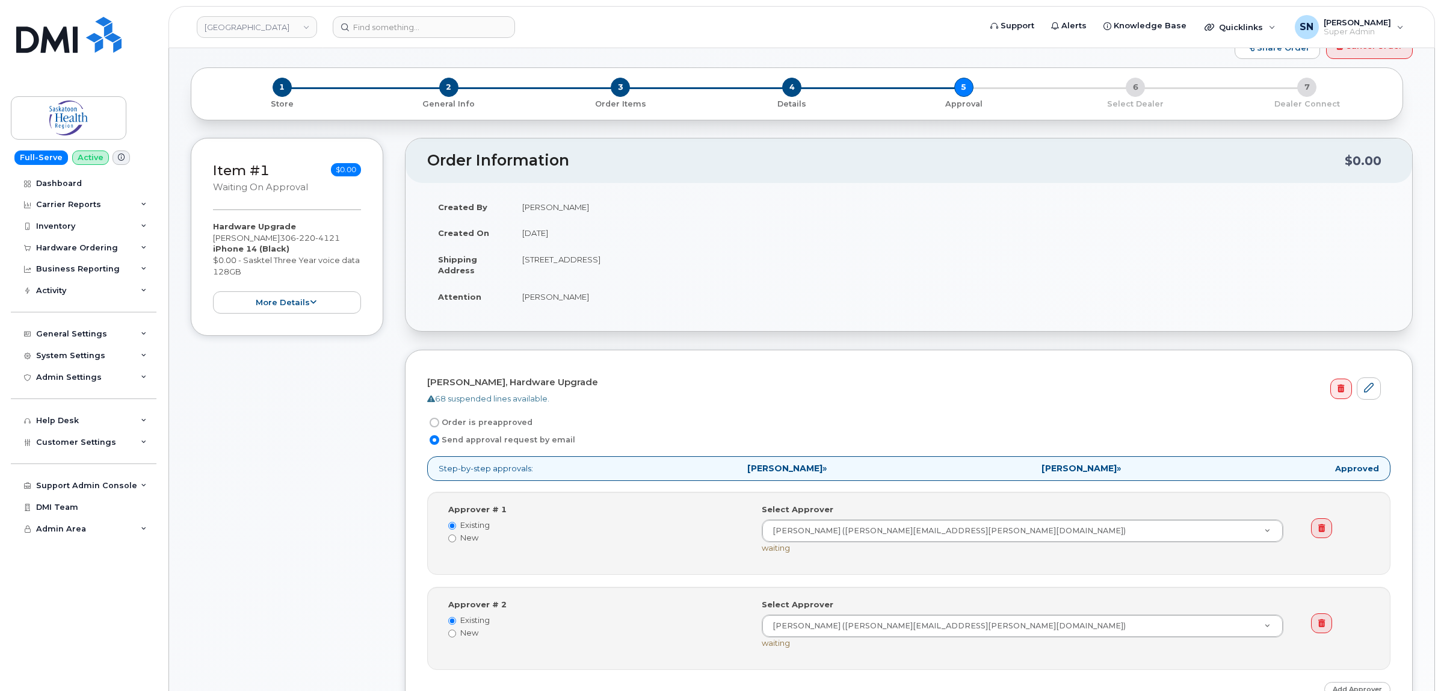
scroll to position [0, 0]
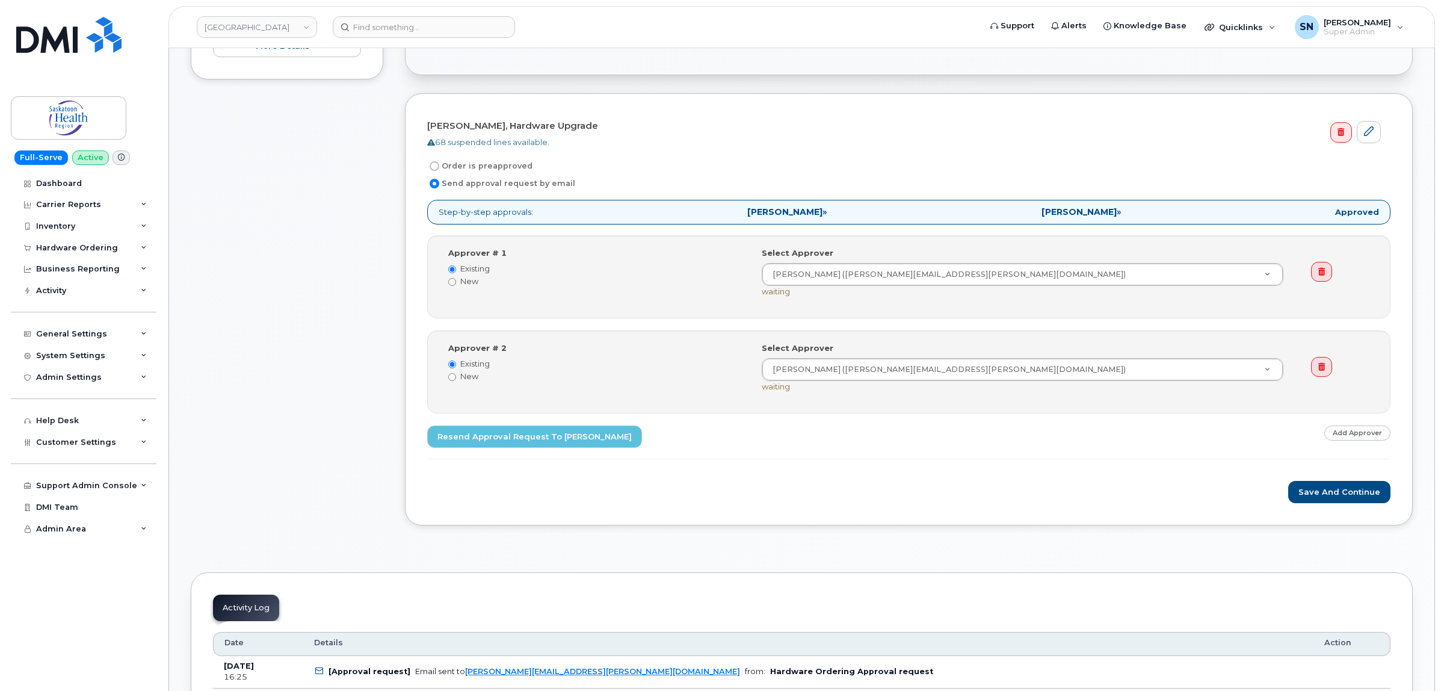
scroll to position [301, 0]
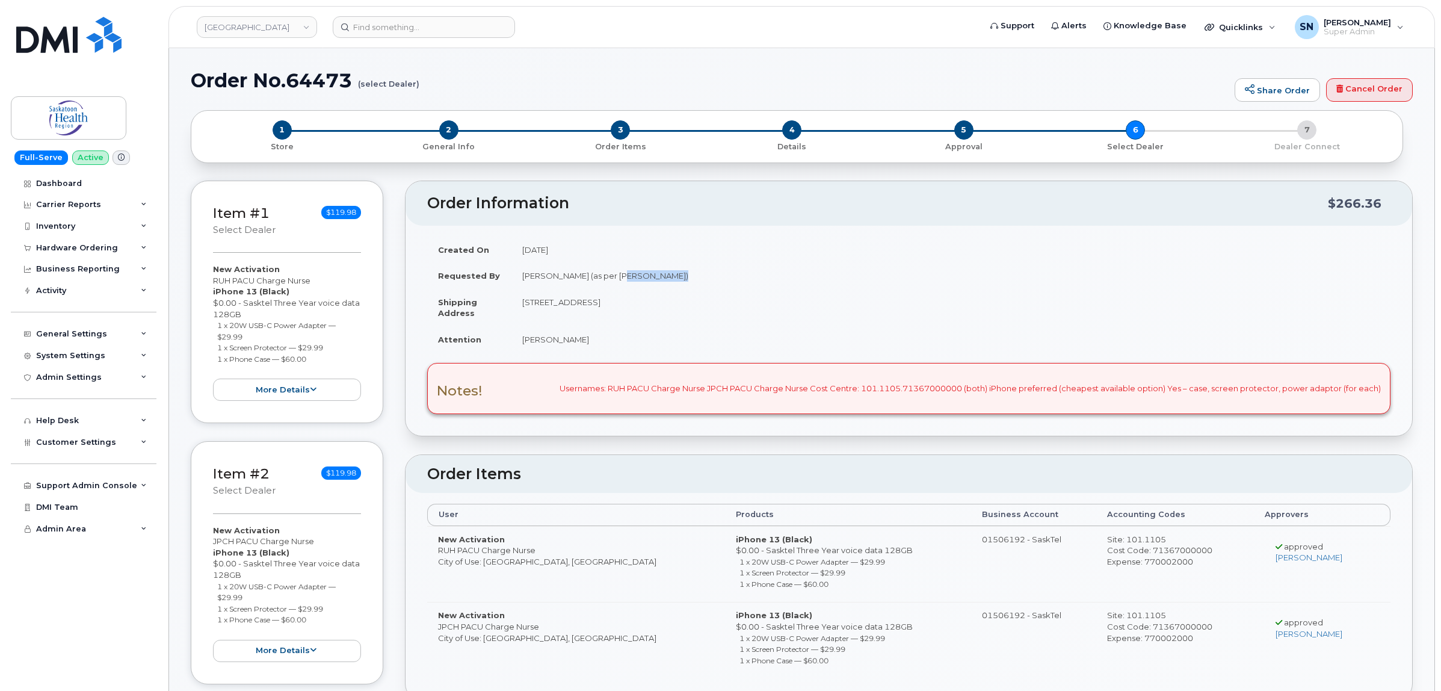
drag, startPoint x: 614, startPoint y: 274, endPoint x: 668, endPoint y: 276, distance: 54.8
click at [668, 276] on td "Clarke Ruehlen (as per Meagan Schaff-Jarzab)" at bounding box center [950, 275] width 879 height 26
copy td "Meagan Schaf"
drag, startPoint x: 214, startPoint y: 278, endPoint x: 310, endPoint y: 283, distance: 96.4
click at [310, 283] on div "New Activation RUH PACU Charge Nurse iPhone 13 (Black) $0.00 - Sasktel Three Ye…" at bounding box center [287, 331] width 148 height 137
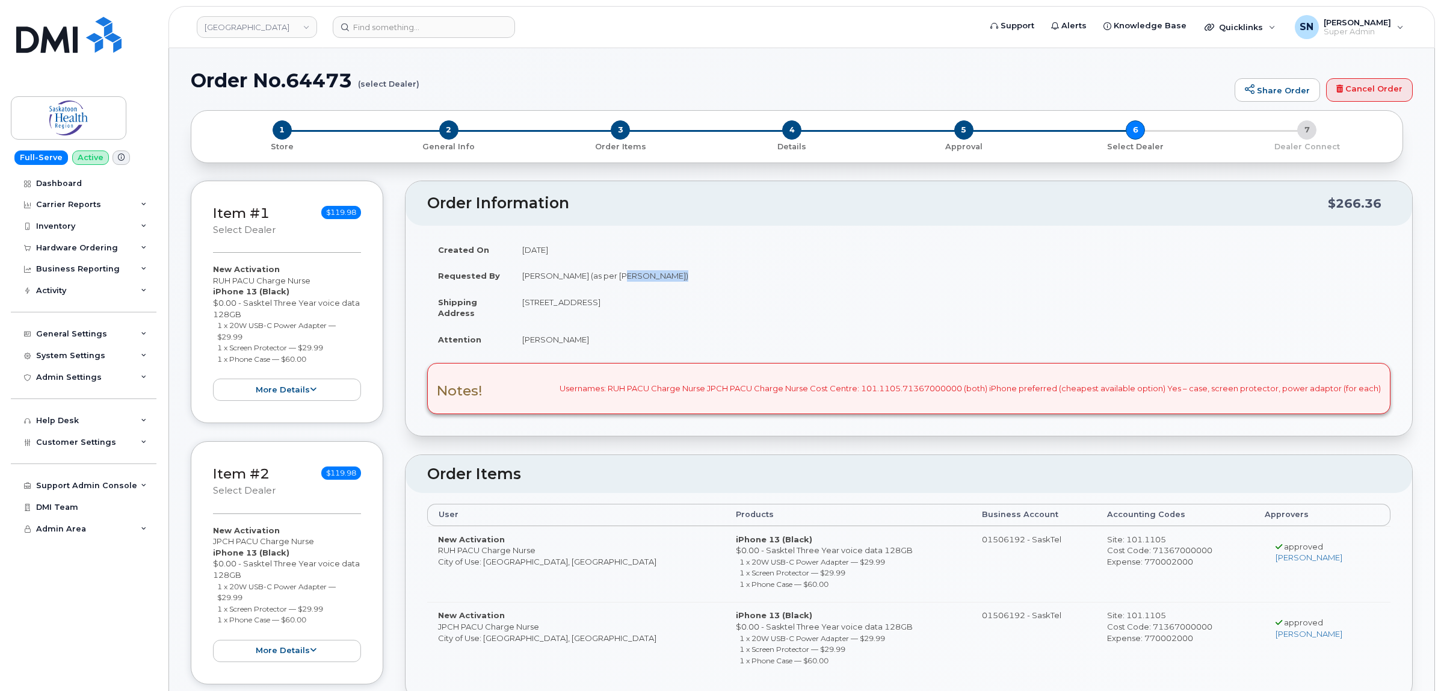
copy div "RUH PACU Charge Nurse"
drag, startPoint x: 215, startPoint y: 542, endPoint x: 321, endPoint y: 539, distance: 105.9
click at [321, 539] on div "New Activation JPCH PACU Charge Nurse iPhone 13 (Black) $0.00 - Sasktel Three Y…" at bounding box center [287, 593] width 148 height 137
copy div "JPCH PACU Charge Nurse"
drag, startPoint x: 212, startPoint y: 280, endPoint x: 327, endPoint y: 280, distance: 114.9
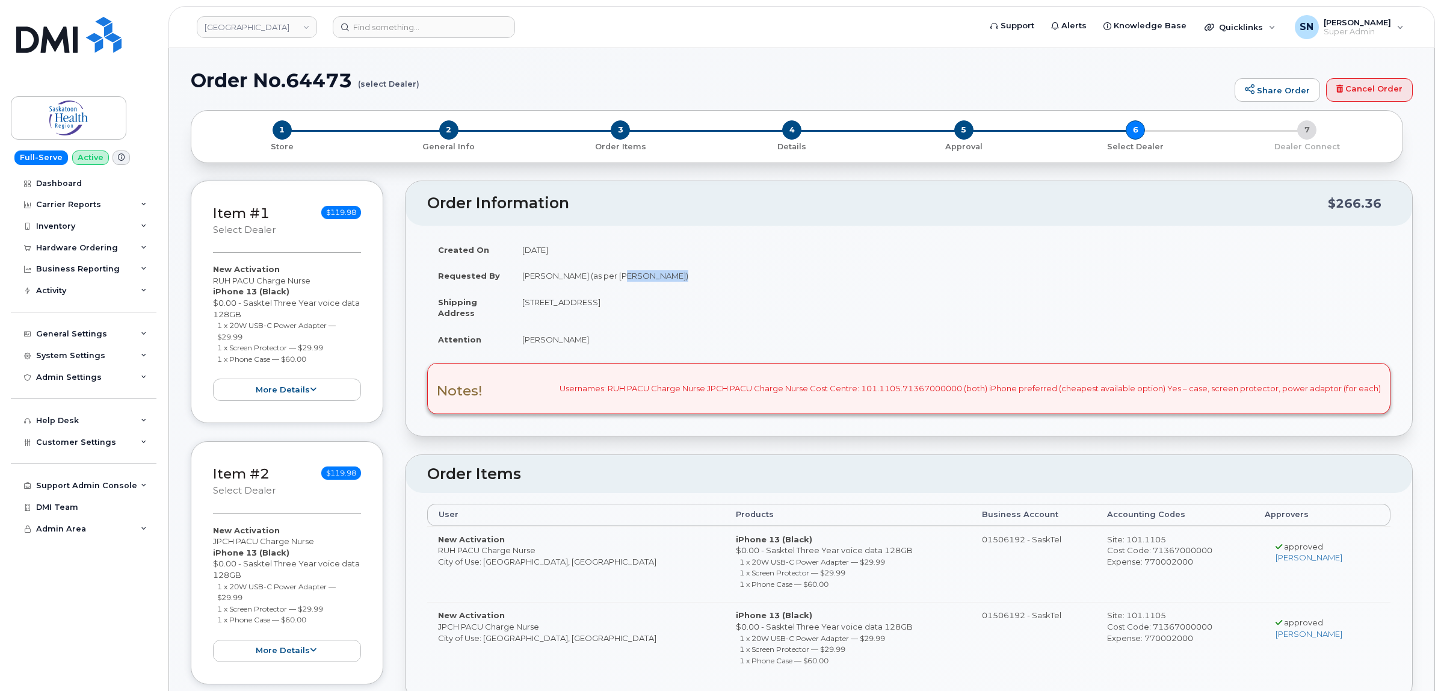
click at [327, 280] on div "Item #1 select Dealer $119.98 New Activation RUH PACU Charge Nurse iPhone 13 (B…" at bounding box center [287, 301] width 193 height 242
copy div "RUH PACU Charge Nurse"
drag, startPoint x: 215, startPoint y: 327, endPoint x: 244, endPoint y: 335, distance: 29.5
click at [244, 335] on ul "1 x 20W USB-C Power Adapter — $29.99 1 x Screen Protector — $29.99 1 x Phone Ca…" at bounding box center [287, 341] width 148 height 45
copy small "1 x 20W USB-C Power Adapter — $29.99"
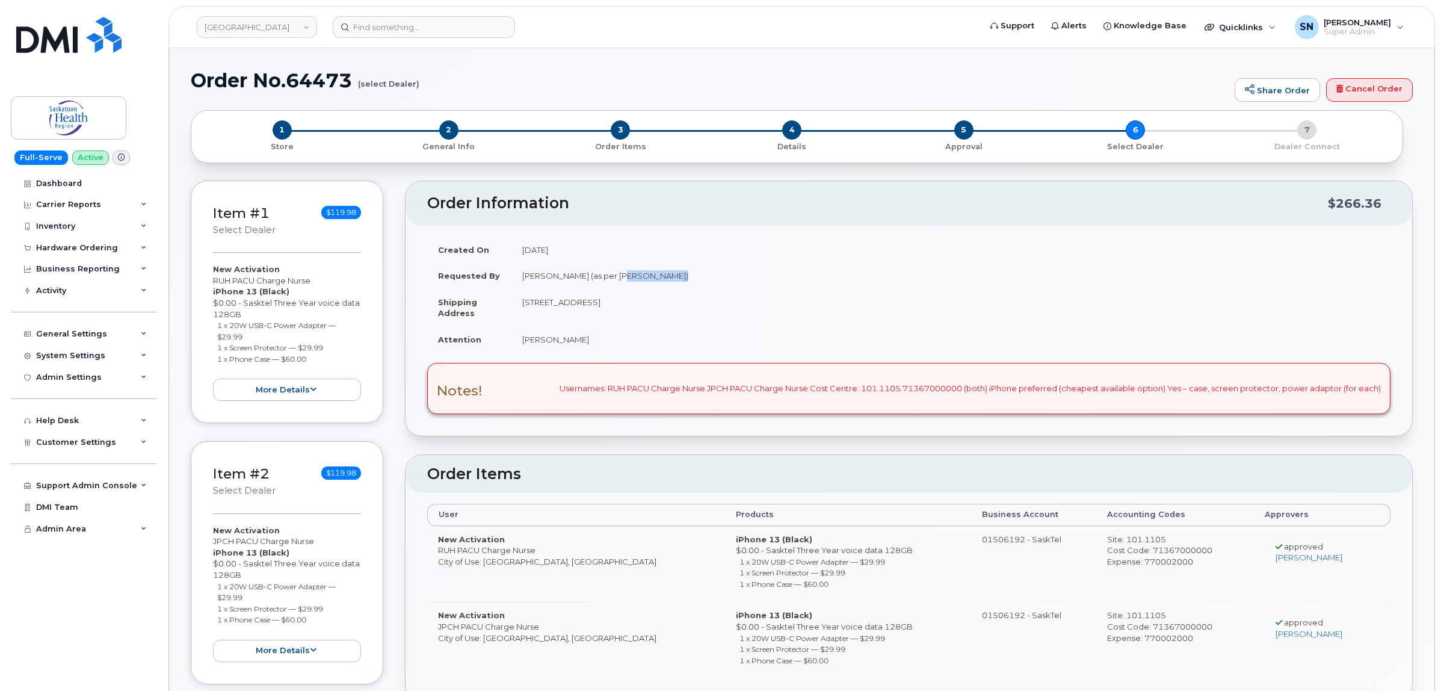
drag, startPoint x: 217, startPoint y: 347, endPoint x: 347, endPoint y: 345, distance: 130.0
click at [347, 345] on li "1 x Screen Protector — $29.99" at bounding box center [289, 347] width 144 height 11
copy small "1 x Screen Protector — $29.99"
drag, startPoint x: 218, startPoint y: 358, endPoint x: 308, endPoint y: 359, distance: 90.2
click at [306, 359] on small "1 x Phone Case — $60.00" at bounding box center [261, 358] width 89 height 9
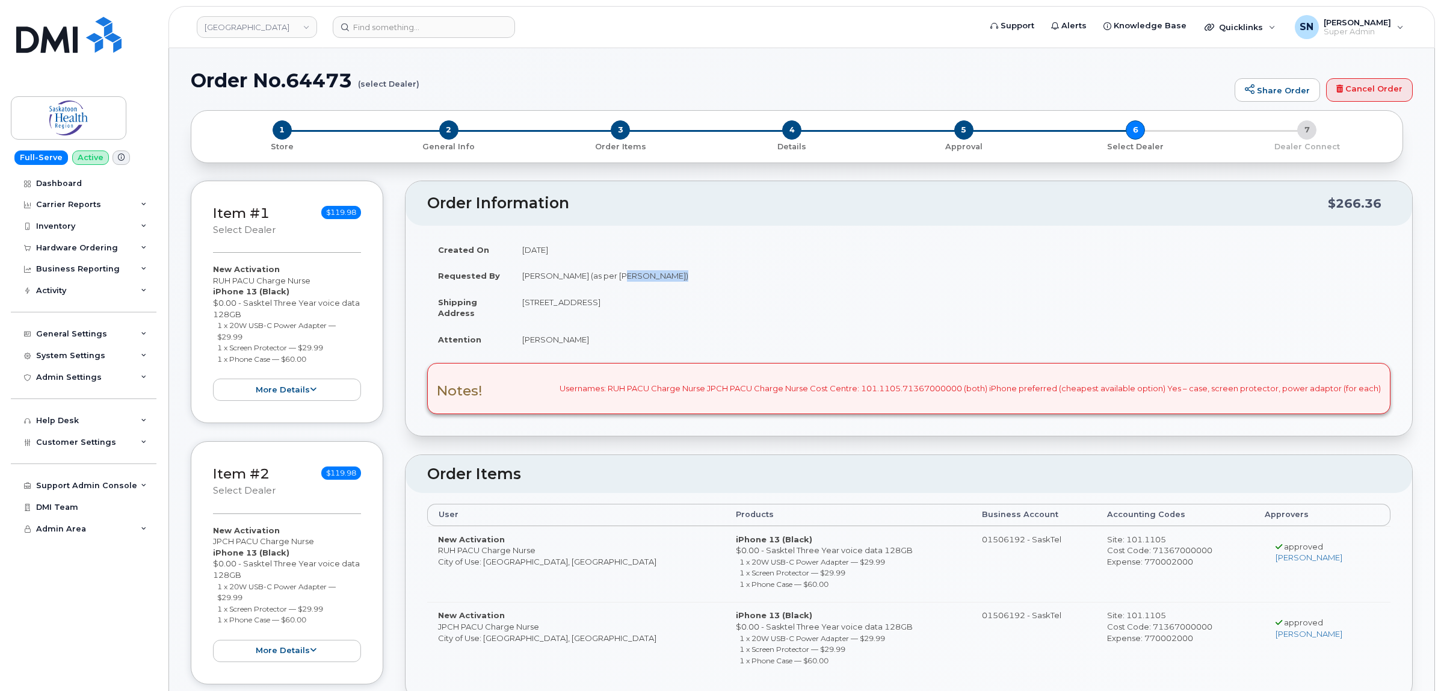
copy small "1 x Phone Case — $60.00"
drag, startPoint x: 211, startPoint y: 543, endPoint x: 319, endPoint y: 541, distance: 107.7
click at [319, 541] on div "Item #2 select Dealer $119.98 New Activation JPCH PACU Charge Nurse iPhone 13 (…" at bounding box center [287, 562] width 193 height 242
copy div "JPCH PACU Charge Nurse"
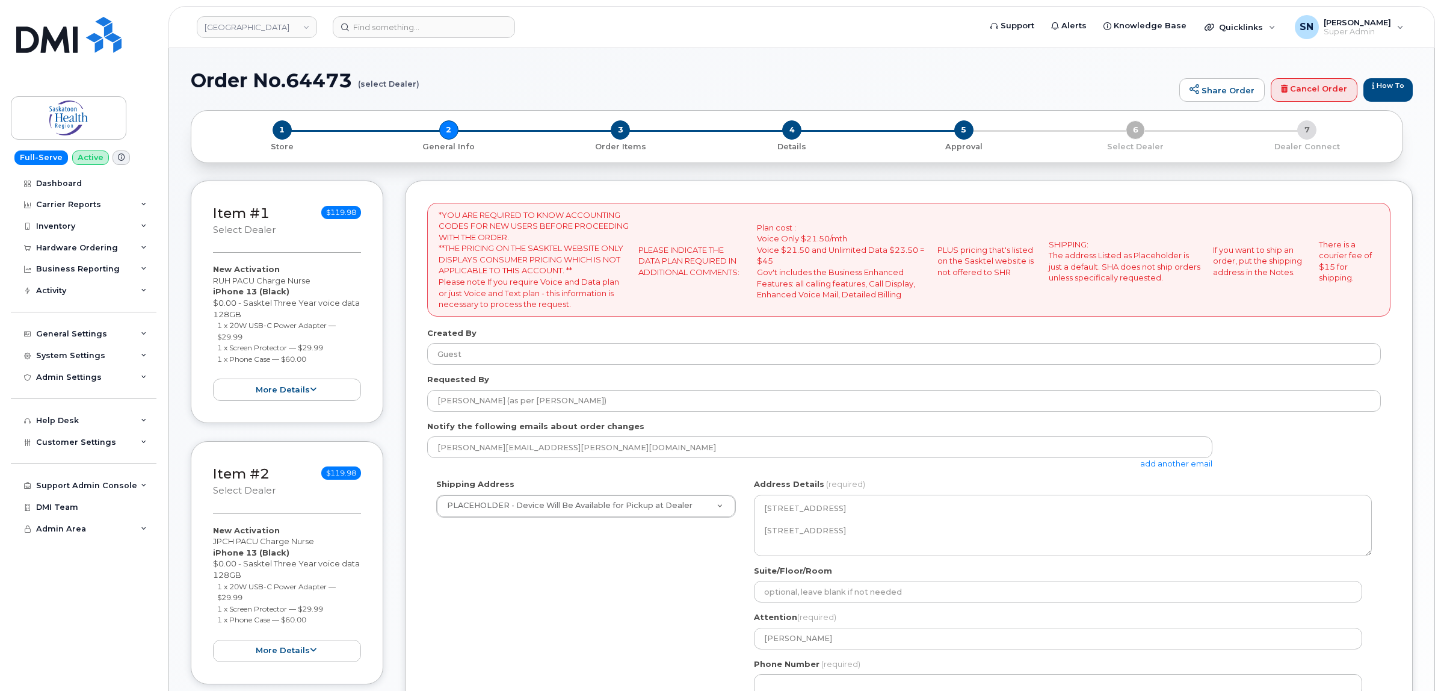
select select
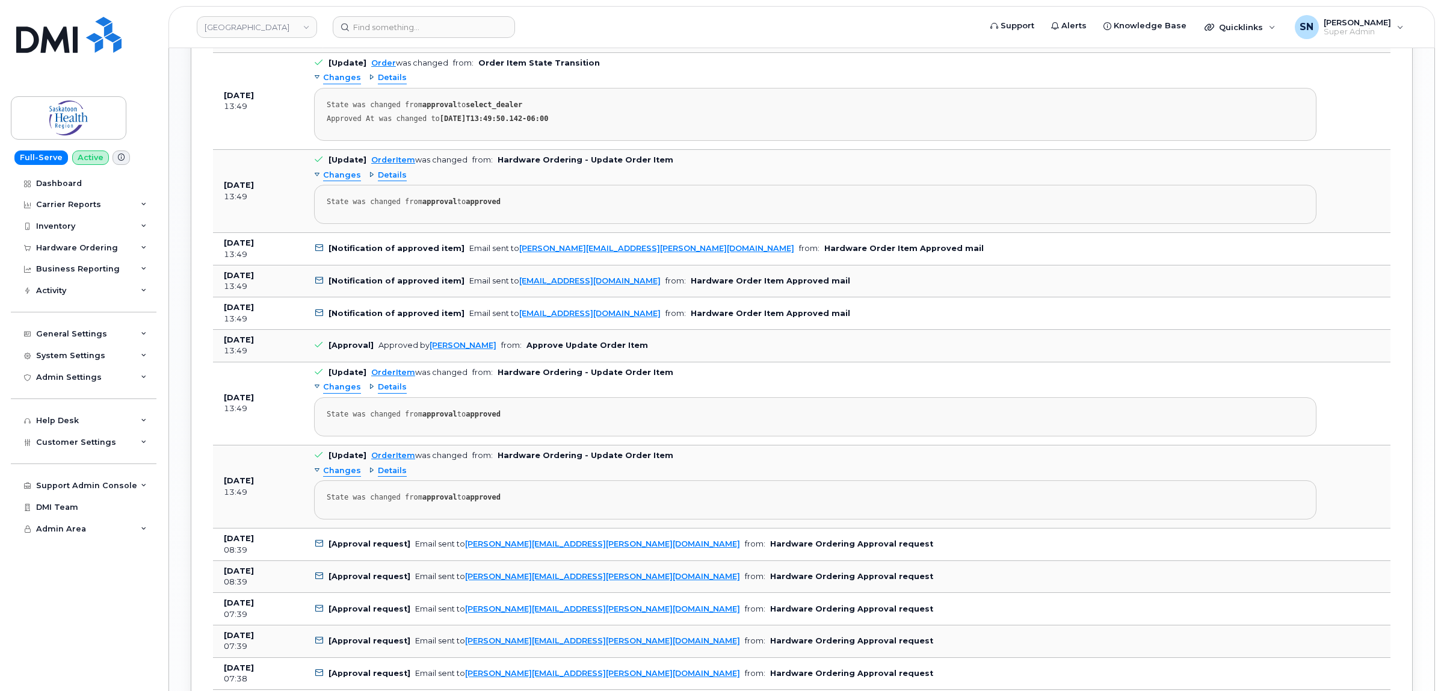
scroll to position [1278, 0]
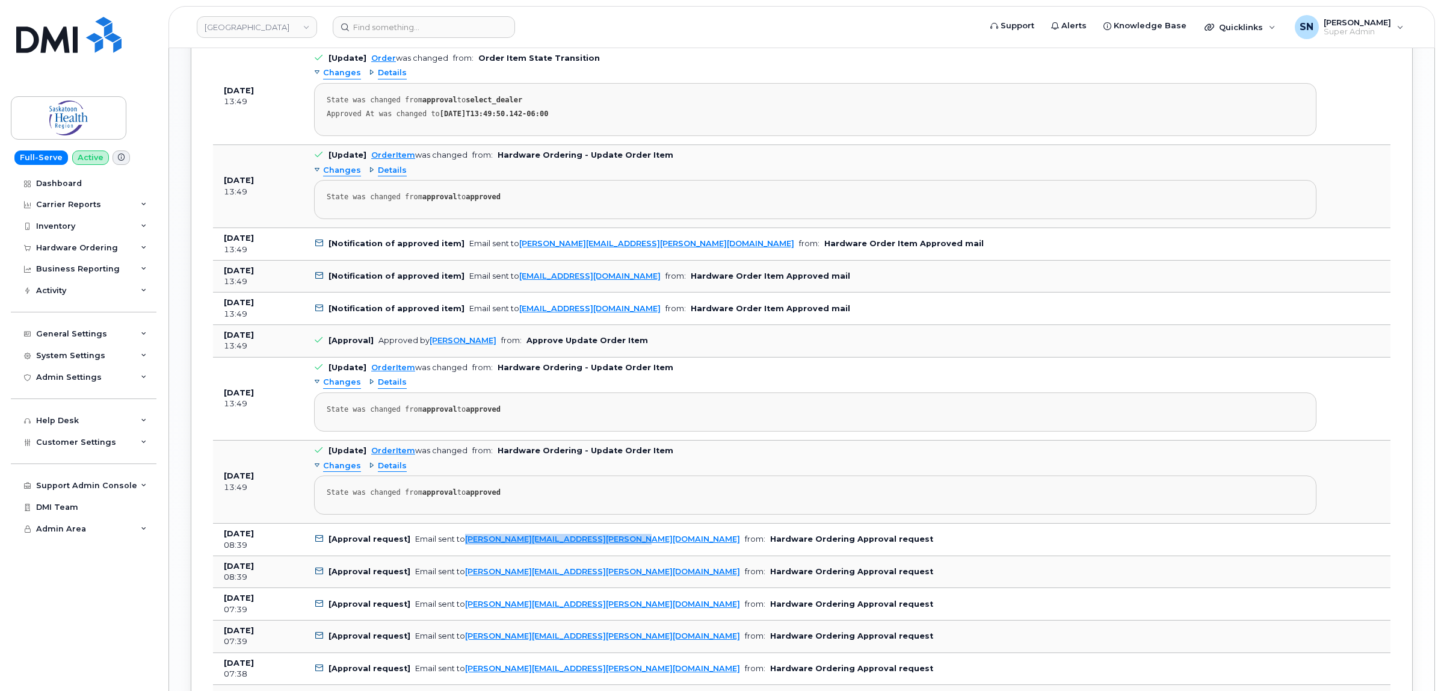
drag, startPoint x: 614, startPoint y: 548, endPoint x: 461, endPoint y: 553, distance: 152.9
click at [461, 553] on td "[Approval request] Email sent to tracy.zakreski@saskhealthauthority.ca from: Ha…" at bounding box center [815, 539] width 1024 height 32
copy link "[PERSON_NAME][EMAIL_ADDRESS][PERSON_NAME][DOMAIN_NAME]"
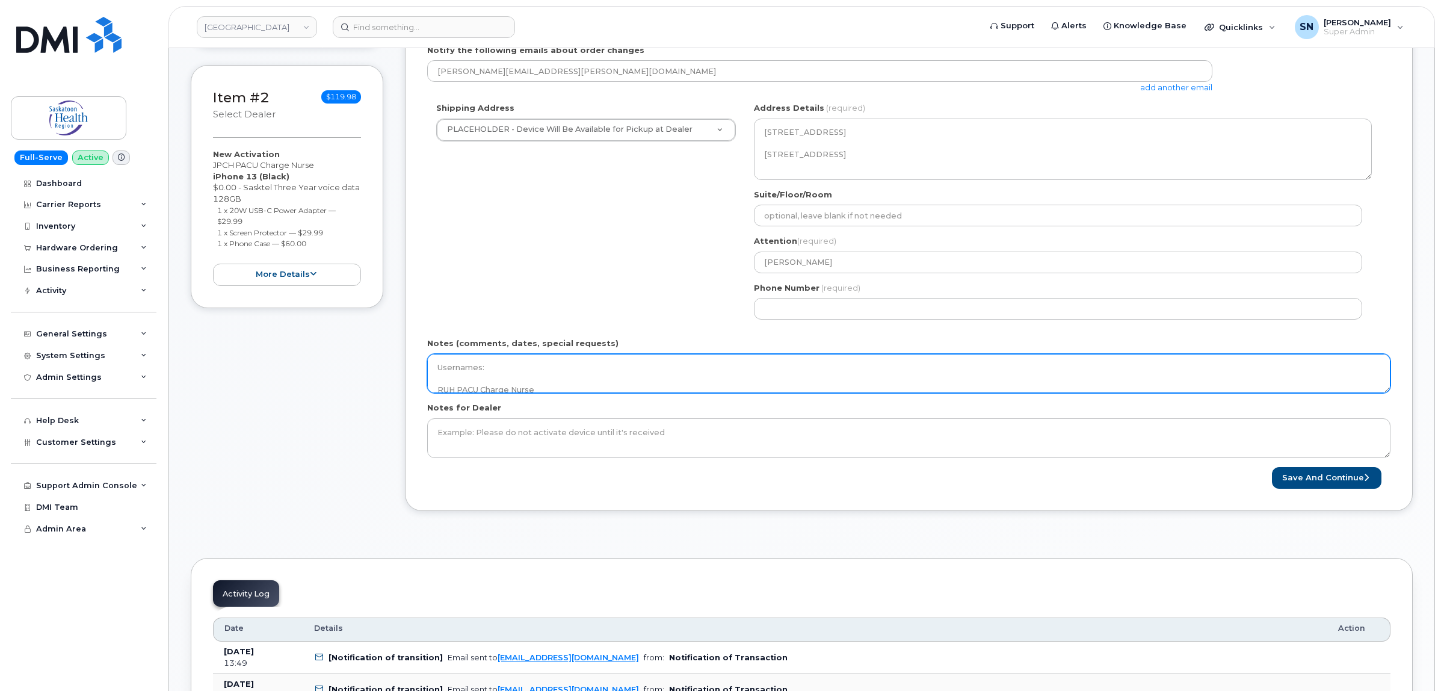
scroll to position [98, 0]
click at [666, 383] on textarea "Usernames: RUH PACU Charge Nurse JPCH PACU Charge Nurse Cost Centre: 101.1105.7…" at bounding box center [908, 374] width 963 height 40
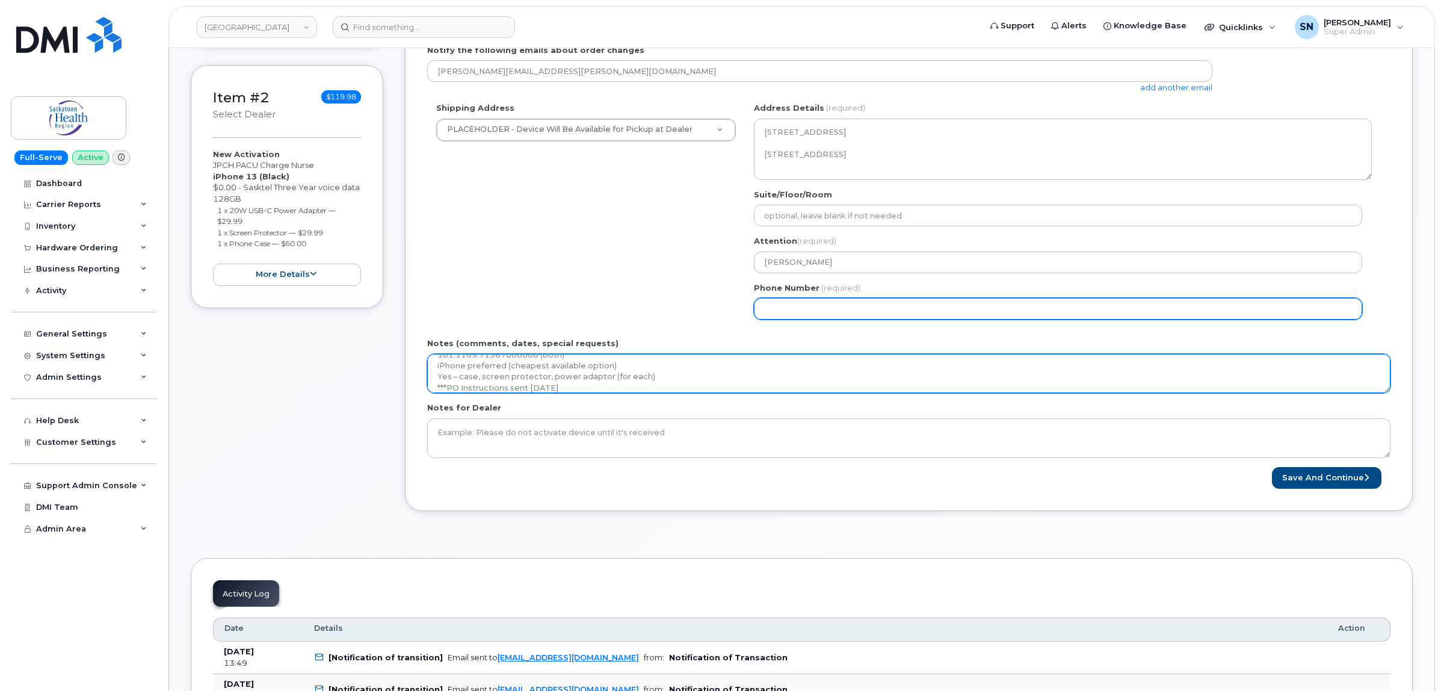
type textarea "Usernames: RUH PACU Charge Nurse JPCH PACU Charge Nurse Cost Centre: 101.1105.7…"
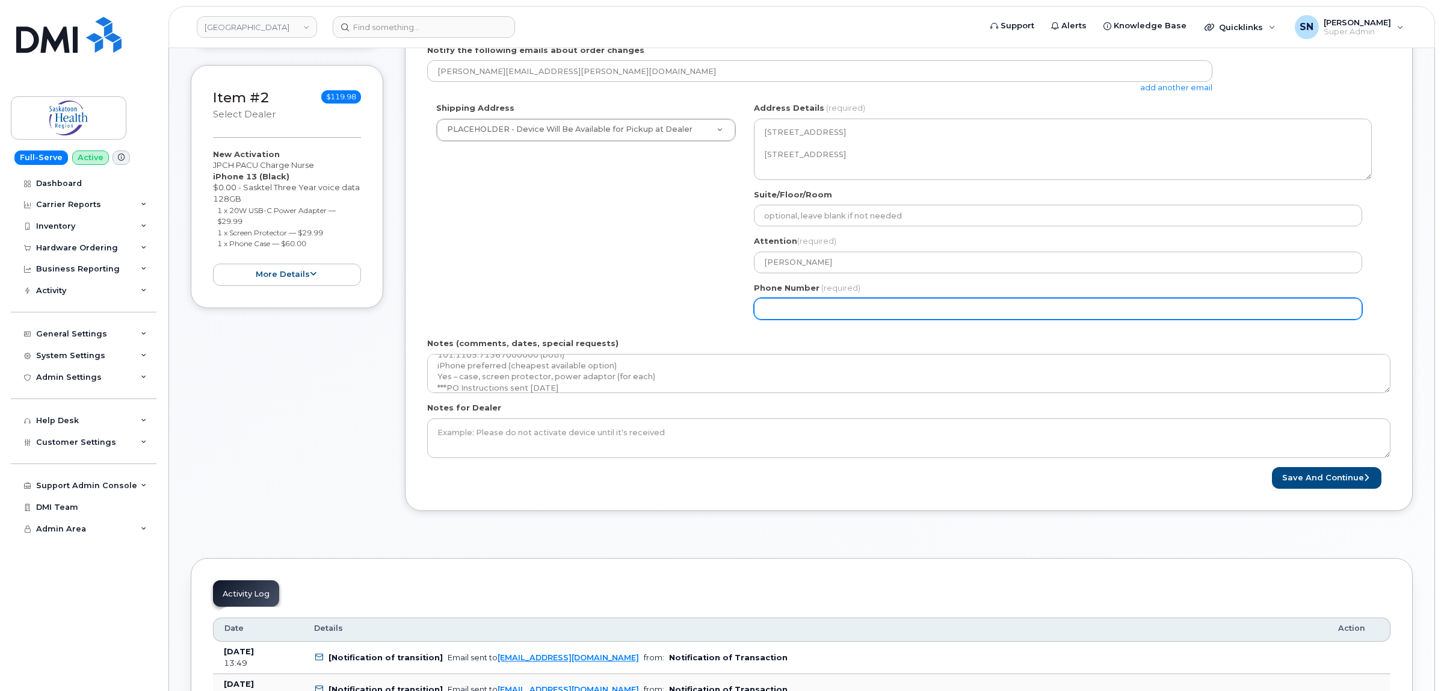
click at [903, 311] on input "Phone Number" at bounding box center [1058, 309] width 608 height 22
select select
type input "123456789"
select select
type input "1234567890"
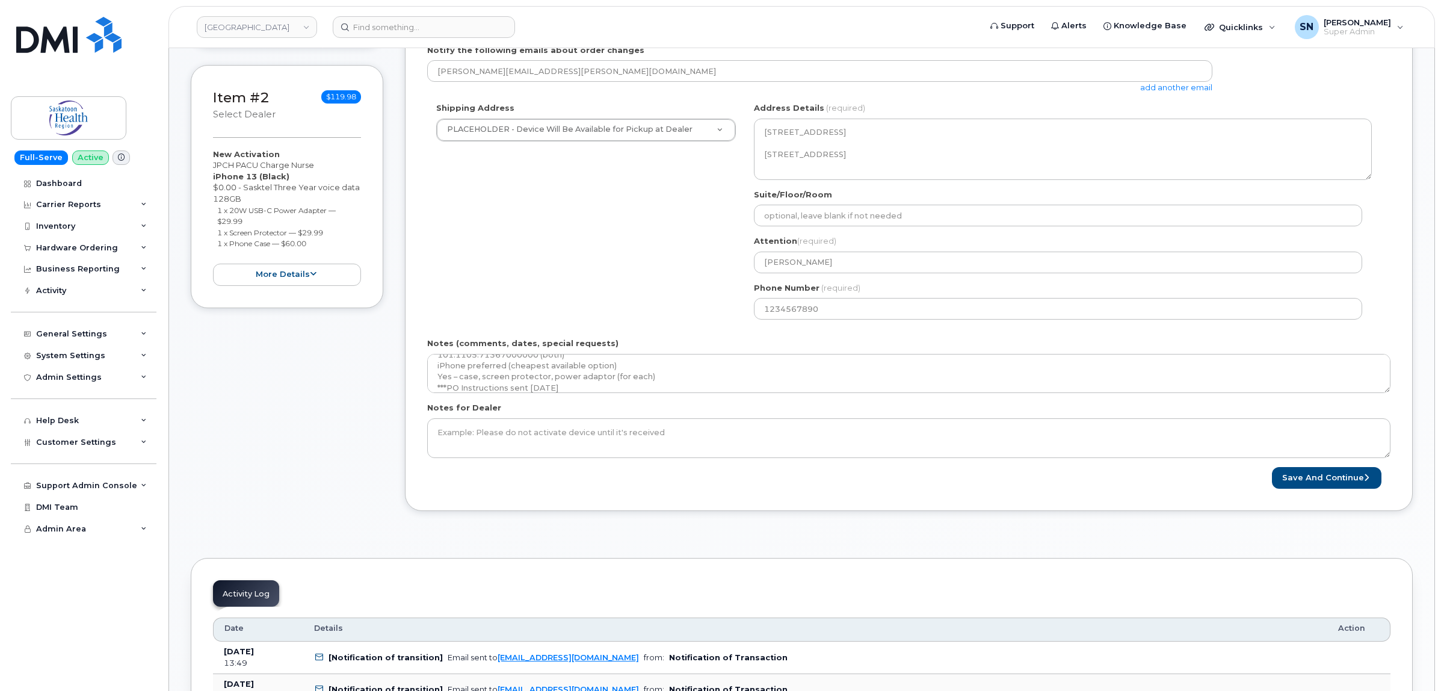
drag, startPoint x: 1295, startPoint y: 467, endPoint x: 1298, endPoint y: 473, distance: 6.7
click at [1295, 468] on form "*YOU ARE REQUIRED TO KNOW ACCOUNTING CODES FOR NEW USERS BEFORE PROCEEDING WITH…" at bounding box center [908, 158] width 963 height 662
click at [1303, 480] on button "Save and Continue" at bounding box center [1326, 478] width 109 height 22
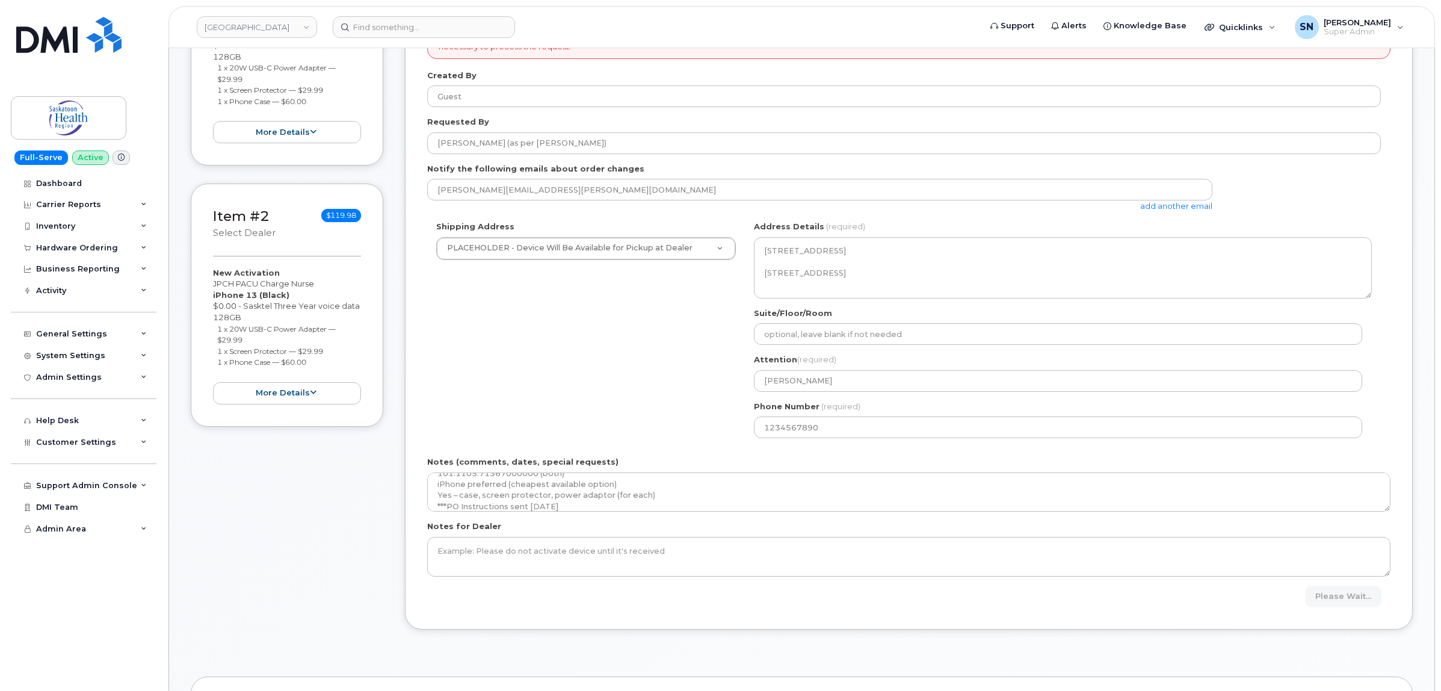
scroll to position [0, 0]
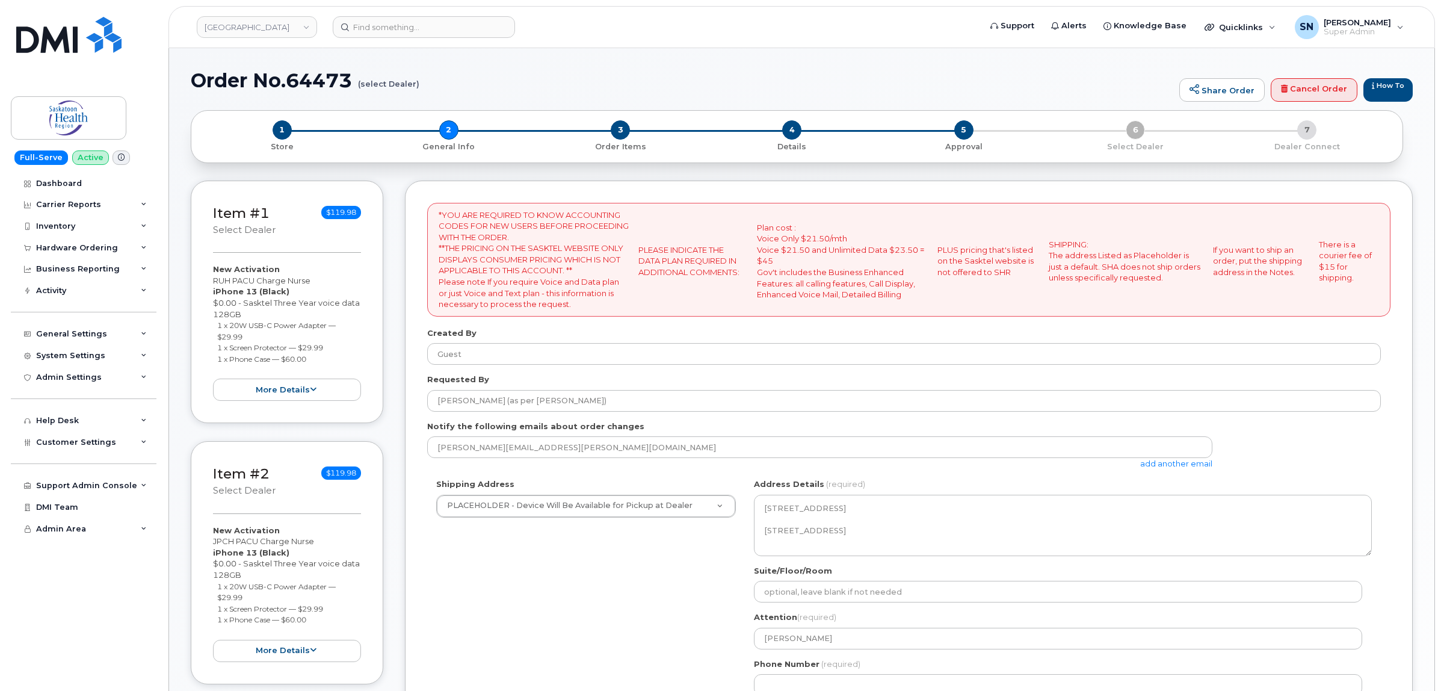
select select
click at [1152, 464] on link "add another email" at bounding box center [1176, 463] width 72 height 10
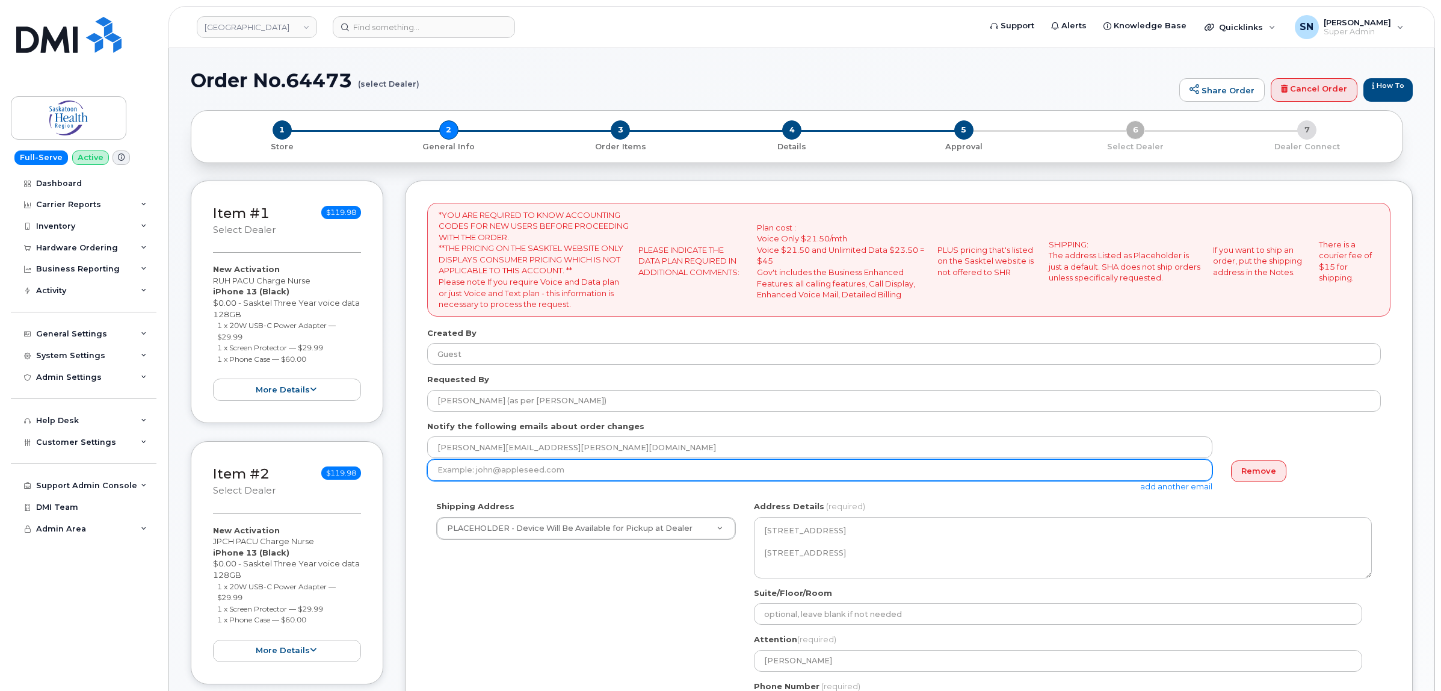
click at [636, 475] on input "email" at bounding box center [819, 470] width 785 height 22
paste input "[EMAIL_ADDRESS][PERSON_NAME][DOMAIN_NAME]"
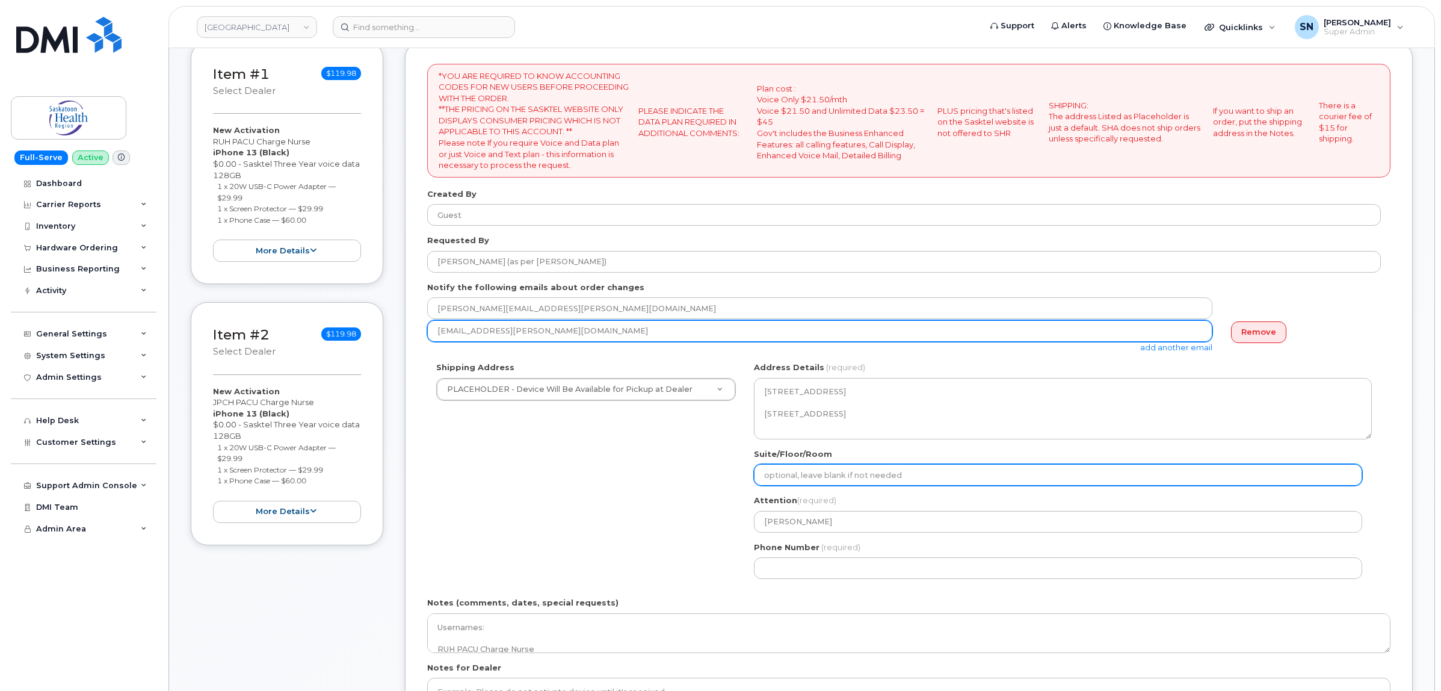
scroll to position [301, 0]
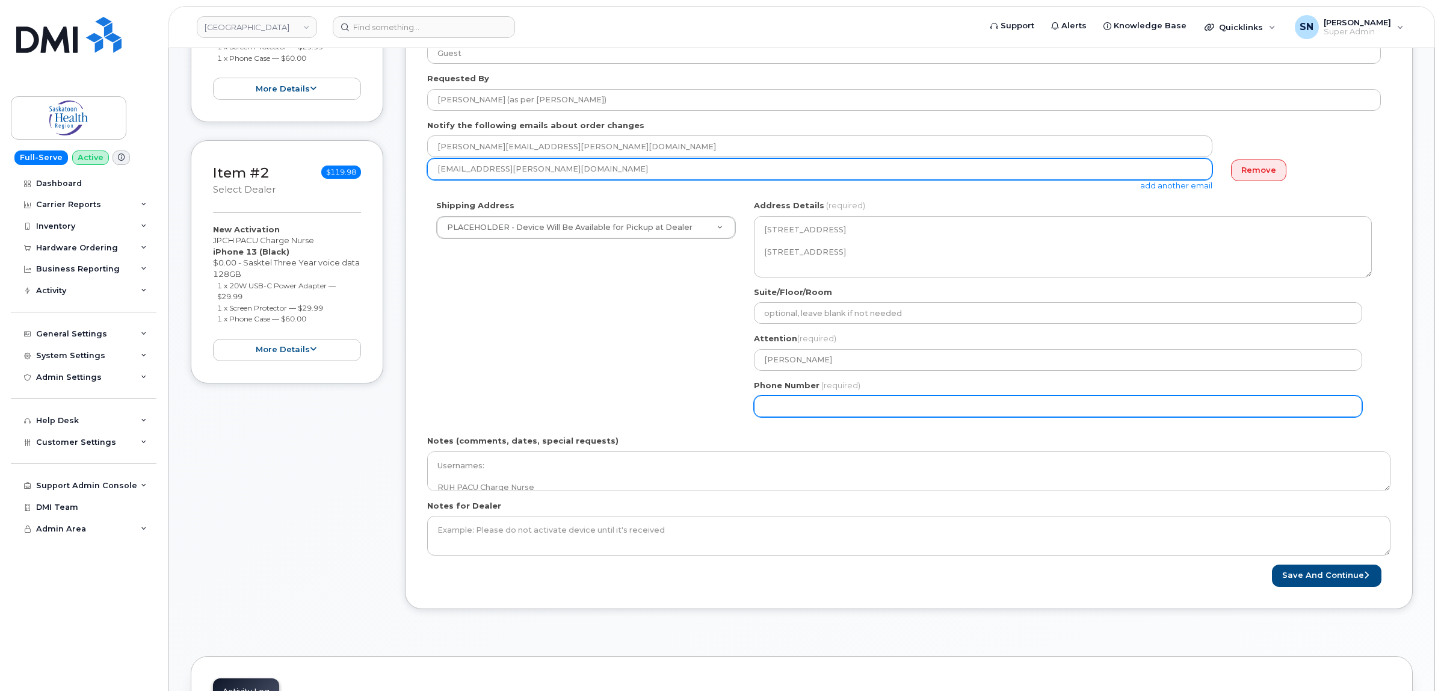
type input "[EMAIL_ADDRESS][PERSON_NAME][DOMAIN_NAME]"
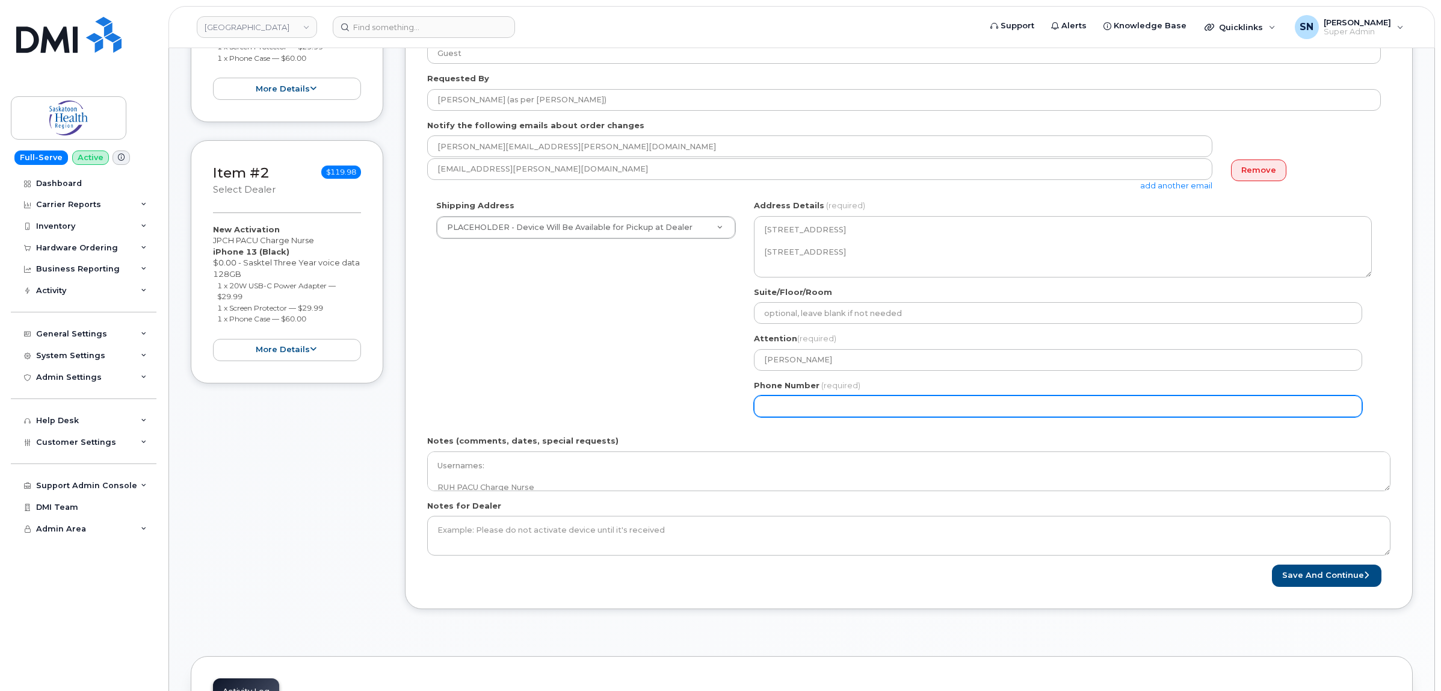
click at [843, 411] on input "Phone Number" at bounding box center [1058, 406] width 608 height 22
select select
type input "124567890"
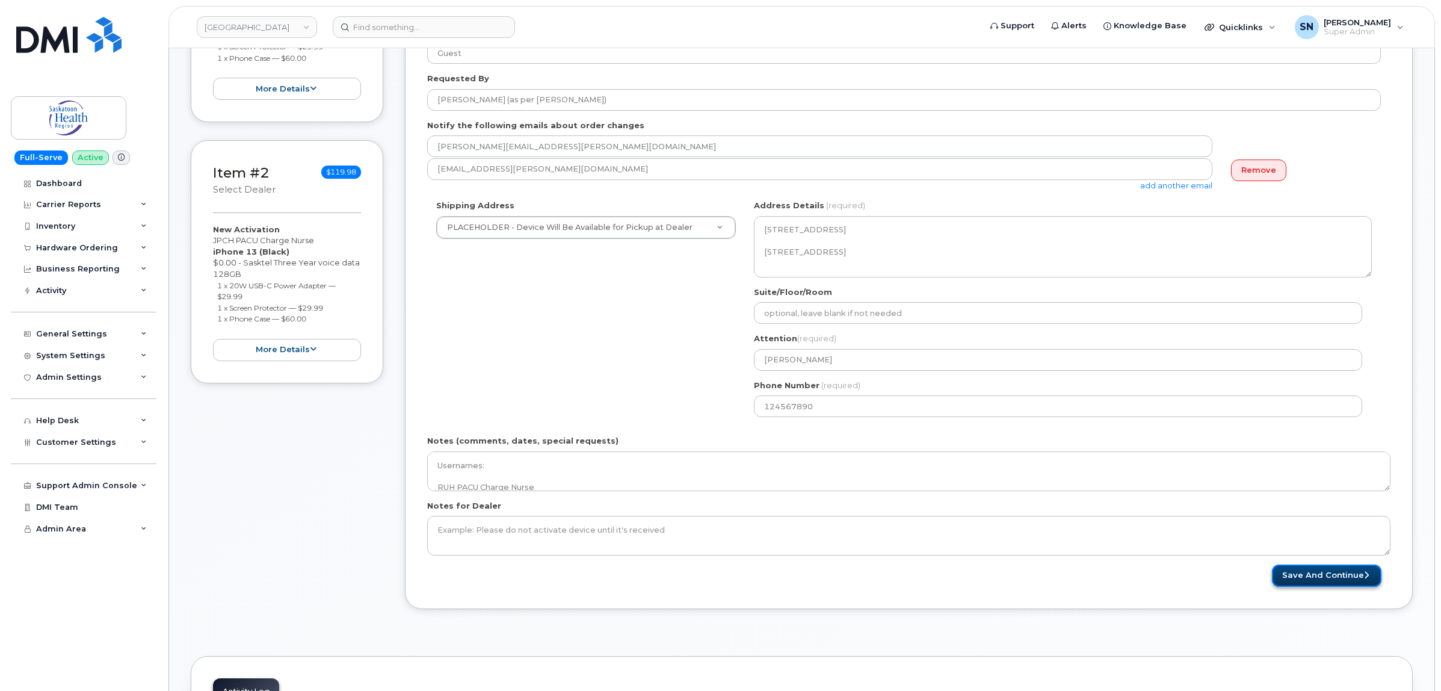
click at [1295, 579] on button "Save and Continue" at bounding box center [1326, 575] width 109 height 22
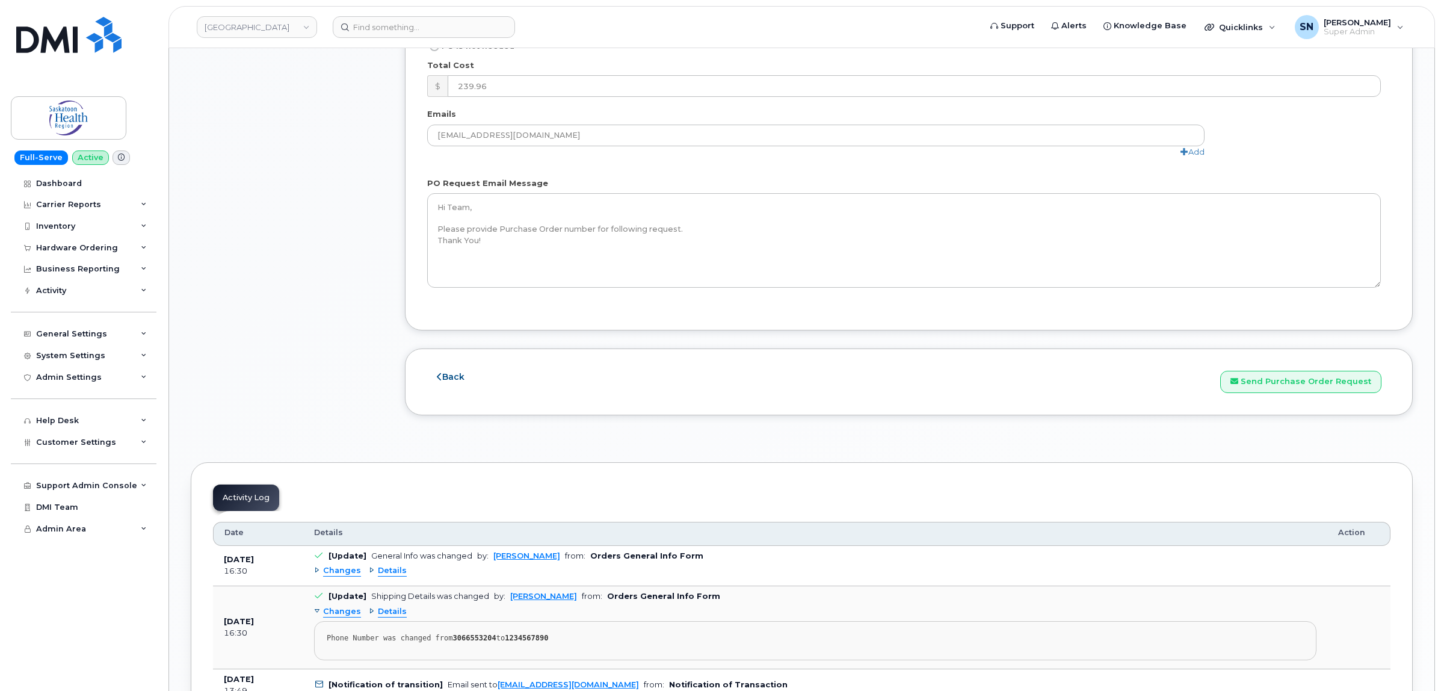
scroll to position [1203, 0]
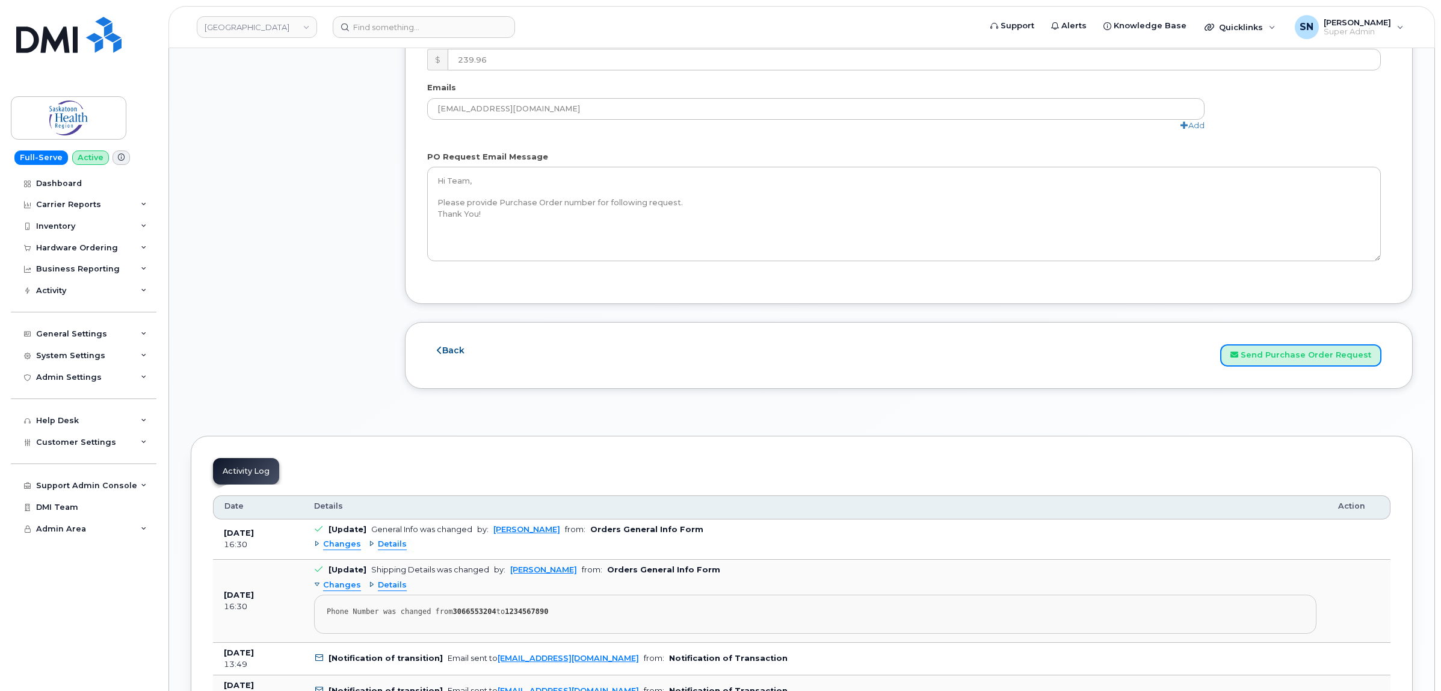
drag, startPoint x: 1319, startPoint y: 364, endPoint x: 1253, endPoint y: 449, distance: 108.1
click at [1318, 364] on button "Send Purchase Order Request" at bounding box center [1300, 355] width 161 height 22
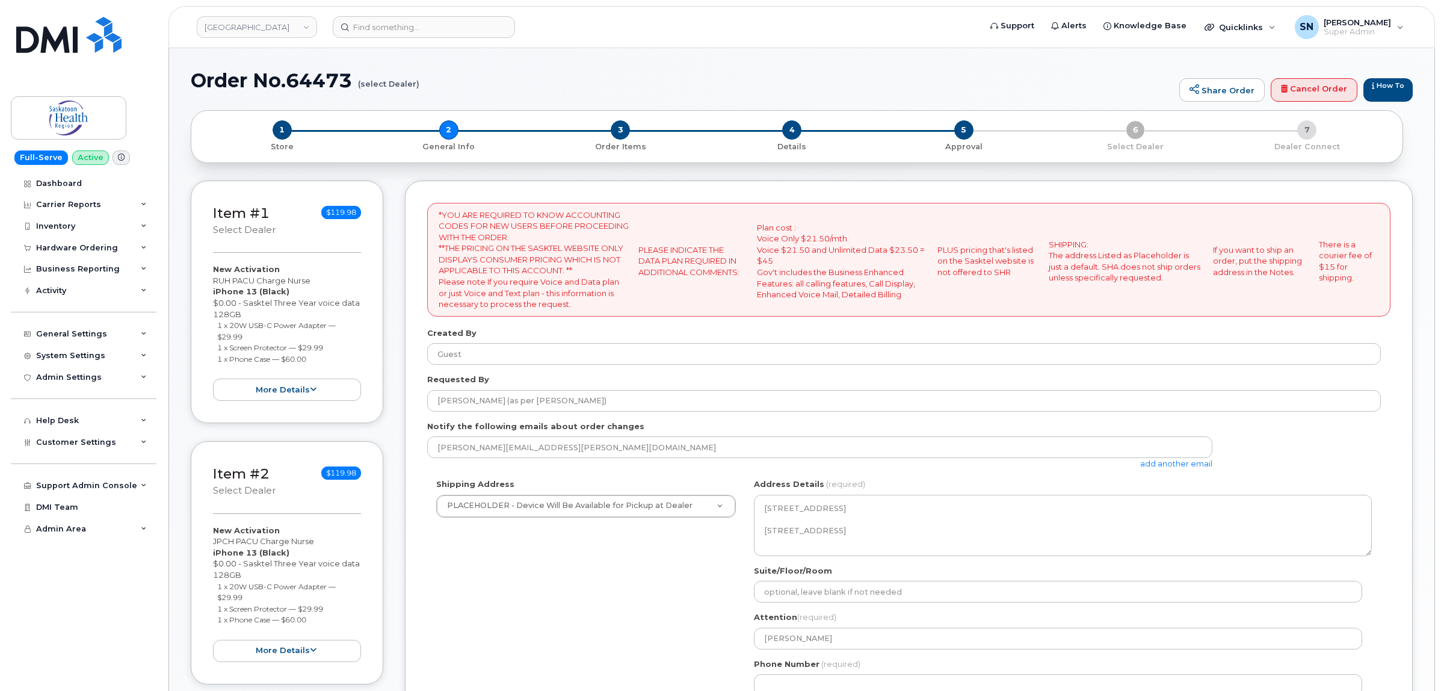
select select
click at [1184, 460] on link "add another email" at bounding box center [1176, 463] width 72 height 10
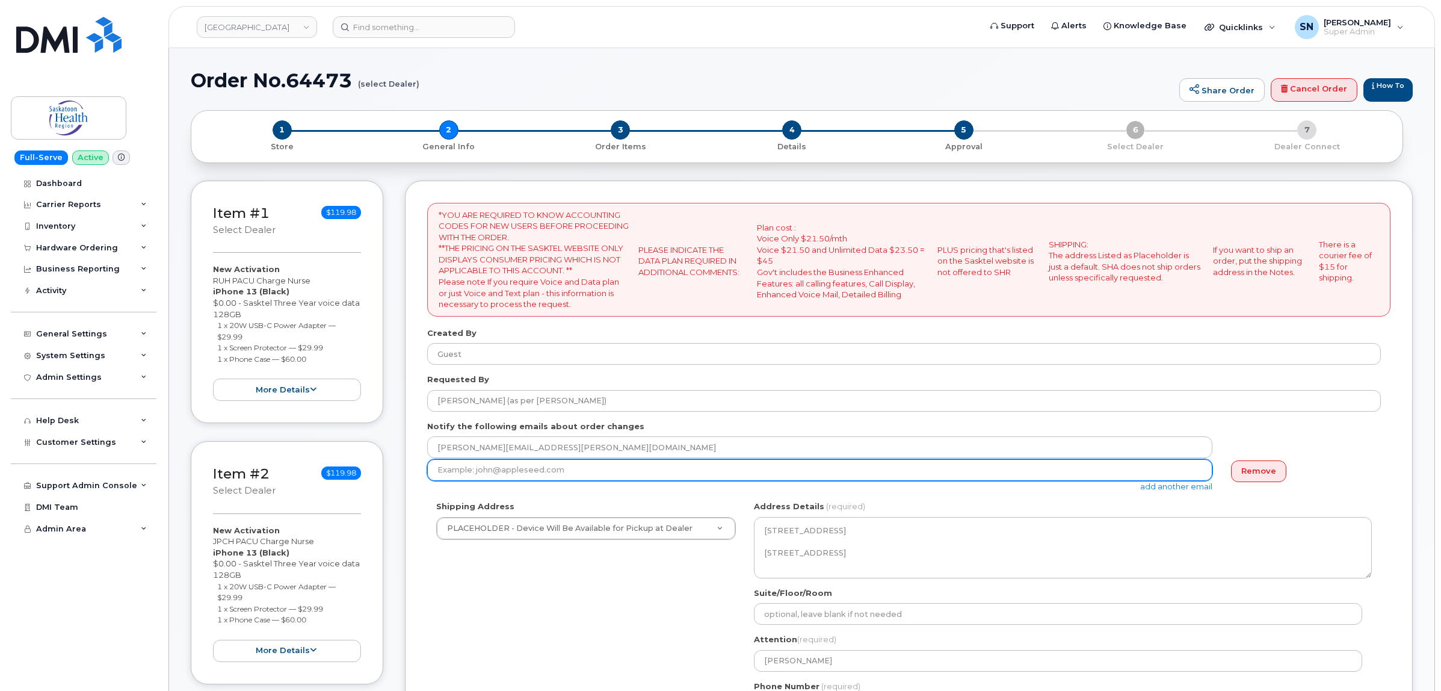
click at [558, 473] on input "email" at bounding box center [819, 470] width 785 height 22
paste input "Meagan.Schaff-Jarzab@saskhealthauthority.ca"
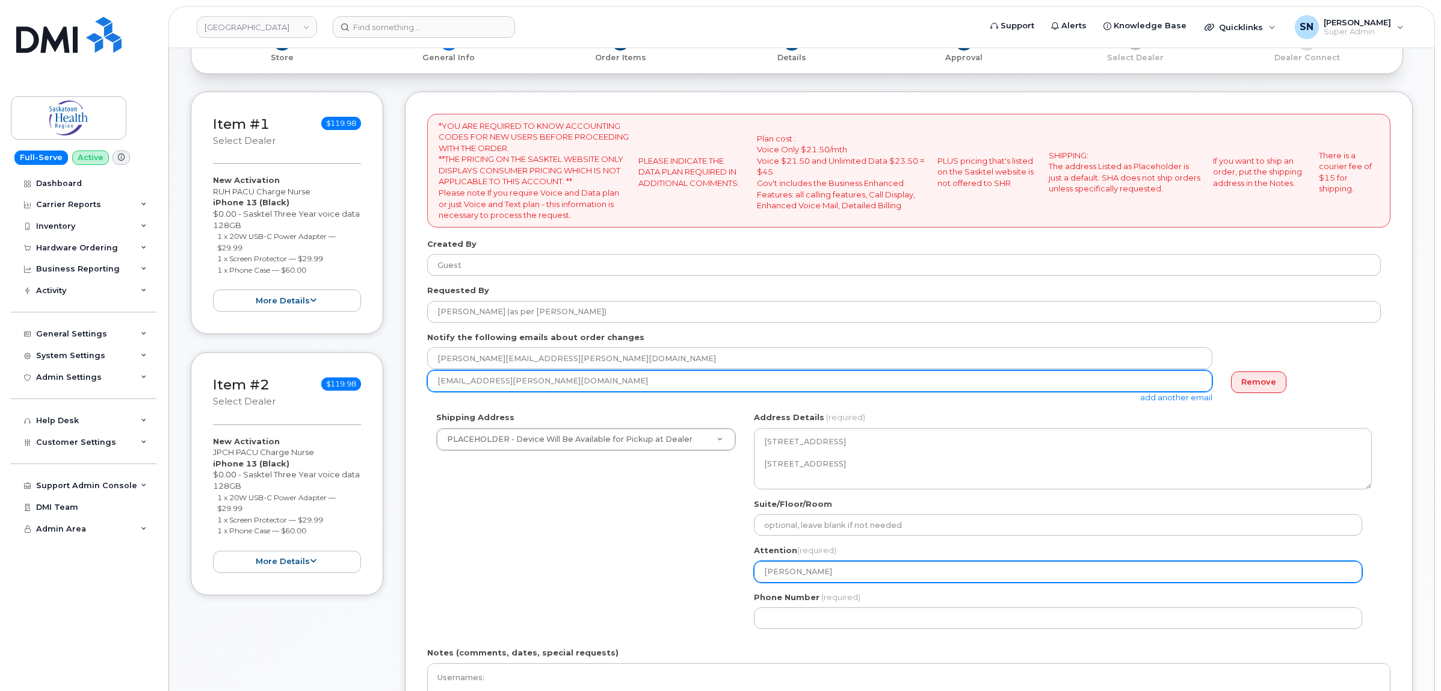
scroll to position [301, 0]
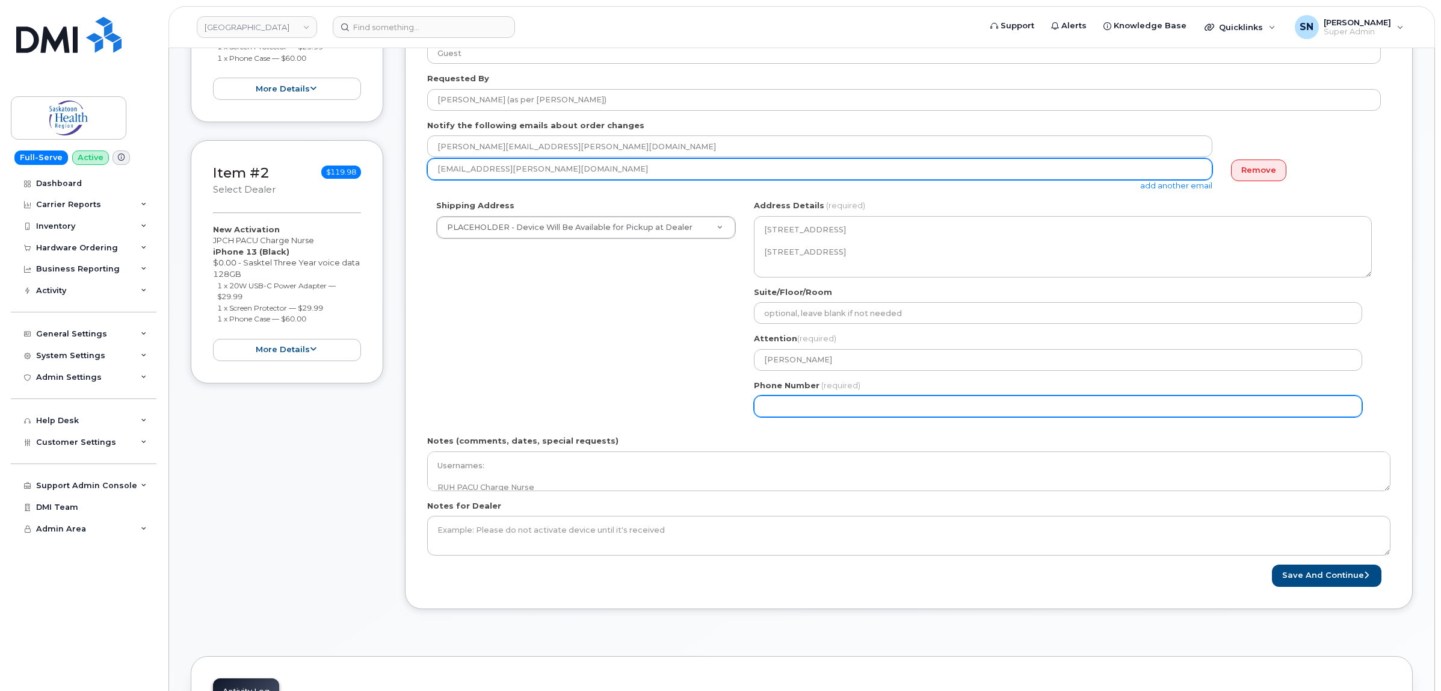
type input "Meagan.Schaff-Jarzab@saskhealthauthority.ca"
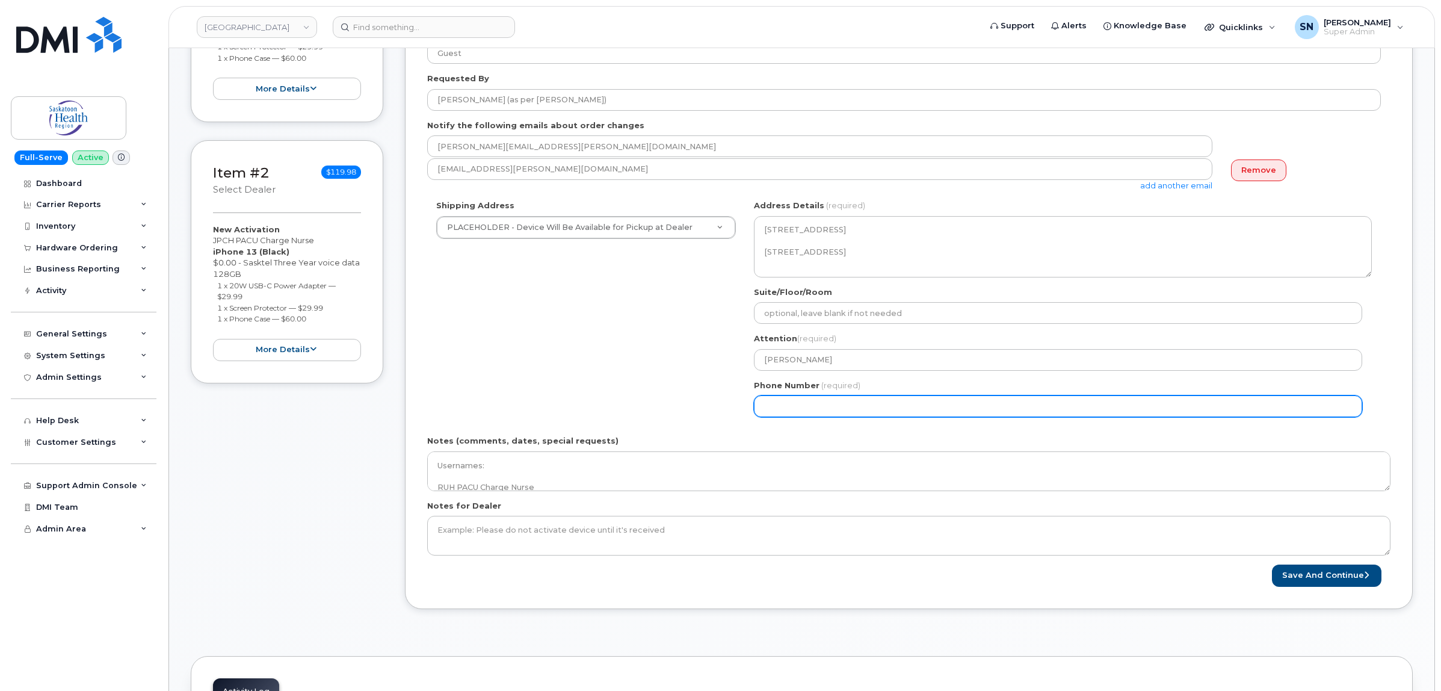
click at [897, 410] on input "Phone Number" at bounding box center [1058, 406] width 608 height 22
type input "1"
select select
type input "123456789"
select select
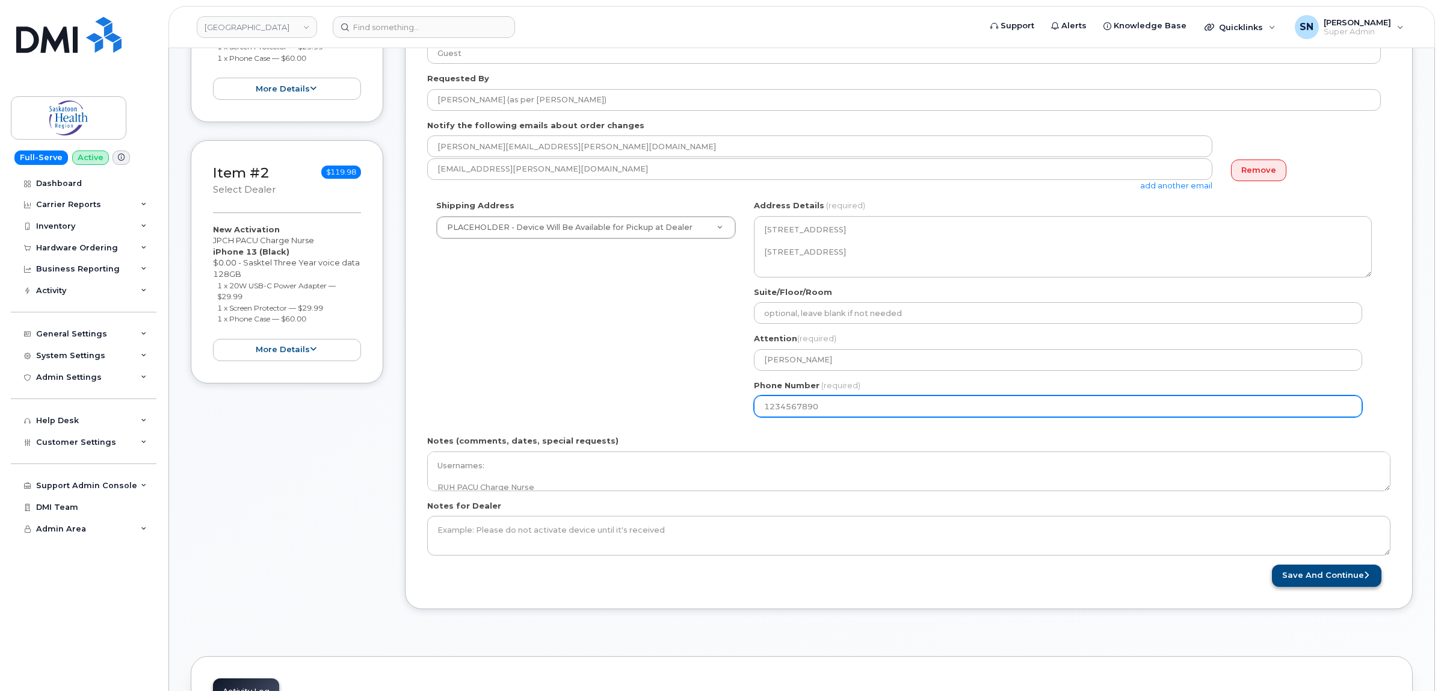
type input "1234567890"
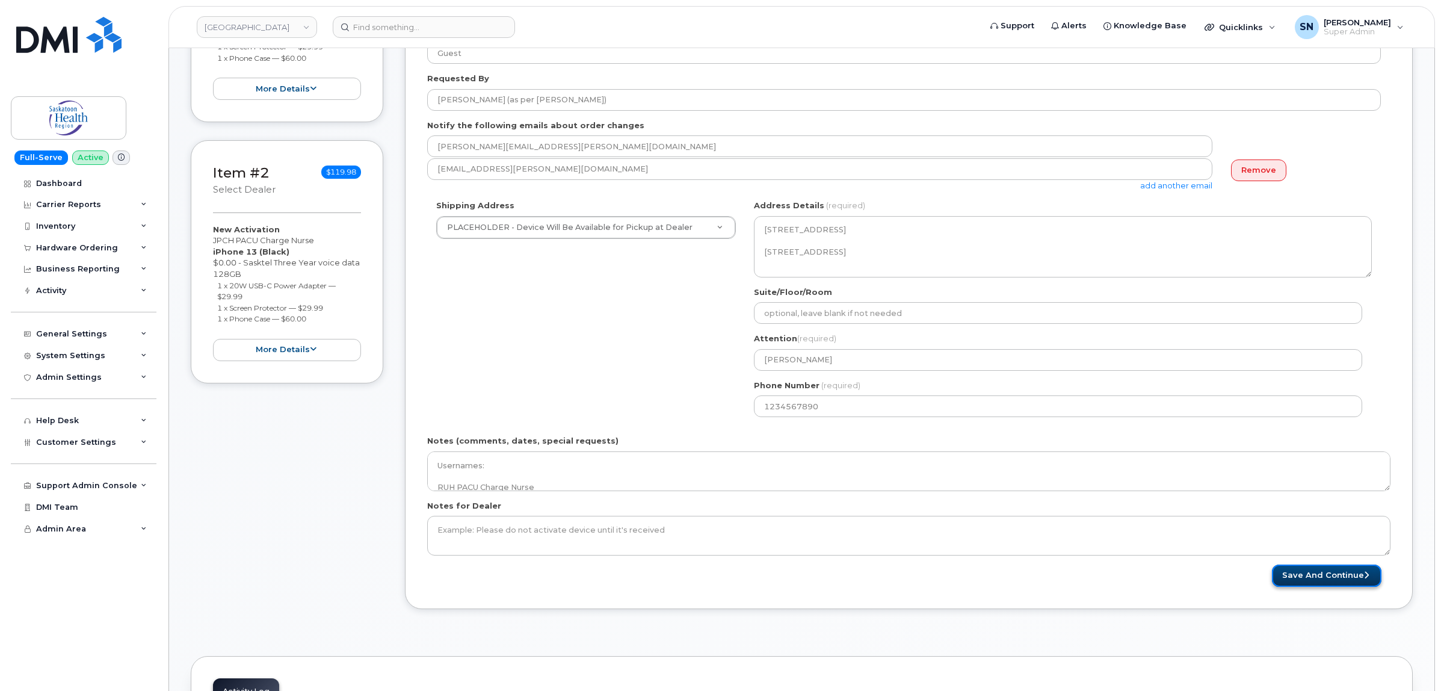
click at [1313, 578] on button "Save and Continue" at bounding box center [1326, 575] width 109 height 22
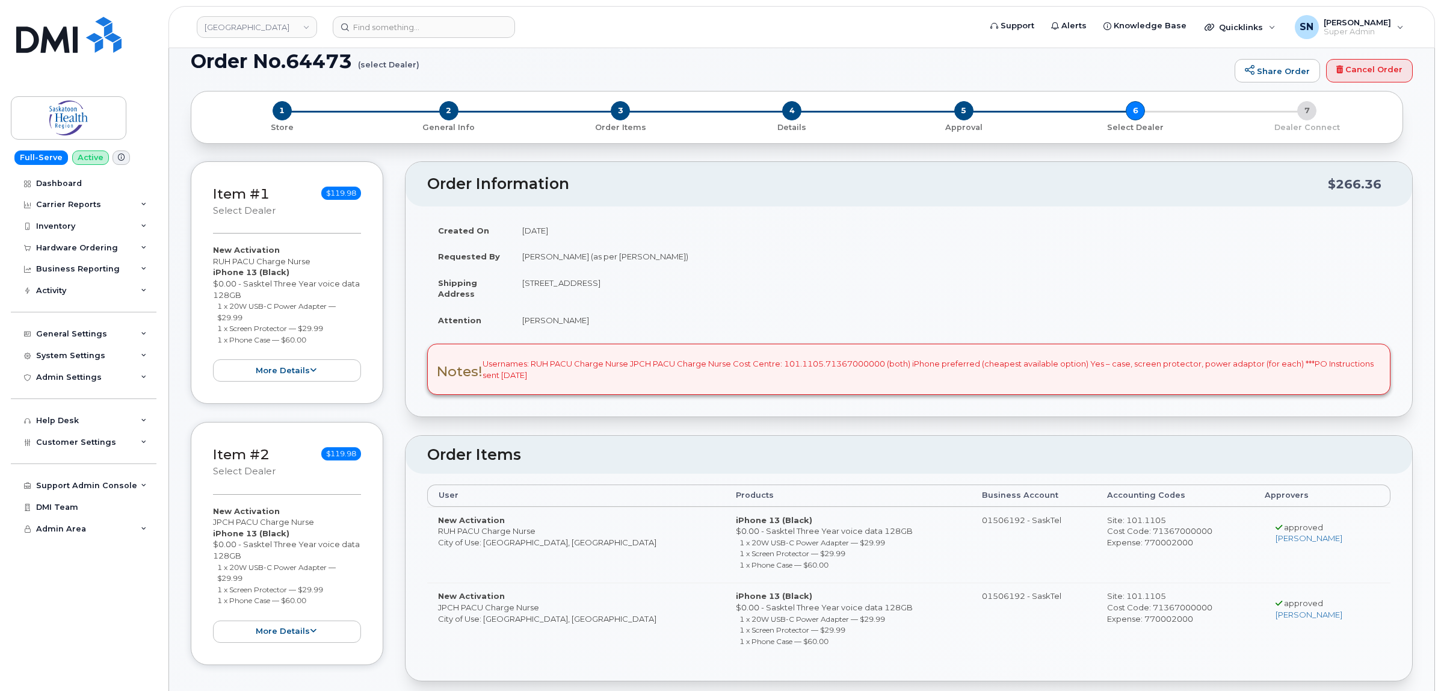
scroll to position [22, 0]
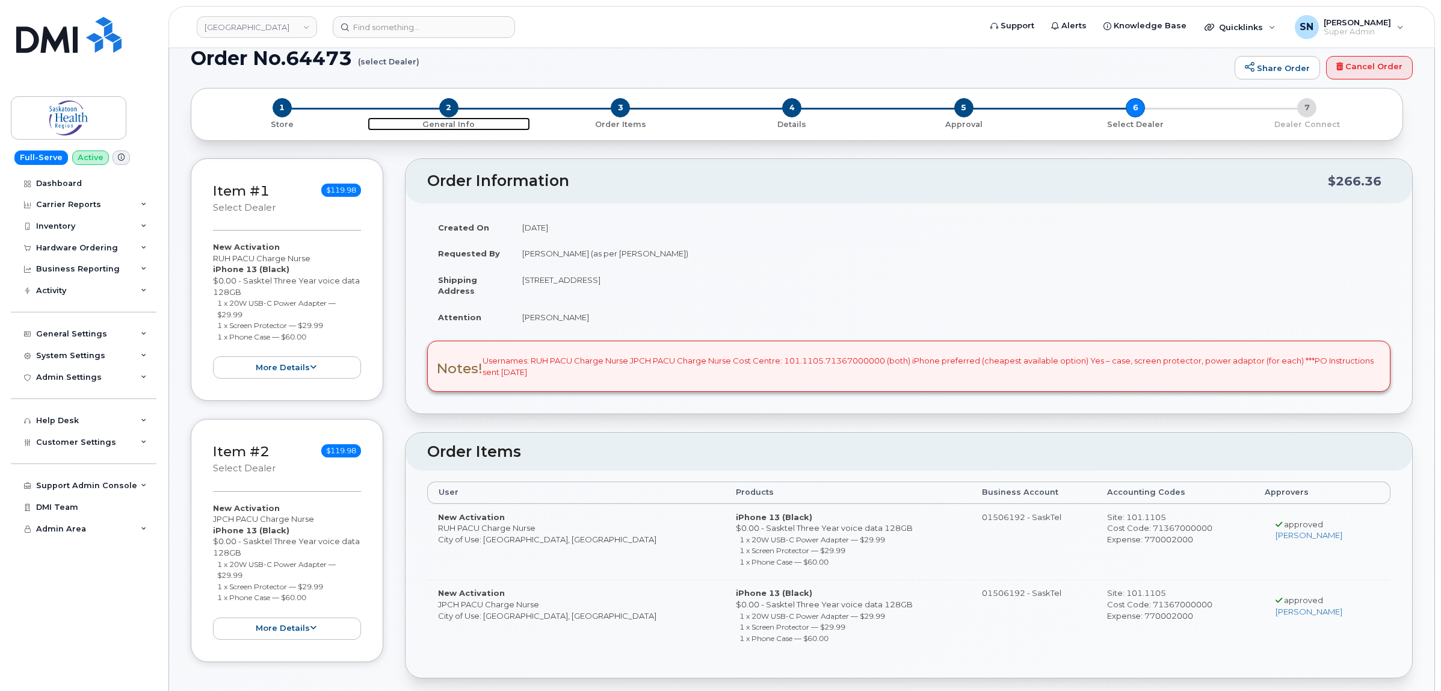
click at [452, 107] on span "2" at bounding box center [448, 107] width 19 height 19
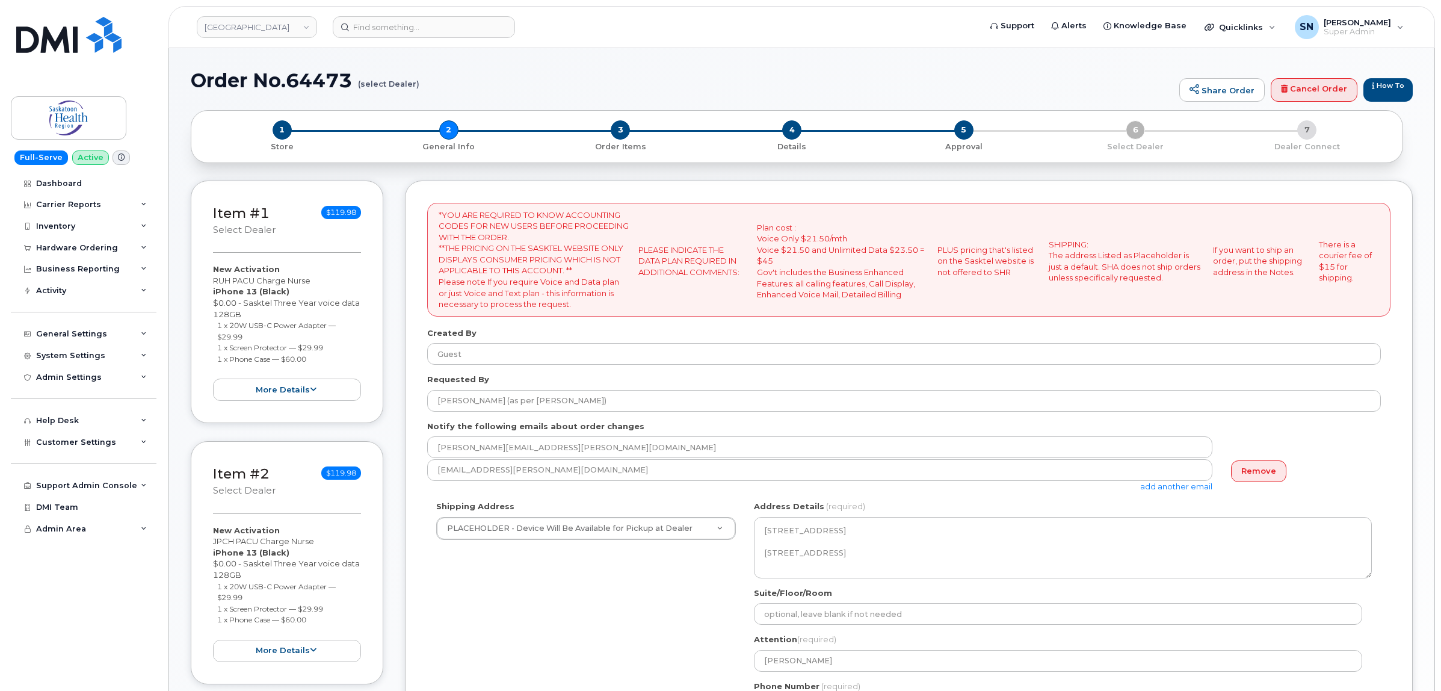
select select
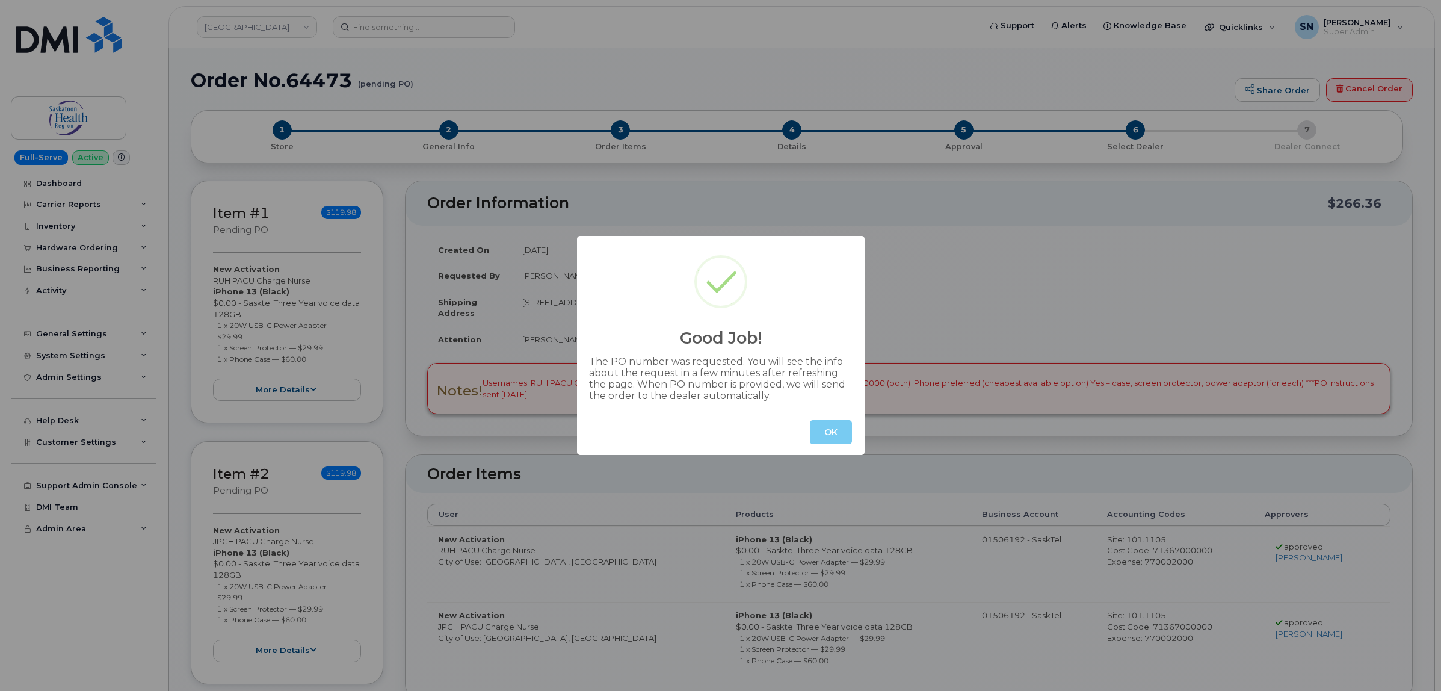
click at [829, 420] on button "OK" at bounding box center [831, 432] width 42 height 24
